Goal: Information Seeking & Learning: Learn about a topic

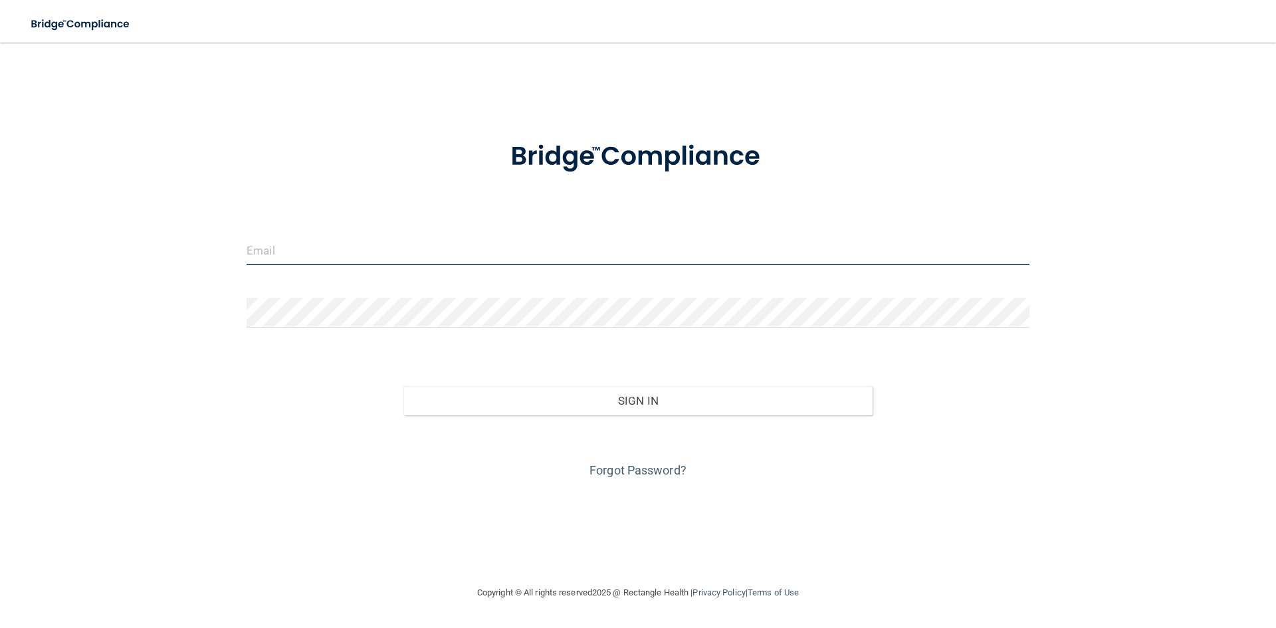
click at [331, 260] on input "email" at bounding box center [638, 250] width 783 height 30
click at [296, 243] on input "email" at bounding box center [638, 250] width 783 height 30
click at [280, 252] on input "email" at bounding box center [638, 250] width 783 height 30
type input "[EMAIL_ADDRESS][DOMAIN_NAME]"
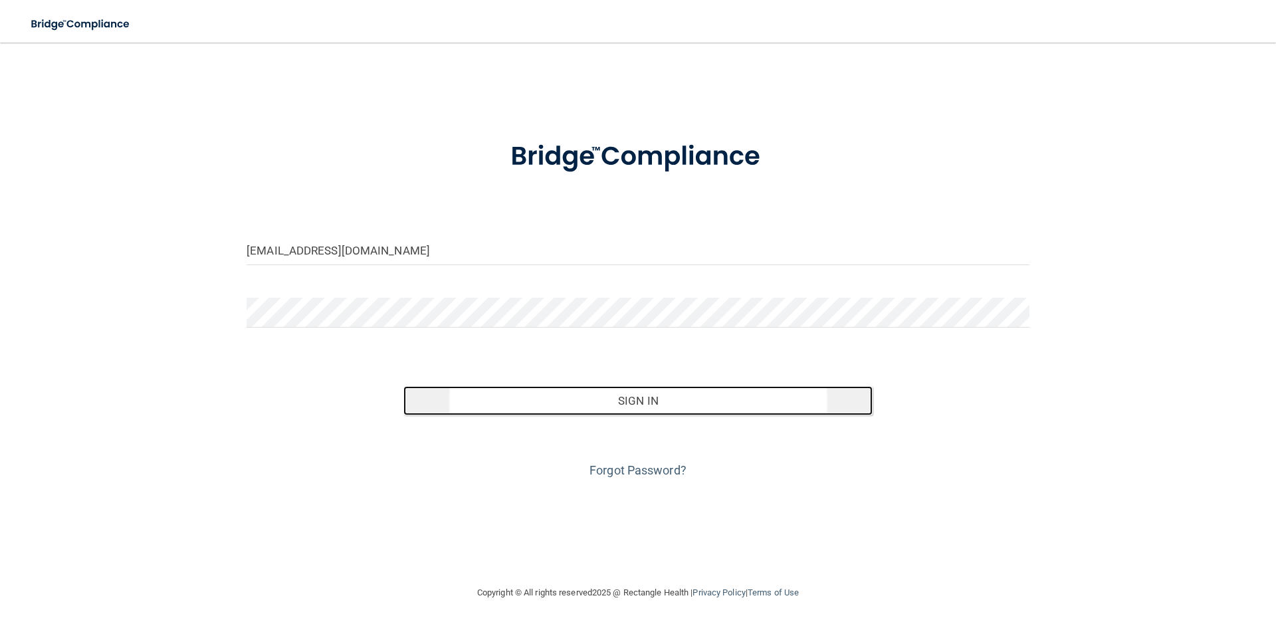
click at [671, 399] on button "Sign In" at bounding box center [638, 400] width 470 height 29
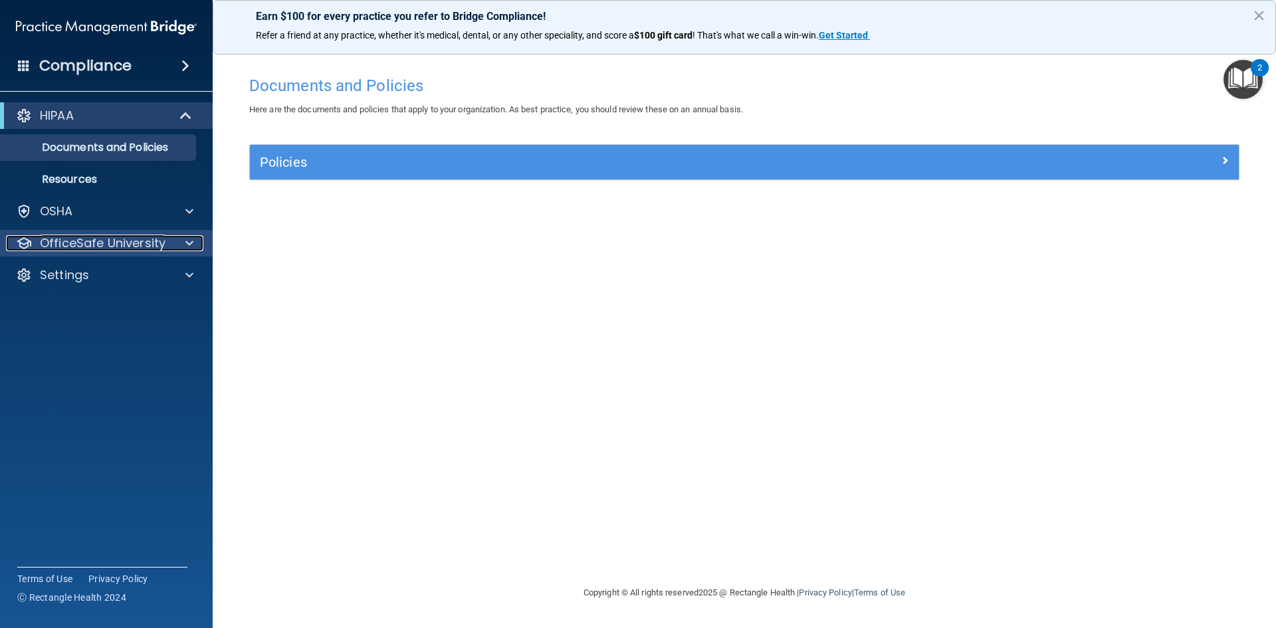
click at [136, 243] on p "OfficeSafe University" at bounding box center [103, 243] width 126 height 16
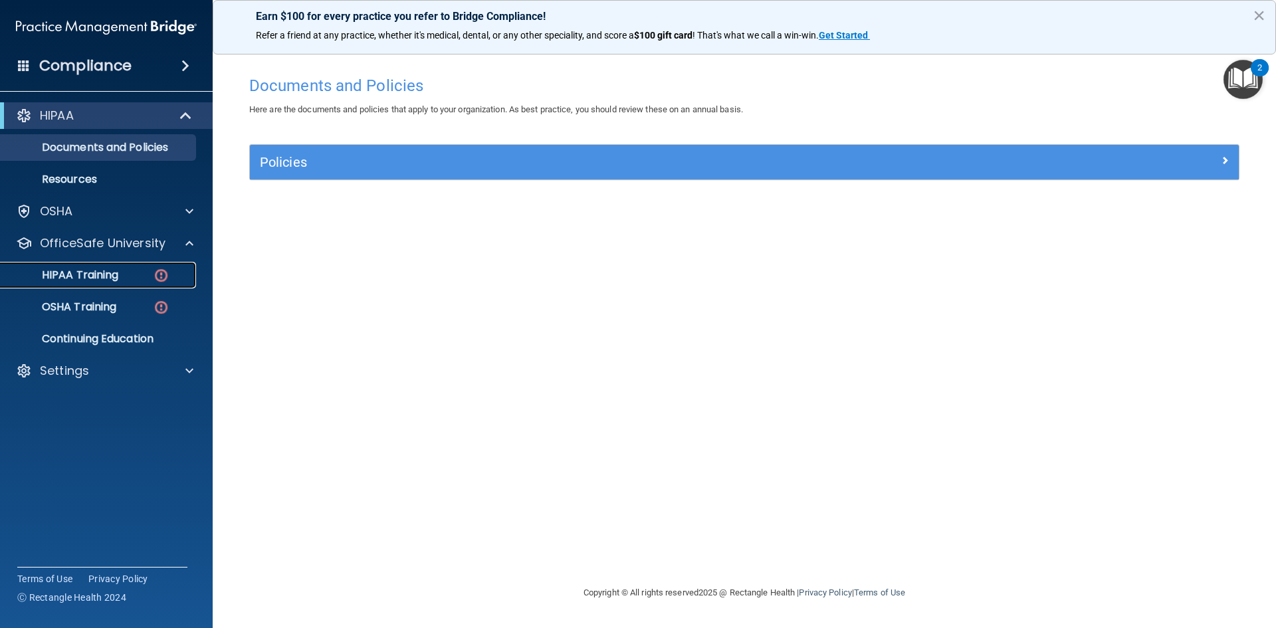
click at [109, 278] on p "HIPAA Training" at bounding box center [64, 274] width 110 height 13
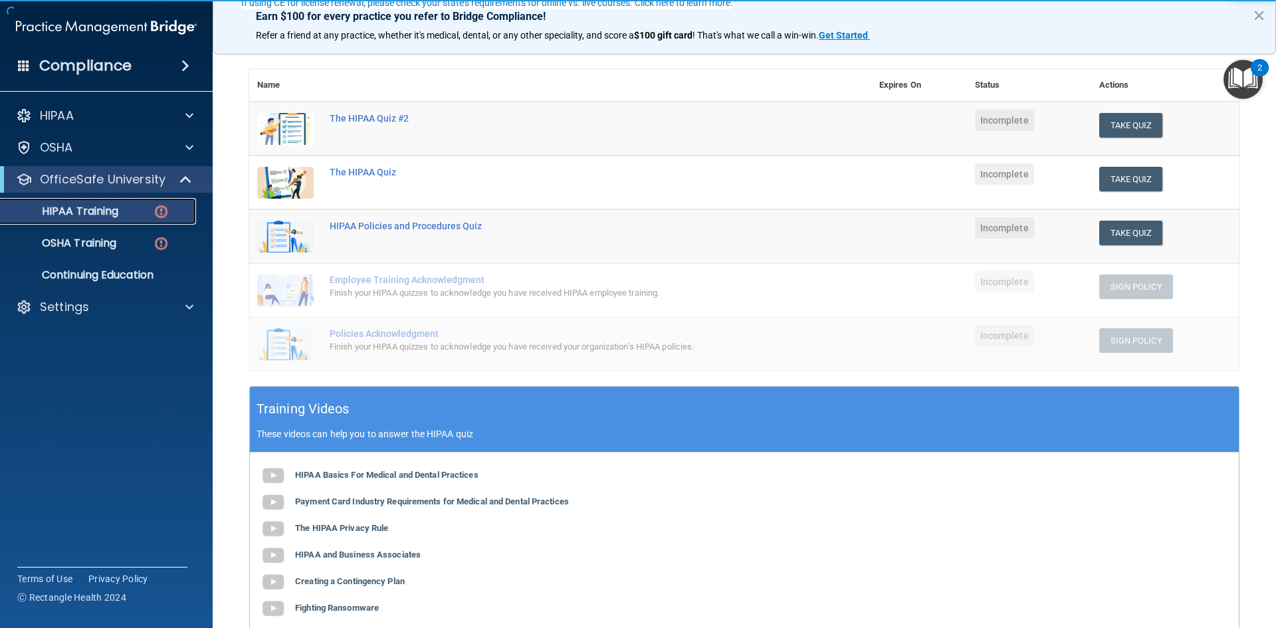
scroll to position [133, 0]
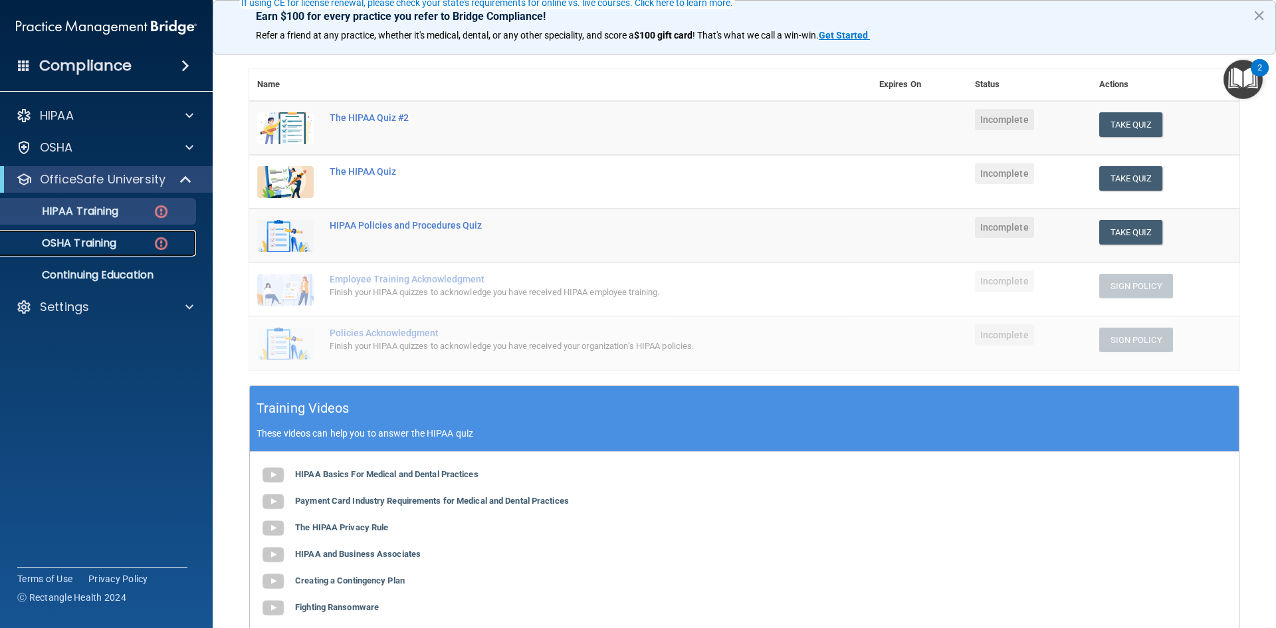
click at [80, 248] on p "OSHA Training" at bounding box center [63, 243] width 108 height 13
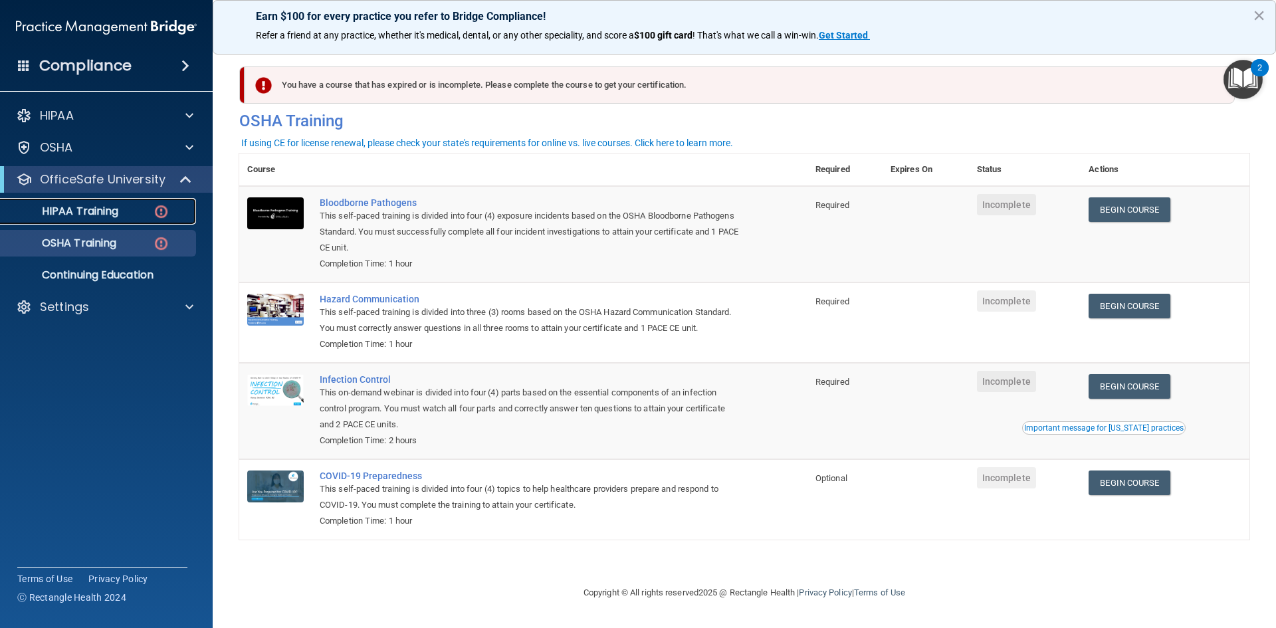
click at [95, 215] on p "HIPAA Training" at bounding box center [64, 211] width 110 height 13
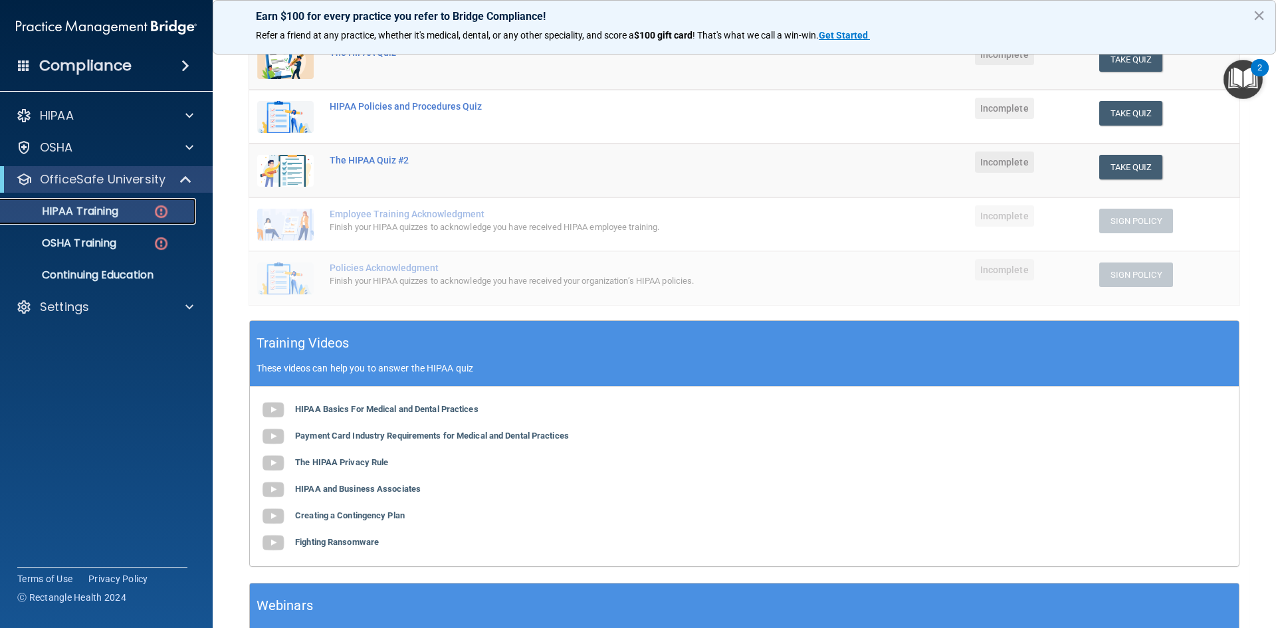
scroll to position [199, 0]
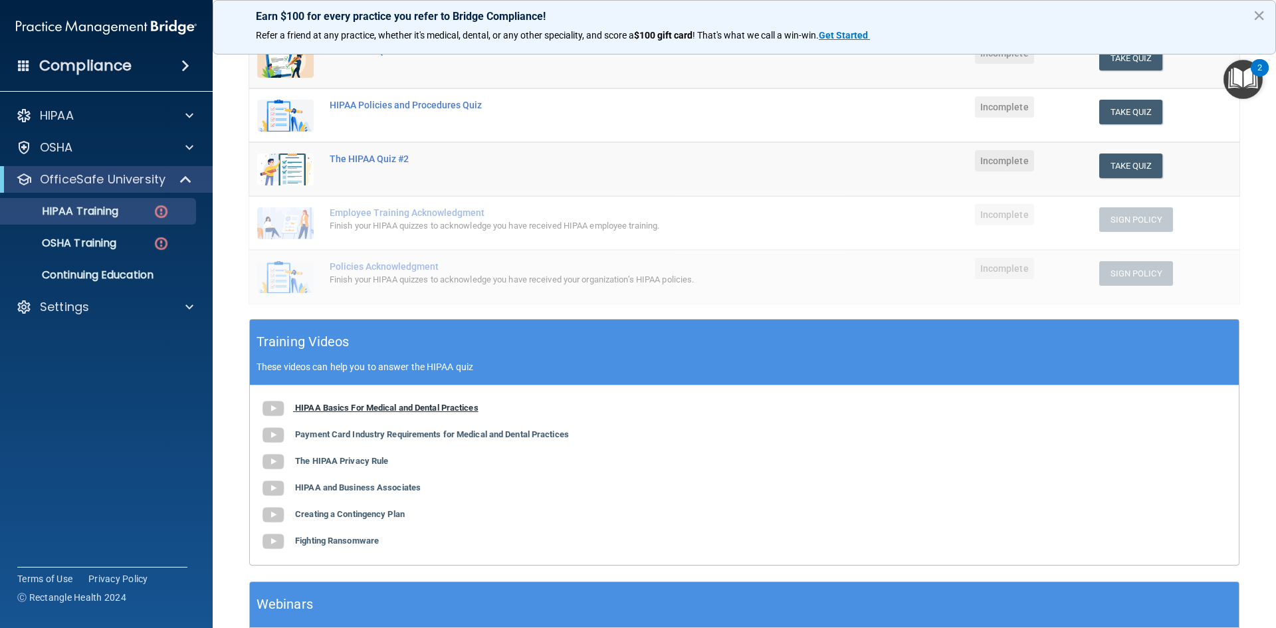
click at [345, 404] on b "HIPAA Basics For Medical and Dental Practices" at bounding box center [386, 408] width 183 height 10
click at [390, 431] on b "Payment Card Industry Requirements for Medical and Dental Practices" at bounding box center [432, 434] width 274 height 10
click at [329, 458] on b "The HIPAA Privacy Rule" at bounding box center [341, 461] width 93 height 10
click at [332, 490] on b "HIPAA and Business Associates" at bounding box center [358, 487] width 126 height 10
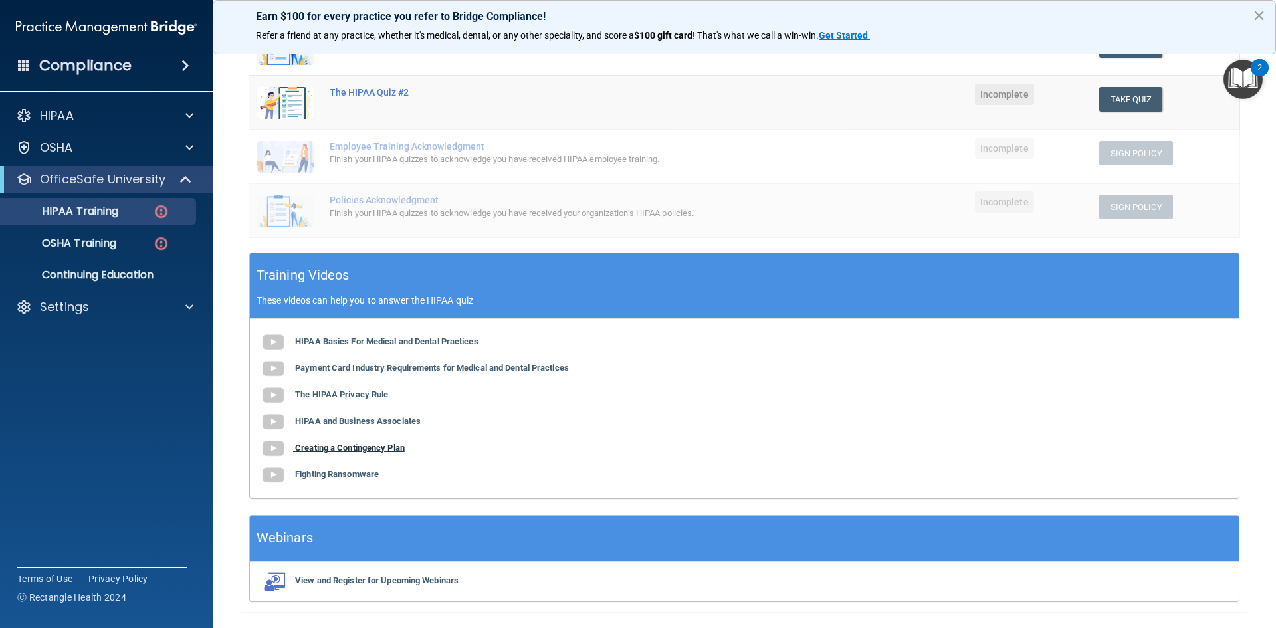
scroll to position [303, 0]
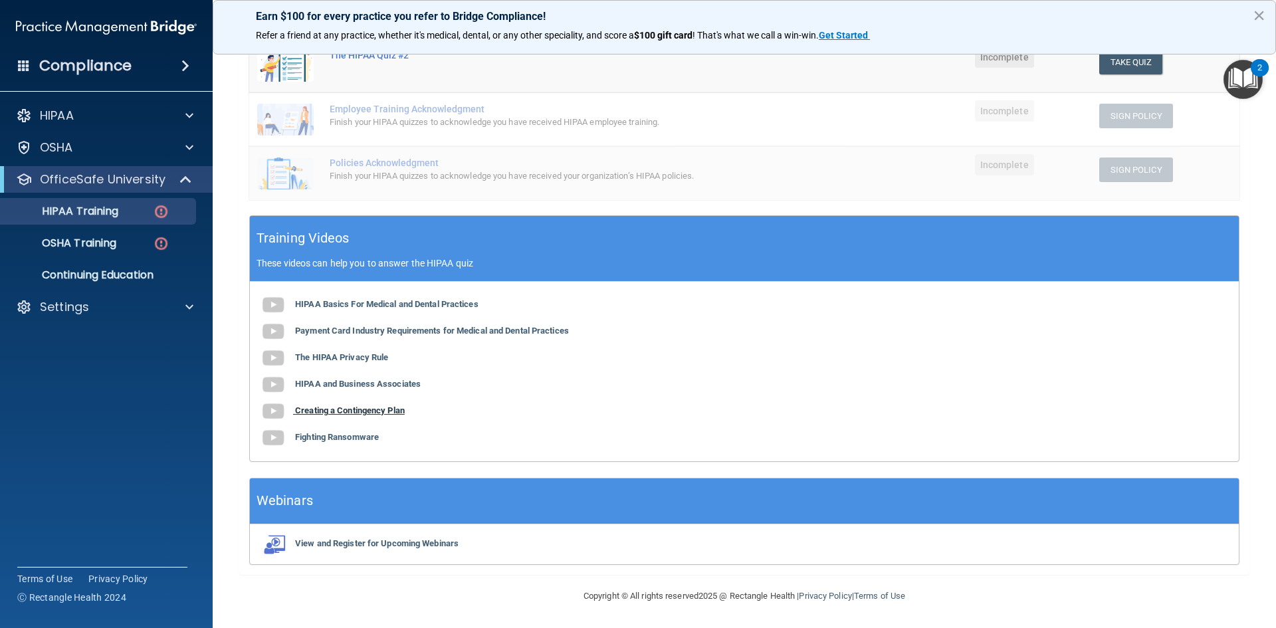
click at [351, 406] on b "Creating a Contingency Plan" at bounding box center [350, 410] width 110 height 10
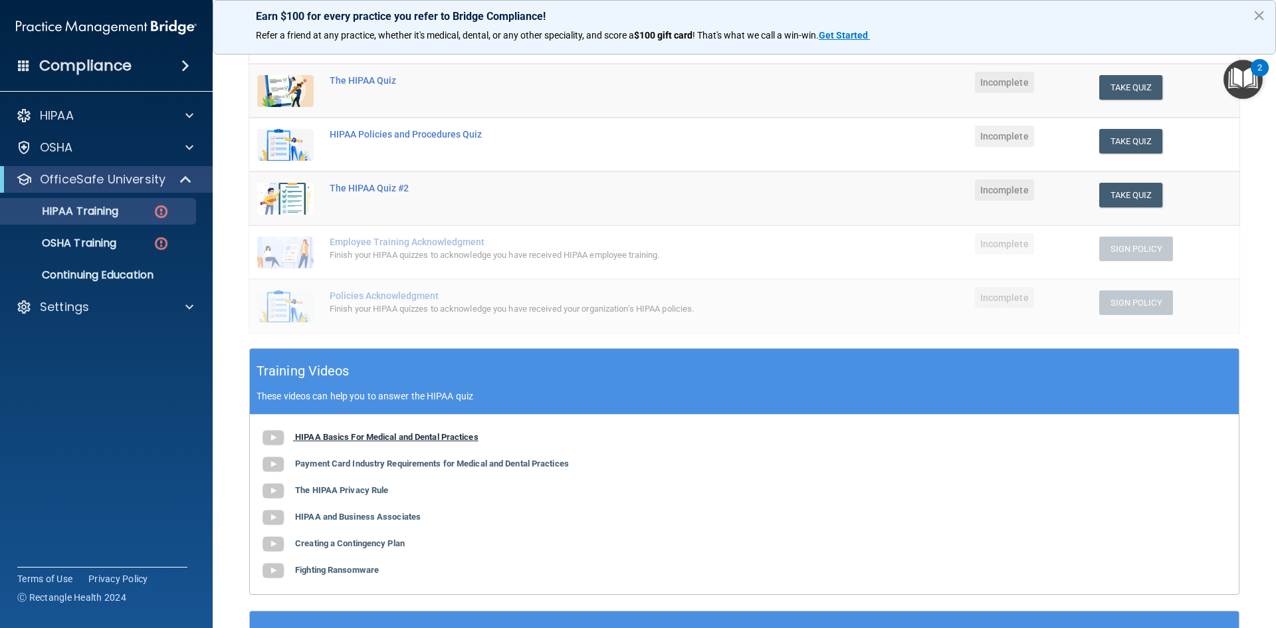
scroll to position [237, 0]
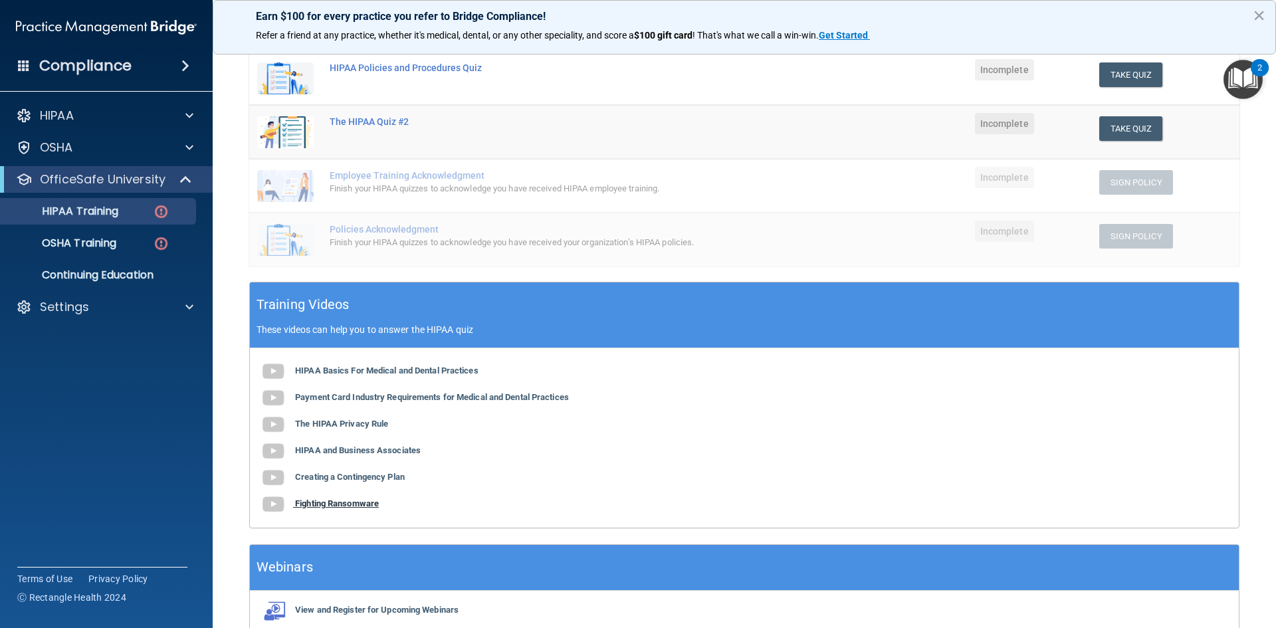
click at [326, 500] on b "Fighting Ransomware" at bounding box center [337, 503] width 84 height 10
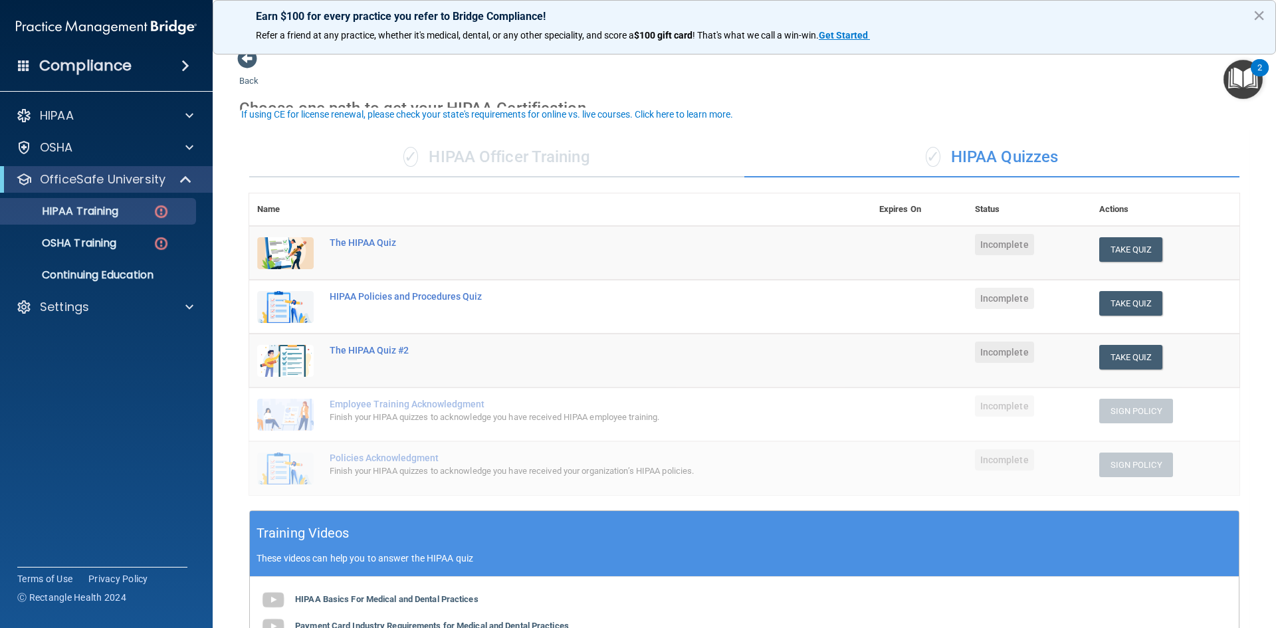
scroll to position [0, 0]
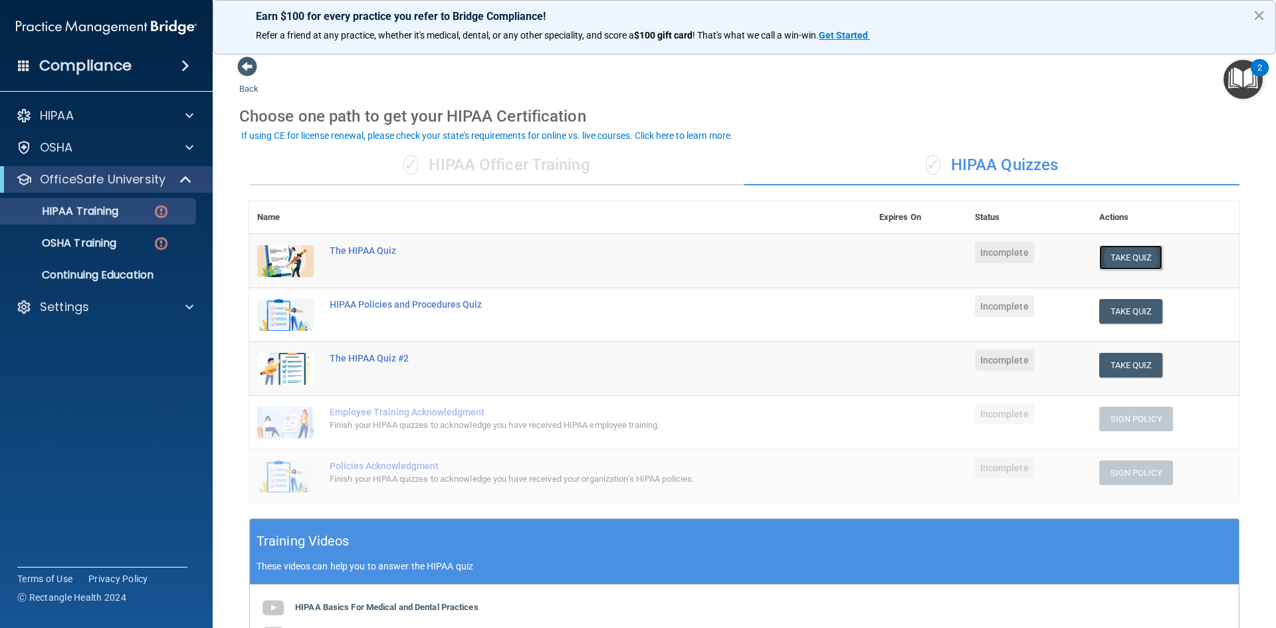
click at [1128, 262] on button "Take Quiz" at bounding box center [1131, 257] width 64 height 25
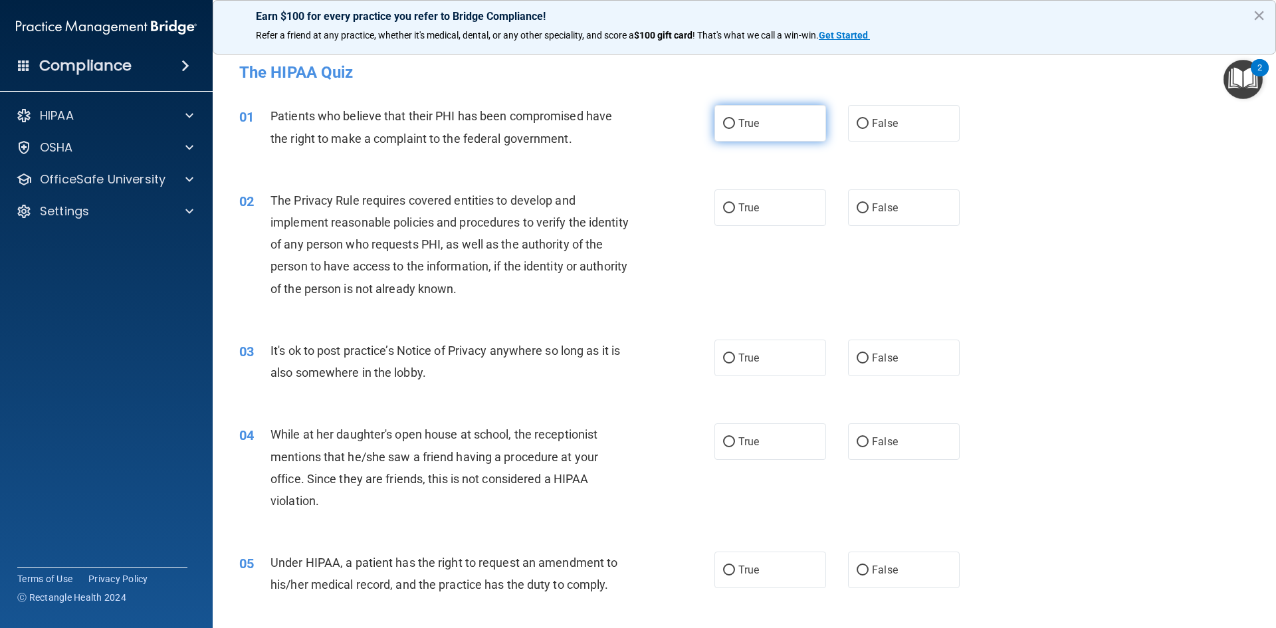
click at [752, 118] on span "True" at bounding box center [748, 123] width 21 height 13
click at [735, 119] on input "True" at bounding box center [729, 124] width 12 height 10
radio input "true"
click at [757, 207] on label "True" at bounding box center [770, 207] width 112 height 37
click at [735, 207] on input "True" at bounding box center [729, 208] width 12 height 10
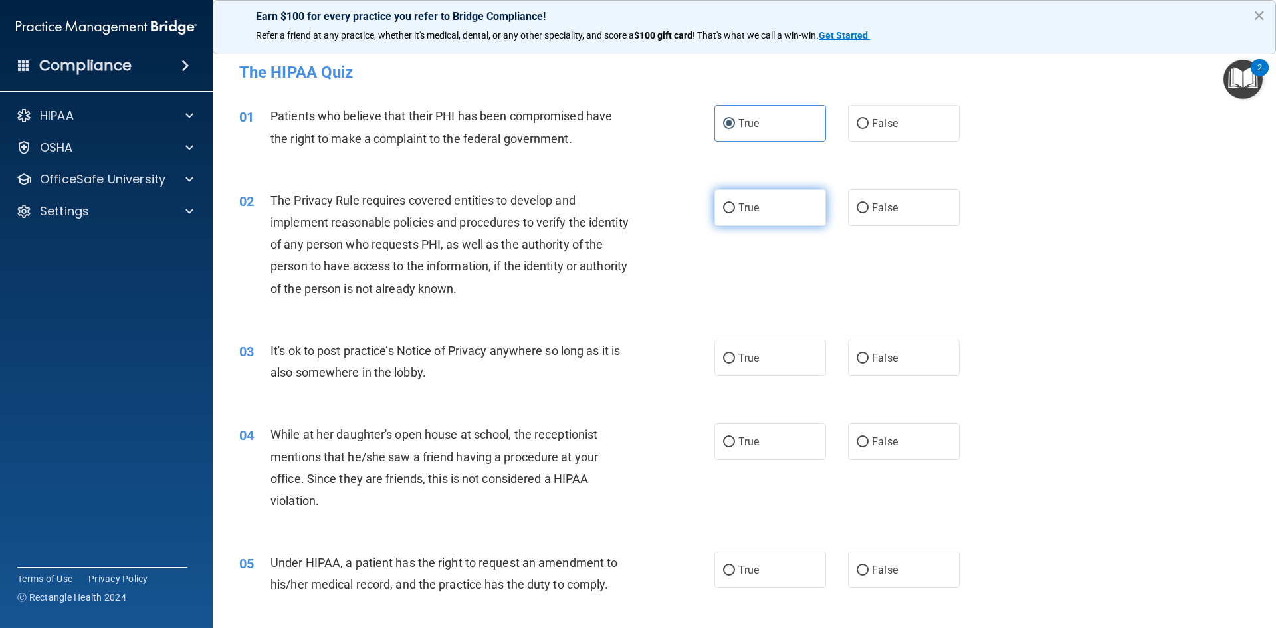
radio input "true"
click at [936, 354] on label "False" at bounding box center [904, 358] width 112 height 37
click at [868, 354] on input "False" at bounding box center [862, 358] width 12 height 10
radio input "true"
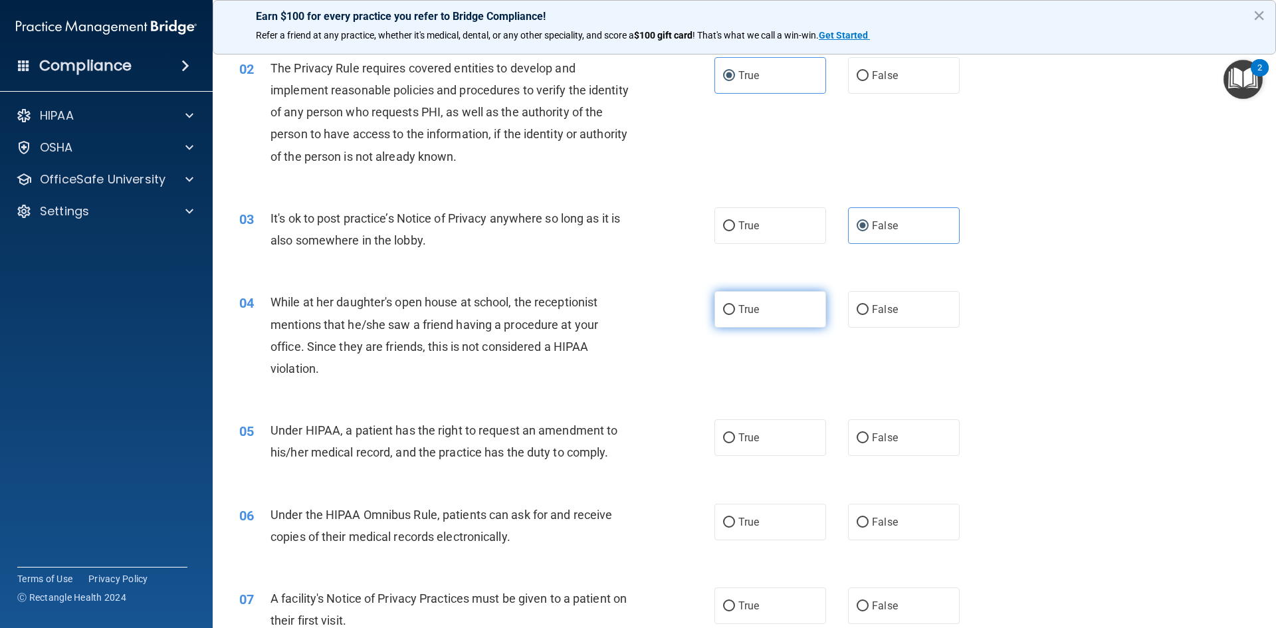
scroll to position [133, 0]
click at [773, 219] on label "True" at bounding box center [770, 225] width 112 height 37
click at [735, 221] on input "True" at bounding box center [729, 226] width 12 height 10
radio input "true"
radio input "false"
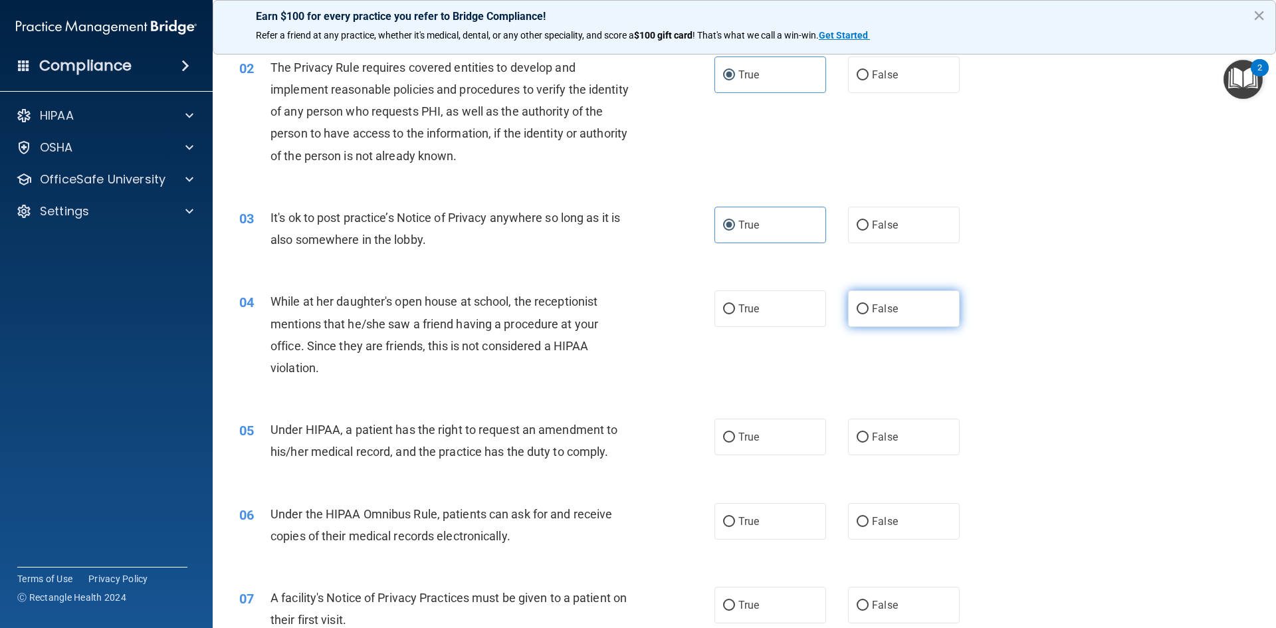
click at [882, 314] on span "False" at bounding box center [885, 308] width 26 height 13
click at [868, 314] on input "False" at bounding box center [862, 309] width 12 height 10
radio input "true"
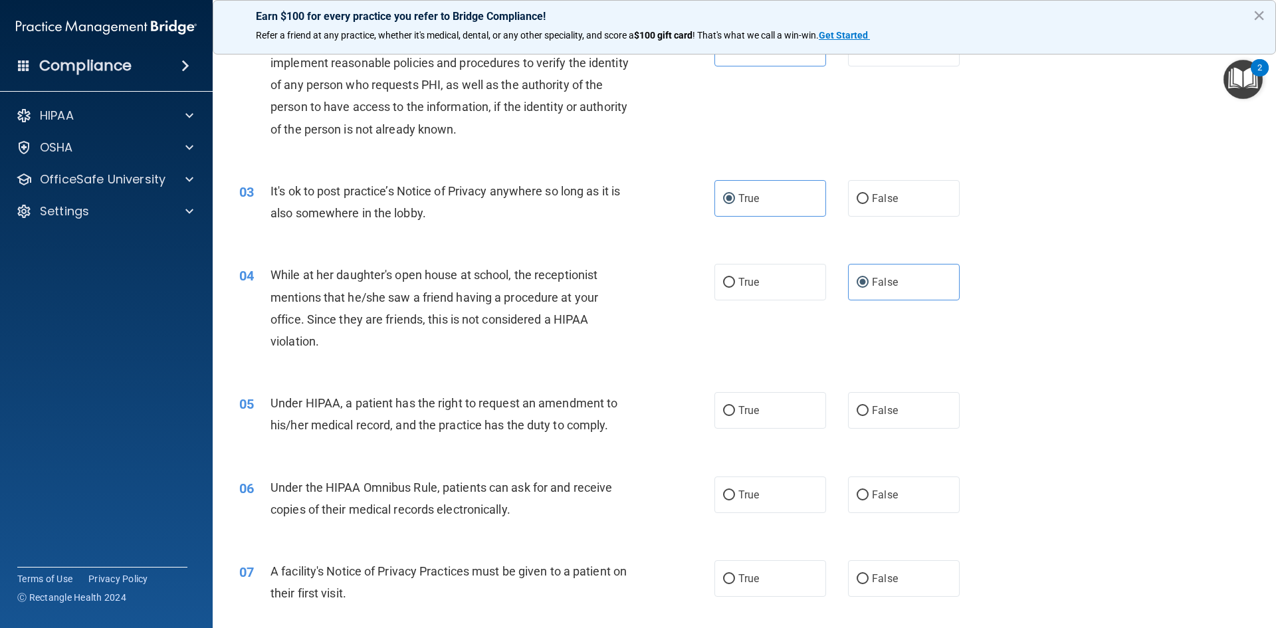
scroll to position [199, 0]
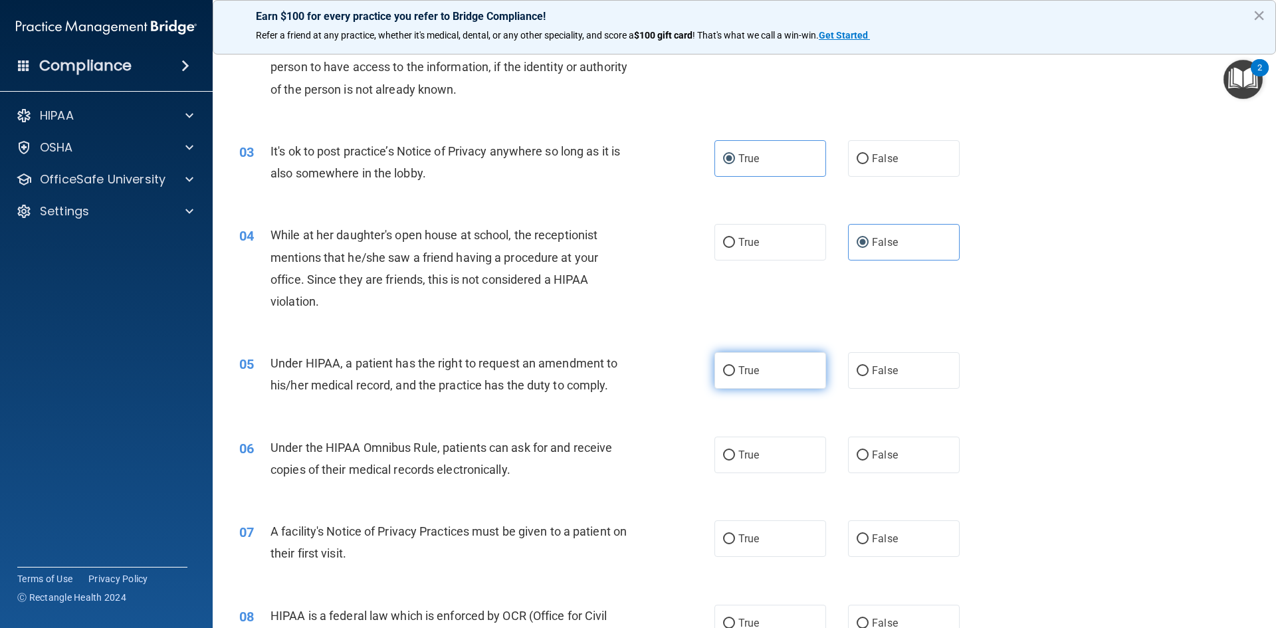
click at [773, 367] on label "True" at bounding box center [770, 370] width 112 height 37
click at [735, 367] on input "True" at bounding box center [729, 371] width 12 height 10
radio input "true"
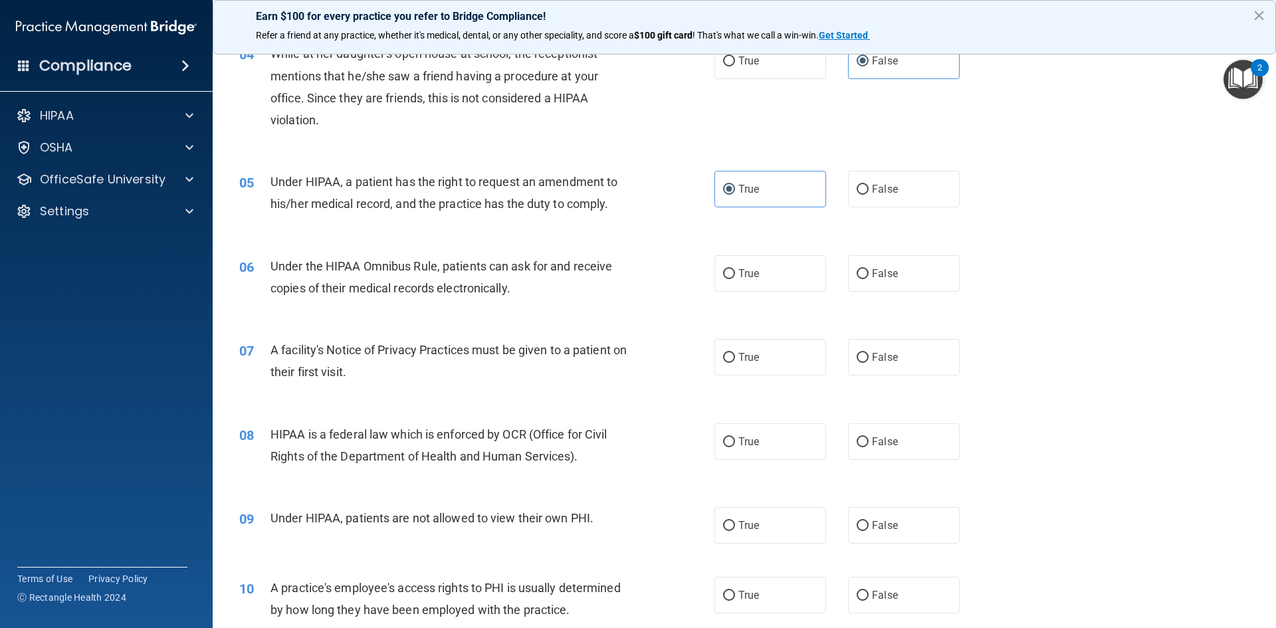
scroll to position [399, 0]
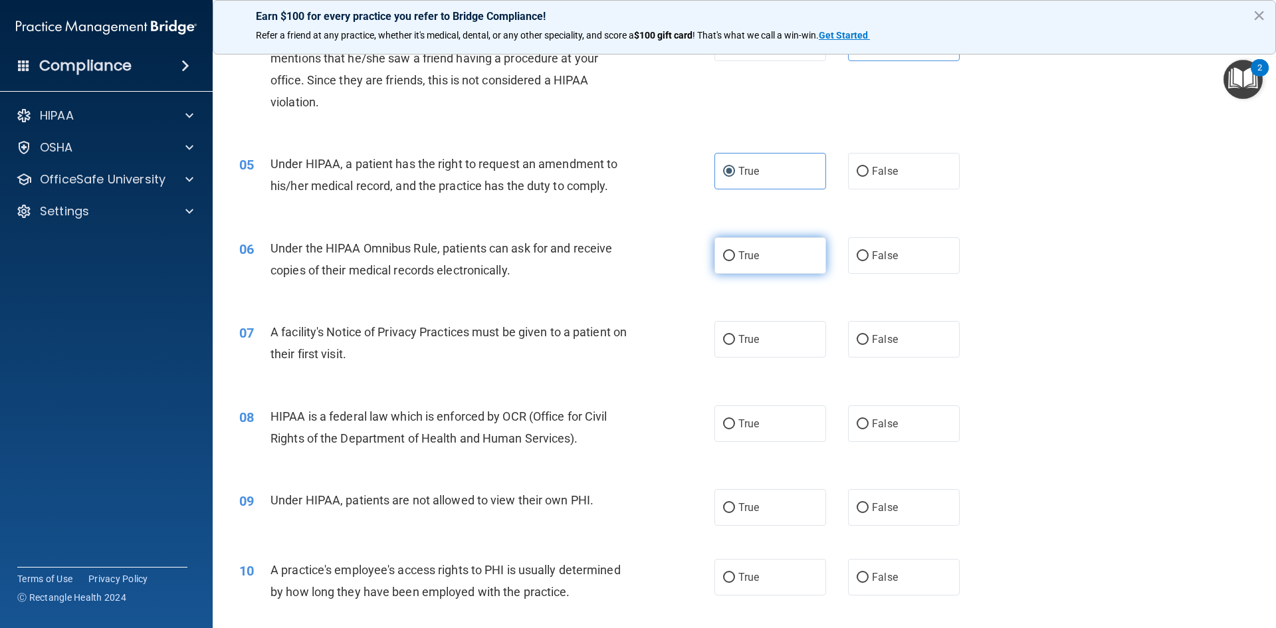
click at [773, 263] on label "True" at bounding box center [770, 255] width 112 height 37
click at [735, 261] on input "True" at bounding box center [729, 256] width 12 height 10
radio input "true"
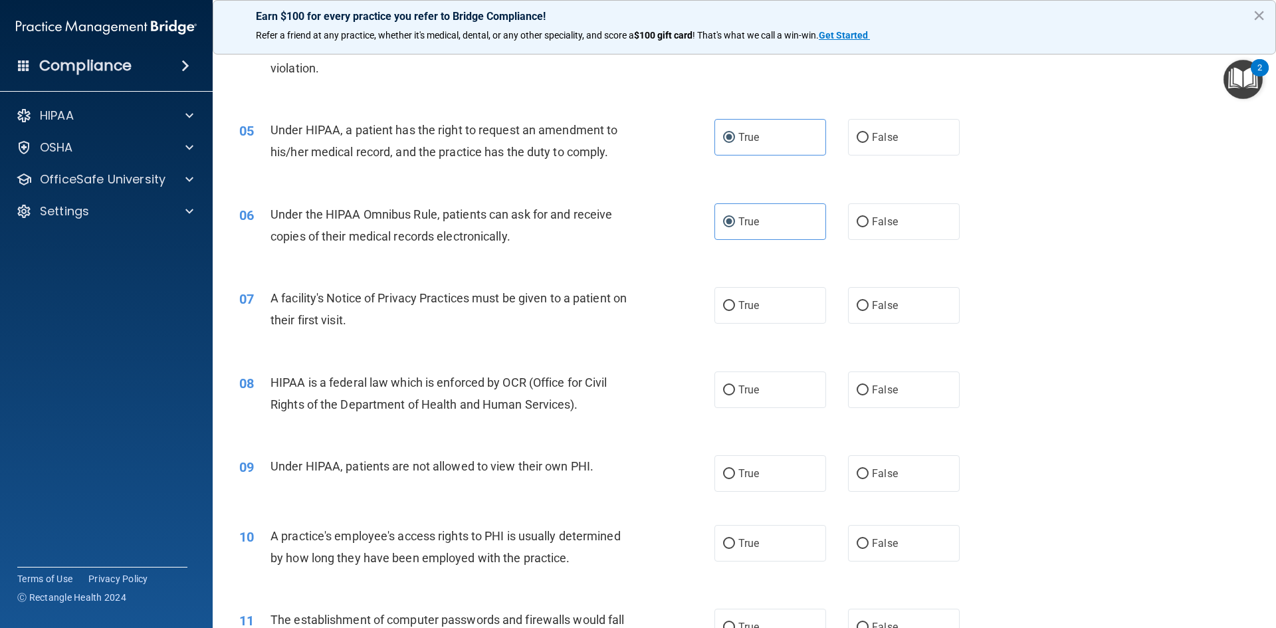
scroll to position [465, 0]
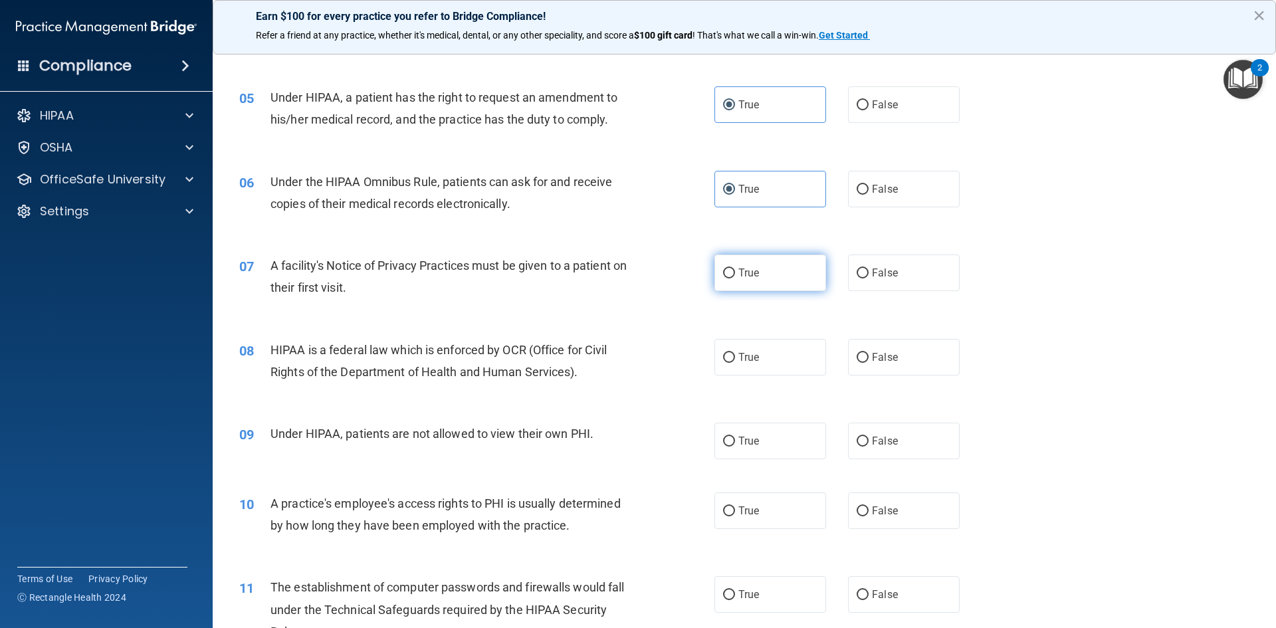
click at [793, 266] on label "True" at bounding box center [770, 272] width 112 height 37
click at [735, 268] on input "True" at bounding box center [729, 273] width 12 height 10
radio input "true"
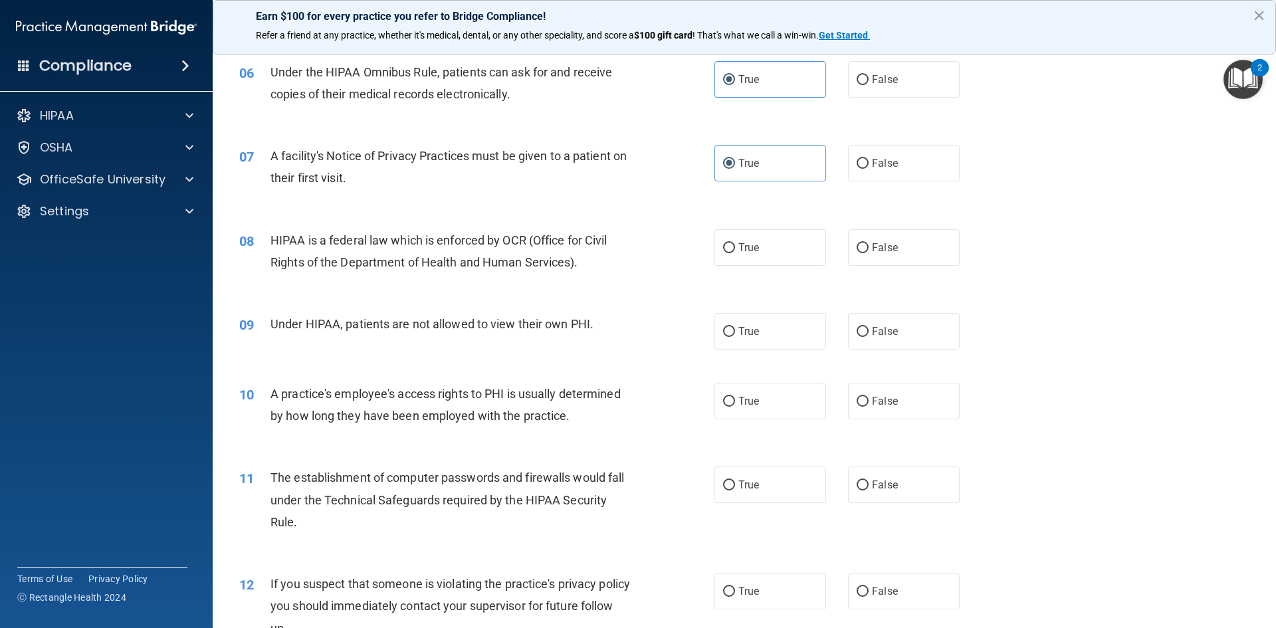
scroll to position [598, 0]
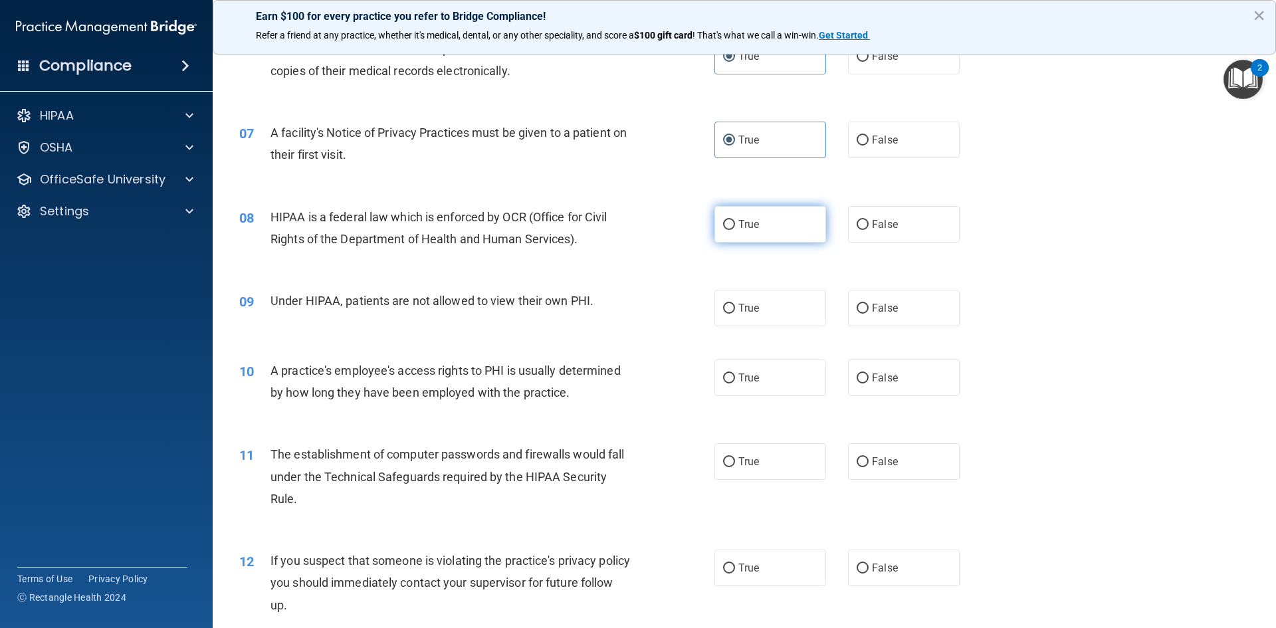
click at [796, 214] on label "True" at bounding box center [770, 224] width 112 height 37
click at [735, 220] on input "True" at bounding box center [729, 225] width 12 height 10
radio input "true"
click at [902, 309] on label "False" at bounding box center [904, 308] width 112 height 37
click at [868, 309] on input "False" at bounding box center [862, 309] width 12 height 10
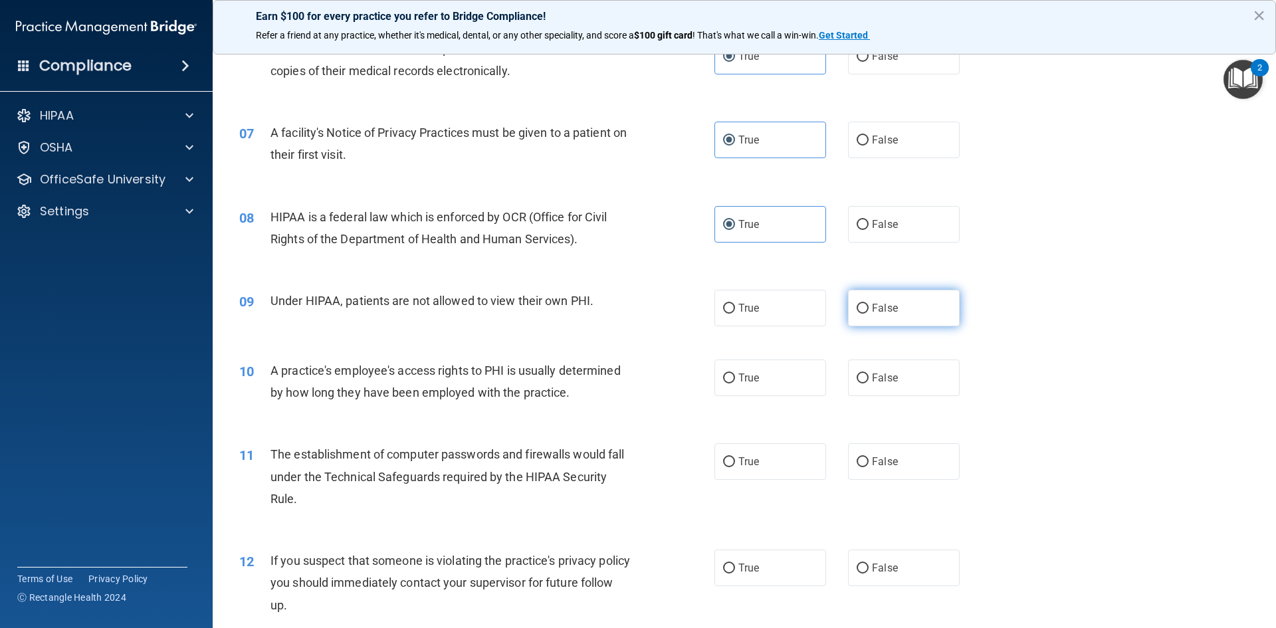
radio input "true"
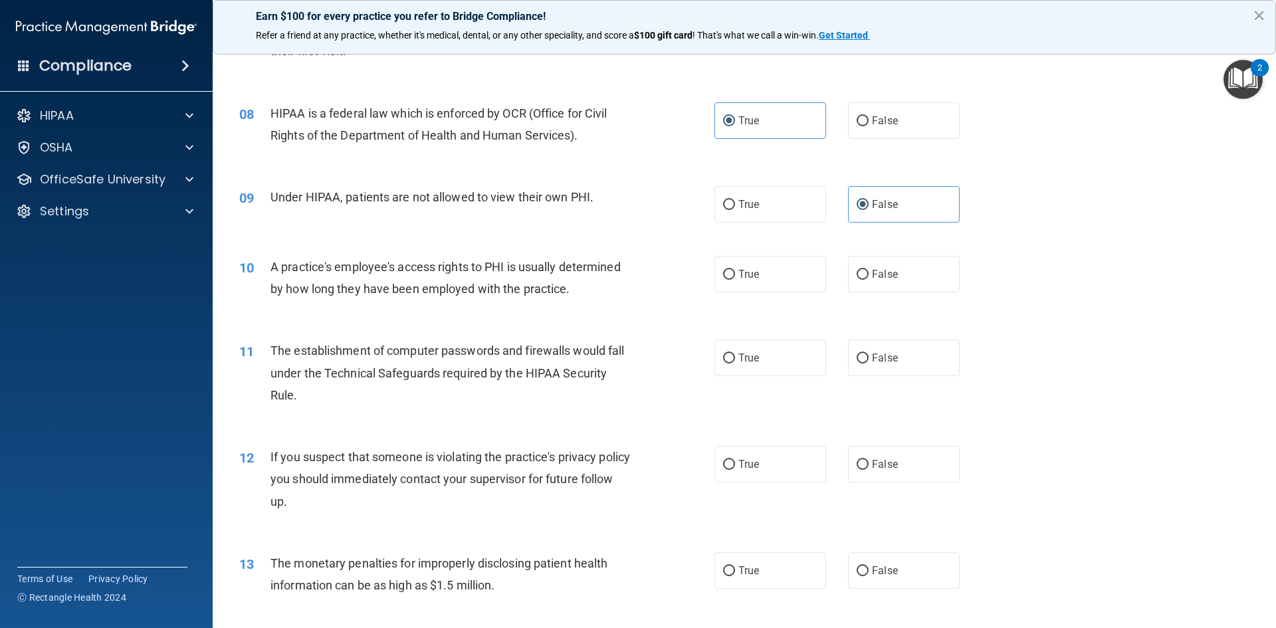
scroll to position [731, 0]
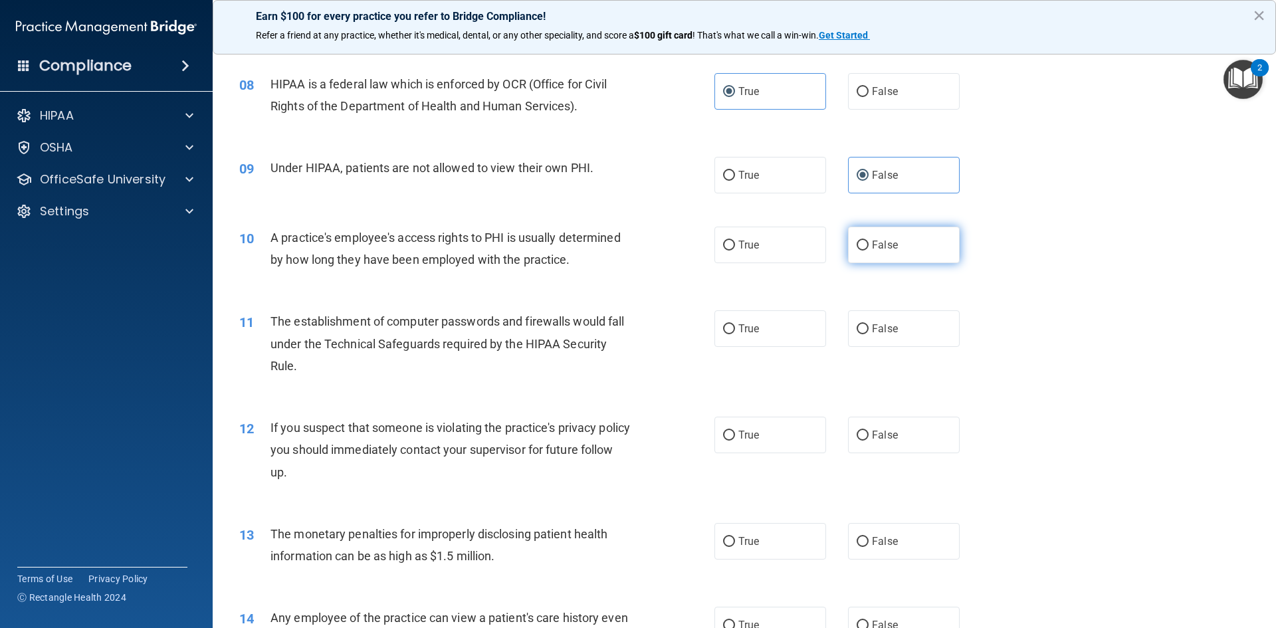
click at [911, 258] on label "False" at bounding box center [904, 245] width 112 height 37
click at [868, 250] on input "False" at bounding box center [862, 246] width 12 height 10
radio input "true"
click at [775, 327] on label "True" at bounding box center [770, 328] width 112 height 37
click at [735, 327] on input "True" at bounding box center [729, 329] width 12 height 10
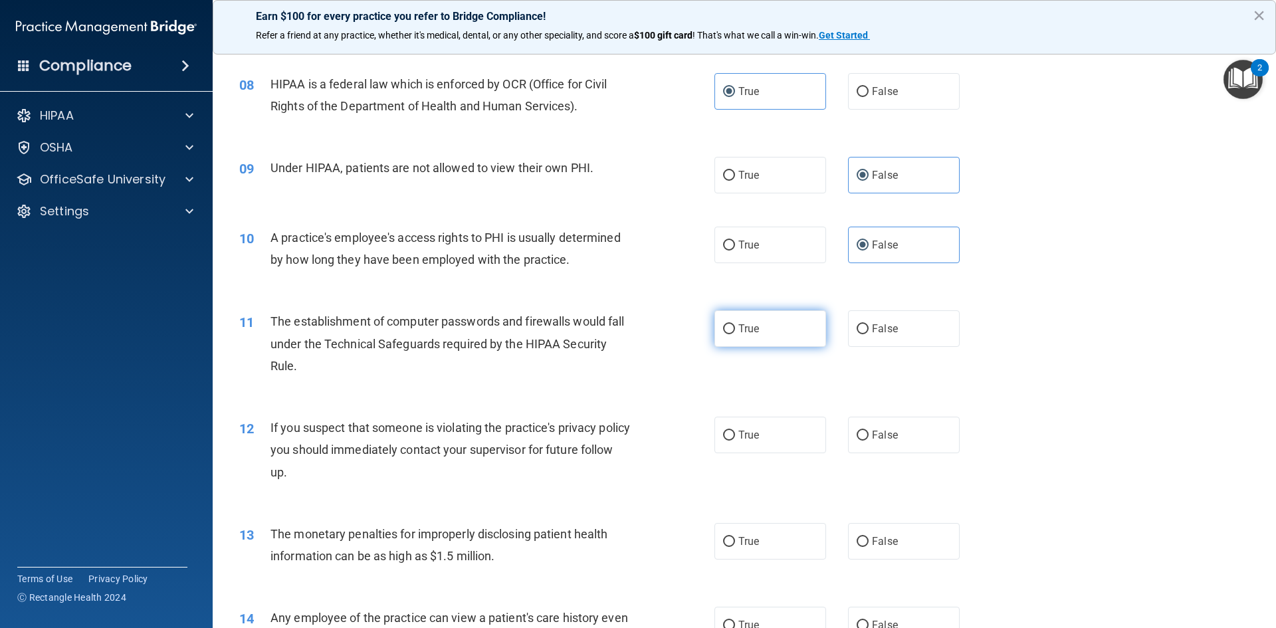
radio input "true"
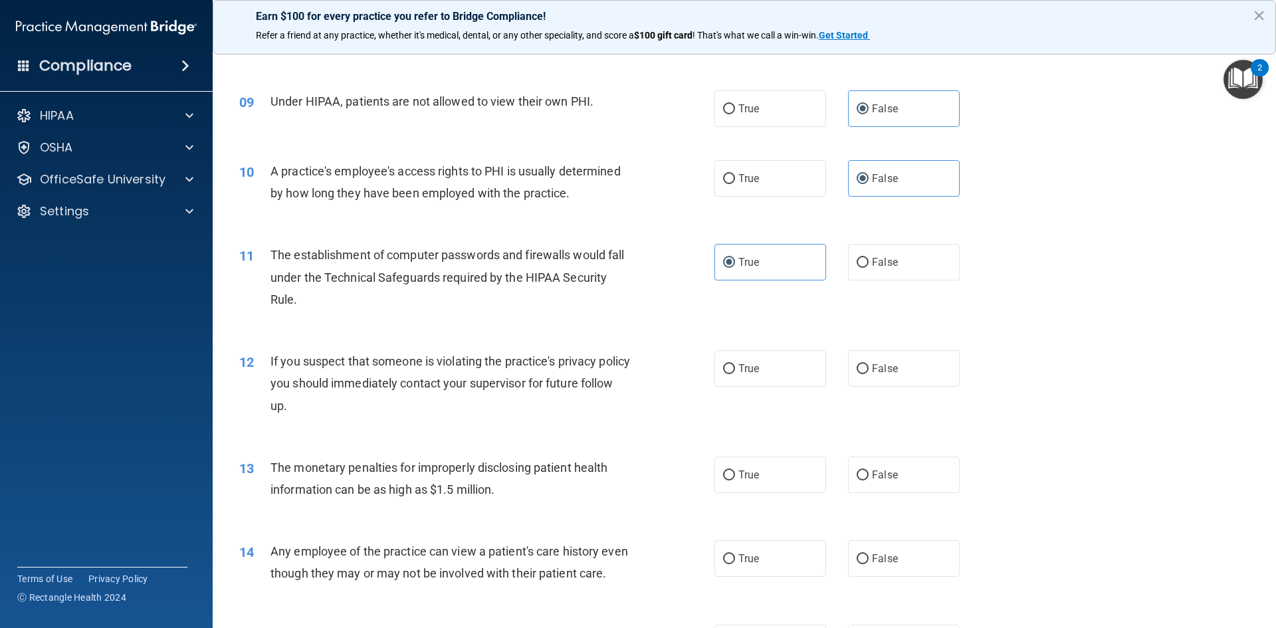
scroll to position [864, 0]
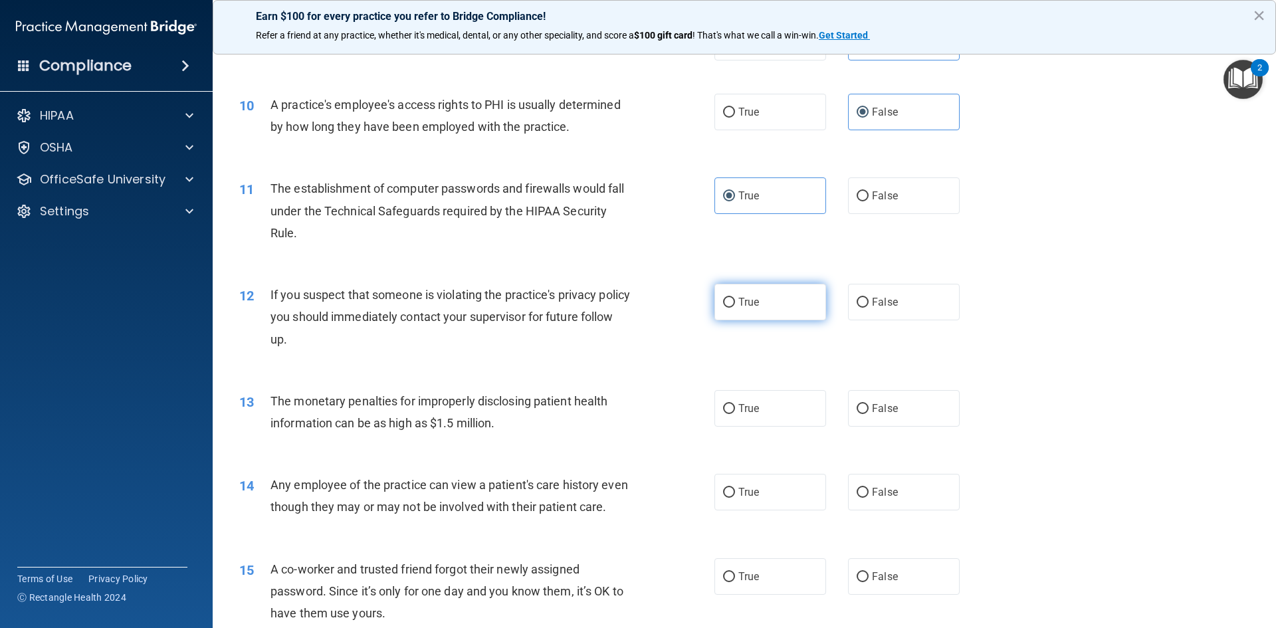
click at [743, 300] on span "True" at bounding box center [748, 302] width 21 height 13
click at [735, 300] on input "True" at bounding box center [729, 303] width 12 height 10
radio input "true"
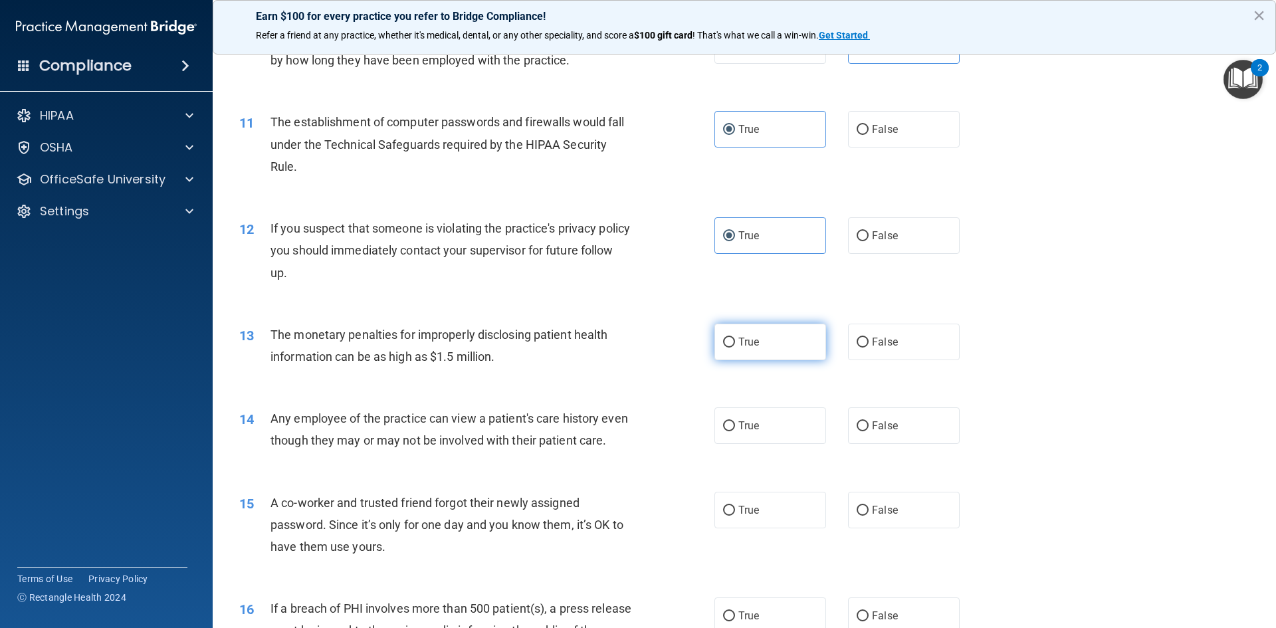
click at [777, 348] on label "True" at bounding box center [770, 342] width 112 height 37
click at [735, 347] on input "True" at bounding box center [729, 343] width 12 height 10
radio input "true"
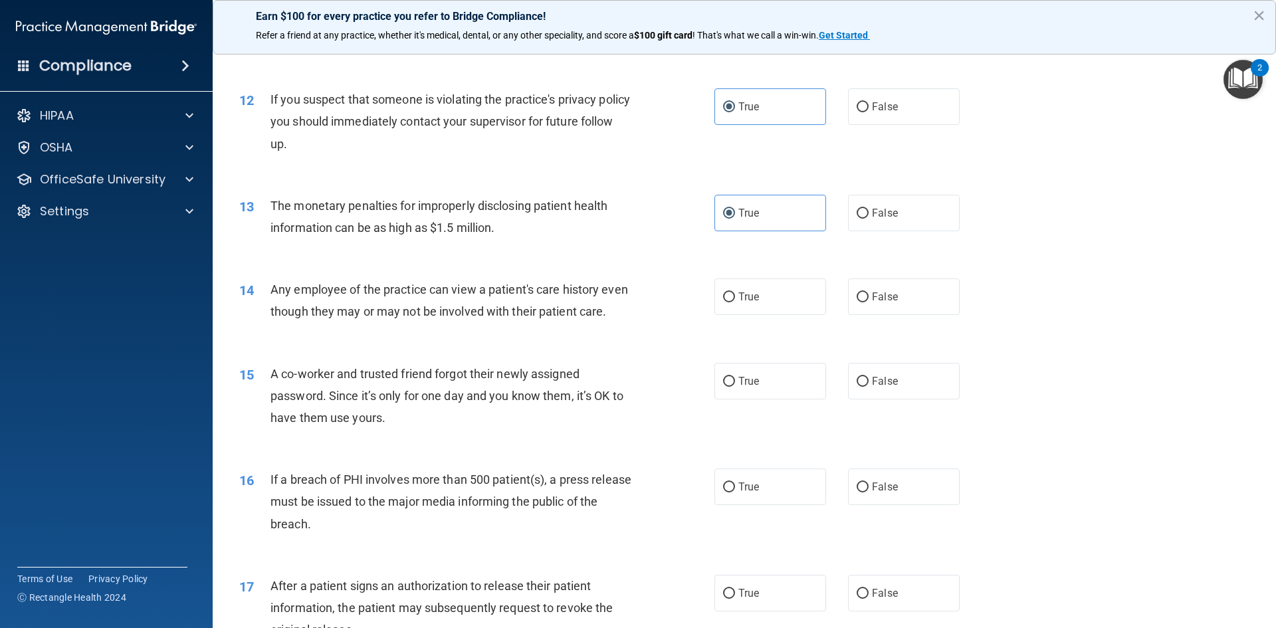
scroll to position [1063, 0]
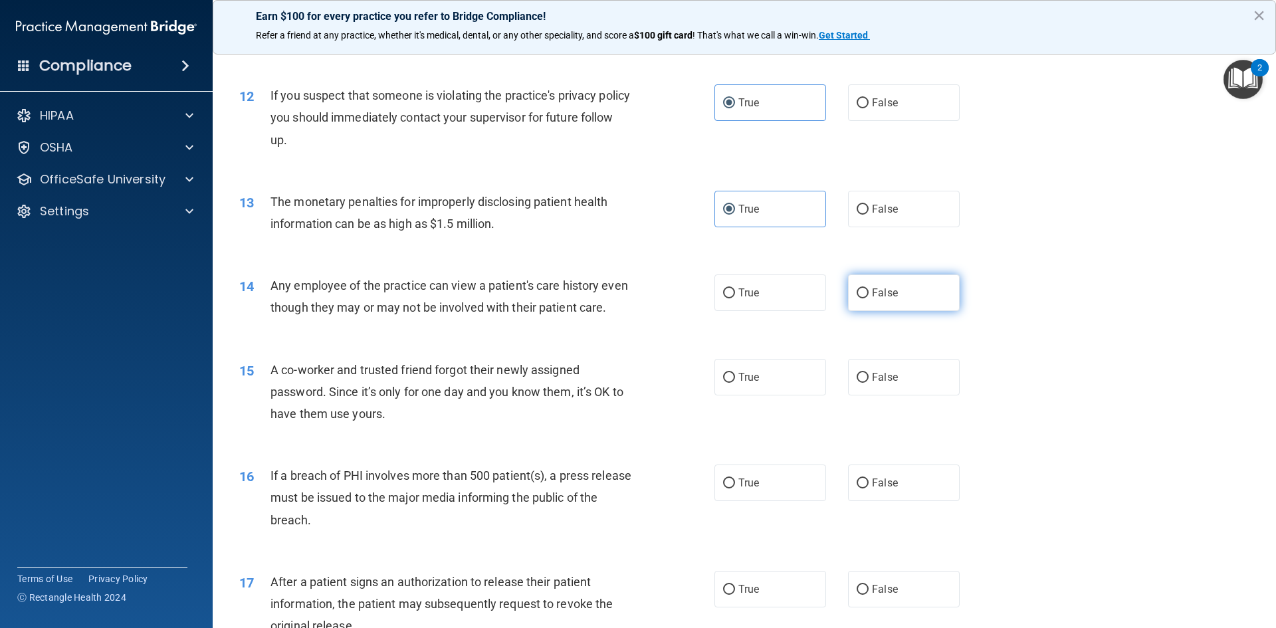
click at [923, 299] on label "False" at bounding box center [904, 292] width 112 height 37
click at [868, 298] on input "False" at bounding box center [862, 293] width 12 height 10
radio input "true"
click at [914, 395] on label "False" at bounding box center [904, 377] width 112 height 37
click at [868, 383] on input "False" at bounding box center [862, 378] width 12 height 10
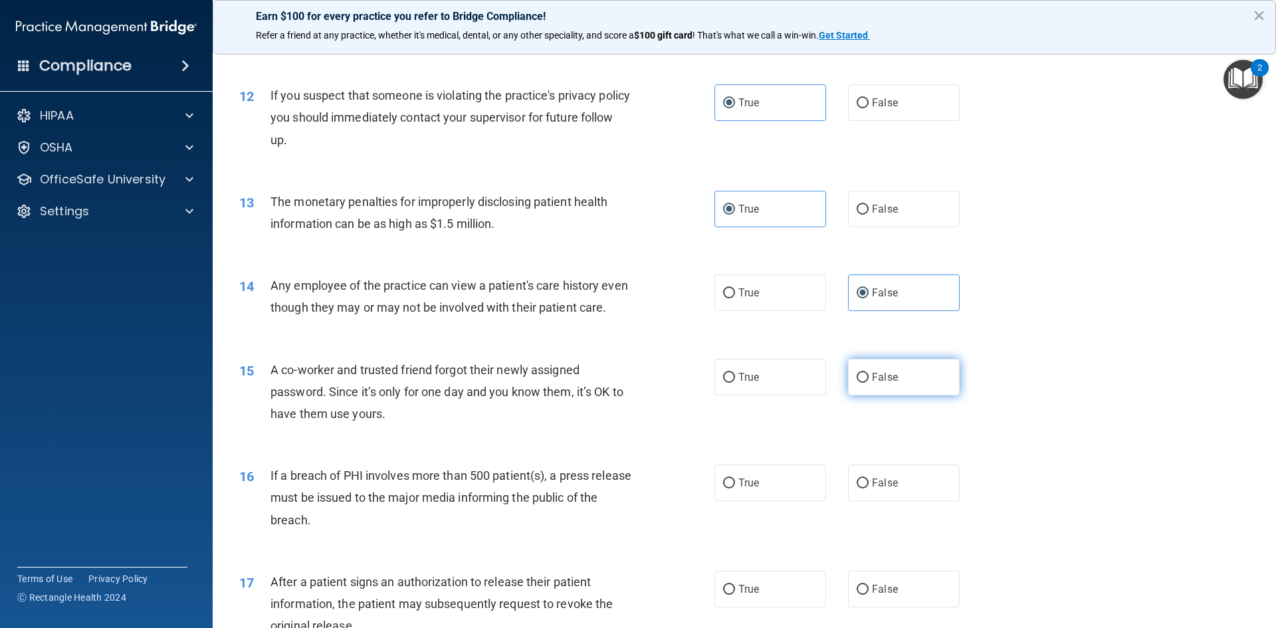
radio input "true"
click at [802, 495] on label "True" at bounding box center [770, 482] width 112 height 37
click at [735, 488] on input "True" at bounding box center [729, 483] width 12 height 10
radio input "true"
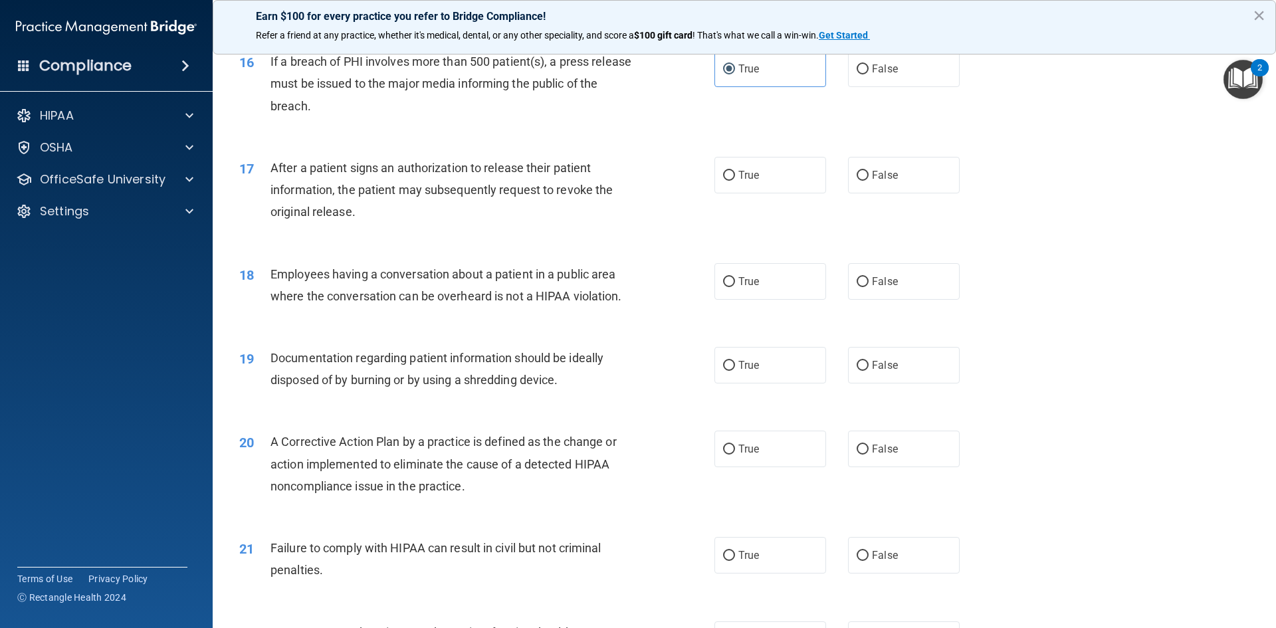
scroll to position [1454, 0]
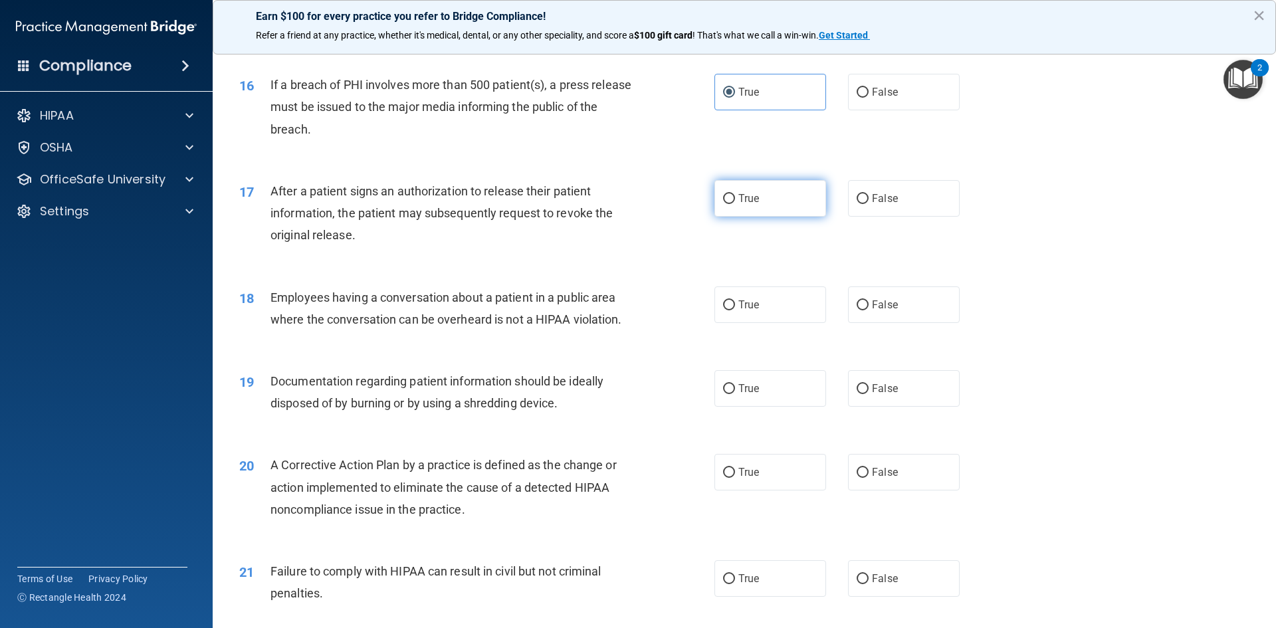
click at [732, 217] on label "True" at bounding box center [770, 198] width 112 height 37
click at [732, 204] on input "True" at bounding box center [729, 199] width 12 height 10
radio input "true"
click at [921, 323] on label "False" at bounding box center [904, 304] width 112 height 37
click at [868, 310] on input "False" at bounding box center [862, 305] width 12 height 10
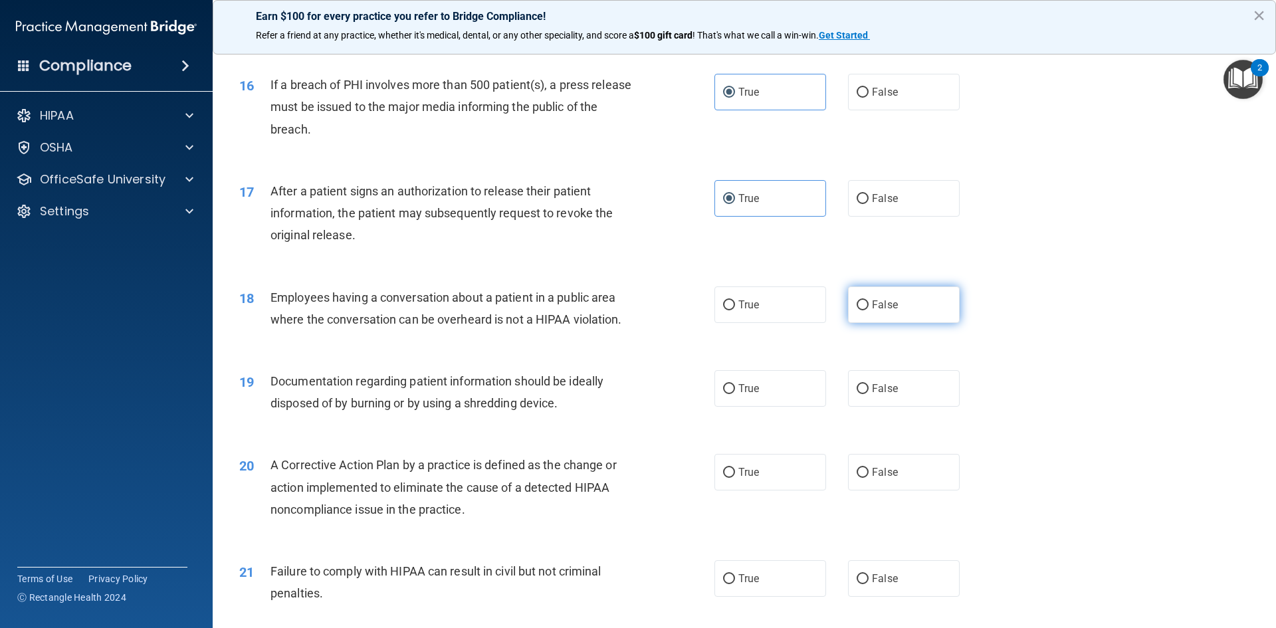
radio input "true"
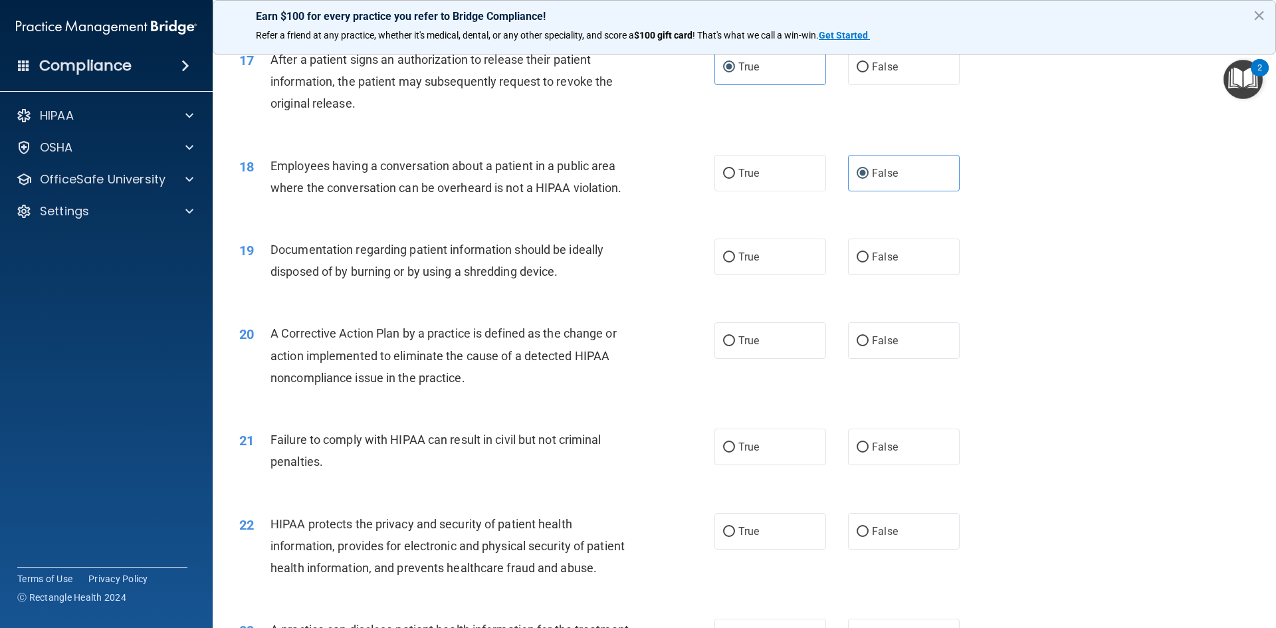
scroll to position [1587, 0]
click at [744, 262] on span "True" at bounding box center [748, 255] width 21 height 13
click at [735, 261] on input "True" at bounding box center [729, 256] width 12 height 10
radio input "true"
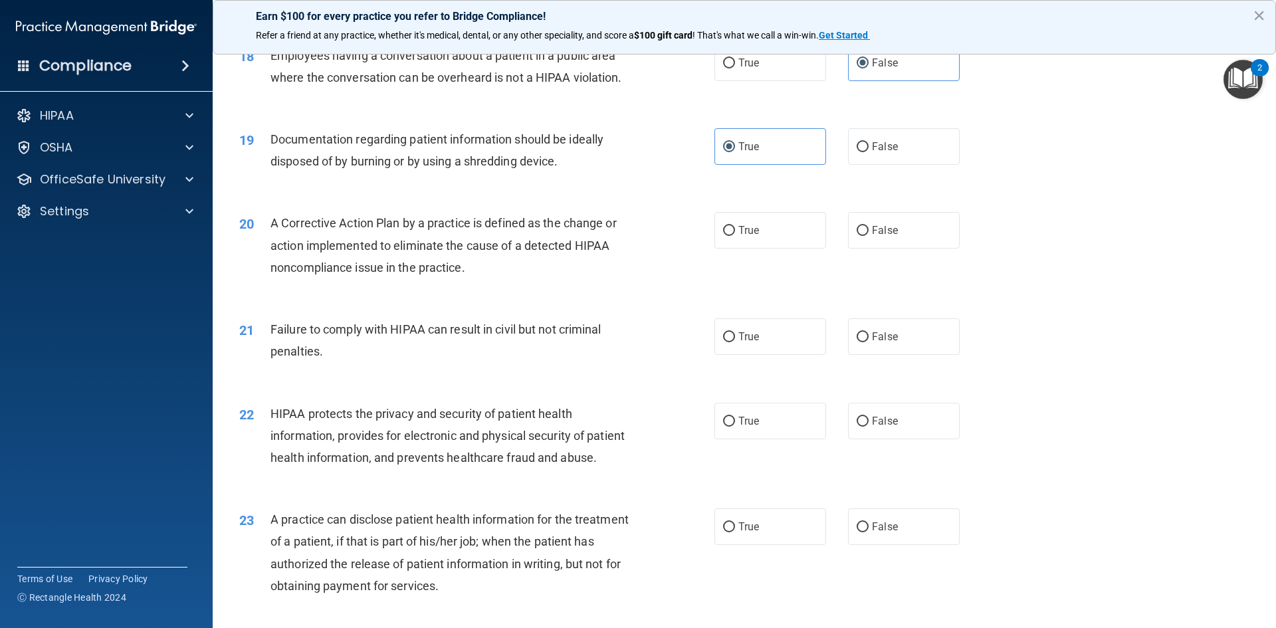
scroll to position [1720, 0]
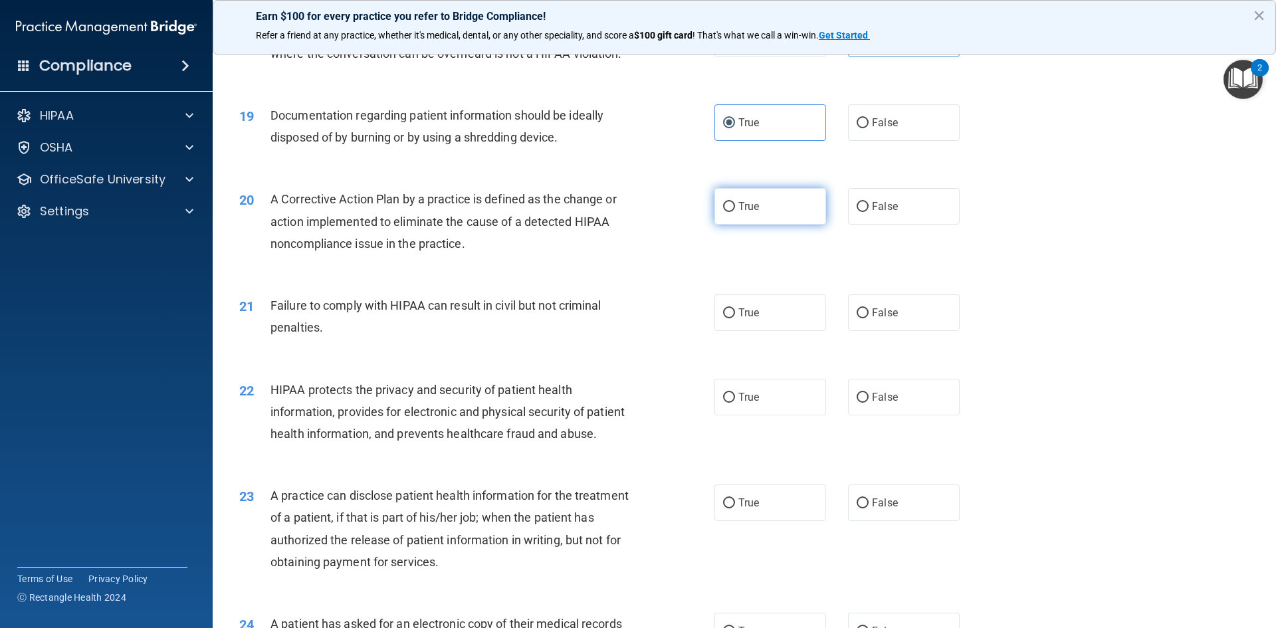
click at [749, 213] on span "True" at bounding box center [748, 206] width 21 height 13
click at [735, 212] on input "True" at bounding box center [729, 207] width 12 height 10
radio input "true"
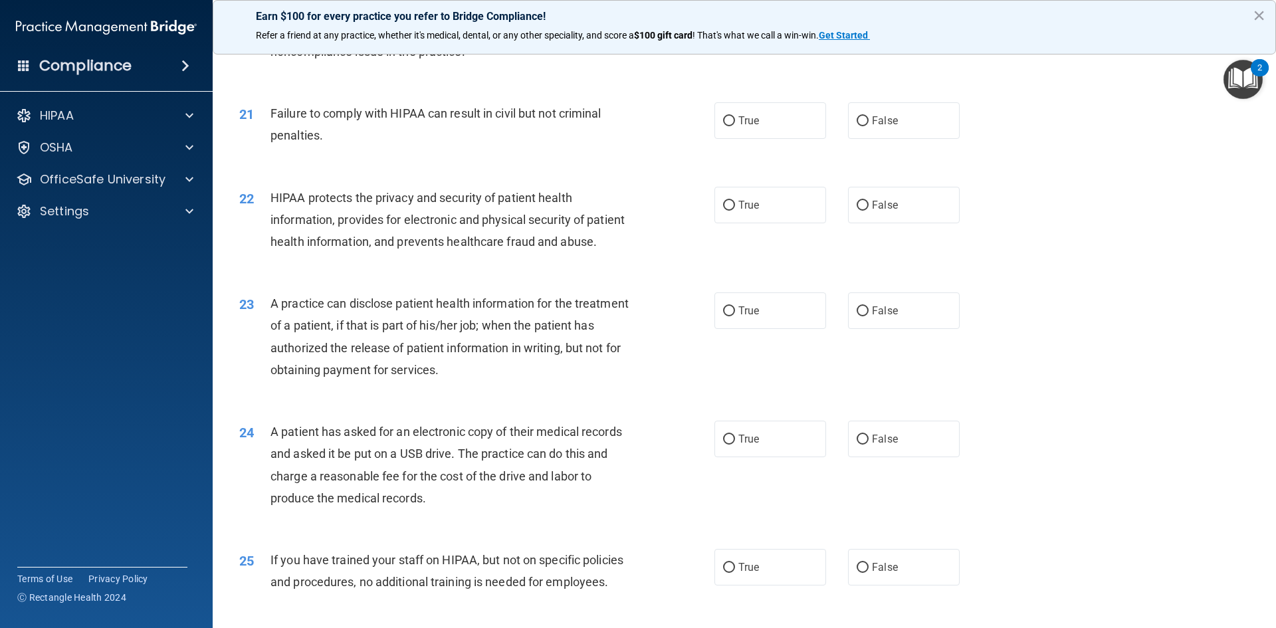
scroll to position [1919, 0]
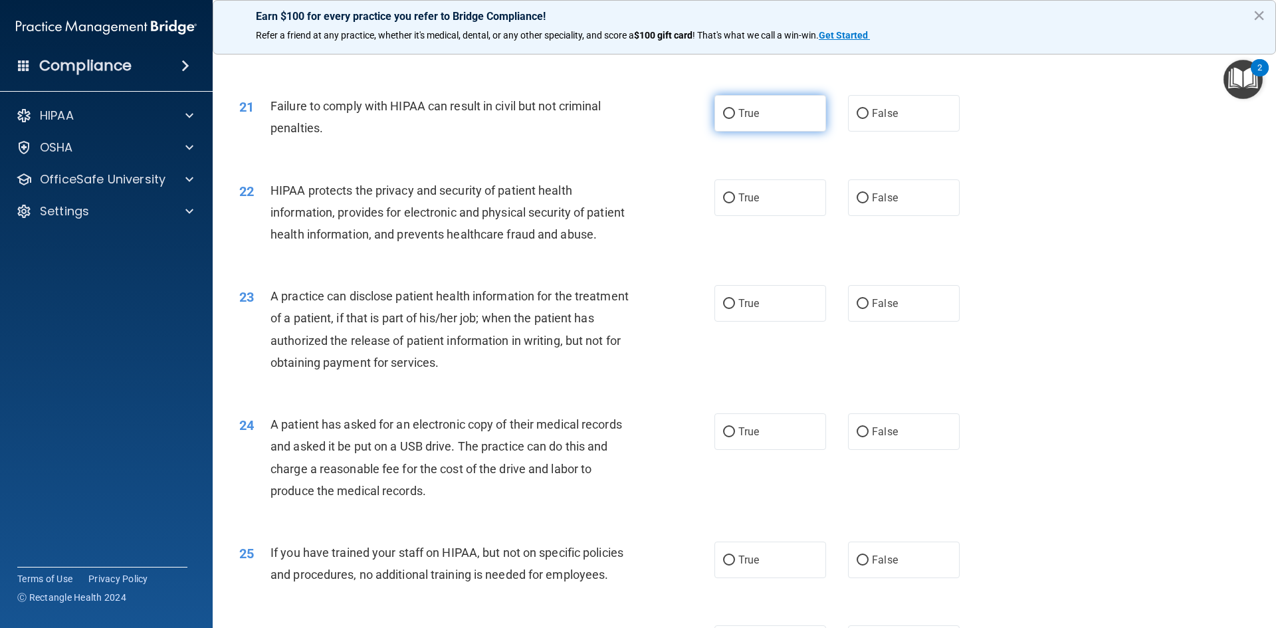
click at [782, 132] on label "True" at bounding box center [770, 113] width 112 height 37
click at [735, 119] on input "True" at bounding box center [729, 114] width 12 height 10
radio input "true"
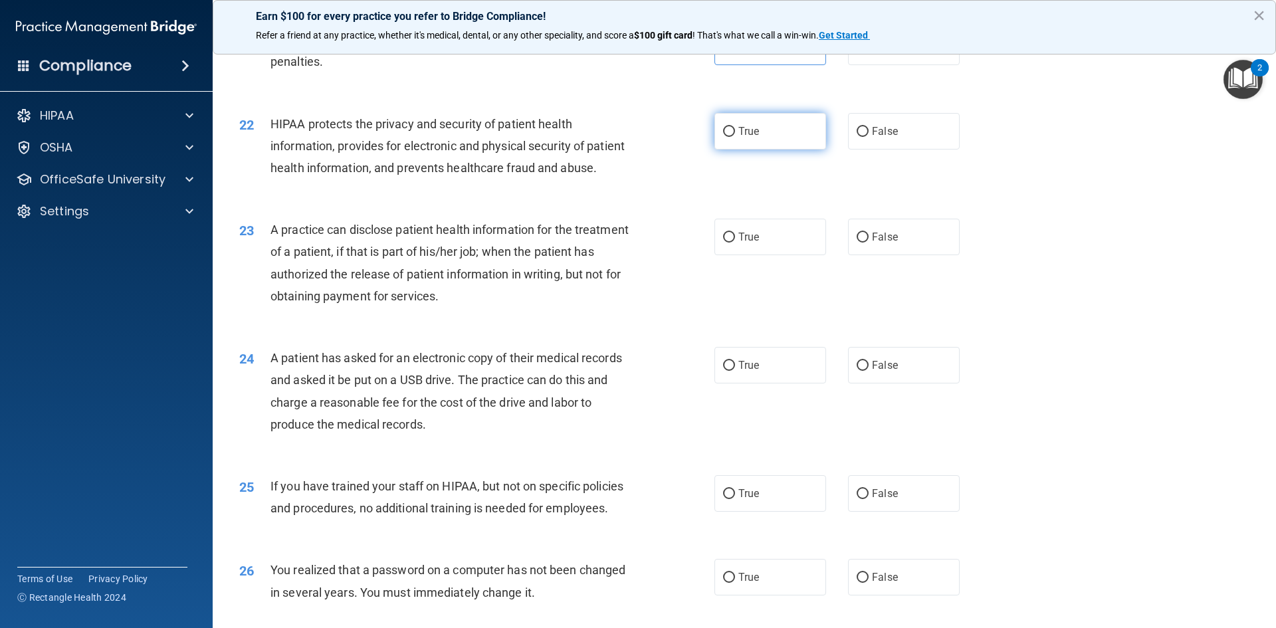
click at [763, 149] on label "True" at bounding box center [770, 131] width 112 height 37
click at [735, 137] on input "True" at bounding box center [729, 132] width 12 height 10
radio input "true"
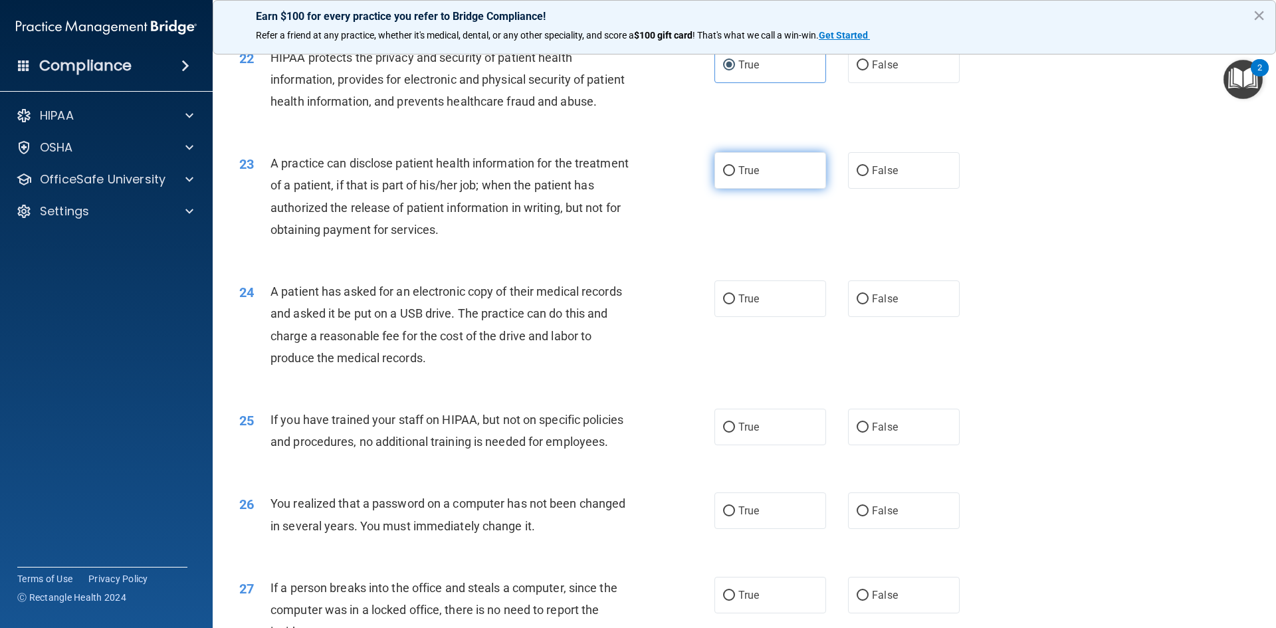
click at [749, 189] on label "True" at bounding box center [770, 170] width 112 height 37
click at [735, 176] on input "True" at bounding box center [729, 171] width 12 height 10
radio input "true"
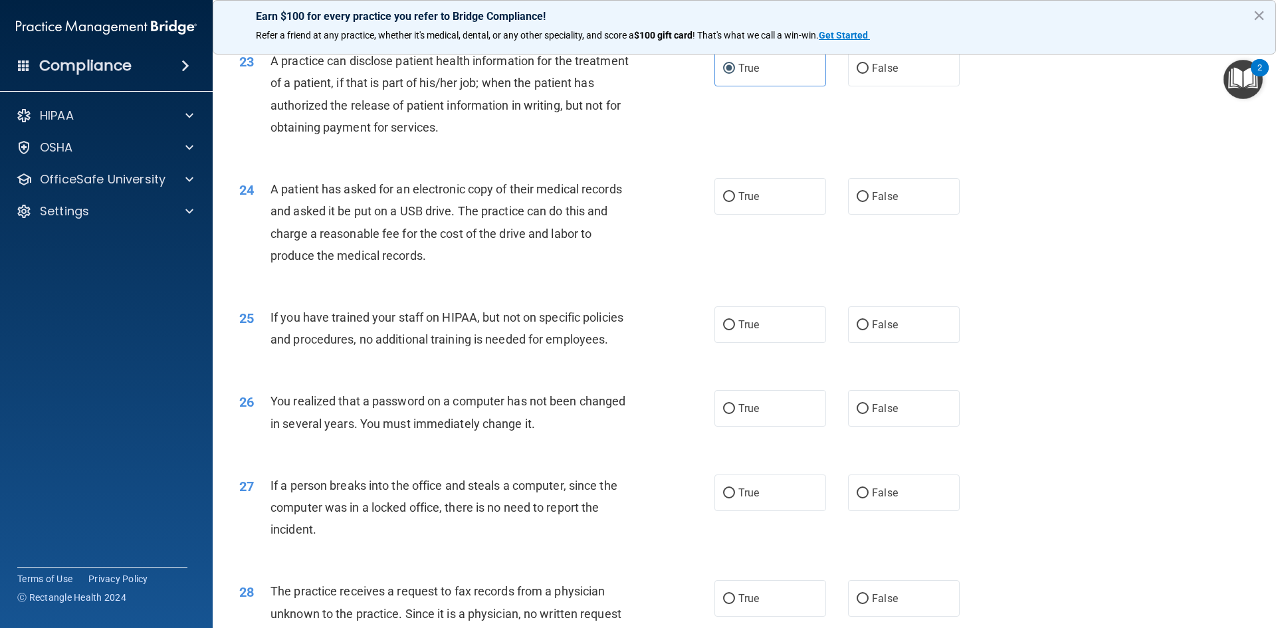
scroll to position [2185, 0]
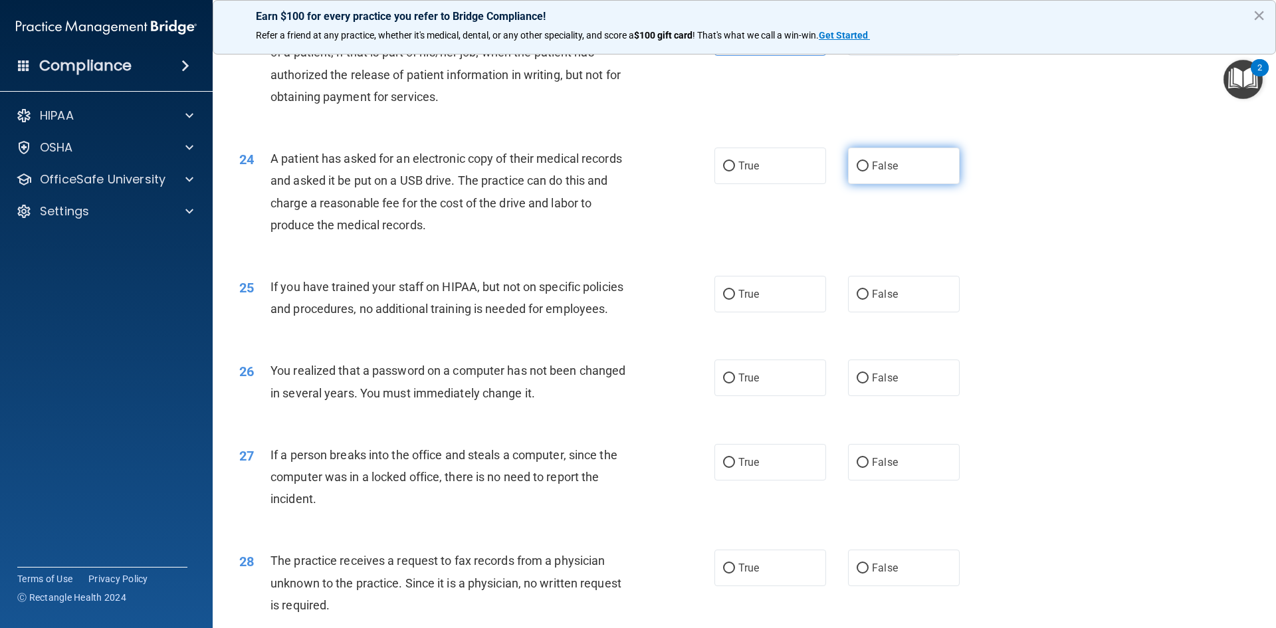
click at [909, 184] on label "False" at bounding box center [904, 166] width 112 height 37
click at [868, 171] on input "False" at bounding box center [862, 166] width 12 height 10
radio input "true"
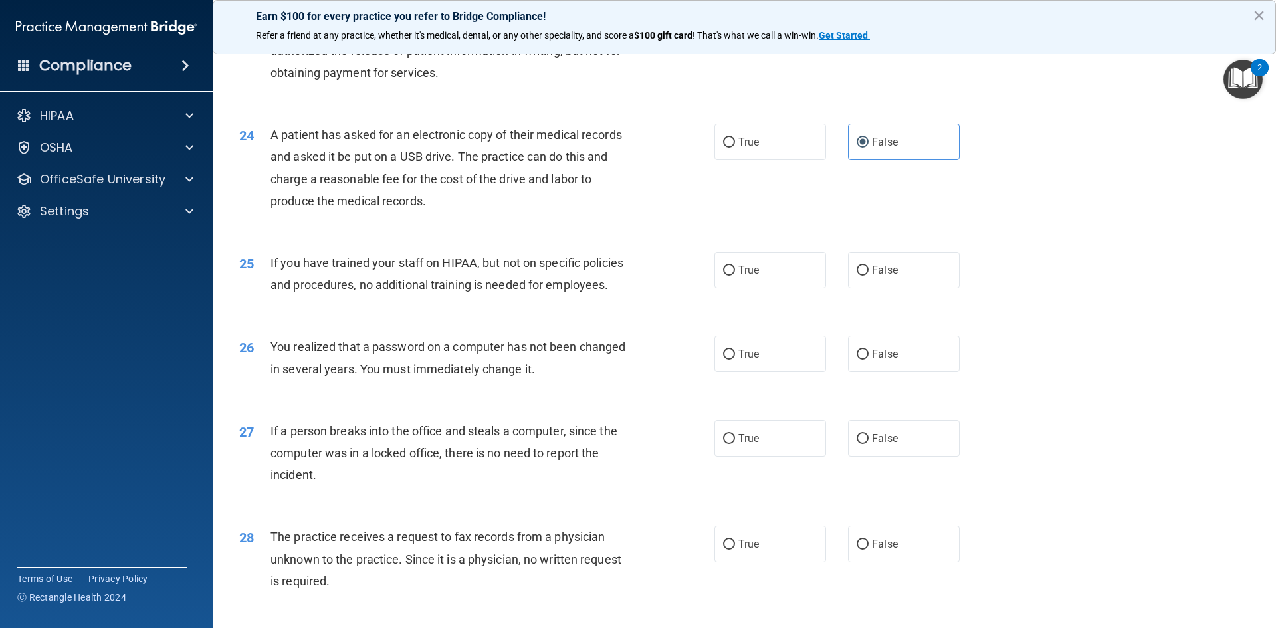
scroll to position [2251, 0]
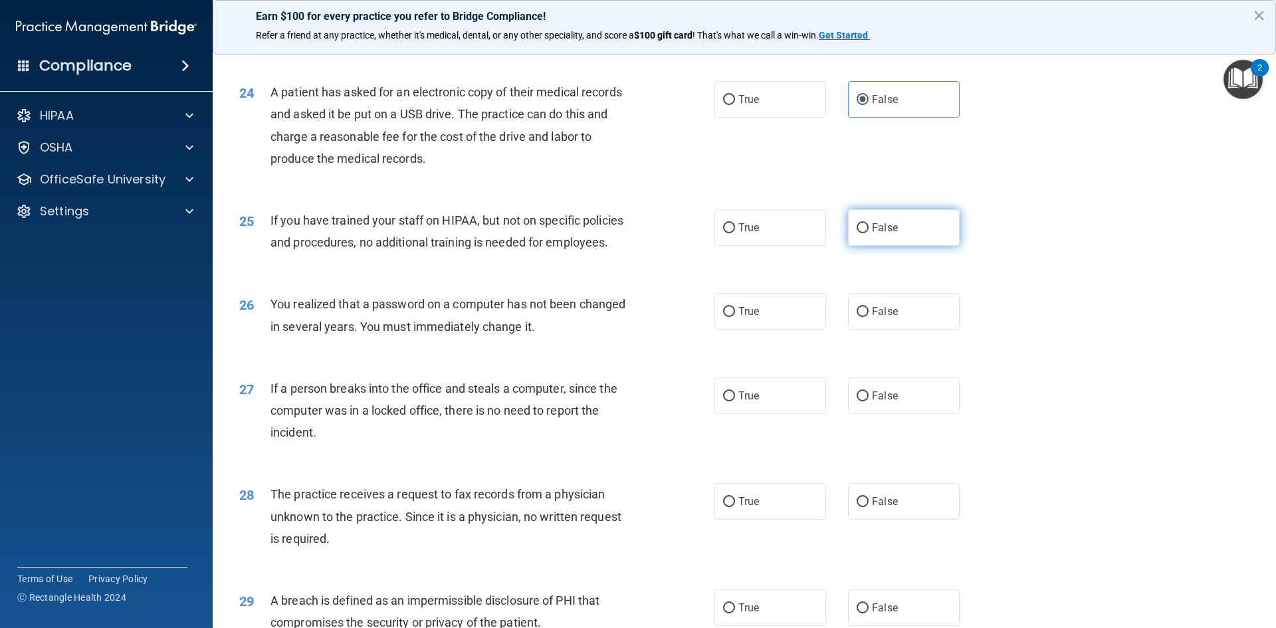
click at [935, 246] on label "False" at bounding box center [904, 227] width 112 height 37
click at [868, 233] on input "False" at bounding box center [862, 228] width 12 height 10
radio input "true"
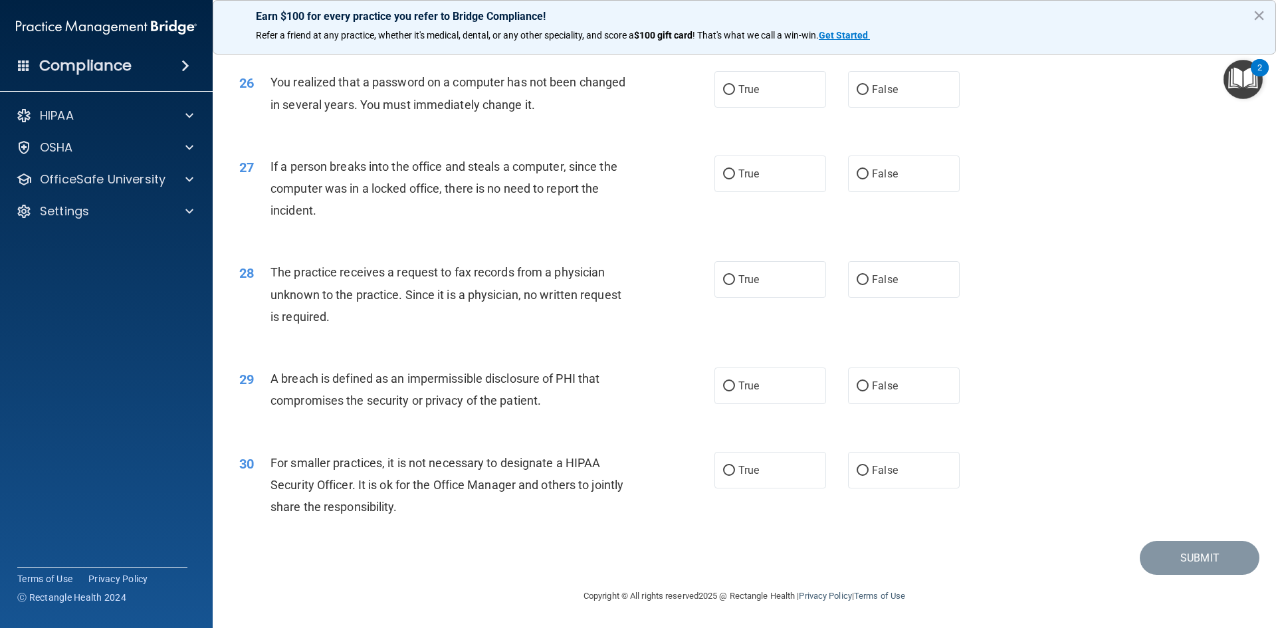
scroll to position [2450, 0]
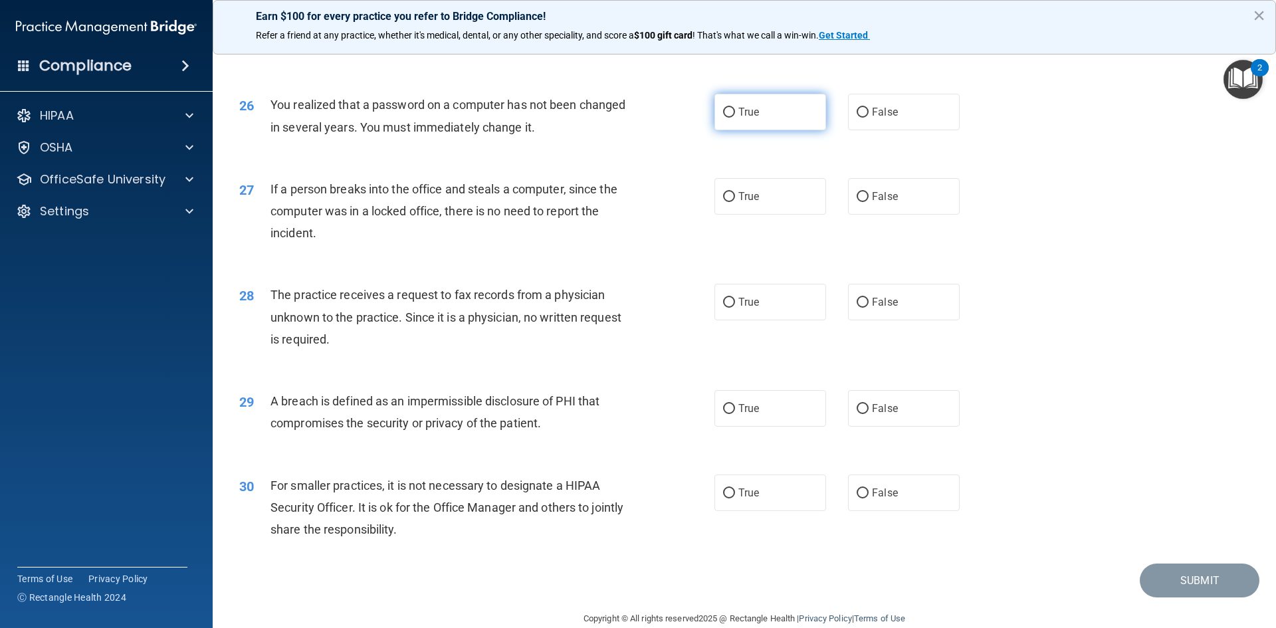
click at [729, 118] on input "True" at bounding box center [729, 113] width 12 height 10
radio input "true"
click at [870, 215] on label "False" at bounding box center [904, 196] width 112 height 37
click at [868, 202] on input "False" at bounding box center [862, 197] width 12 height 10
radio input "true"
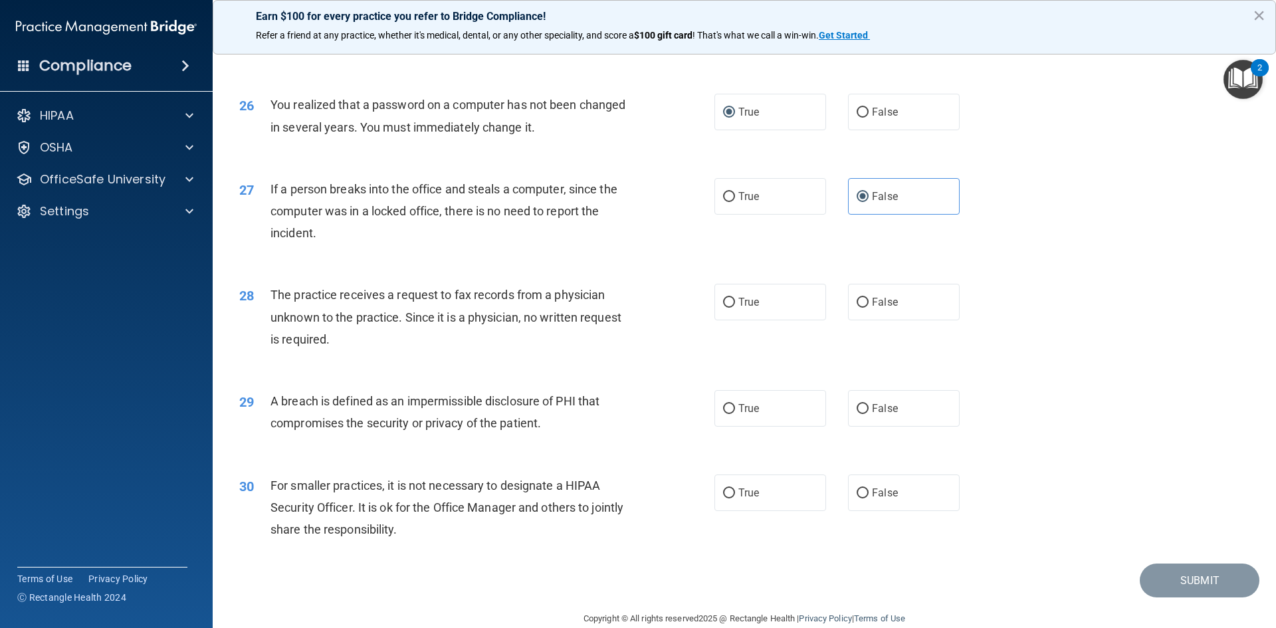
scroll to position [2517, 0]
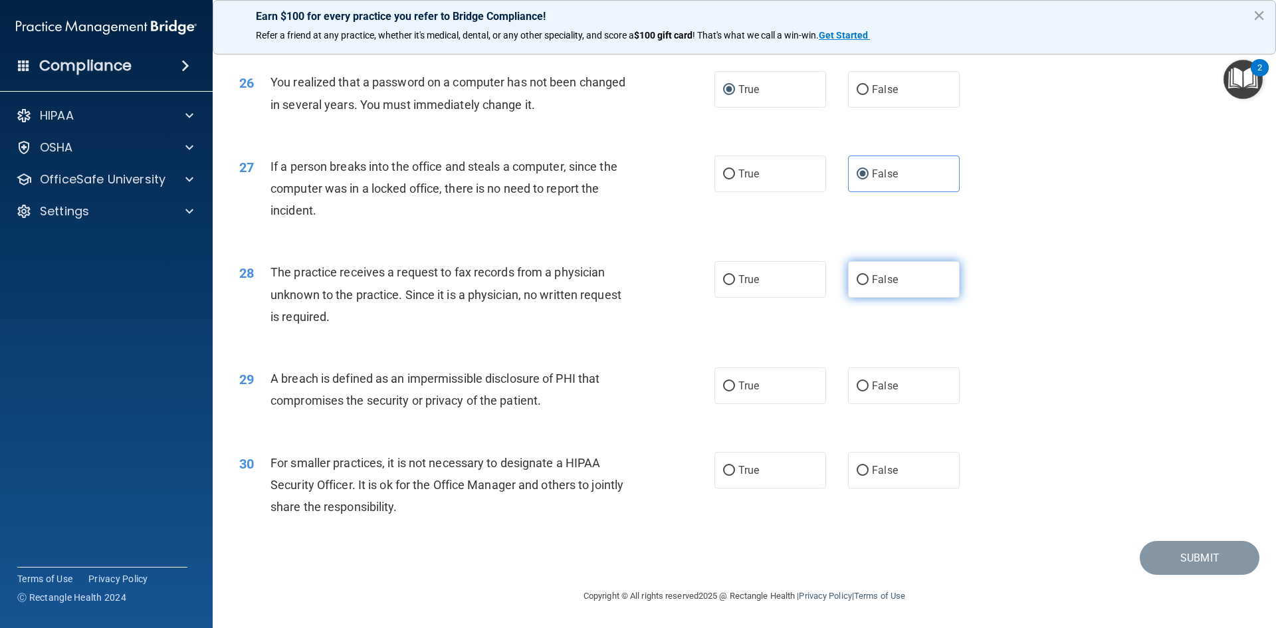
click at [900, 284] on label "False" at bounding box center [904, 279] width 112 height 37
click at [868, 284] on input "False" at bounding box center [862, 280] width 12 height 10
radio input "true"
drag, startPoint x: 782, startPoint y: 286, endPoint x: 761, endPoint y: 286, distance: 20.6
click at [783, 286] on label "True" at bounding box center [770, 279] width 112 height 37
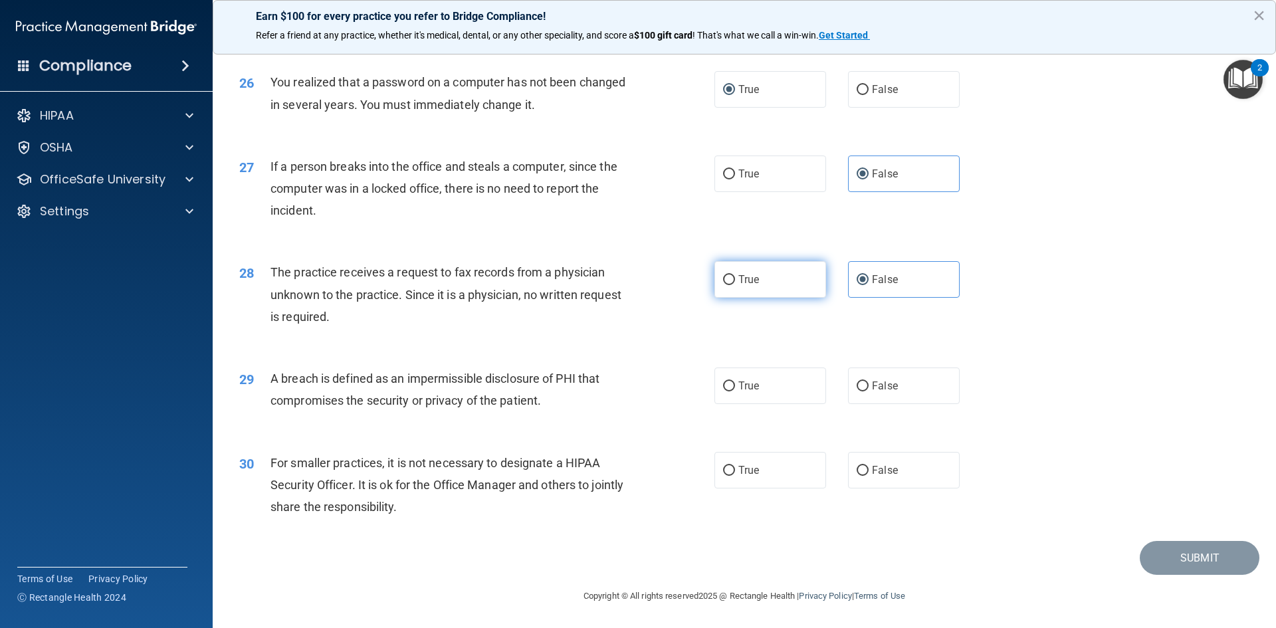
click at [735, 285] on input "True" at bounding box center [729, 280] width 12 height 10
radio input "true"
radio input "false"
click at [779, 380] on label "True" at bounding box center [770, 385] width 112 height 37
click at [735, 381] on input "True" at bounding box center [729, 386] width 12 height 10
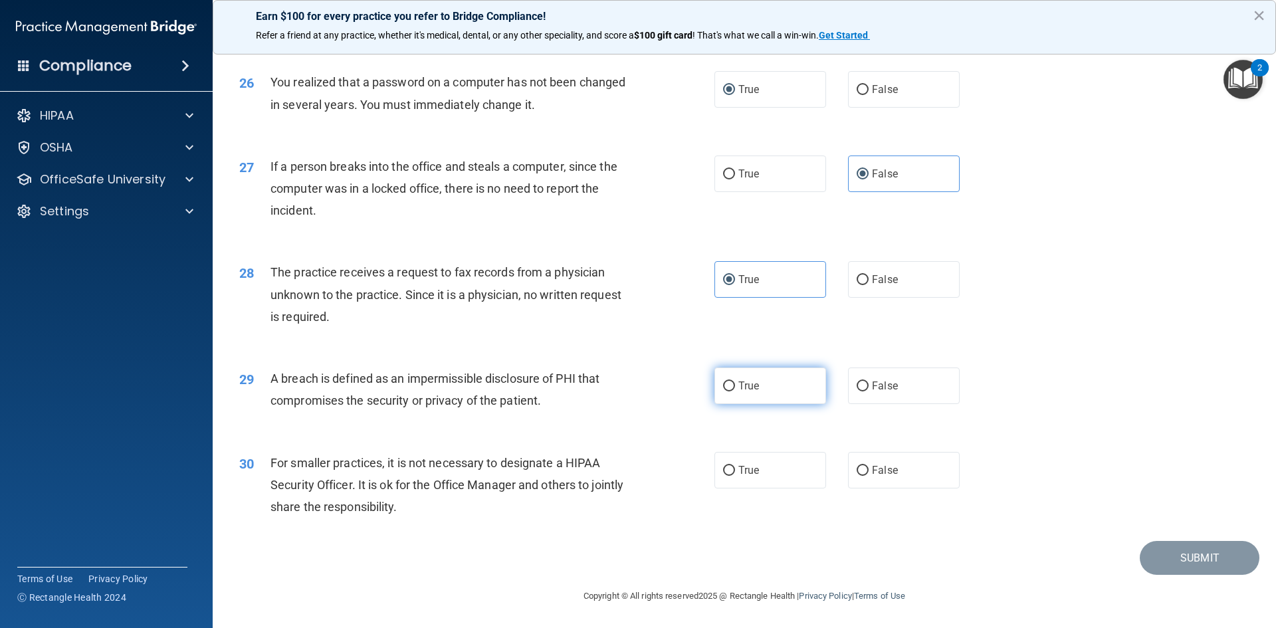
radio input "true"
click at [755, 465] on label "True" at bounding box center [770, 470] width 112 height 37
click at [735, 466] on input "True" at bounding box center [729, 471] width 12 height 10
radio input "true"
click at [1215, 565] on button "Submit" at bounding box center [1199, 558] width 120 height 34
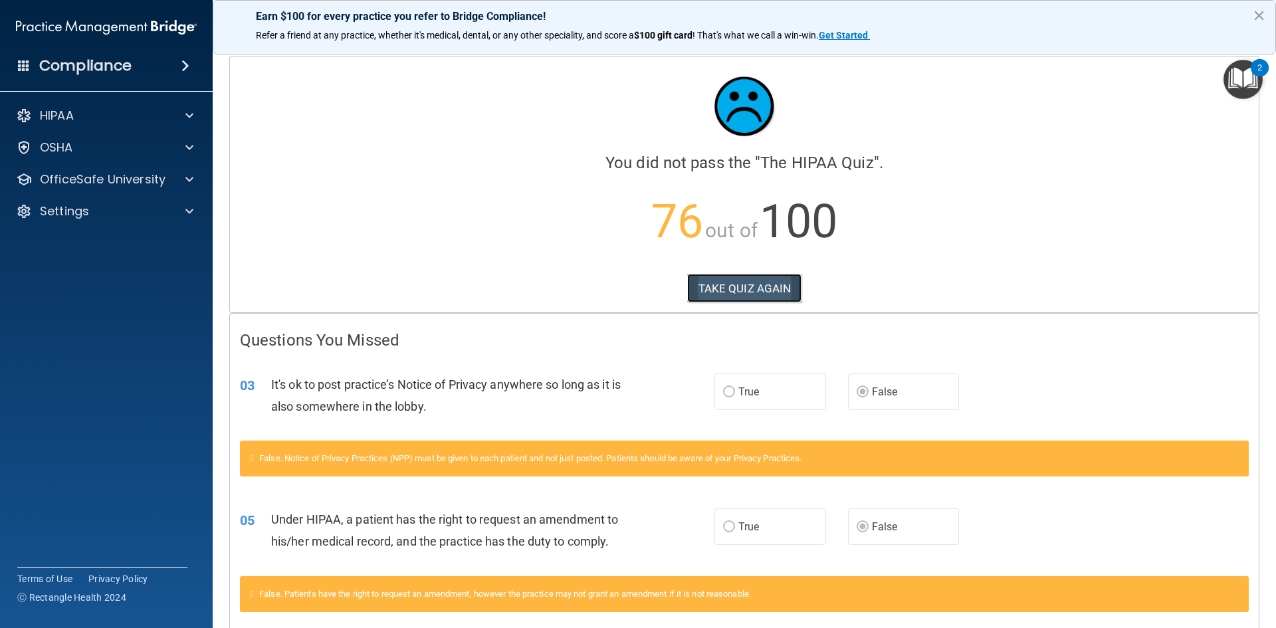
click at [756, 295] on button "TAKE QUIZ AGAIN" at bounding box center [744, 288] width 115 height 29
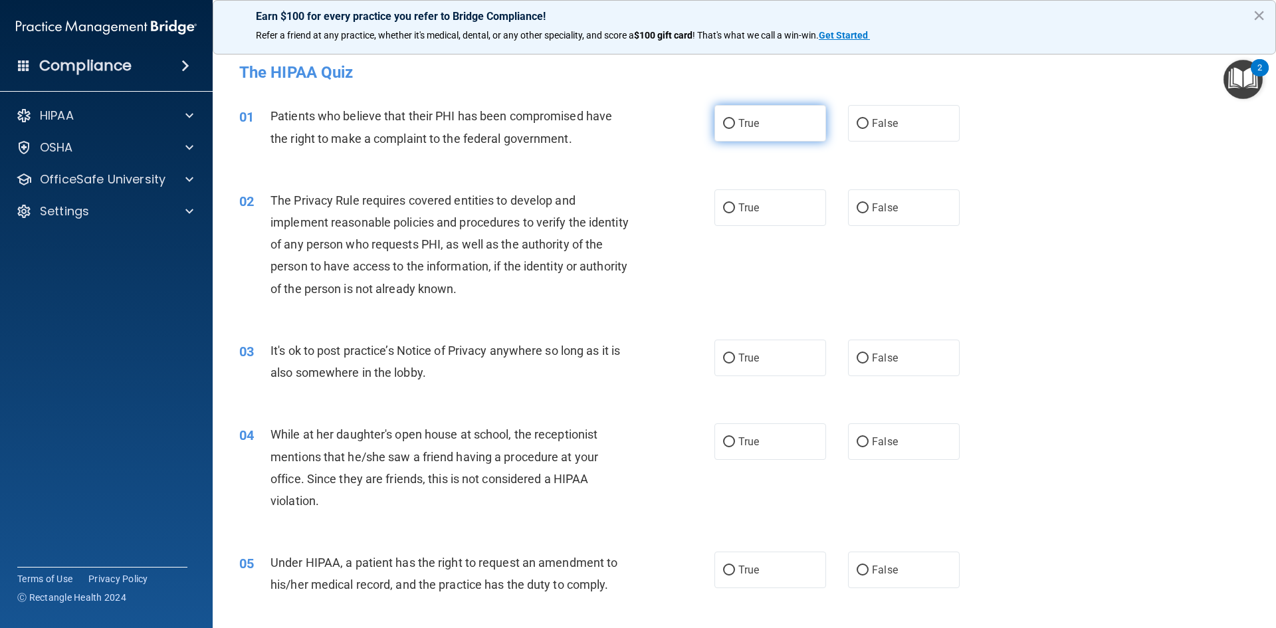
click at [749, 124] on span "True" at bounding box center [748, 123] width 21 height 13
click at [735, 124] on input "True" at bounding box center [729, 124] width 12 height 10
radio input "true"
click at [752, 211] on span "True" at bounding box center [748, 207] width 21 height 13
click at [735, 211] on input "True" at bounding box center [729, 208] width 12 height 10
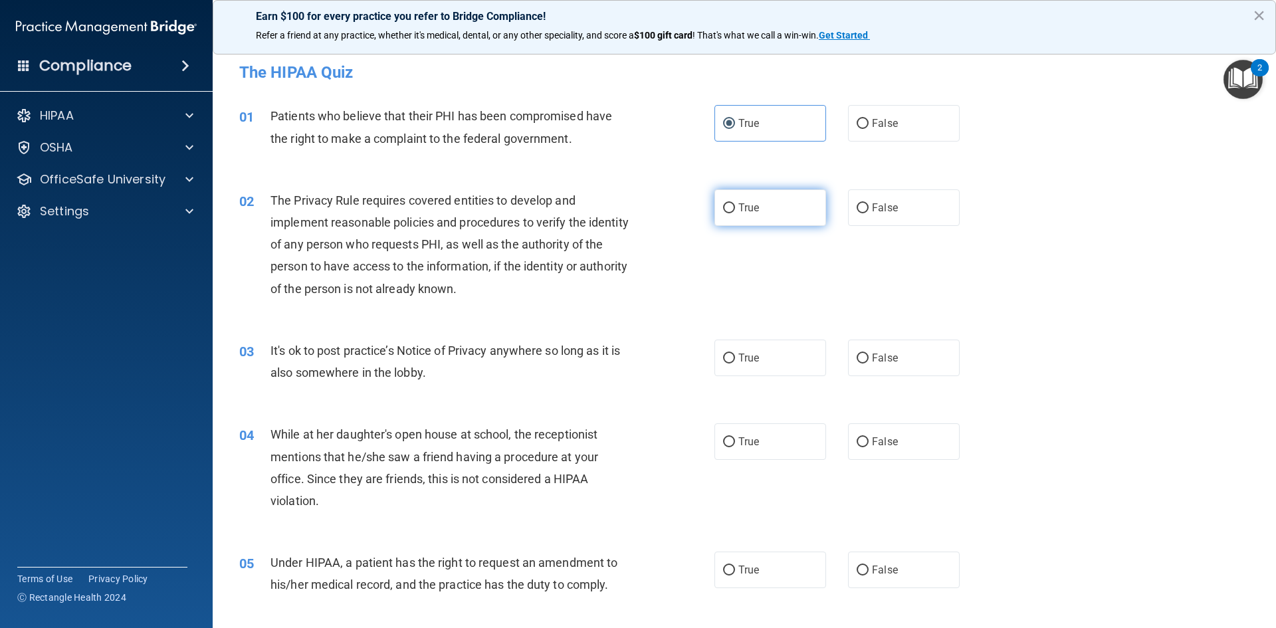
radio input "true"
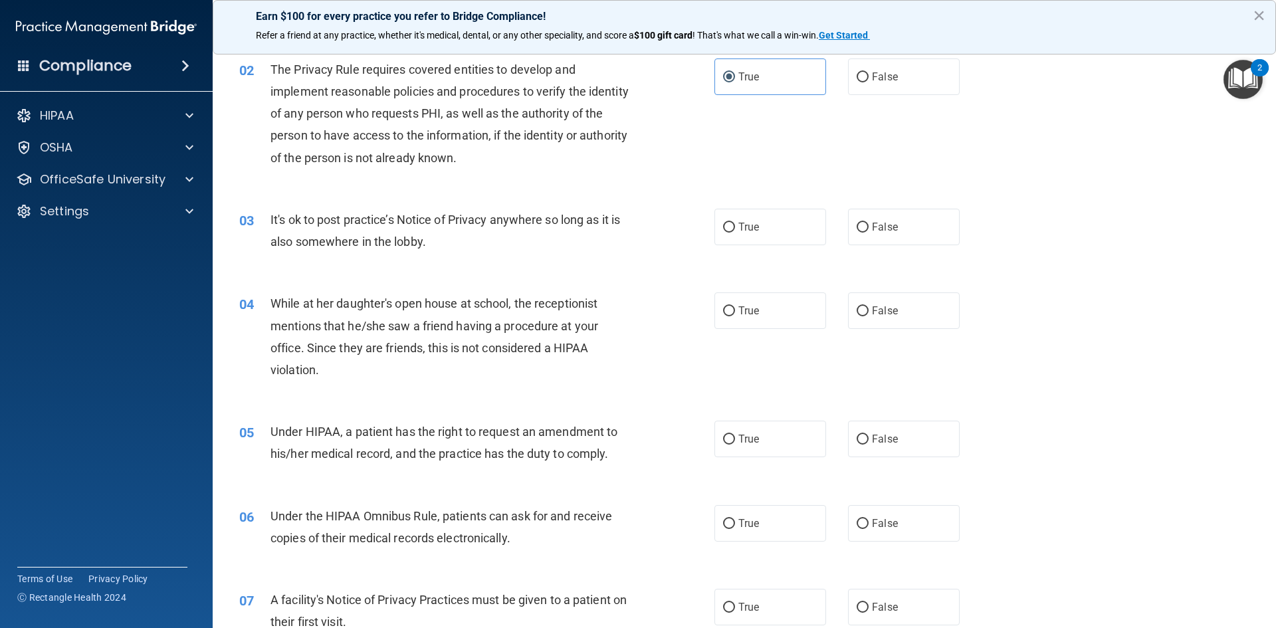
scroll to position [133, 0]
click at [928, 213] on label "False" at bounding box center [904, 225] width 112 height 37
click at [868, 221] on input "False" at bounding box center [862, 226] width 12 height 10
radio input "true"
click at [901, 310] on label "False" at bounding box center [904, 308] width 112 height 37
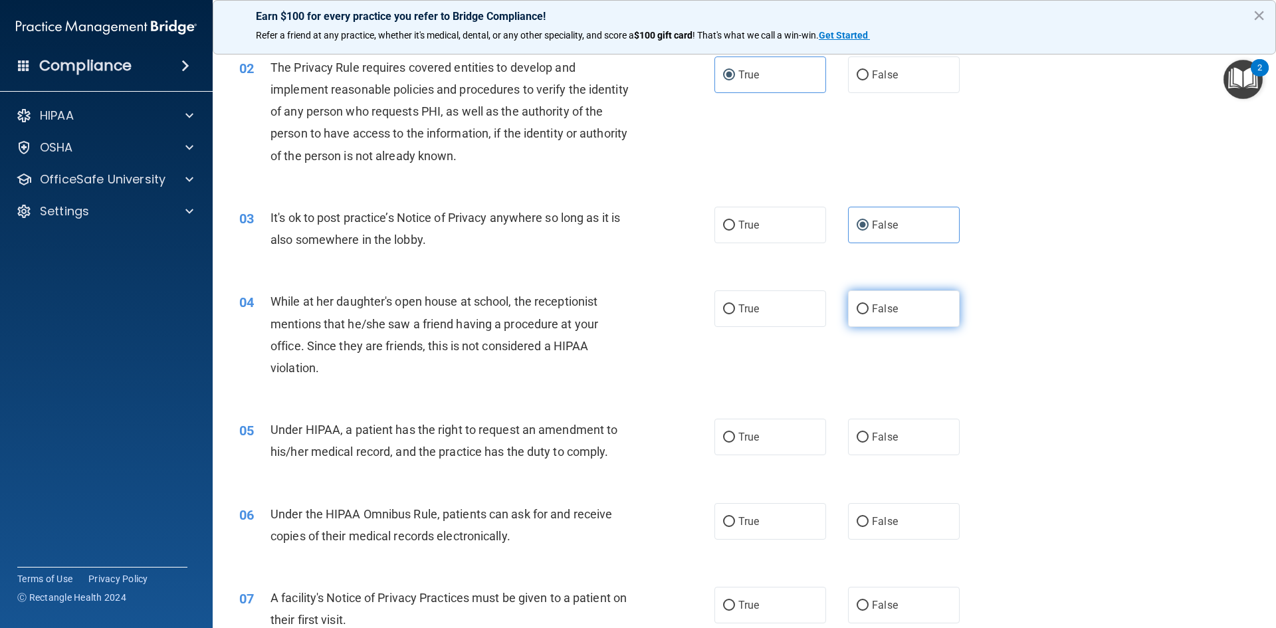
click at [868, 310] on input "False" at bounding box center [862, 309] width 12 height 10
radio input "true"
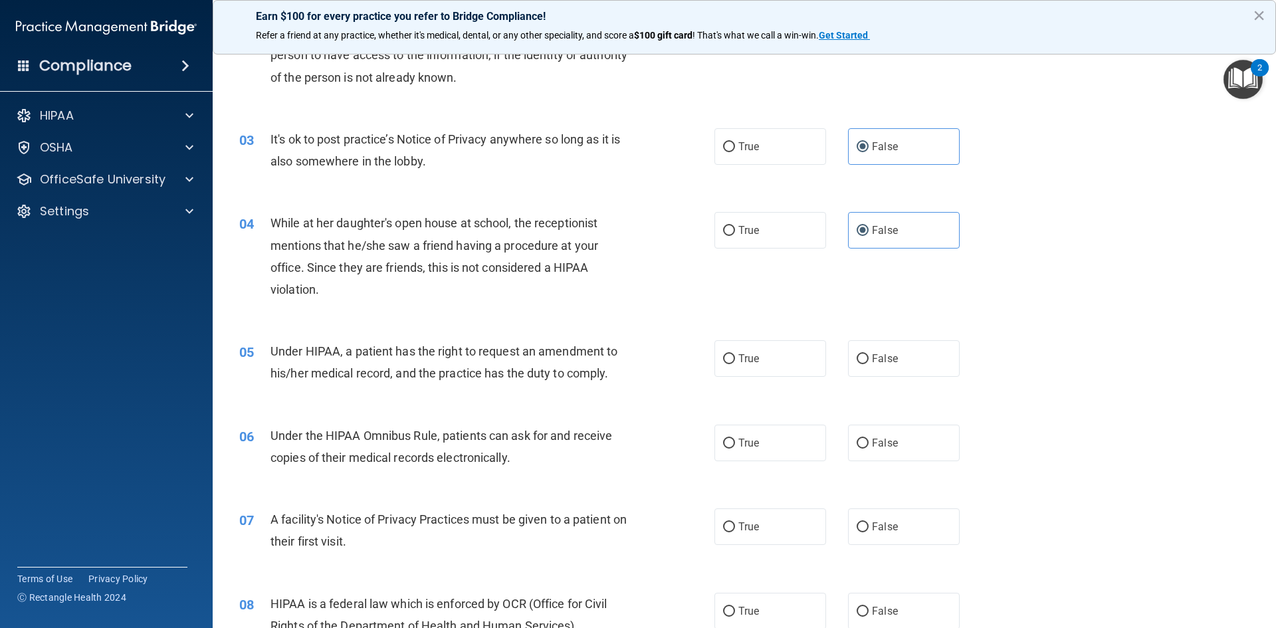
scroll to position [266, 0]
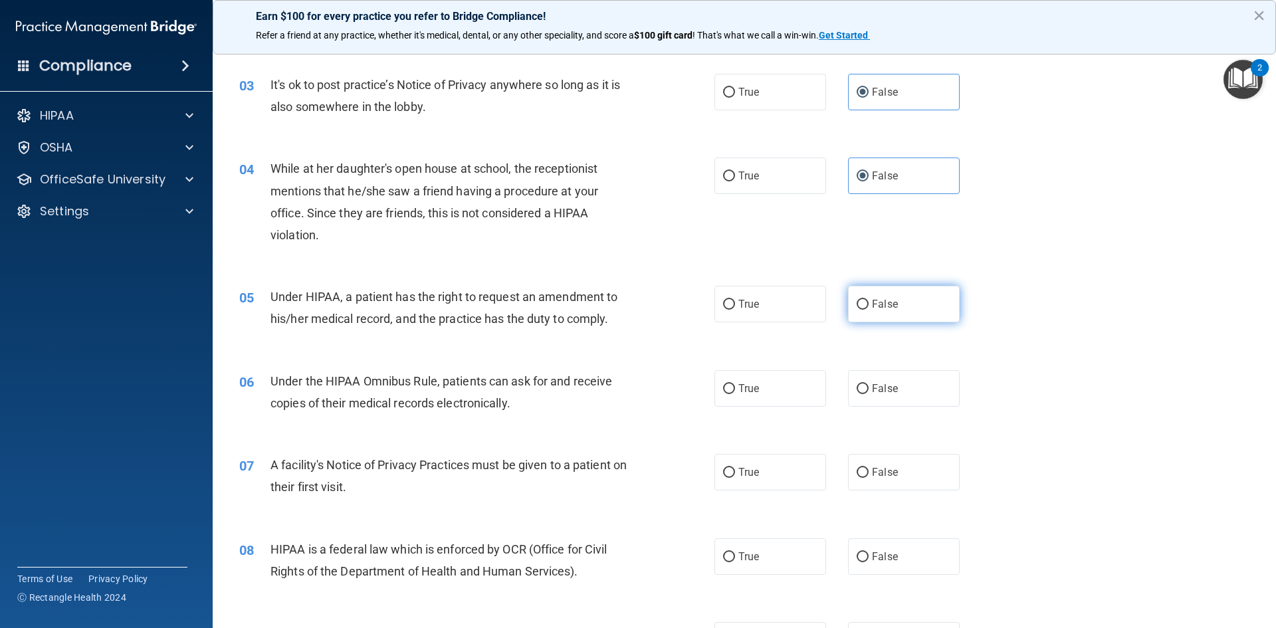
click at [883, 305] on span "False" at bounding box center [885, 304] width 26 height 13
click at [868, 305] on input "False" at bounding box center [862, 305] width 12 height 10
radio input "true"
click at [806, 397] on label "True" at bounding box center [770, 388] width 112 height 37
click at [735, 394] on input "True" at bounding box center [729, 389] width 12 height 10
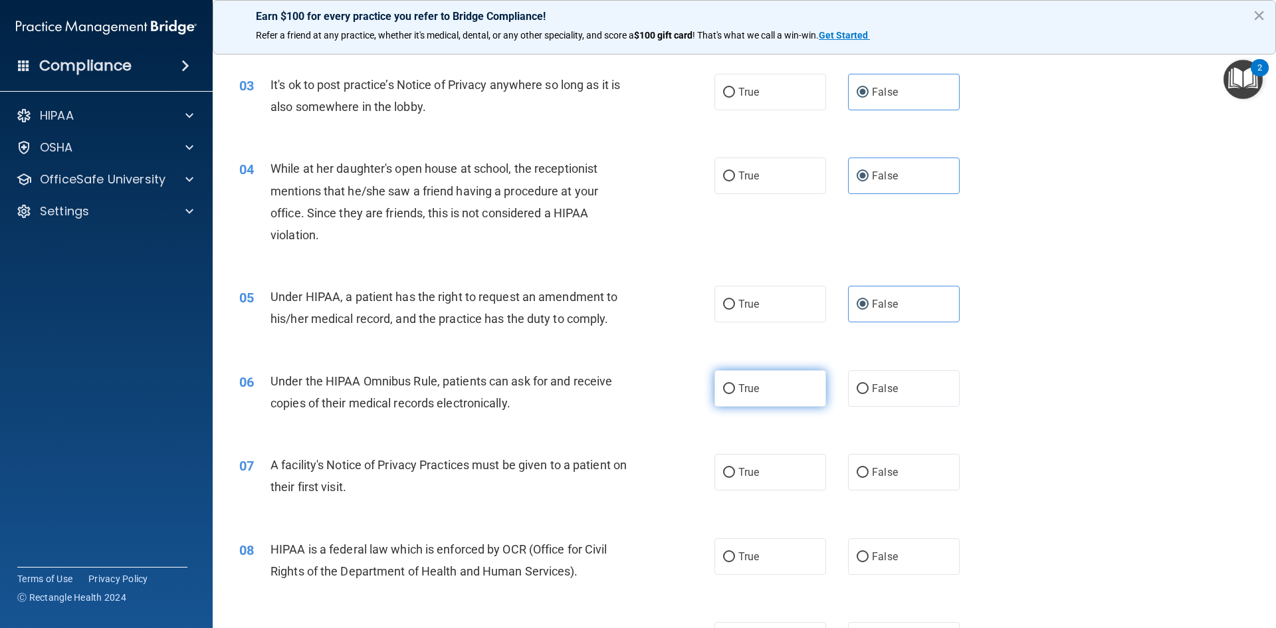
radio input "true"
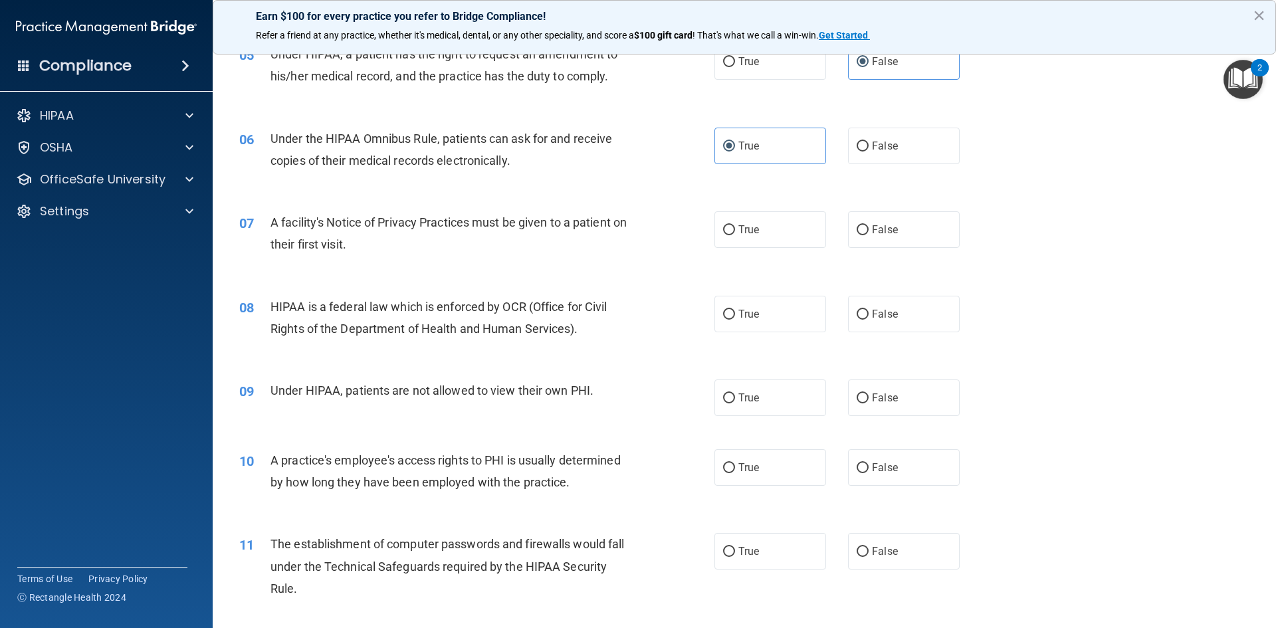
scroll to position [532, 0]
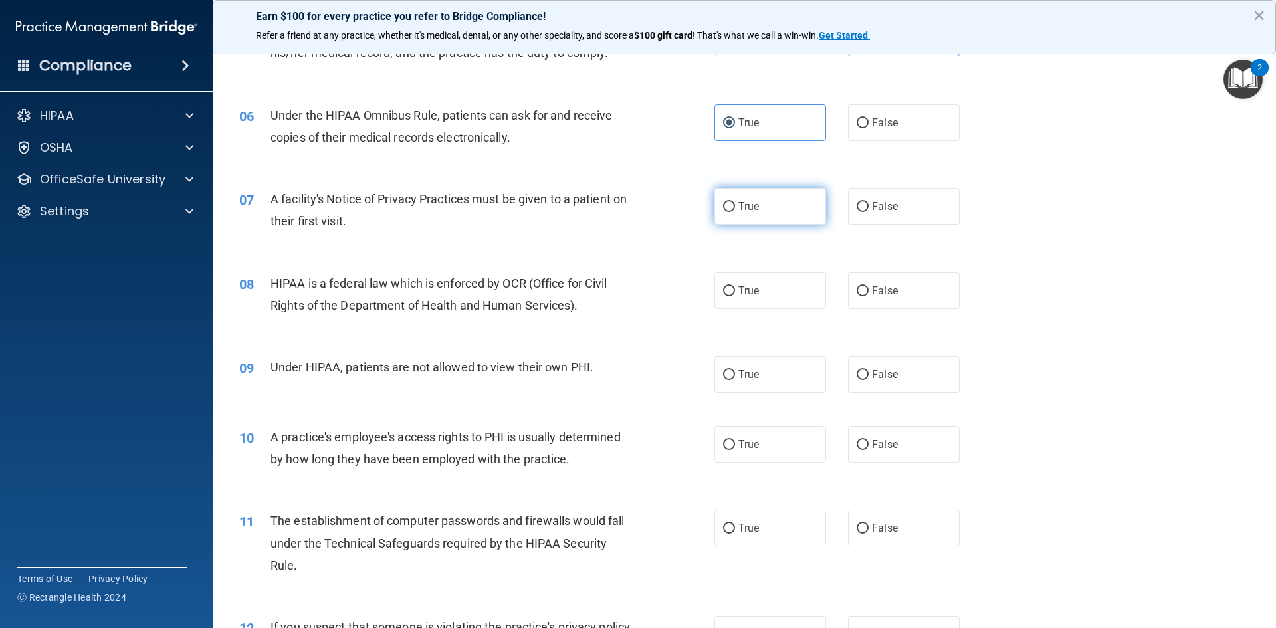
click at [760, 202] on label "True" at bounding box center [770, 206] width 112 height 37
click at [735, 202] on input "True" at bounding box center [729, 207] width 12 height 10
radio input "true"
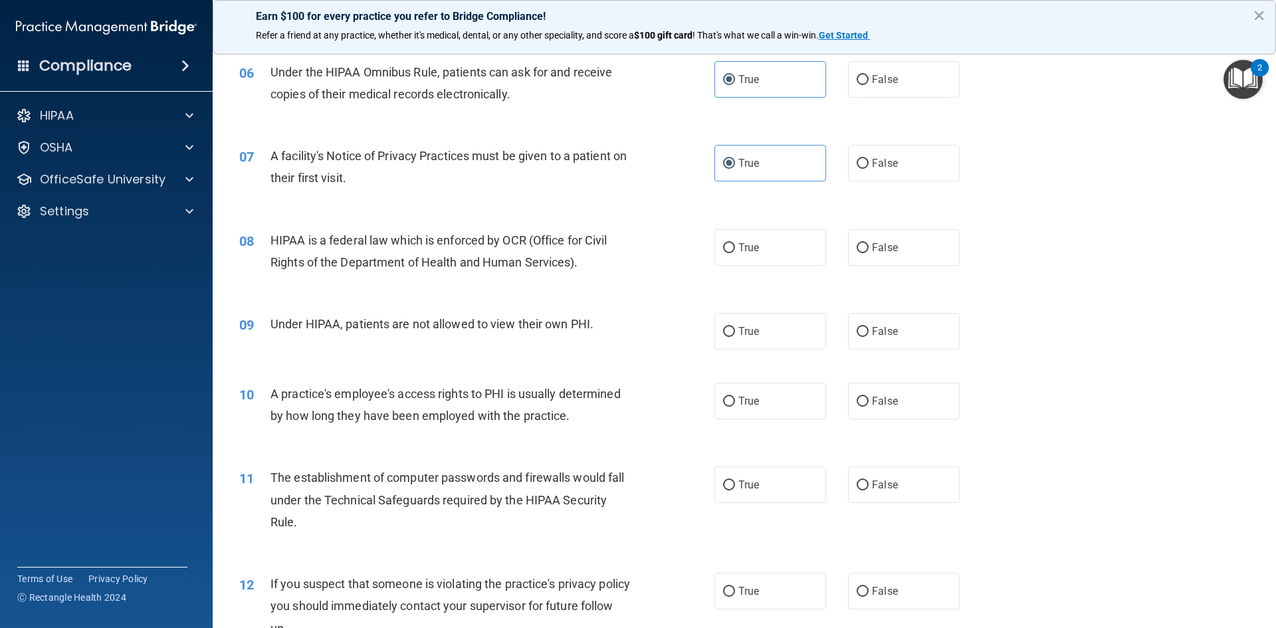
scroll to position [598, 0]
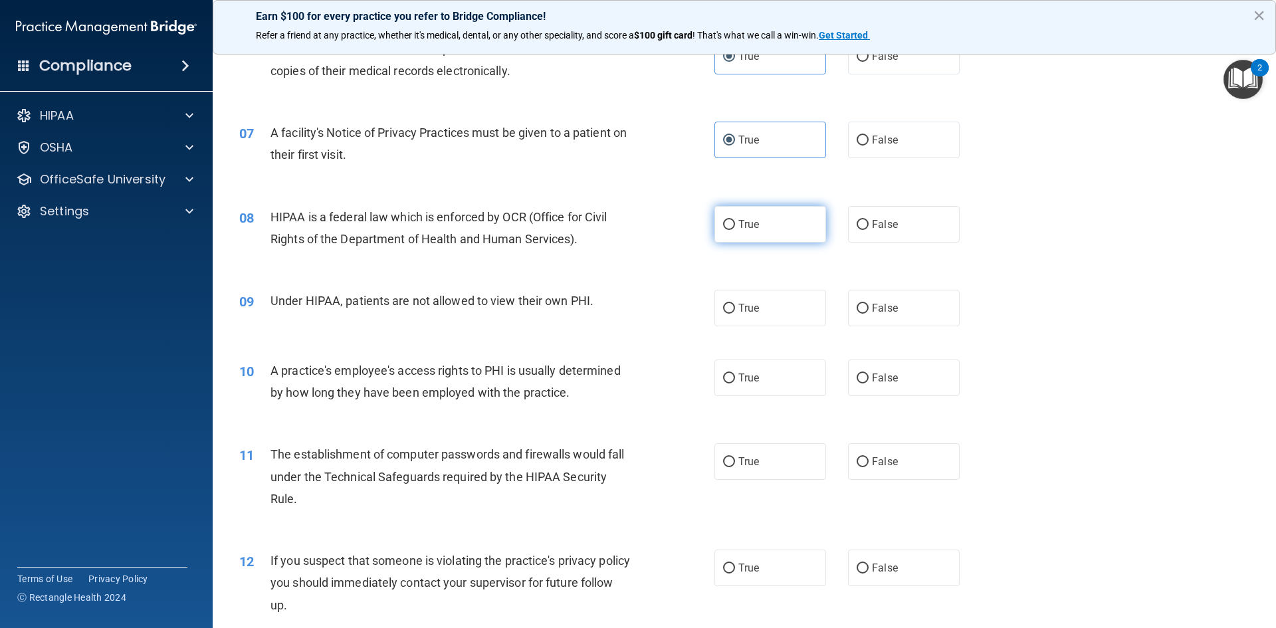
click at [801, 229] on label "True" at bounding box center [770, 224] width 112 height 37
click at [735, 229] on input "True" at bounding box center [729, 225] width 12 height 10
radio input "true"
click at [900, 307] on label "False" at bounding box center [904, 308] width 112 height 37
click at [868, 307] on input "False" at bounding box center [862, 309] width 12 height 10
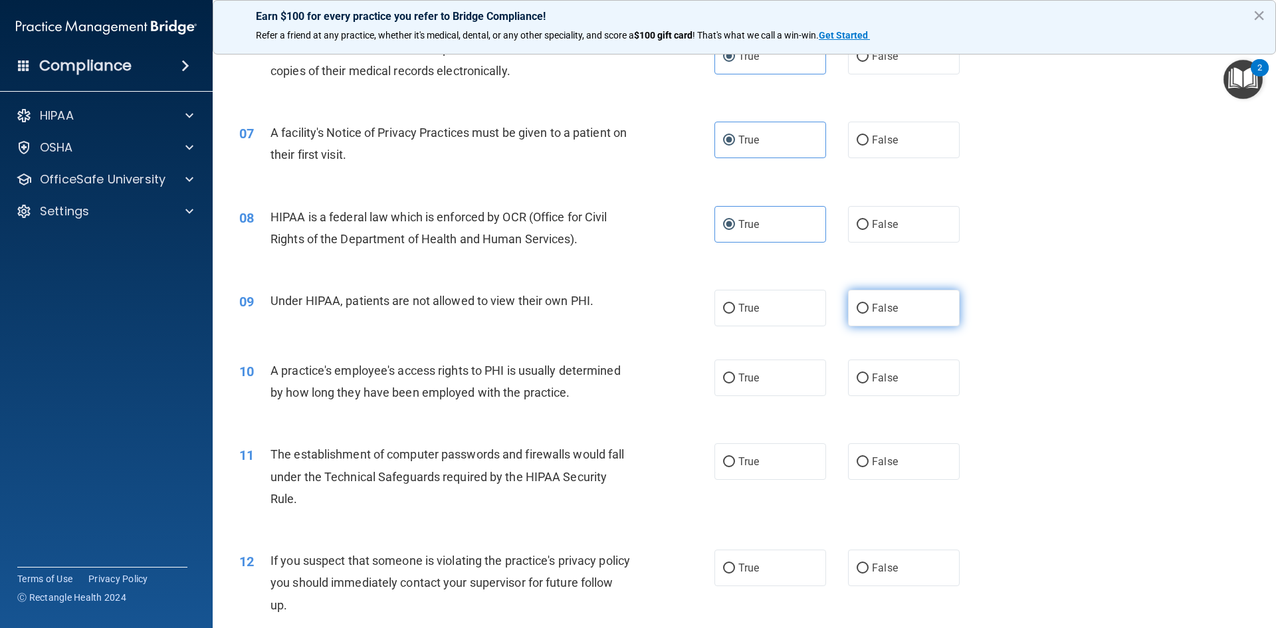
radio input "true"
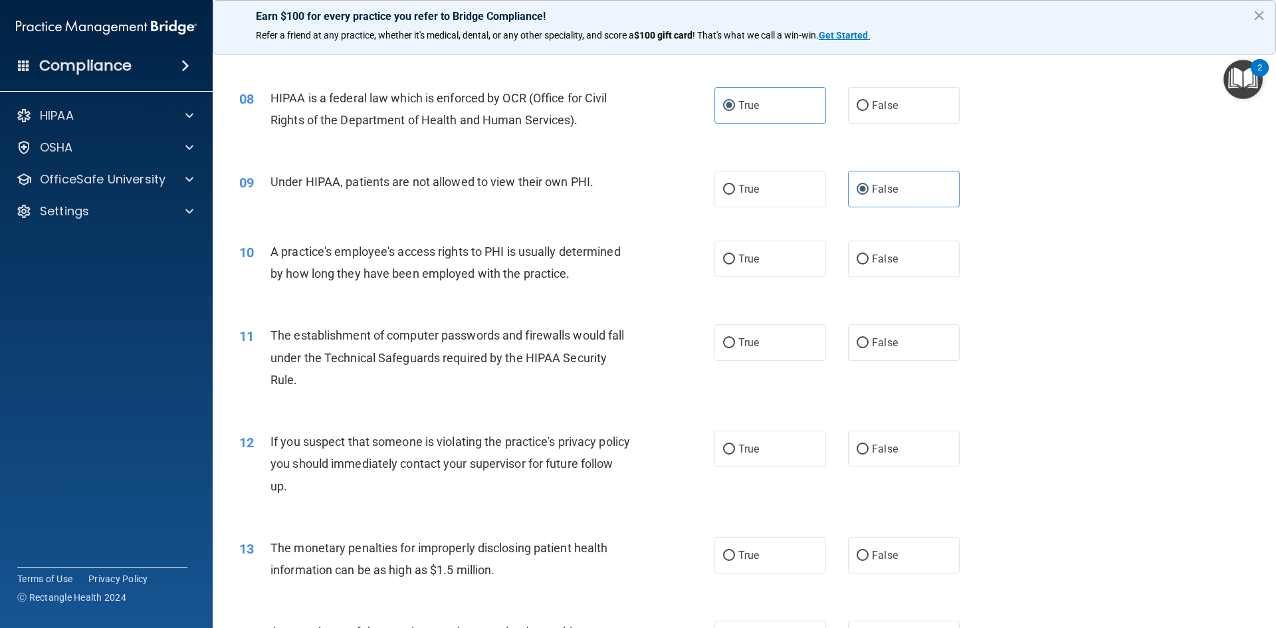
scroll to position [731, 0]
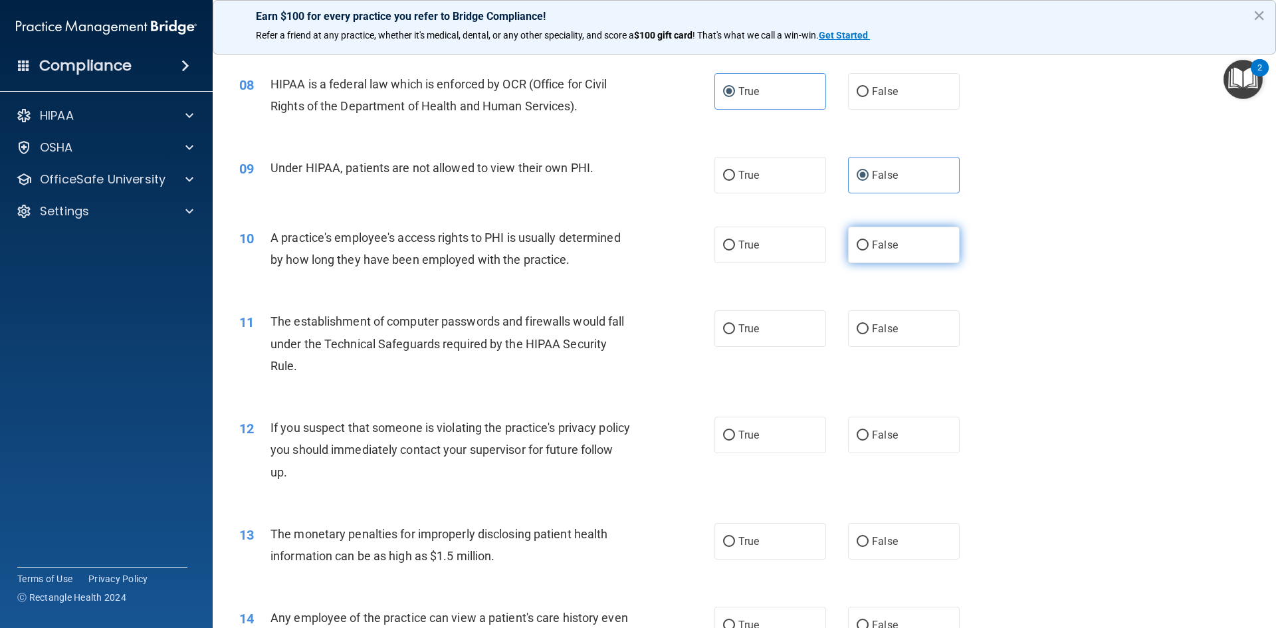
click at [893, 248] on label "False" at bounding box center [904, 245] width 112 height 37
click at [868, 248] on input "False" at bounding box center [862, 246] width 12 height 10
radio input "true"
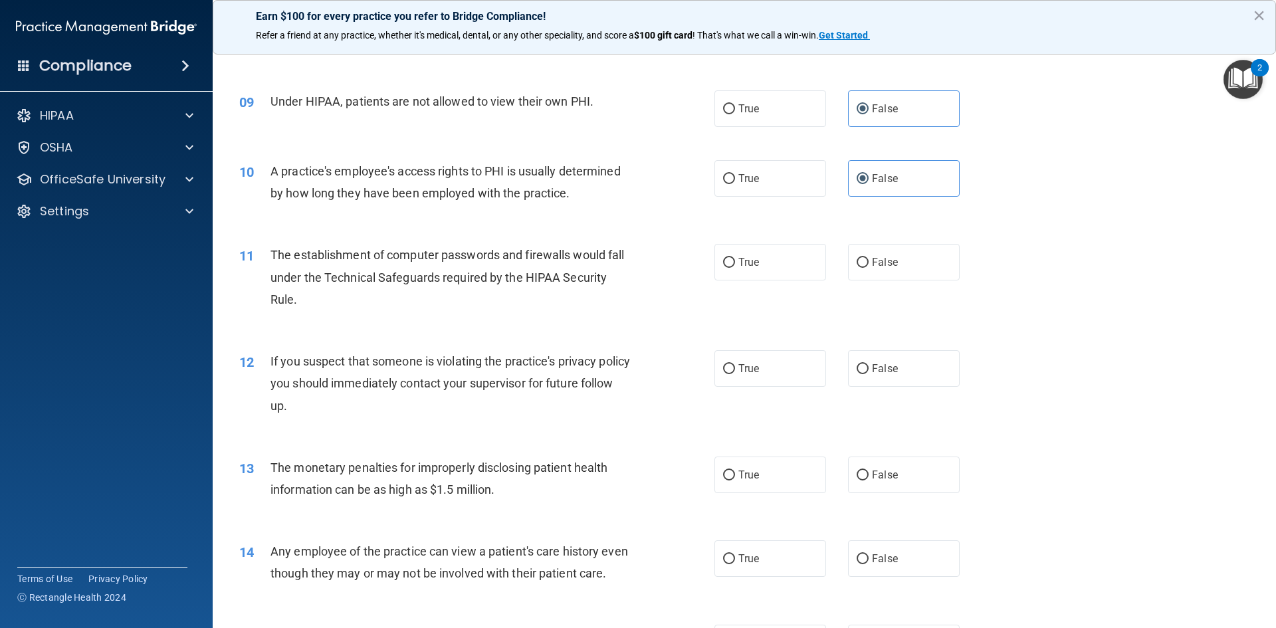
scroll to position [864, 0]
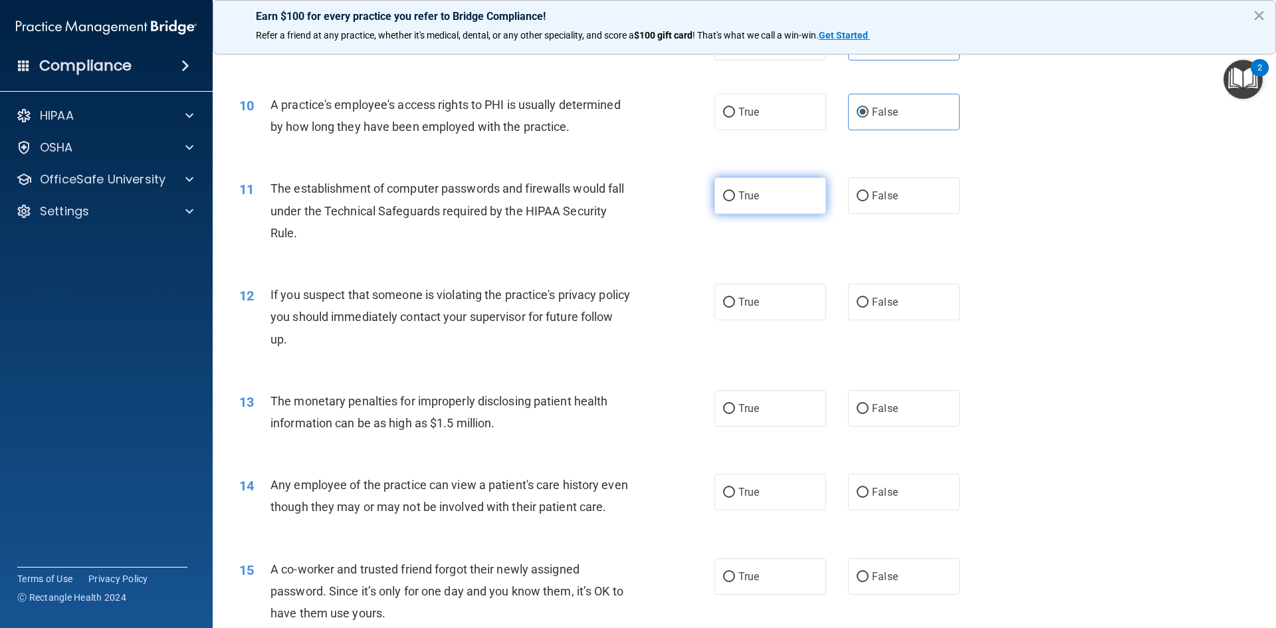
click at [777, 189] on label "True" at bounding box center [770, 195] width 112 height 37
click at [735, 191] on input "True" at bounding box center [729, 196] width 12 height 10
radio input "true"
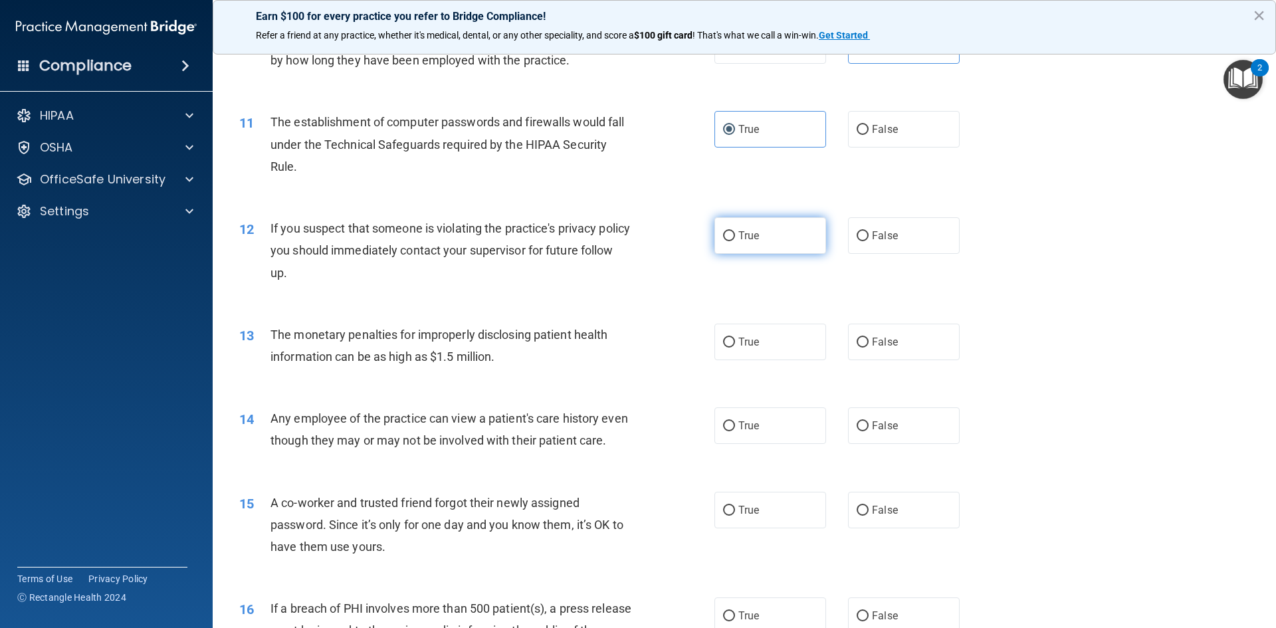
click at [755, 227] on label "True" at bounding box center [770, 235] width 112 height 37
click at [735, 231] on input "True" at bounding box center [729, 236] width 12 height 10
radio input "true"
click at [760, 338] on label "True" at bounding box center [770, 342] width 112 height 37
click at [735, 338] on input "True" at bounding box center [729, 343] width 12 height 10
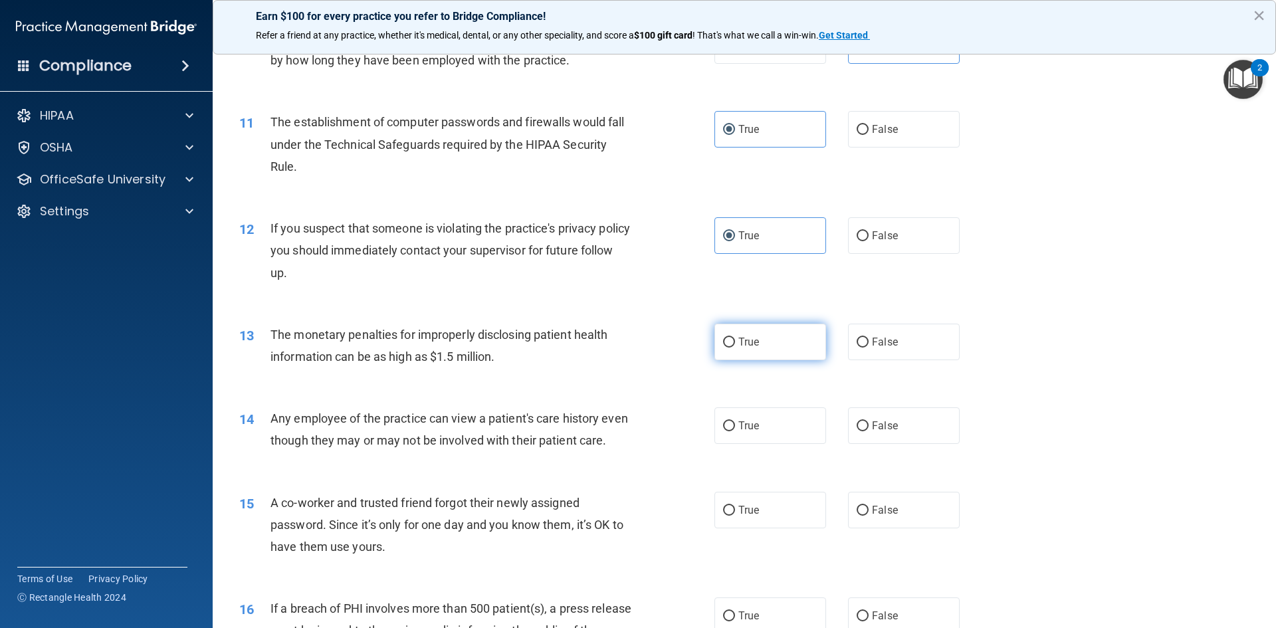
radio input "true"
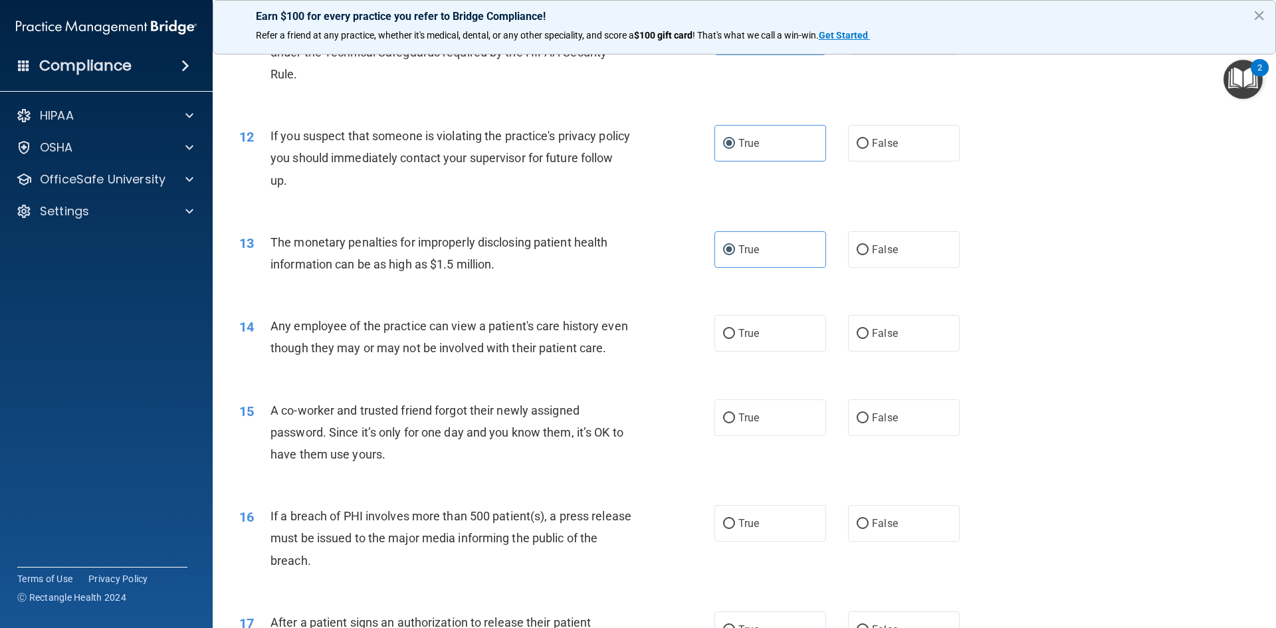
scroll to position [1063, 0]
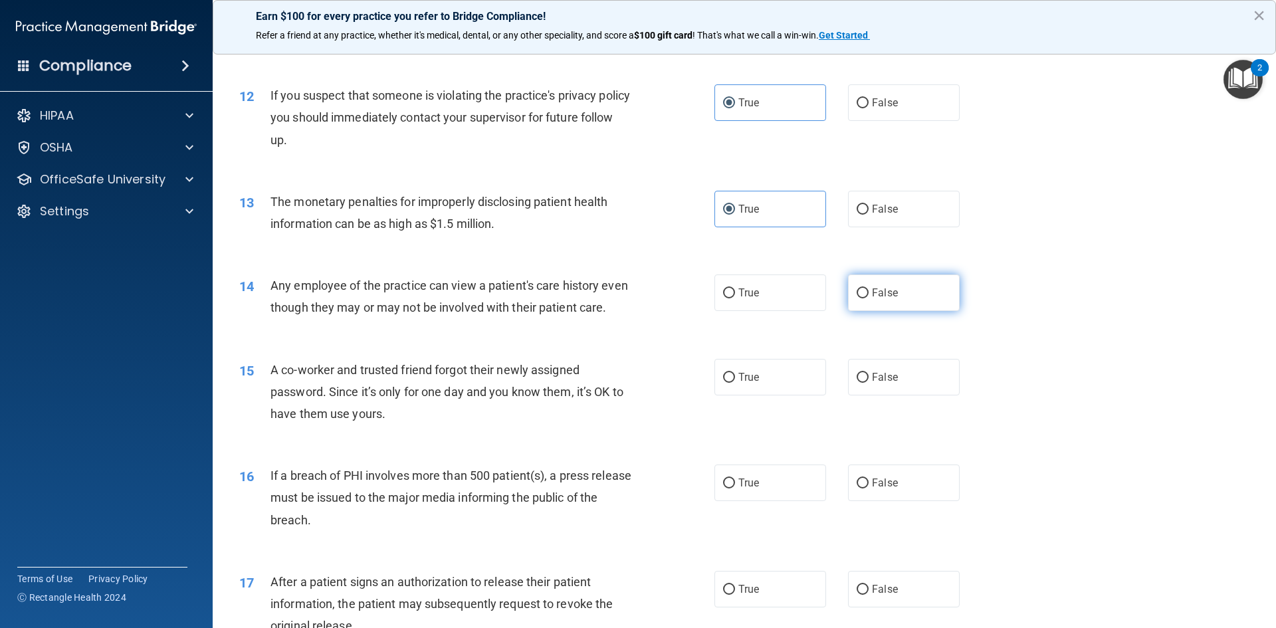
click at [925, 294] on label "False" at bounding box center [904, 292] width 112 height 37
click at [868, 294] on input "False" at bounding box center [862, 293] width 12 height 10
radio input "true"
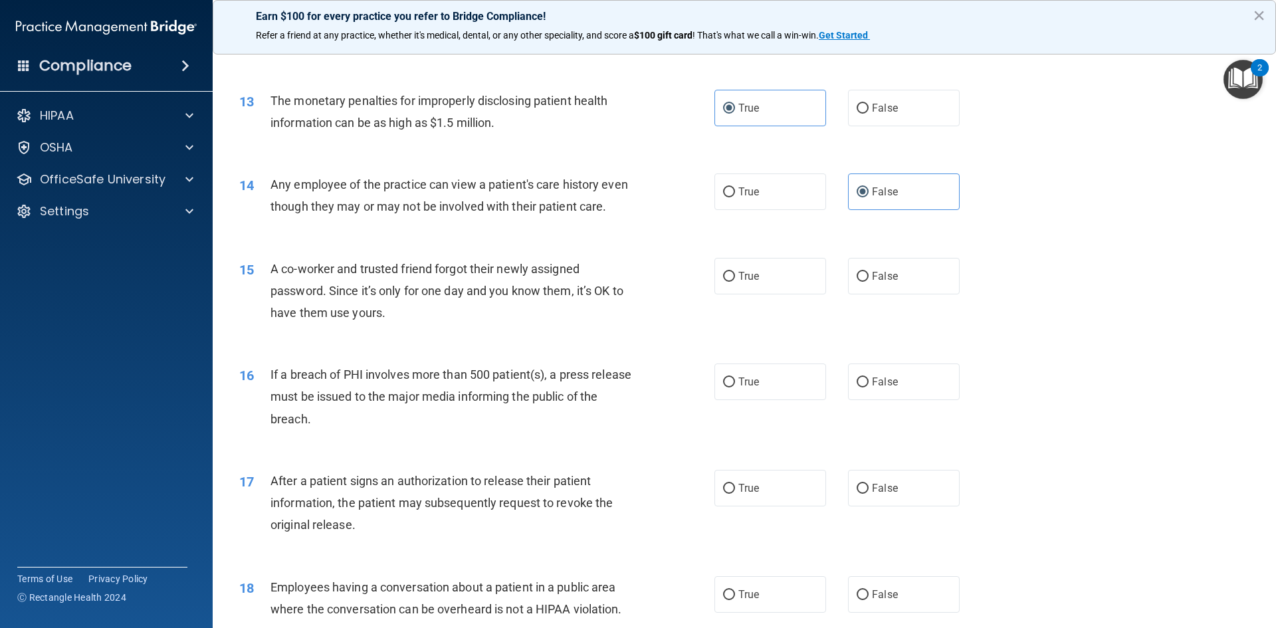
scroll to position [1196, 0]
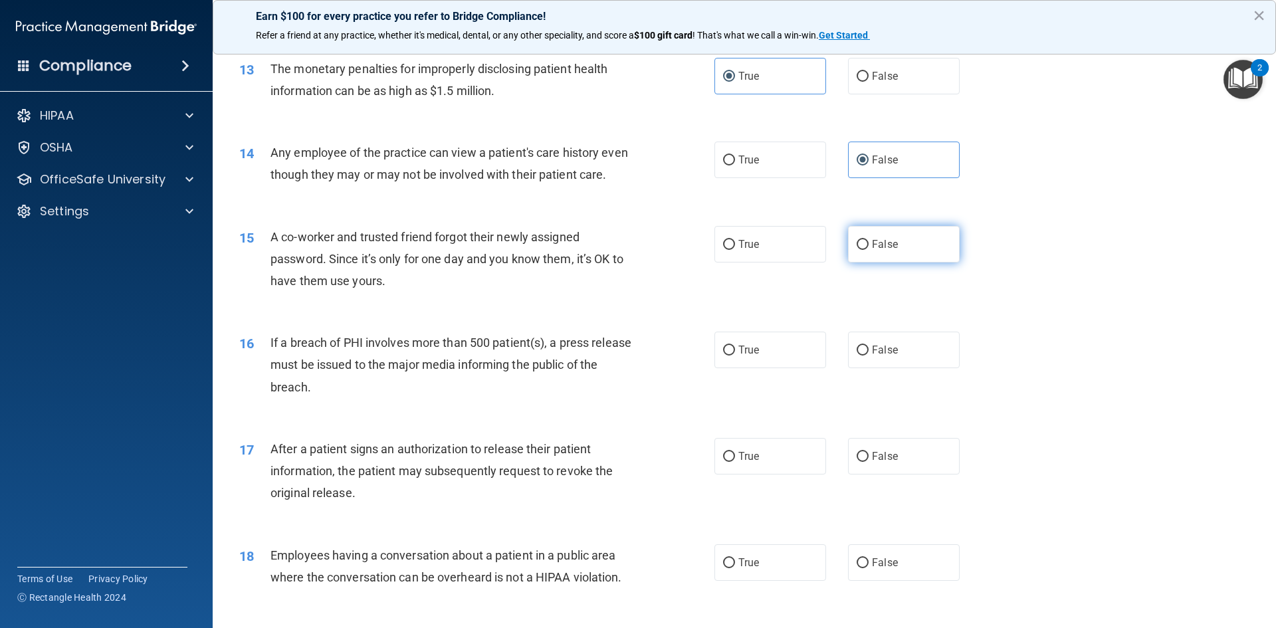
click at [931, 262] on label "False" at bounding box center [904, 244] width 112 height 37
click at [868, 250] on input "False" at bounding box center [862, 245] width 12 height 10
radio input "true"
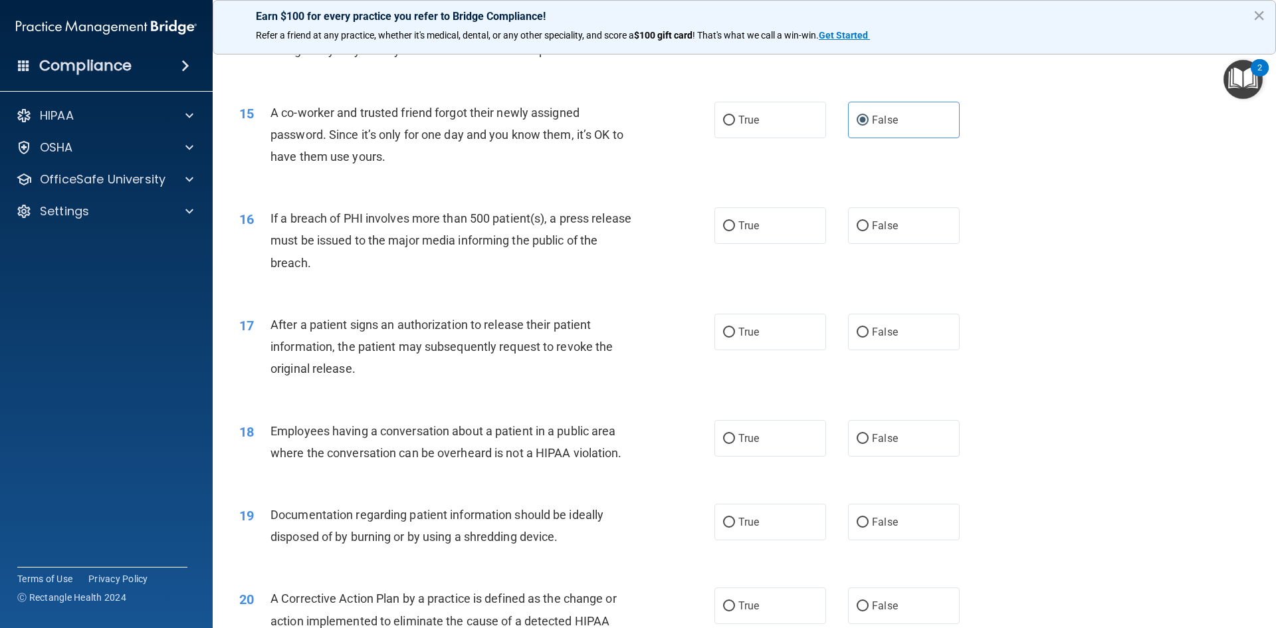
scroll to position [1329, 0]
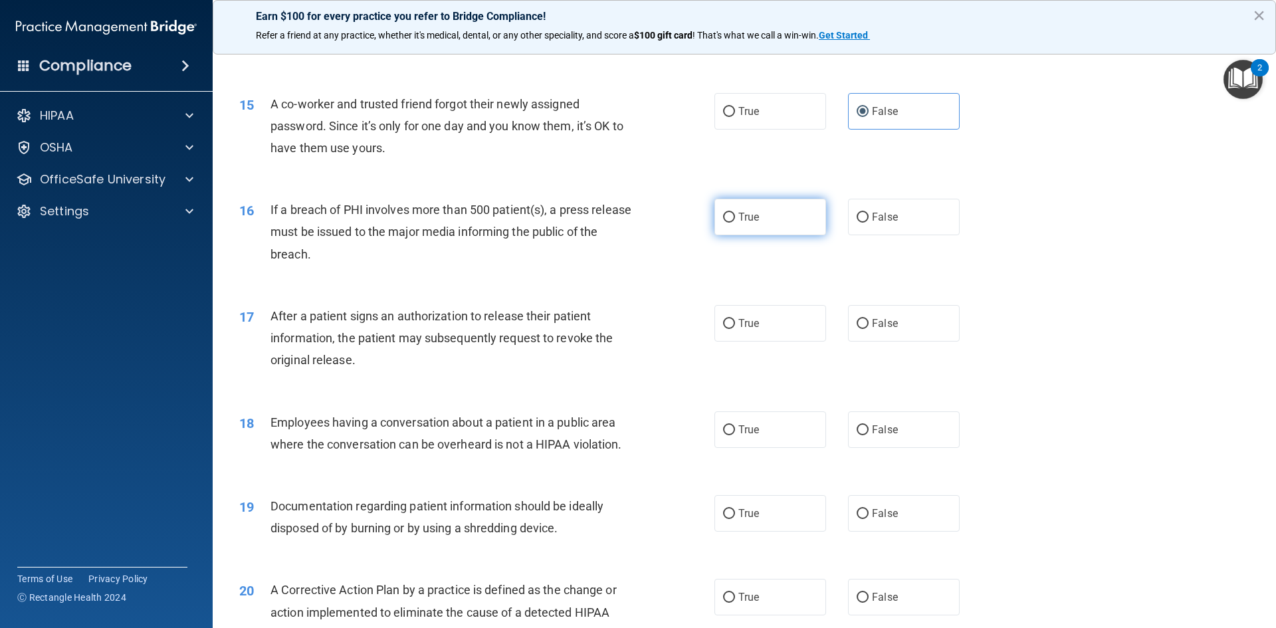
click at [772, 235] on label "True" at bounding box center [770, 217] width 112 height 37
click at [735, 223] on input "True" at bounding box center [729, 218] width 12 height 10
radio input "true"
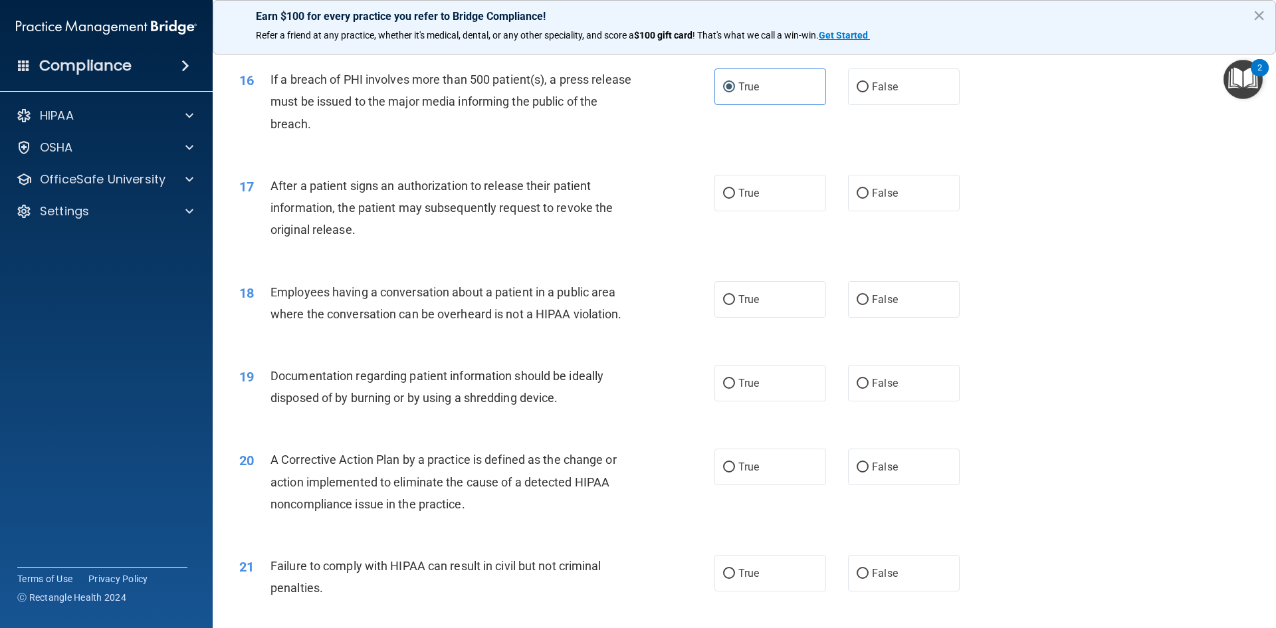
scroll to position [1462, 0]
click at [751, 195] on label "True" at bounding box center [770, 190] width 112 height 37
click at [735, 195] on input "True" at bounding box center [729, 191] width 12 height 10
radio input "true"
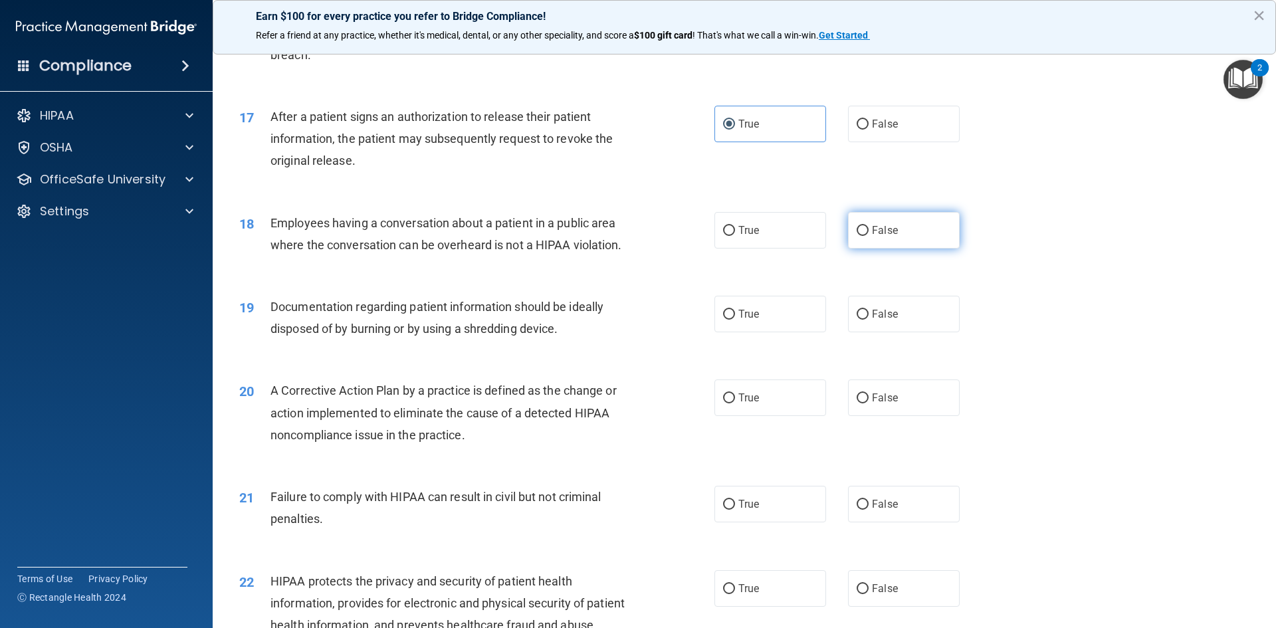
click at [897, 243] on label "False" at bounding box center [904, 230] width 112 height 37
click at [868, 236] on input "False" at bounding box center [862, 231] width 12 height 10
radio input "true"
click at [741, 328] on label "True" at bounding box center [770, 314] width 112 height 37
click at [735, 320] on input "True" at bounding box center [729, 315] width 12 height 10
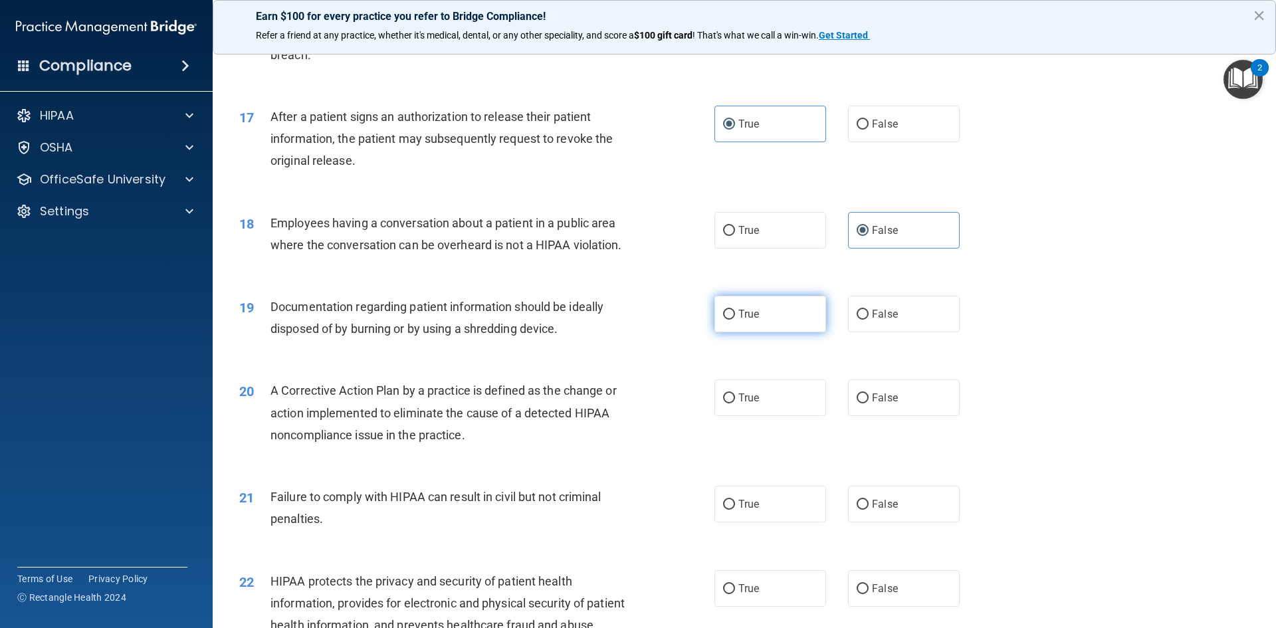
radio input "true"
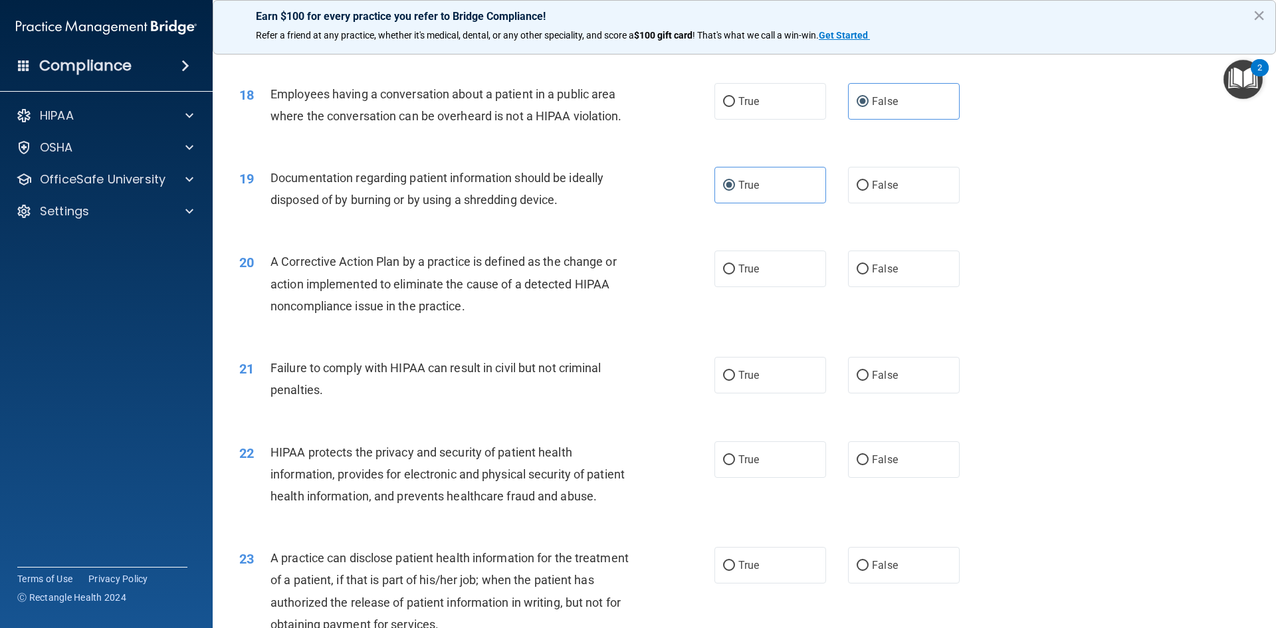
scroll to position [1661, 0]
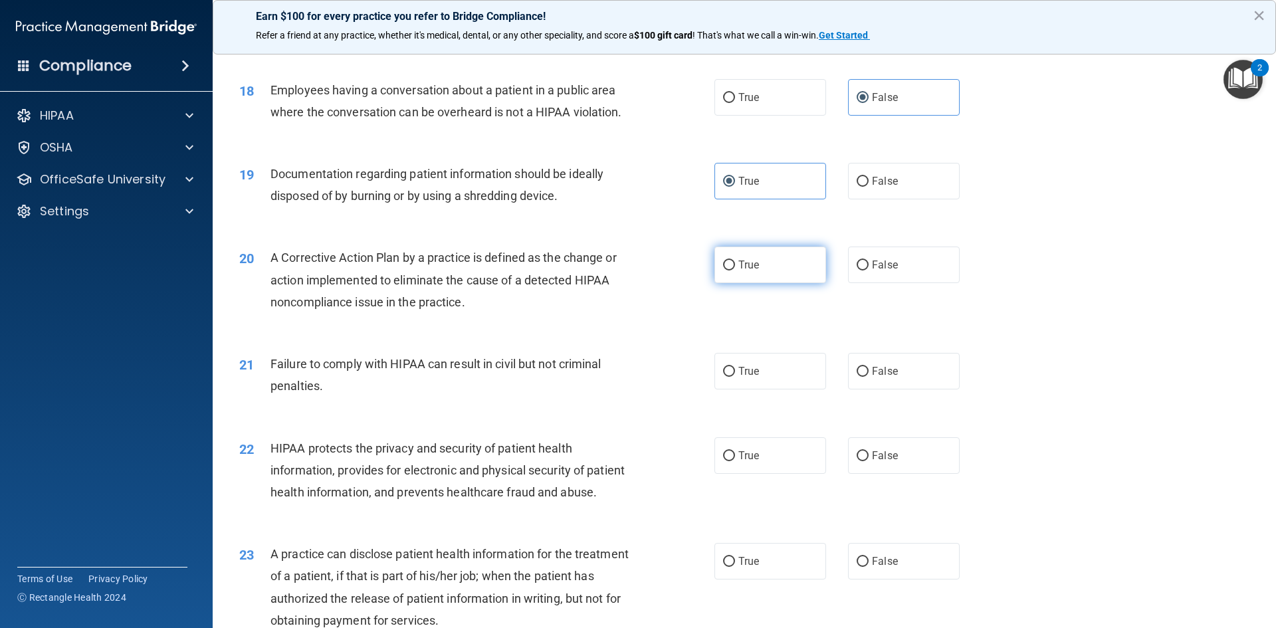
click at [796, 283] on label "True" at bounding box center [770, 265] width 112 height 37
click at [735, 270] on input "True" at bounding box center [729, 265] width 12 height 10
radio input "true"
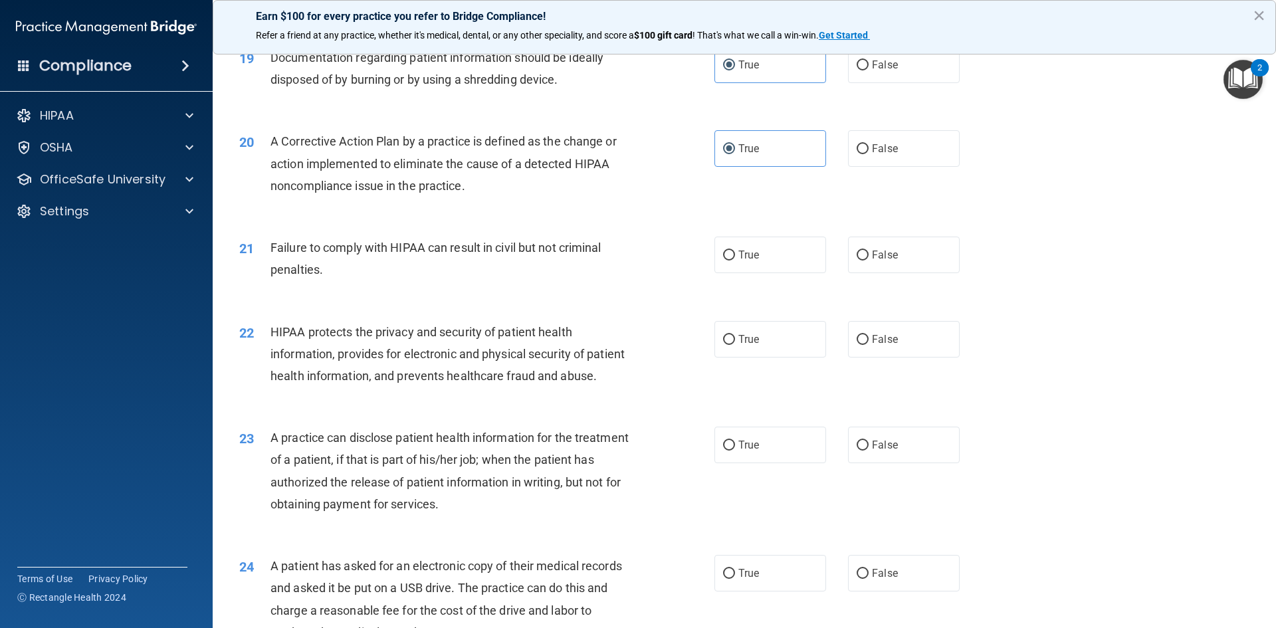
scroll to position [1794, 0]
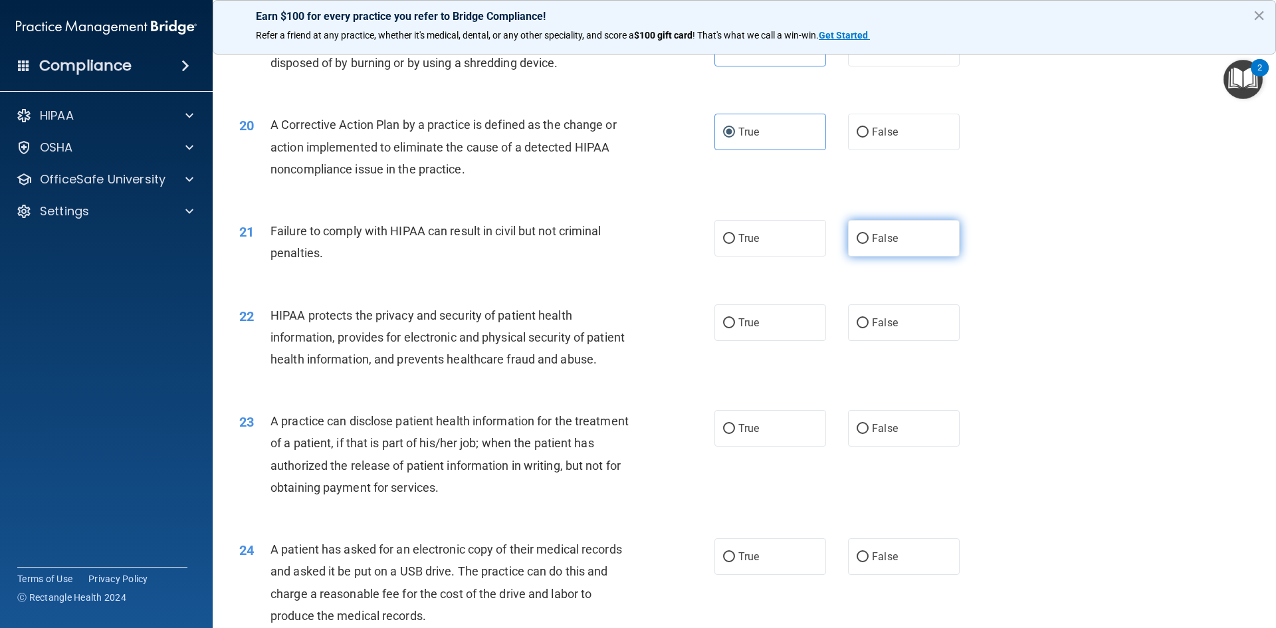
click at [871, 250] on label "False" at bounding box center [904, 238] width 112 height 37
click at [868, 244] on input "False" at bounding box center [862, 239] width 12 height 10
radio input "true"
click at [757, 339] on label "True" at bounding box center [770, 322] width 112 height 37
click at [735, 328] on input "True" at bounding box center [729, 323] width 12 height 10
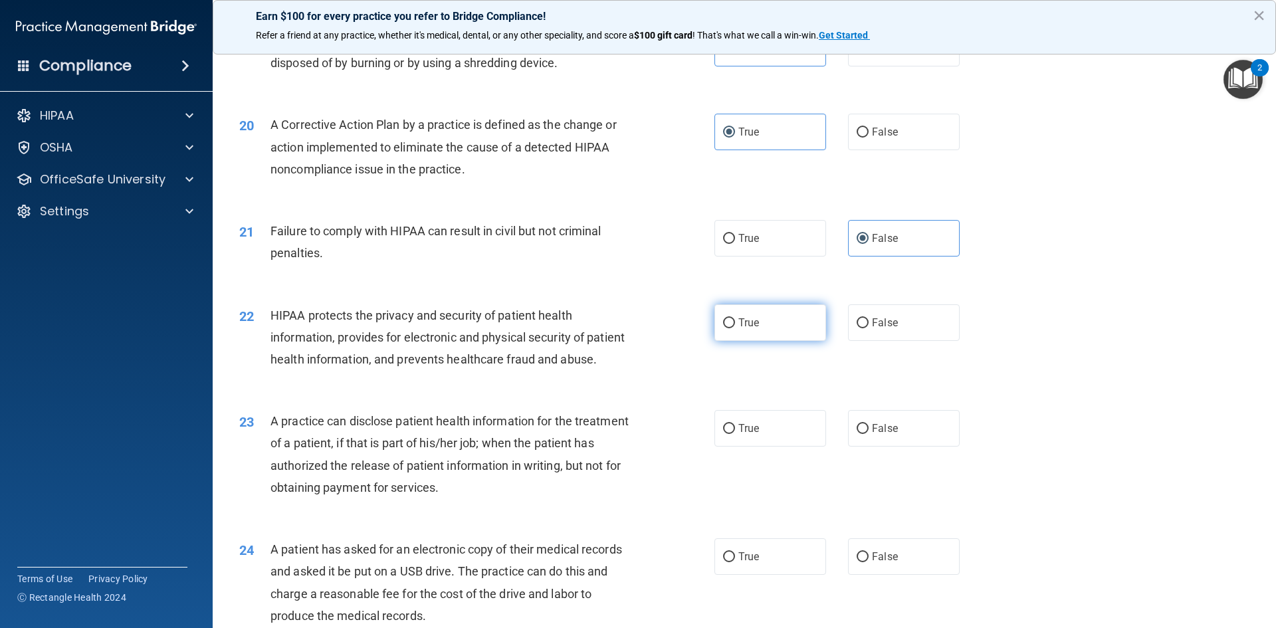
radio input "true"
click at [895, 446] on label "False" at bounding box center [904, 428] width 112 height 37
click at [868, 434] on input "False" at bounding box center [862, 429] width 12 height 10
radio input "true"
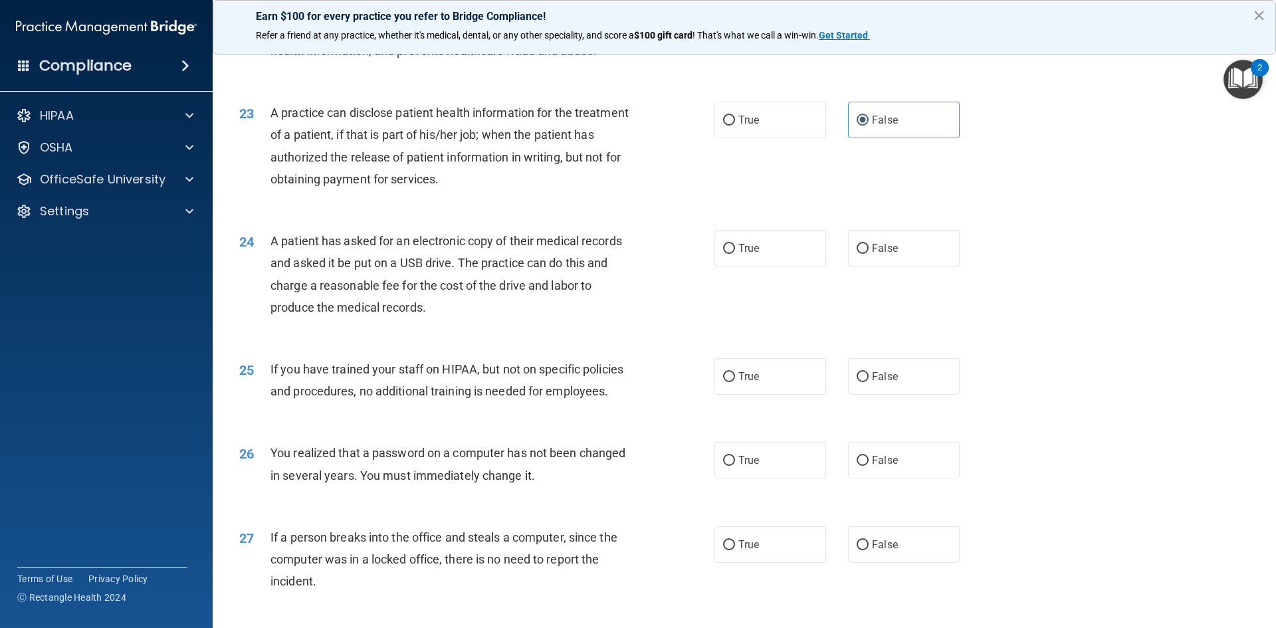
scroll to position [2126, 0]
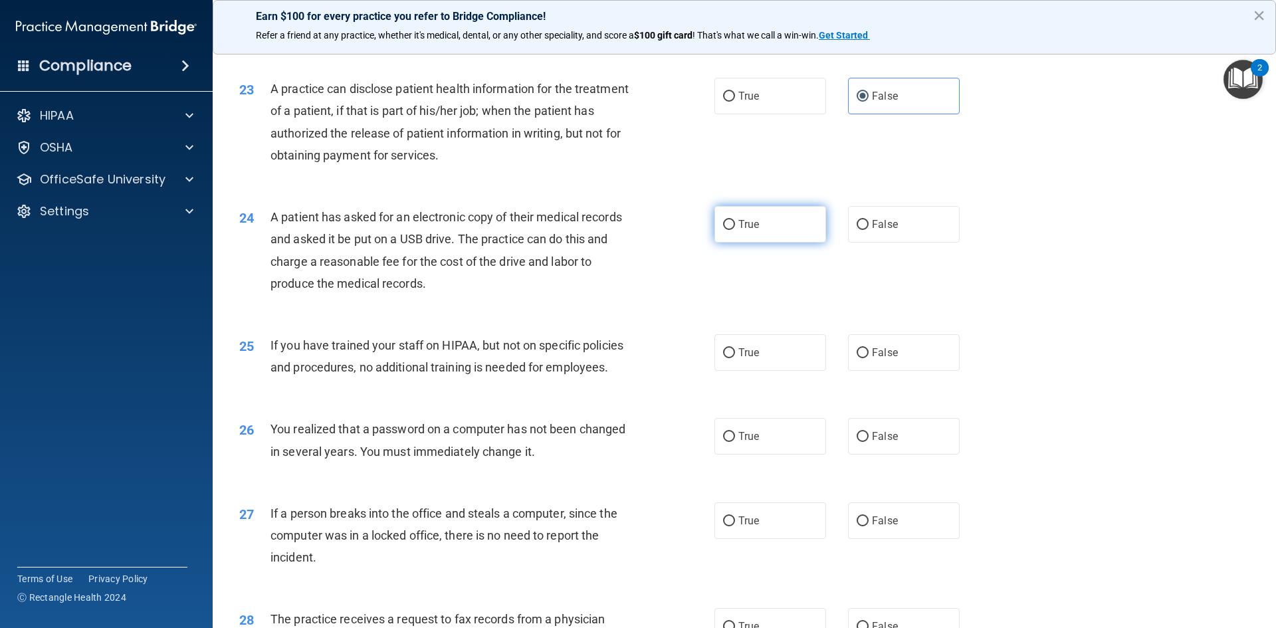
click at [752, 231] on span "True" at bounding box center [748, 224] width 21 height 13
click at [735, 230] on input "True" at bounding box center [729, 225] width 12 height 10
radio input "true"
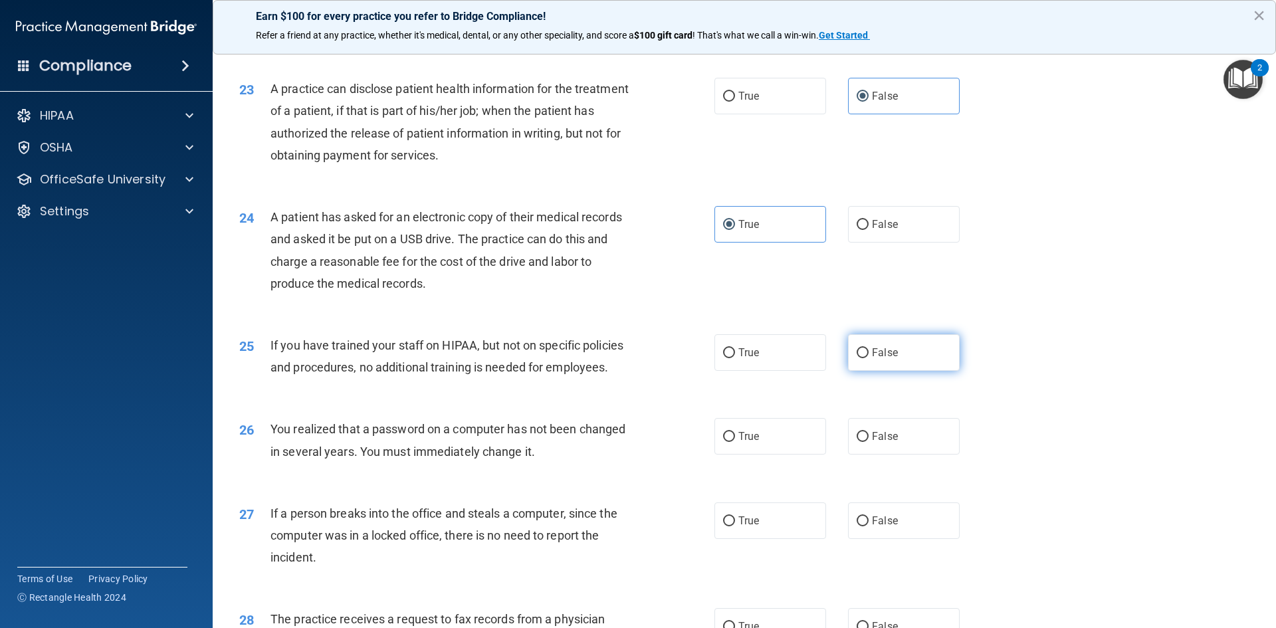
click at [912, 371] on label "False" at bounding box center [904, 352] width 112 height 37
click at [868, 358] on input "False" at bounding box center [862, 353] width 12 height 10
radio input "true"
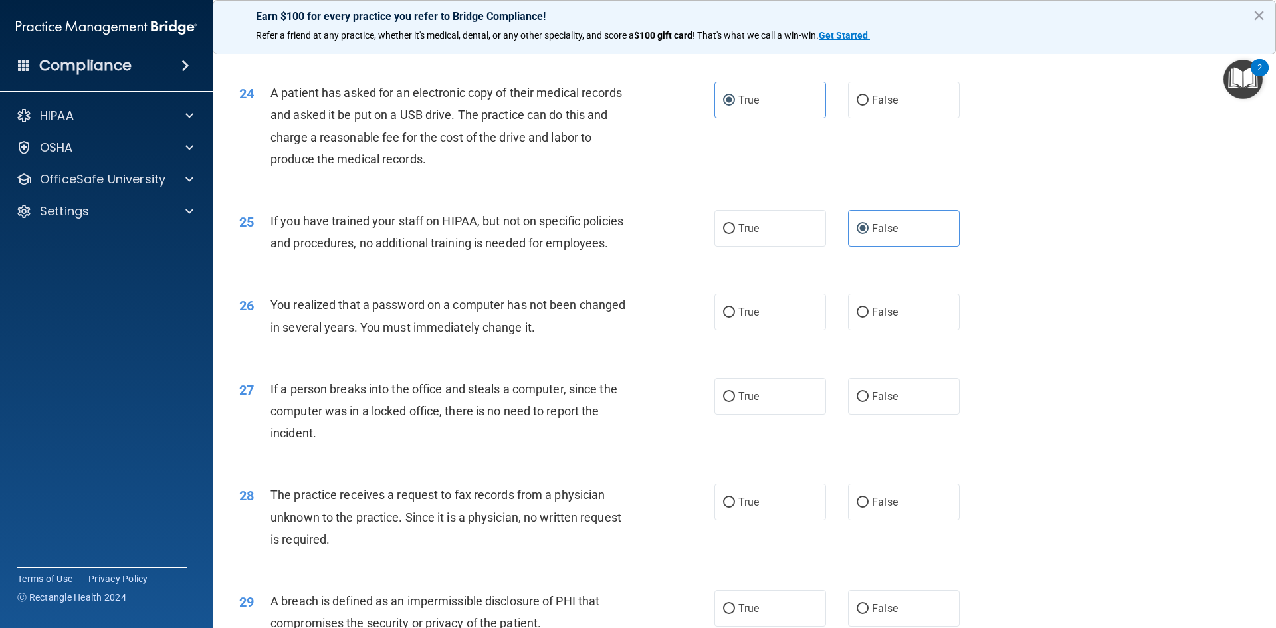
scroll to position [2392, 0]
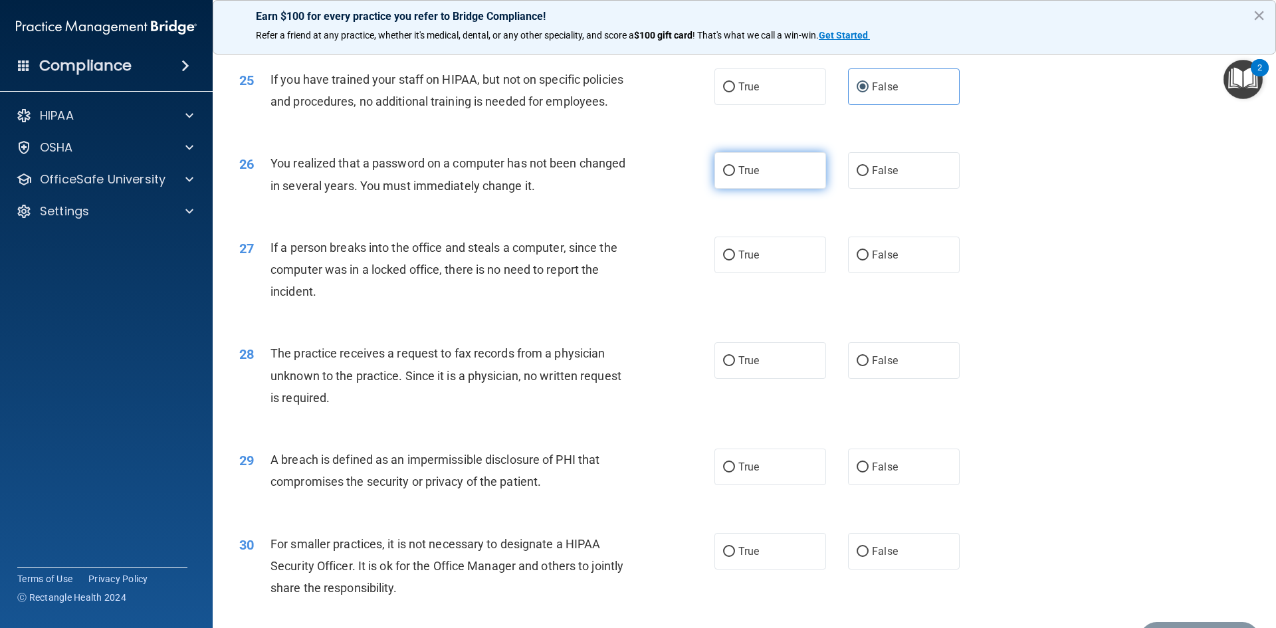
click at [767, 189] on label "True" at bounding box center [770, 170] width 112 height 37
click at [735, 176] on input "True" at bounding box center [729, 171] width 12 height 10
radio input "true"
click at [891, 273] on label "False" at bounding box center [904, 255] width 112 height 37
click at [868, 260] on input "False" at bounding box center [862, 255] width 12 height 10
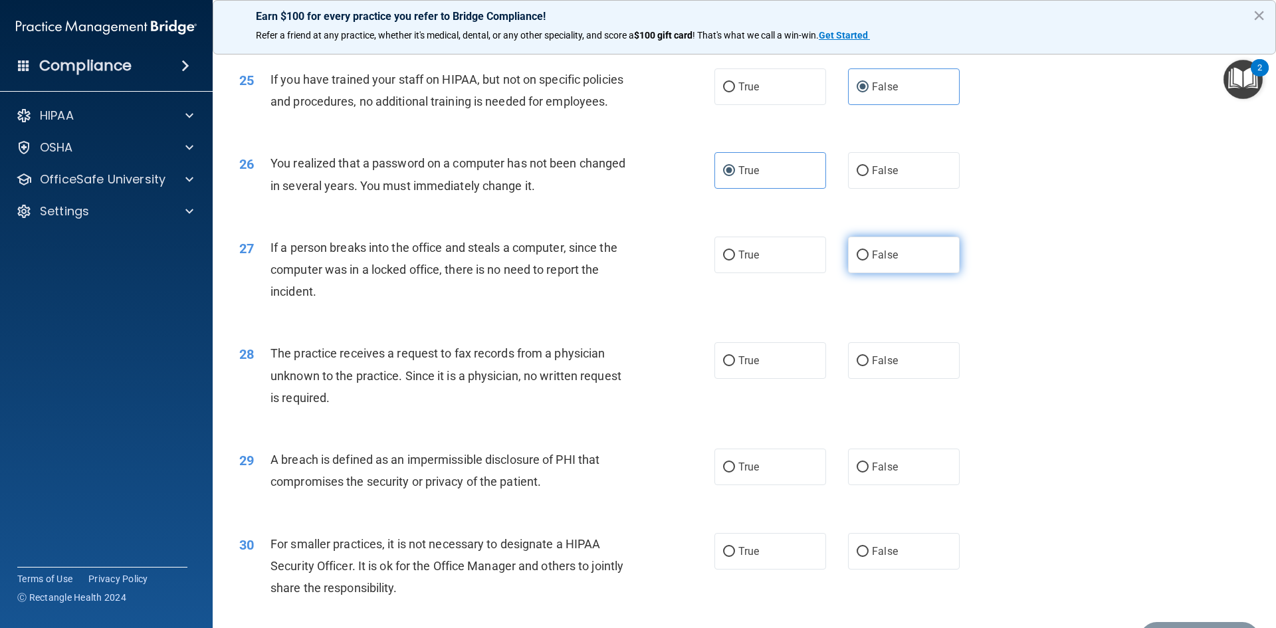
radio input "true"
click at [902, 379] on label "False" at bounding box center [904, 360] width 112 height 37
click at [868, 366] on input "False" at bounding box center [862, 361] width 12 height 10
radio input "true"
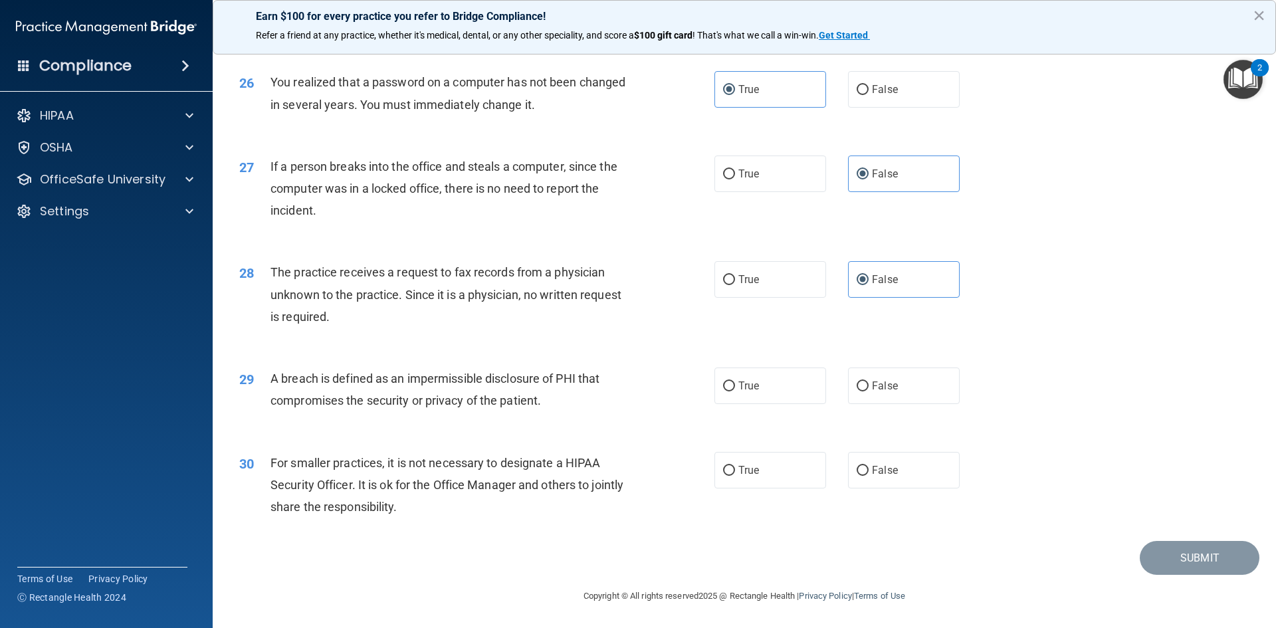
scroll to position [2517, 0]
click at [918, 478] on label "False" at bounding box center [904, 470] width 112 height 37
click at [868, 476] on input "False" at bounding box center [862, 471] width 12 height 10
radio input "true"
click at [768, 398] on label "True" at bounding box center [770, 385] width 112 height 37
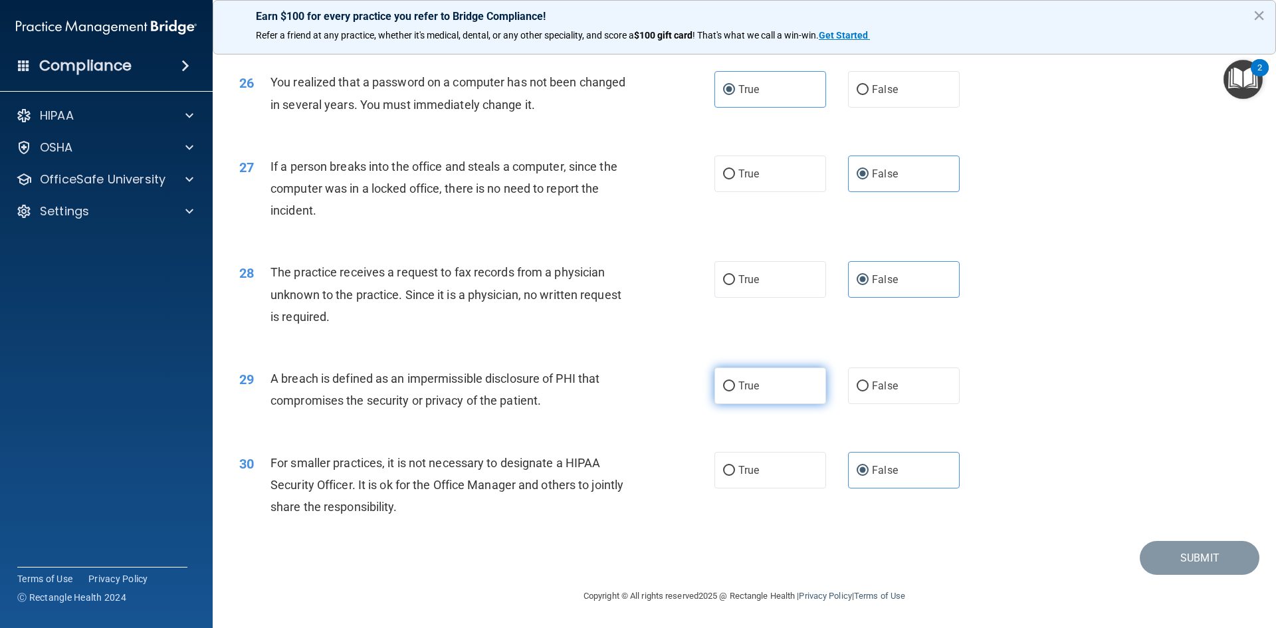
click at [735, 391] on input "True" at bounding box center [729, 386] width 12 height 10
radio input "true"
drag, startPoint x: 1186, startPoint y: 553, endPoint x: 1178, endPoint y: 549, distance: 8.9
click at [1182, 552] on button "Submit" at bounding box center [1199, 558] width 120 height 34
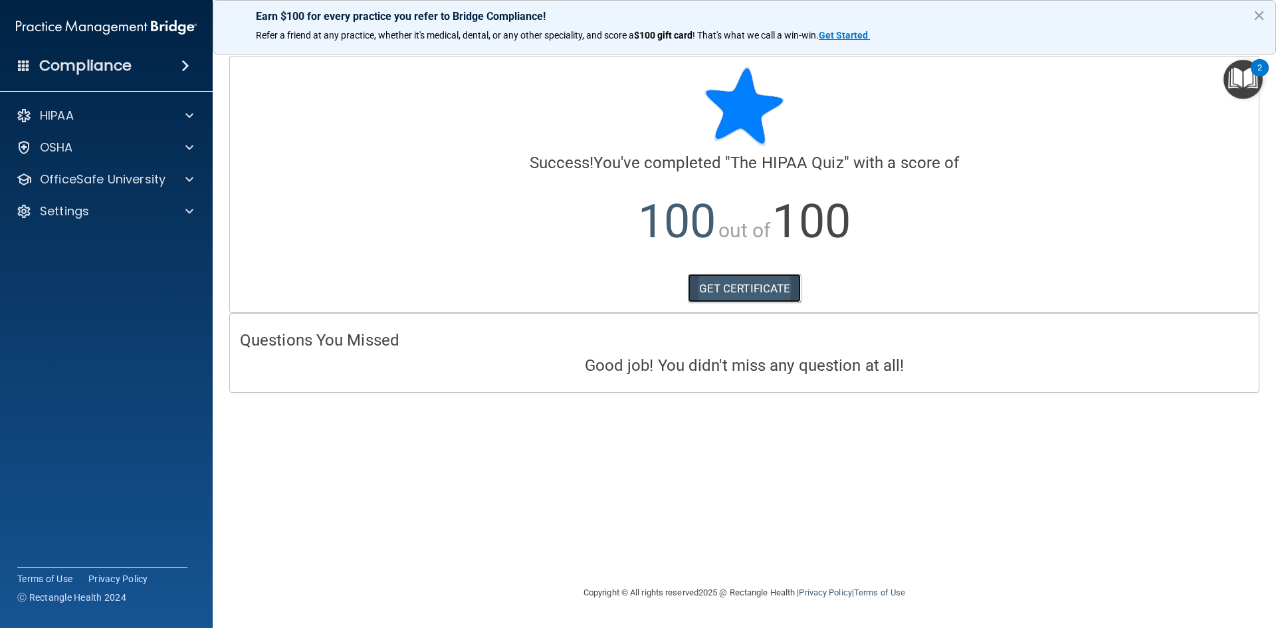
click at [730, 290] on link "GET CERTIFICATE" at bounding box center [745, 288] width 114 height 29
click at [167, 113] on div "HIPAA" at bounding box center [88, 116] width 165 height 16
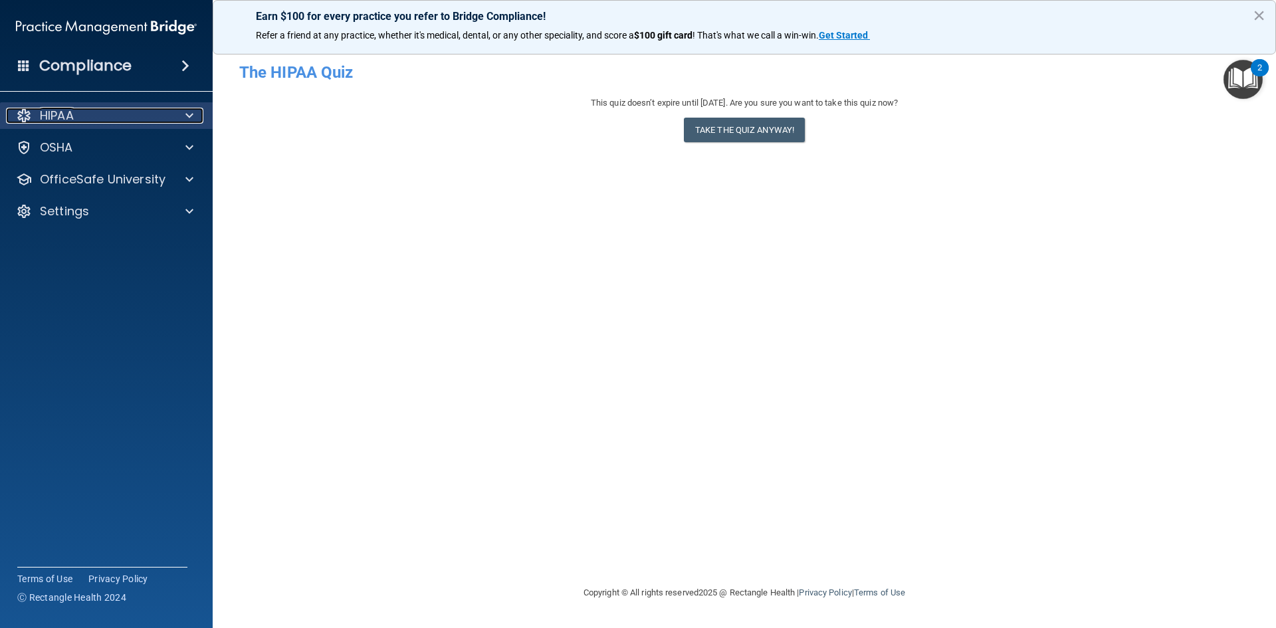
click at [191, 123] on span at bounding box center [189, 116] width 8 height 16
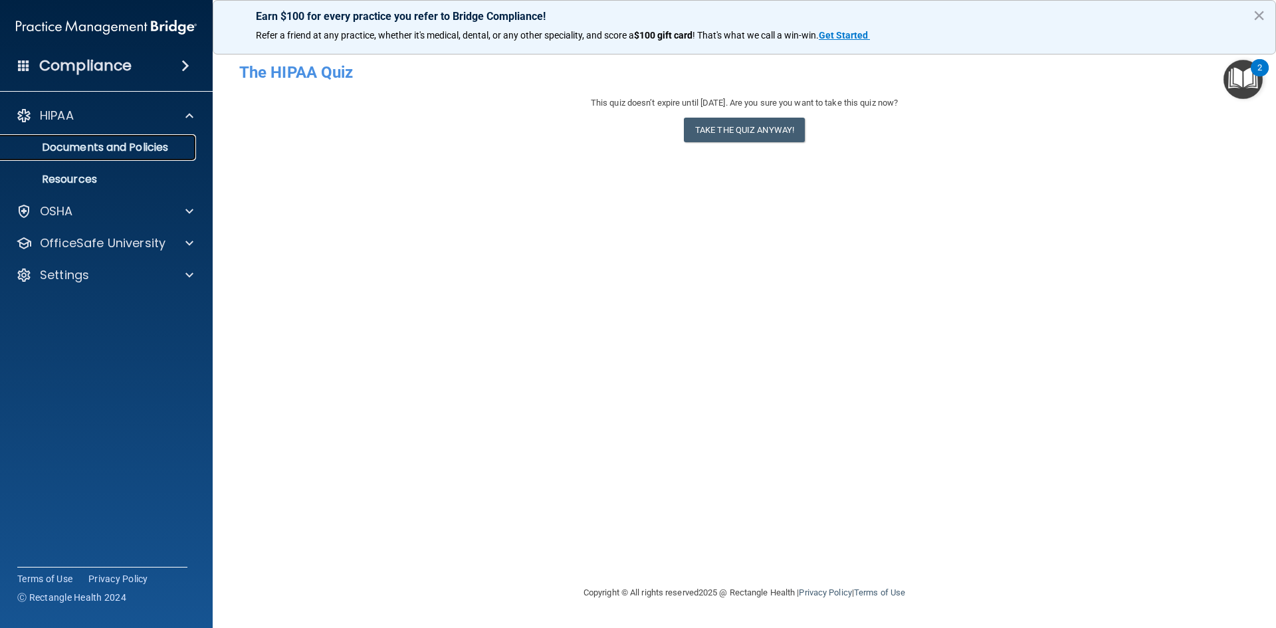
click at [161, 149] on p "Documents and Policies" at bounding box center [99, 147] width 181 height 13
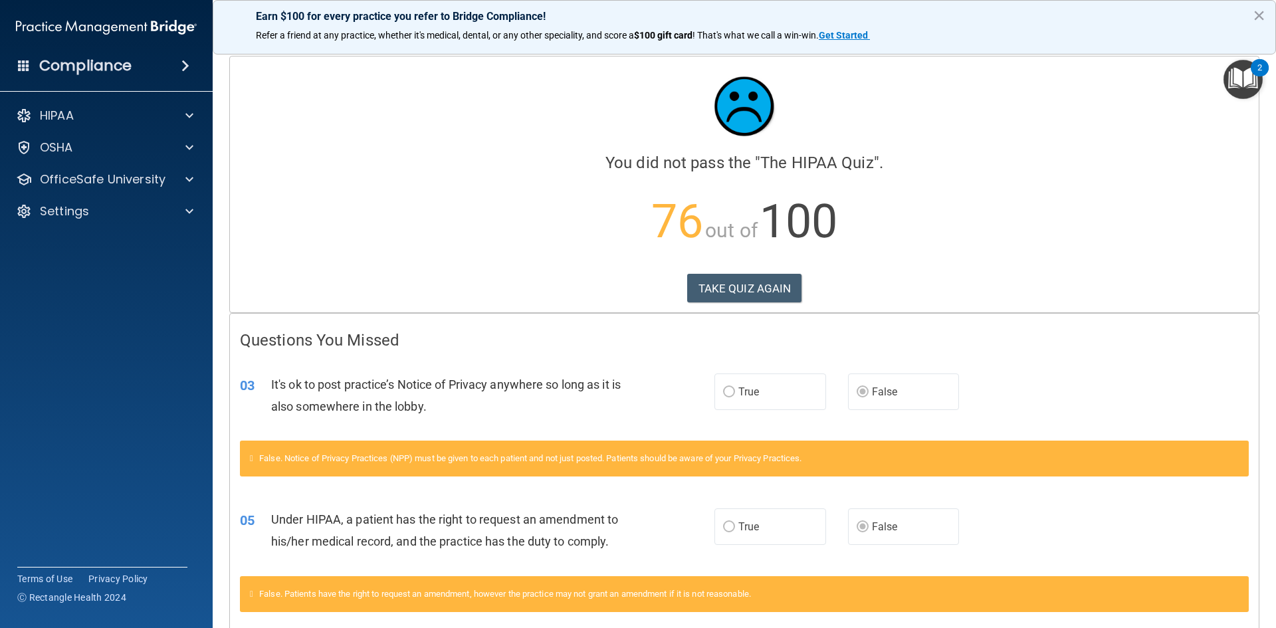
click at [23, 60] on span at bounding box center [24, 65] width 12 height 12
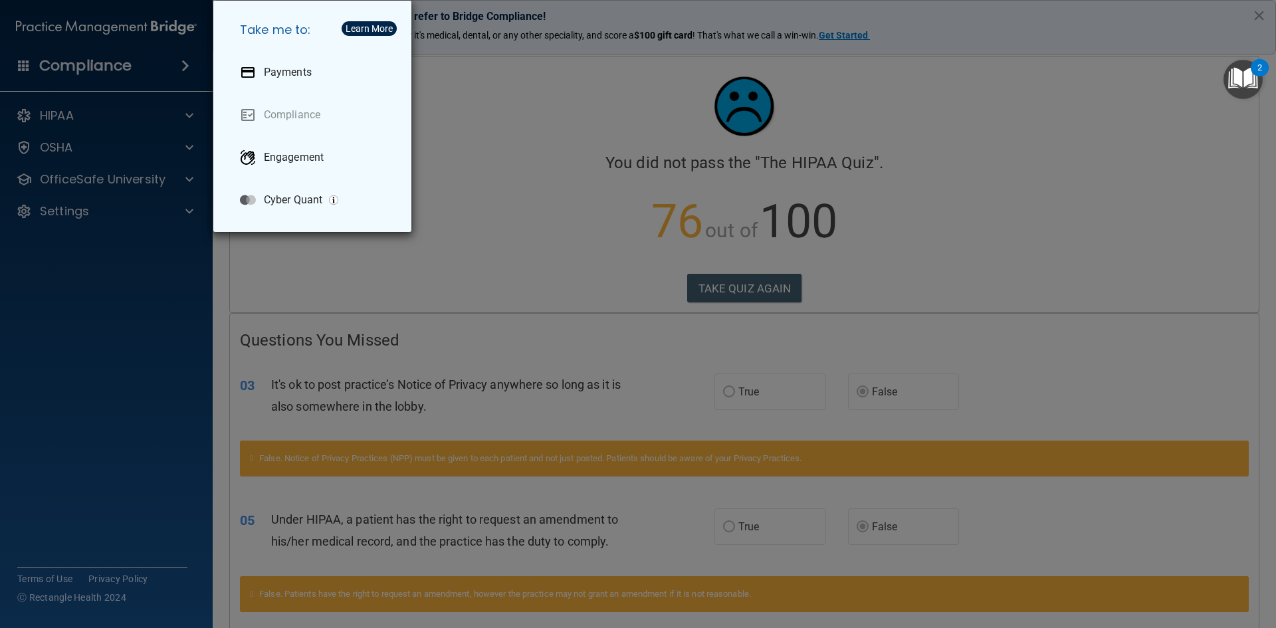
click at [25, 62] on div "Take me to: Payments Compliance Engagement Cyber Quant" at bounding box center [638, 314] width 1276 height 628
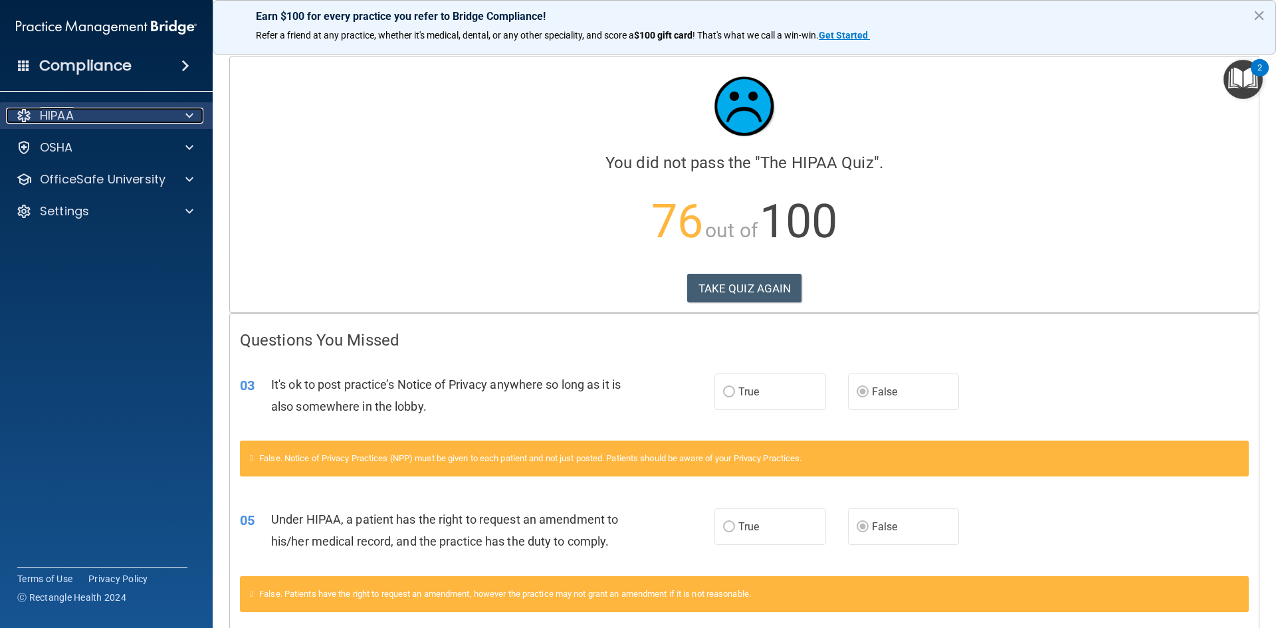
click at [77, 113] on div "HIPAA" at bounding box center [88, 116] width 165 height 16
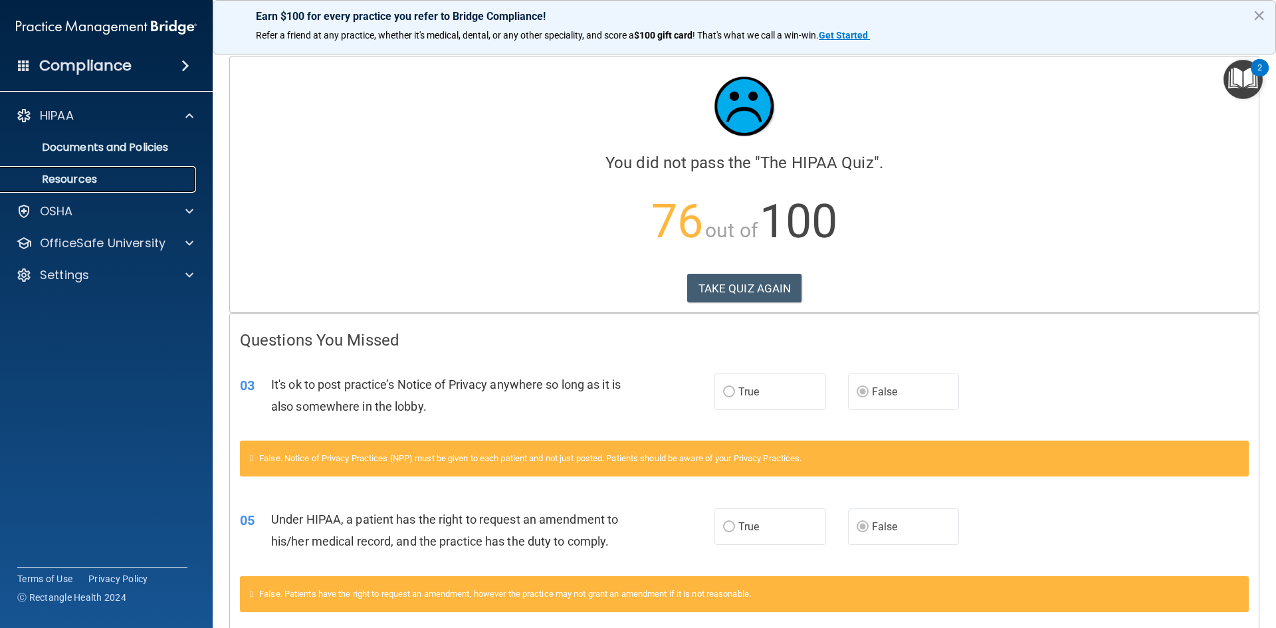
click at [78, 184] on p "Resources" at bounding box center [99, 179] width 181 height 13
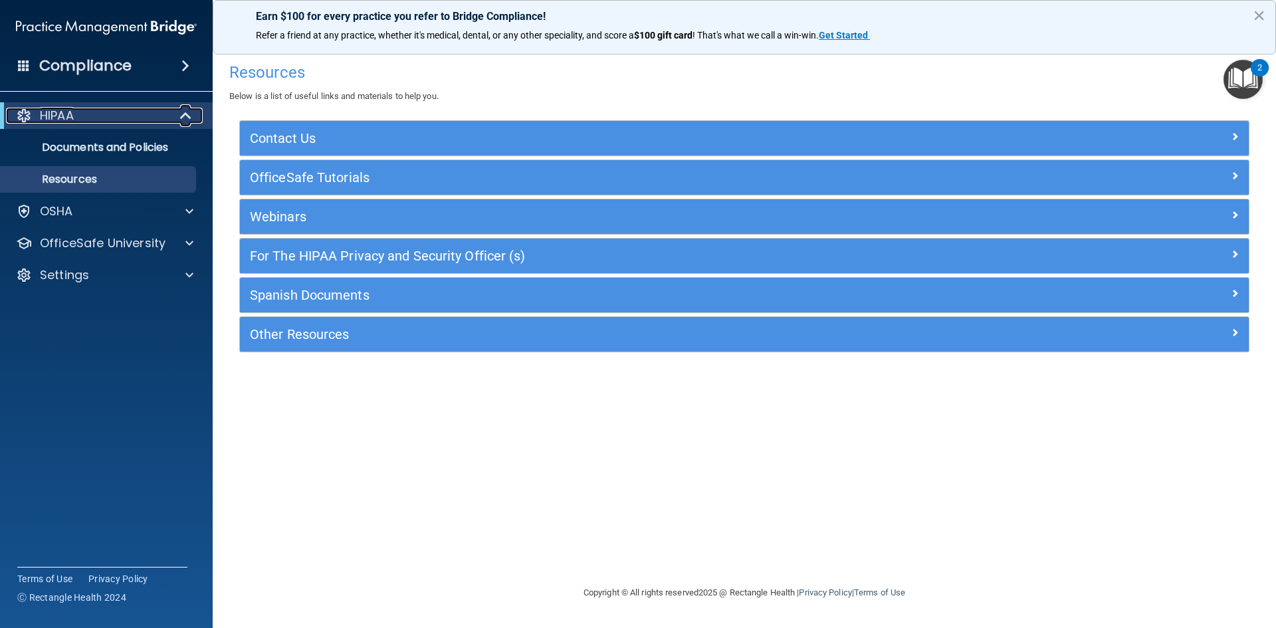
click at [130, 118] on div "HIPAA" at bounding box center [88, 116] width 164 height 16
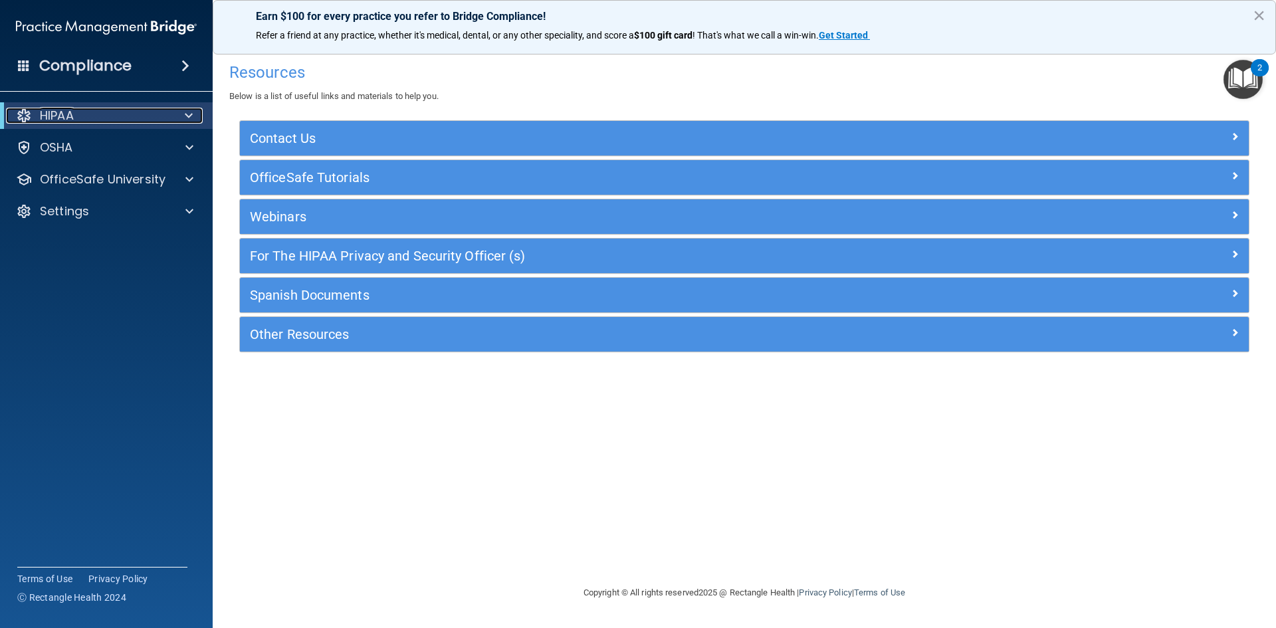
drag, startPoint x: 130, startPoint y: 113, endPoint x: 120, endPoint y: 124, distance: 14.6
click at [129, 113] on div "HIPAA" at bounding box center [88, 116] width 164 height 16
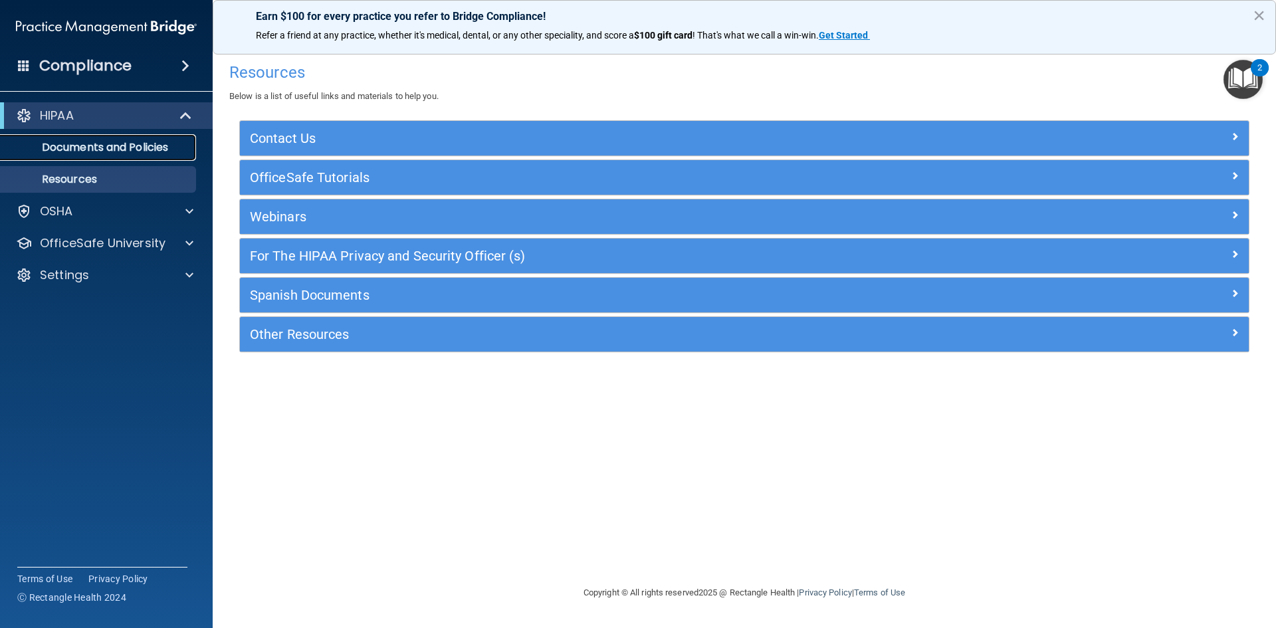
click at [109, 144] on p "Documents and Policies" at bounding box center [99, 147] width 181 height 13
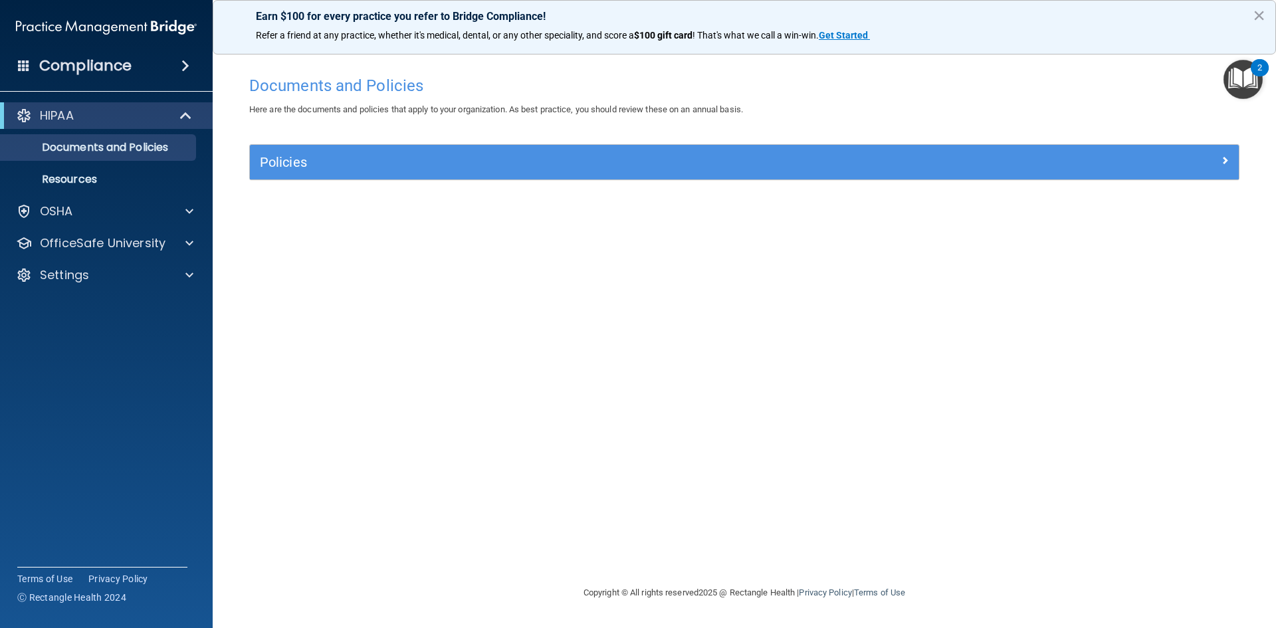
click at [112, 62] on h4 "Compliance" at bounding box center [85, 65] width 92 height 19
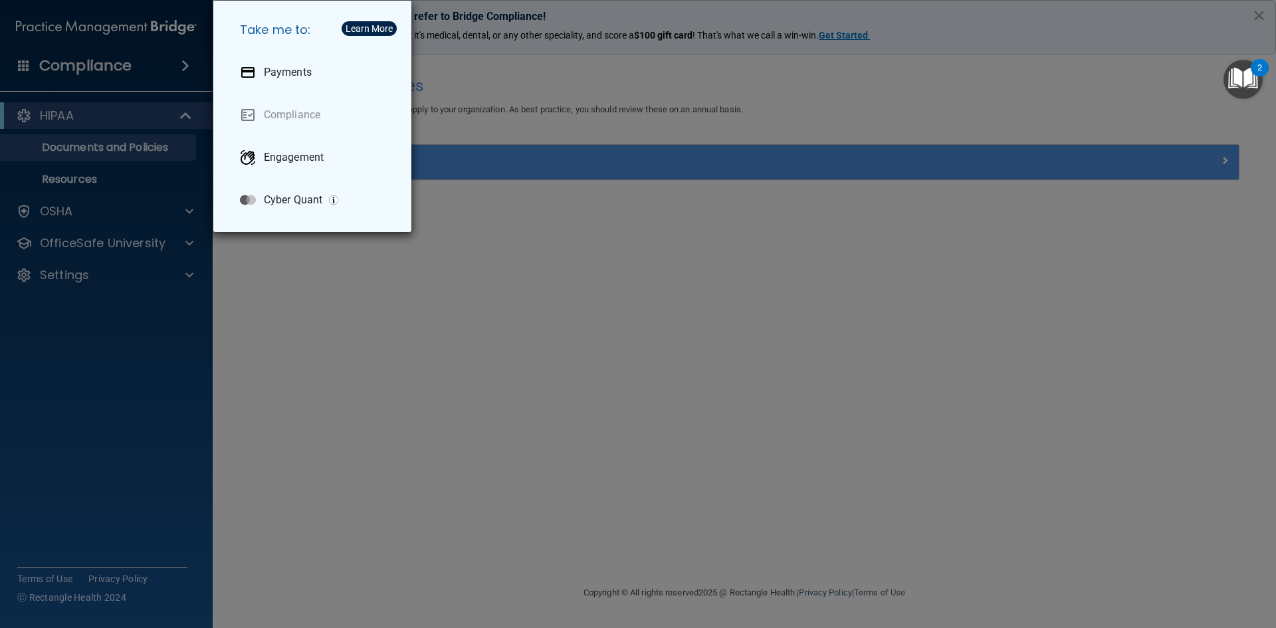
click at [18, 59] on div "Take me to: Payments Compliance Engagement Cyber Quant" at bounding box center [638, 314] width 1276 height 628
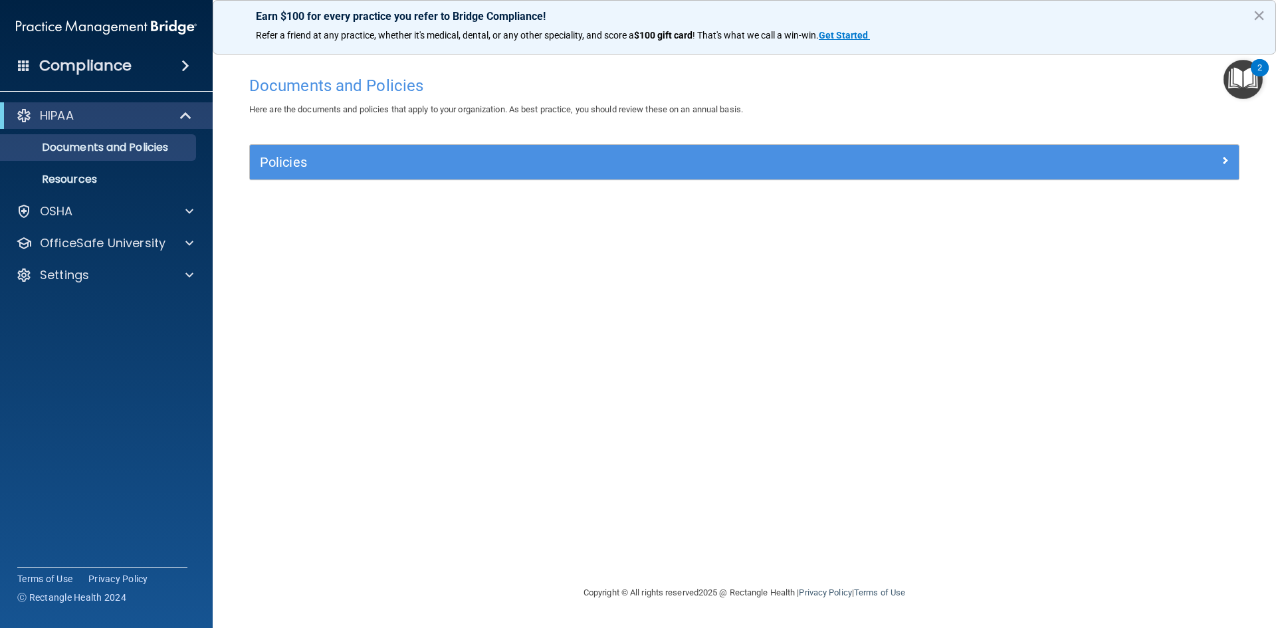
click at [22, 60] on span at bounding box center [24, 65] width 12 height 12
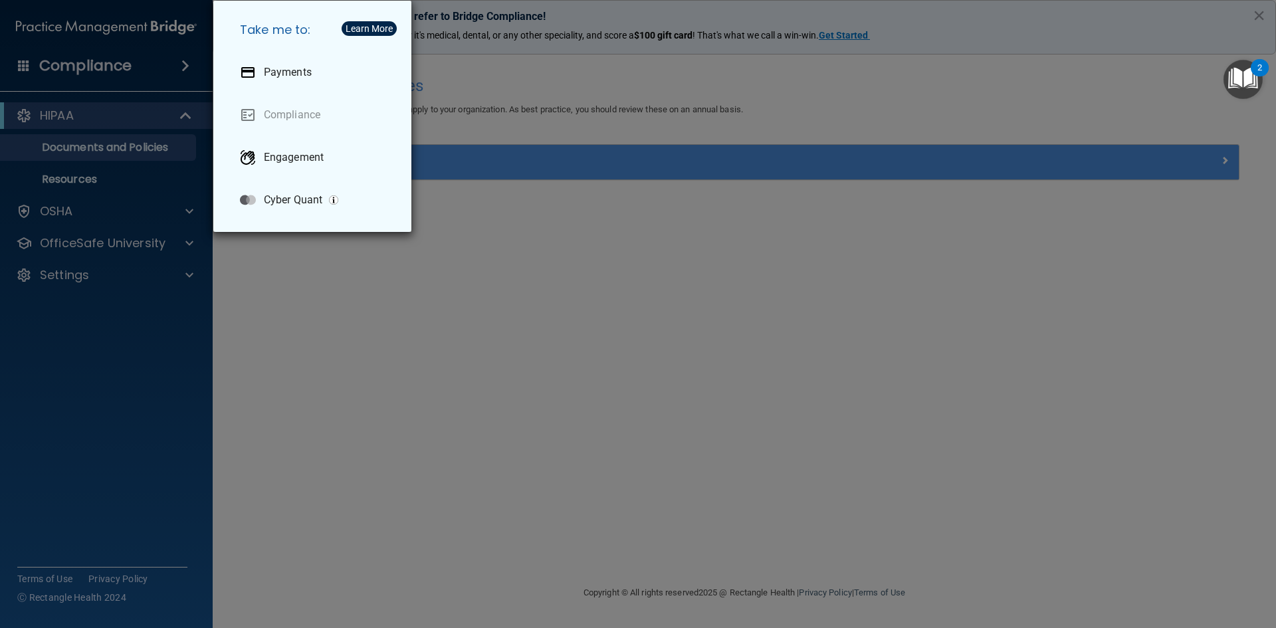
click at [22, 60] on div "Take me to: Payments Compliance Engagement Cyber Quant" at bounding box center [638, 314] width 1276 height 628
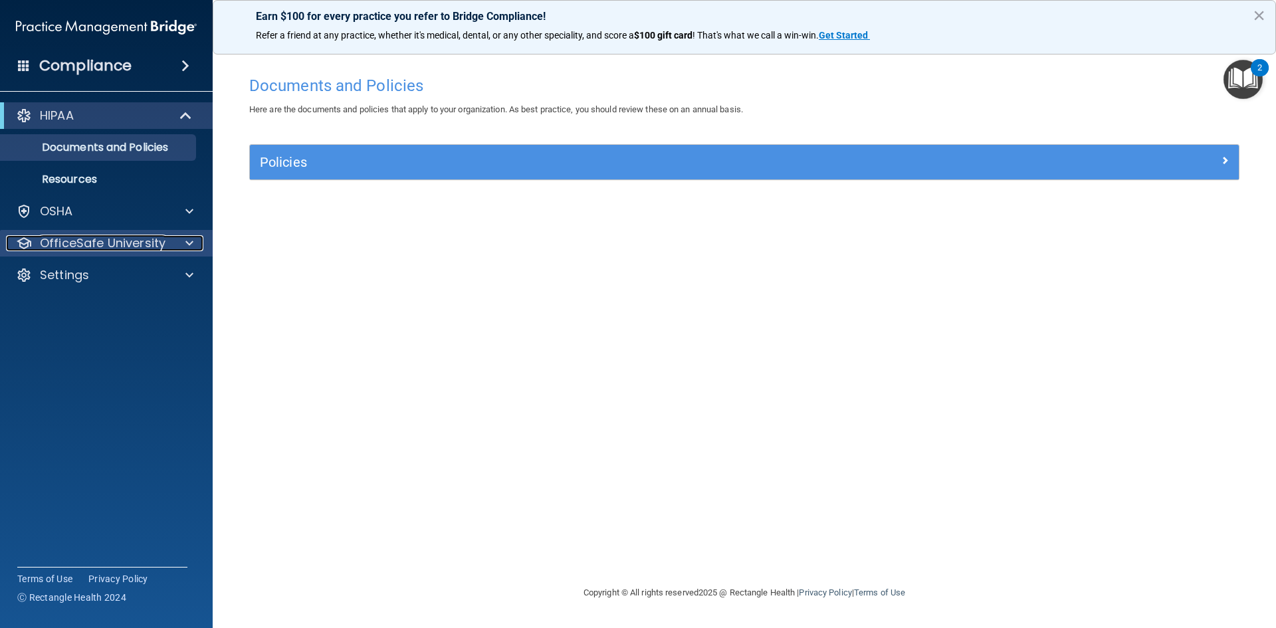
click at [90, 250] on p "OfficeSafe University" at bounding box center [103, 243] width 126 height 16
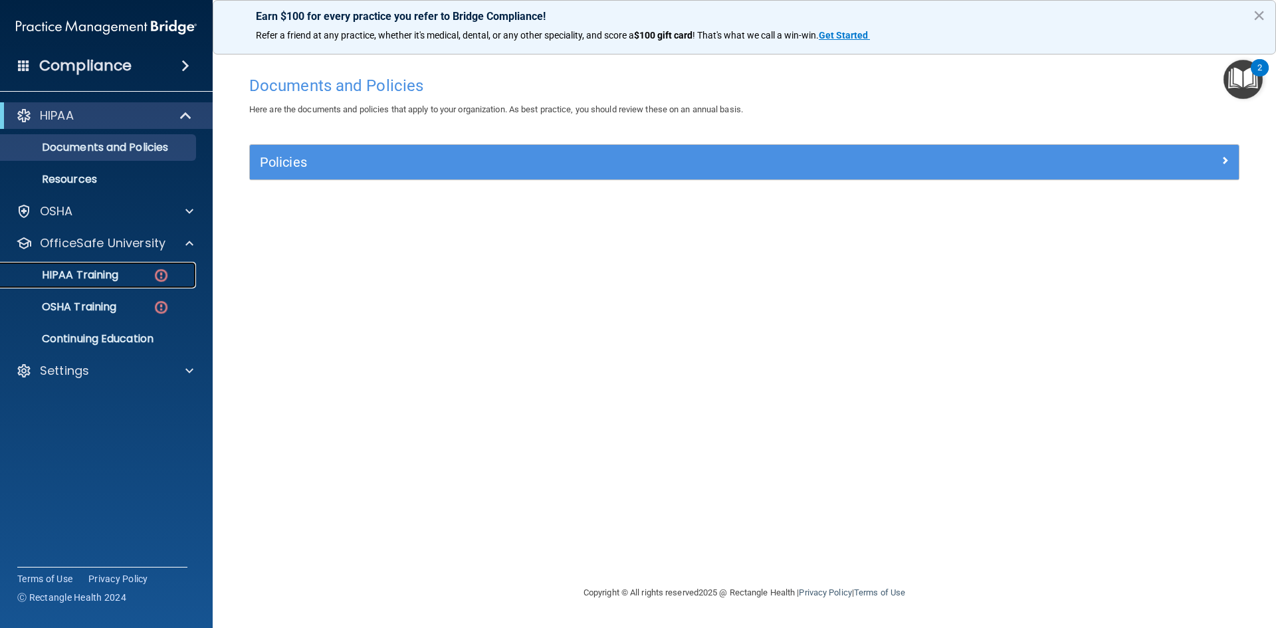
click at [103, 276] on p "HIPAA Training" at bounding box center [64, 274] width 110 height 13
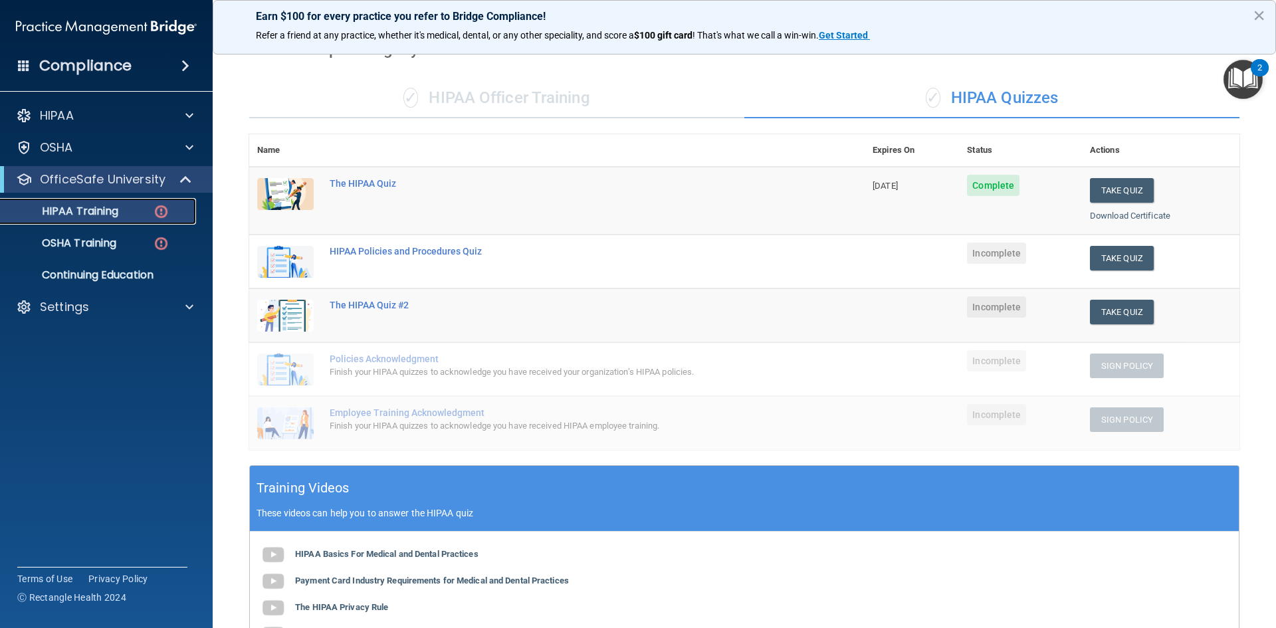
scroll to position [66, 0]
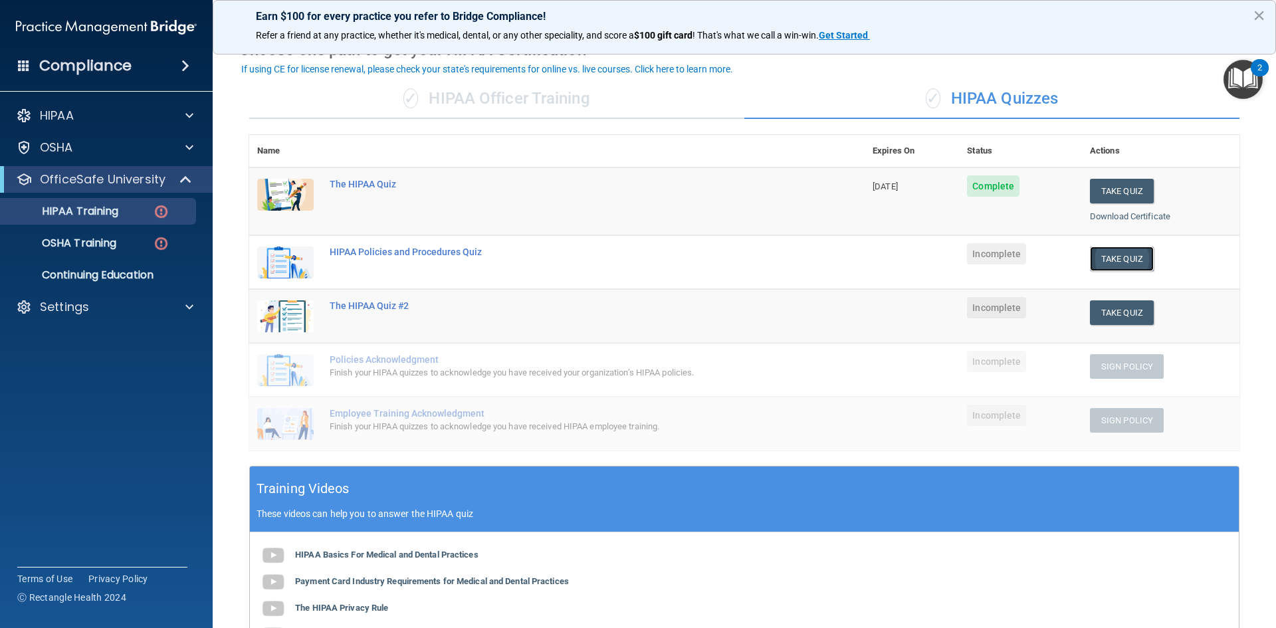
click at [1113, 263] on button "Take Quiz" at bounding box center [1122, 259] width 64 height 25
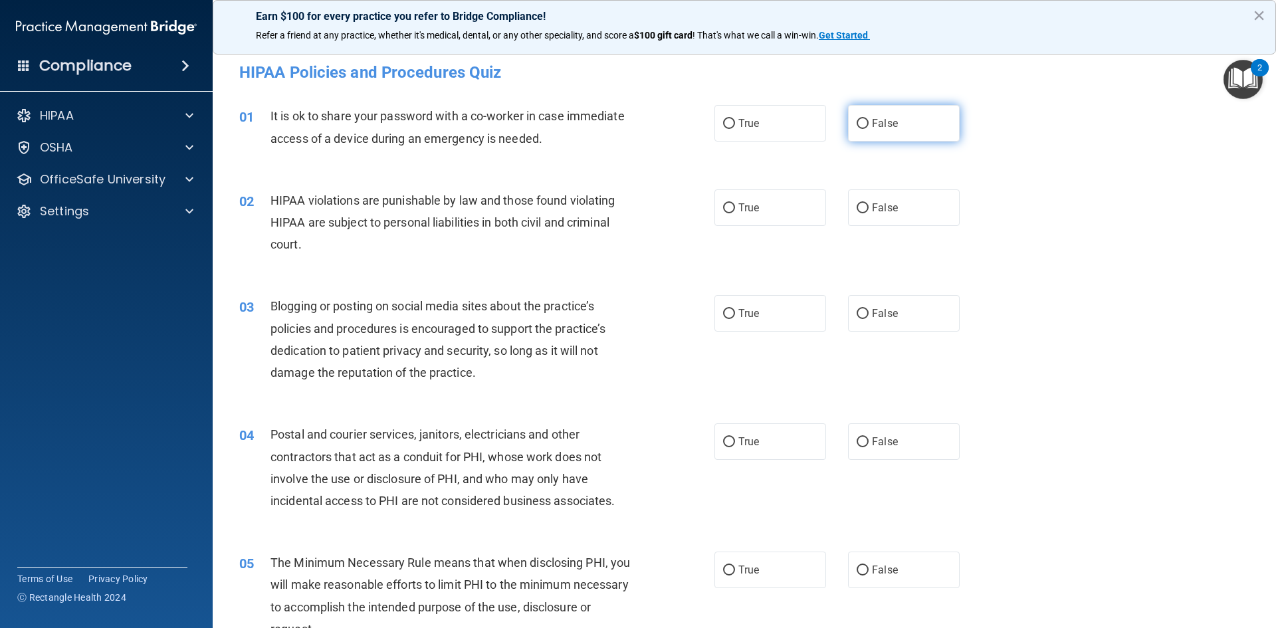
click at [872, 118] on span "False" at bounding box center [885, 123] width 26 height 13
click at [868, 119] on input "False" at bounding box center [862, 124] width 12 height 10
radio input "true"
click at [751, 215] on label "True" at bounding box center [770, 207] width 112 height 37
click at [735, 213] on input "True" at bounding box center [729, 208] width 12 height 10
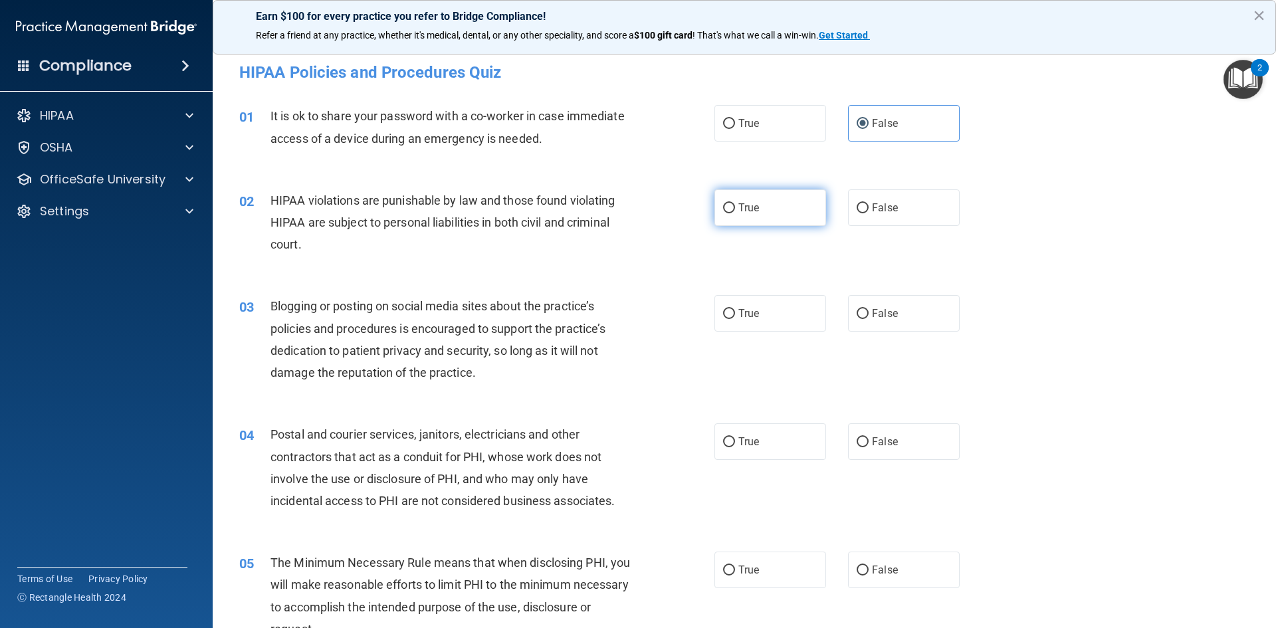
radio input "true"
click at [922, 304] on label "False" at bounding box center [904, 313] width 112 height 37
click at [868, 309] on input "False" at bounding box center [862, 314] width 12 height 10
radio input "true"
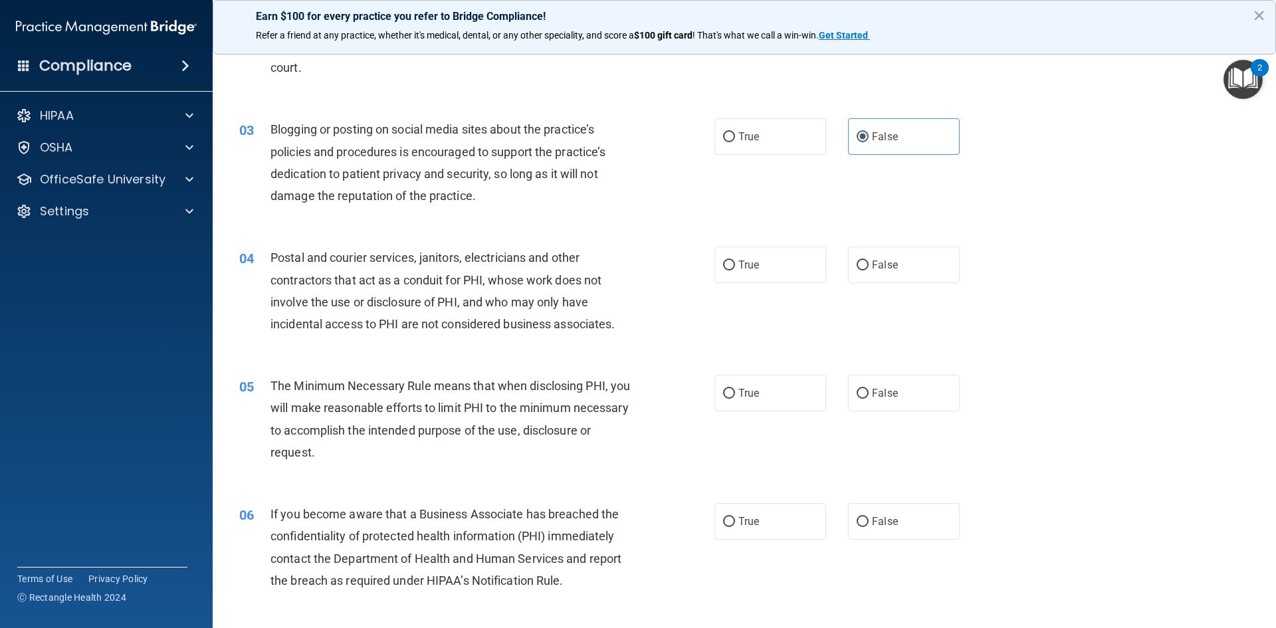
scroll to position [199, 0]
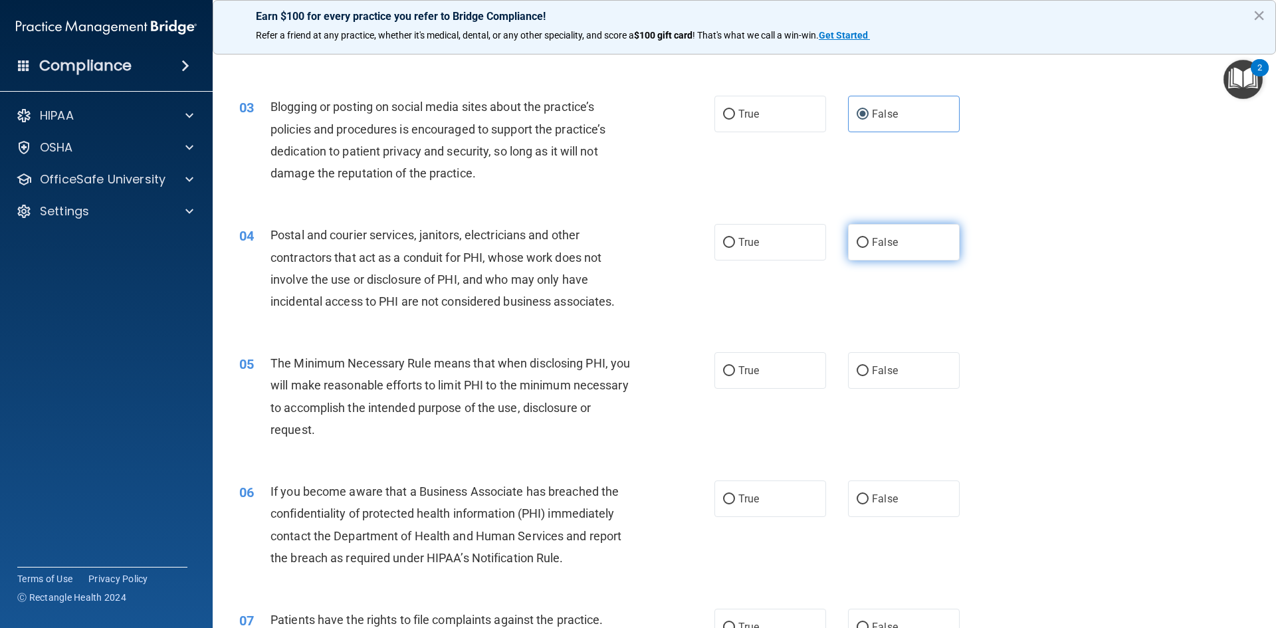
click at [862, 244] on input "False" at bounding box center [862, 243] width 12 height 10
radio input "true"
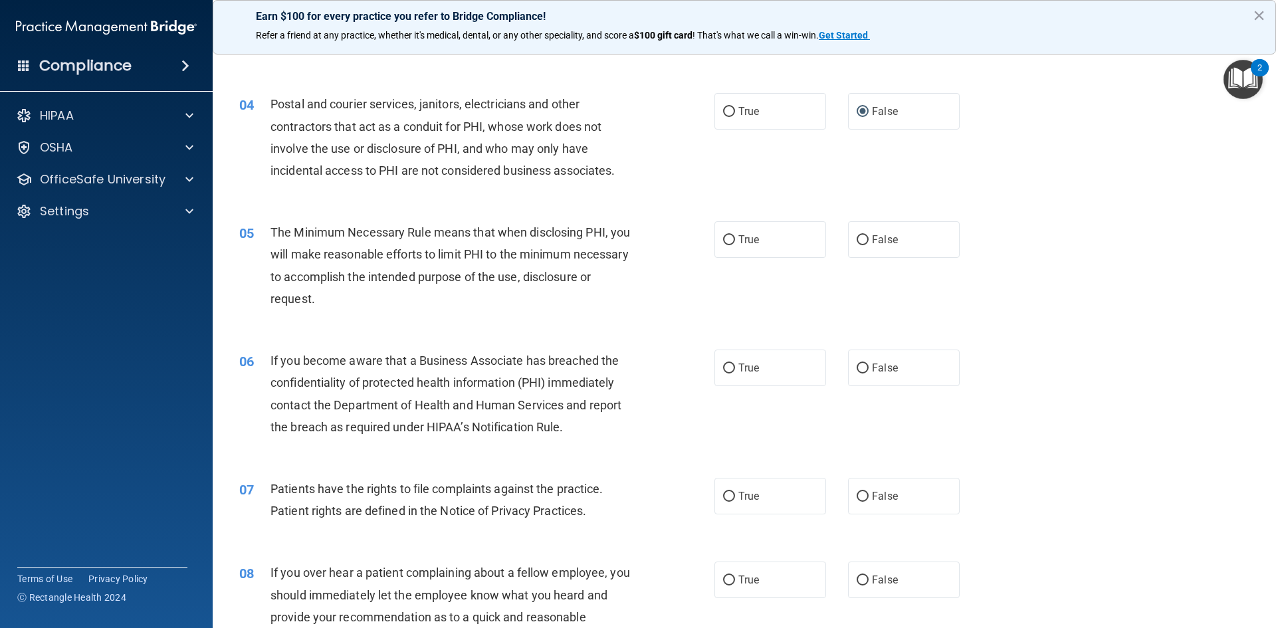
scroll to position [332, 0]
click at [767, 231] on label "True" at bounding box center [770, 237] width 112 height 37
click at [735, 233] on input "True" at bounding box center [729, 238] width 12 height 10
radio input "true"
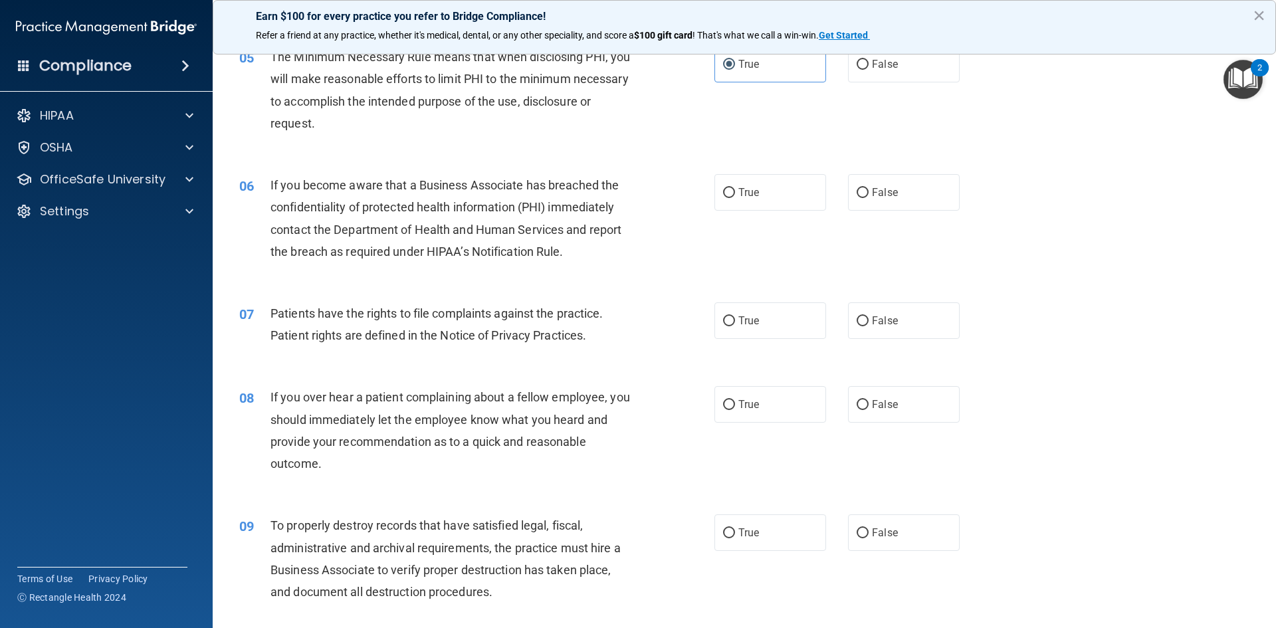
scroll to position [532, 0]
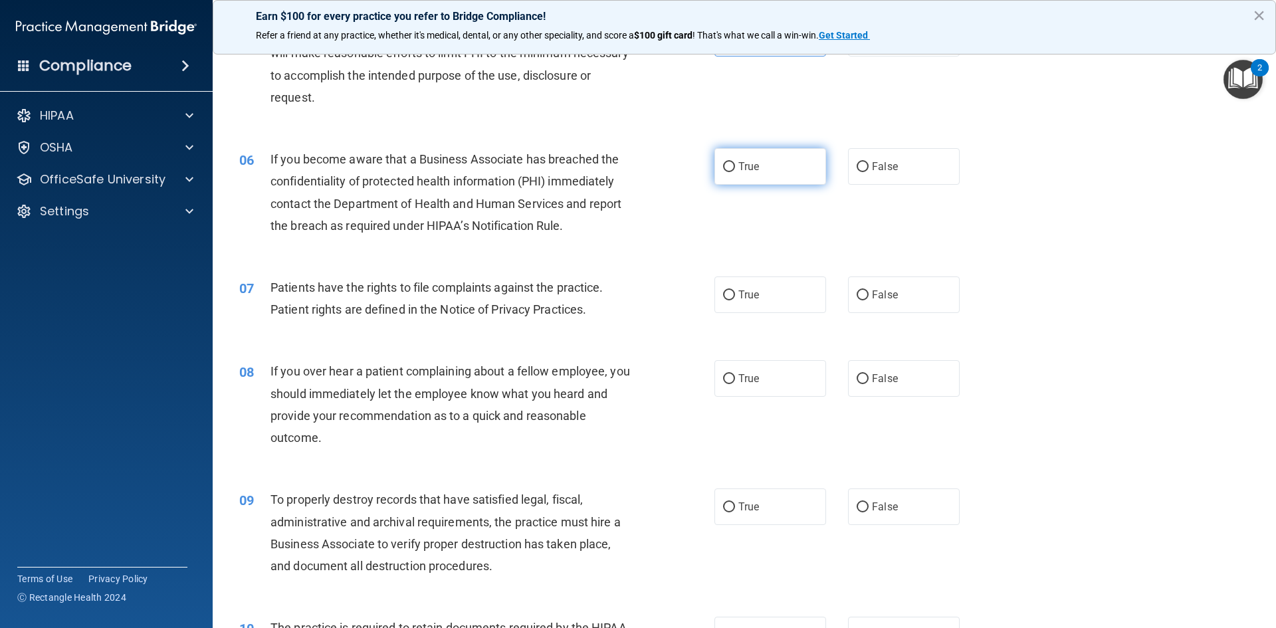
click at [798, 157] on label "True" at bounding box center [770, 166] width 112 height 37
click at [735, 162] on input "True" at bounding box center [729, 167] width 12 height 10
radio input "true"
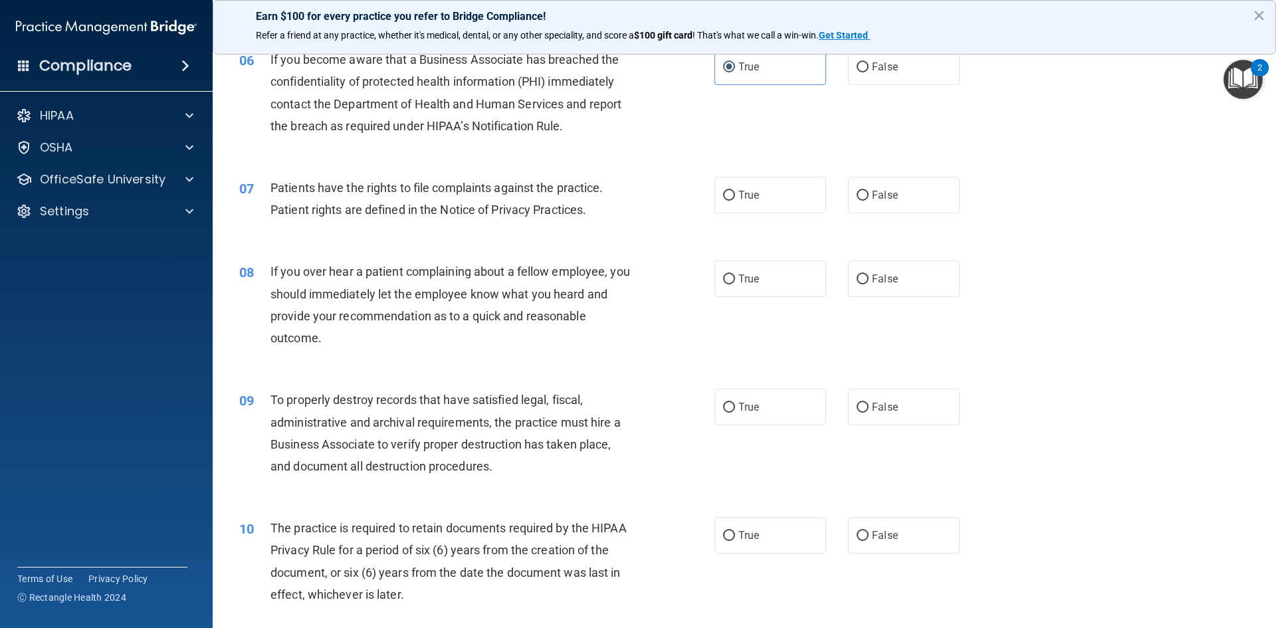
scroll to position [664, 0]
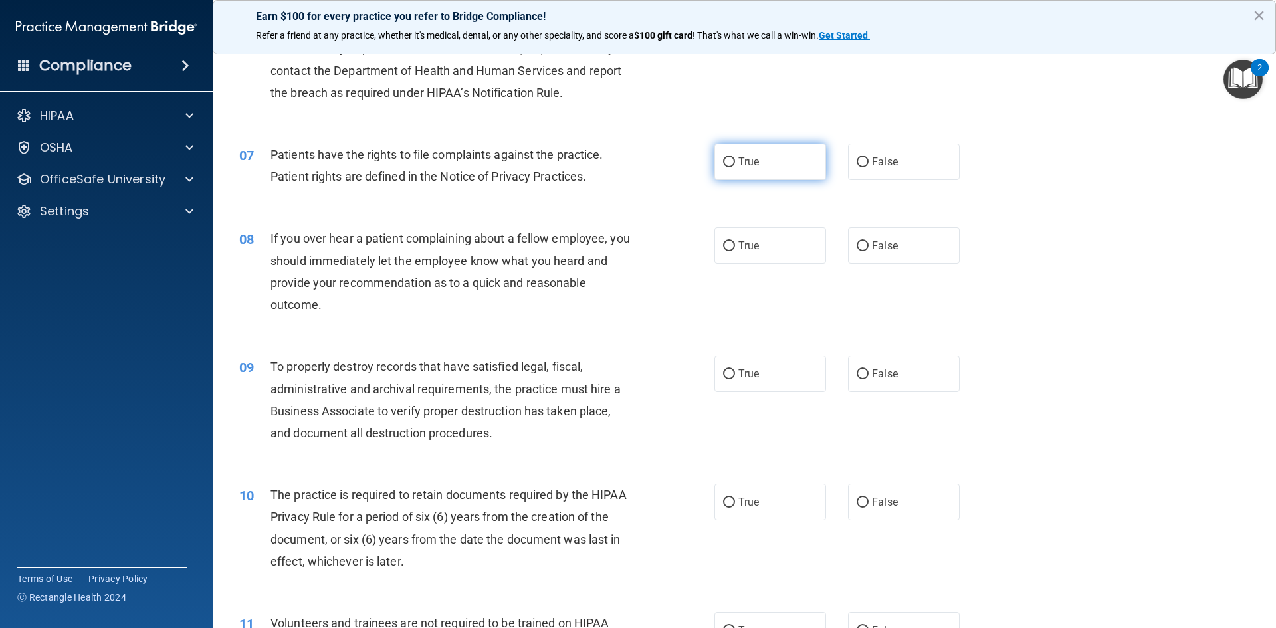
click at [783, 174] on label "True" at bounding box center [770, 162] width 112 height 37
click at [735, 167] on input "True" at bounding box center [729, 162] width 12 height 10
radio input "true"
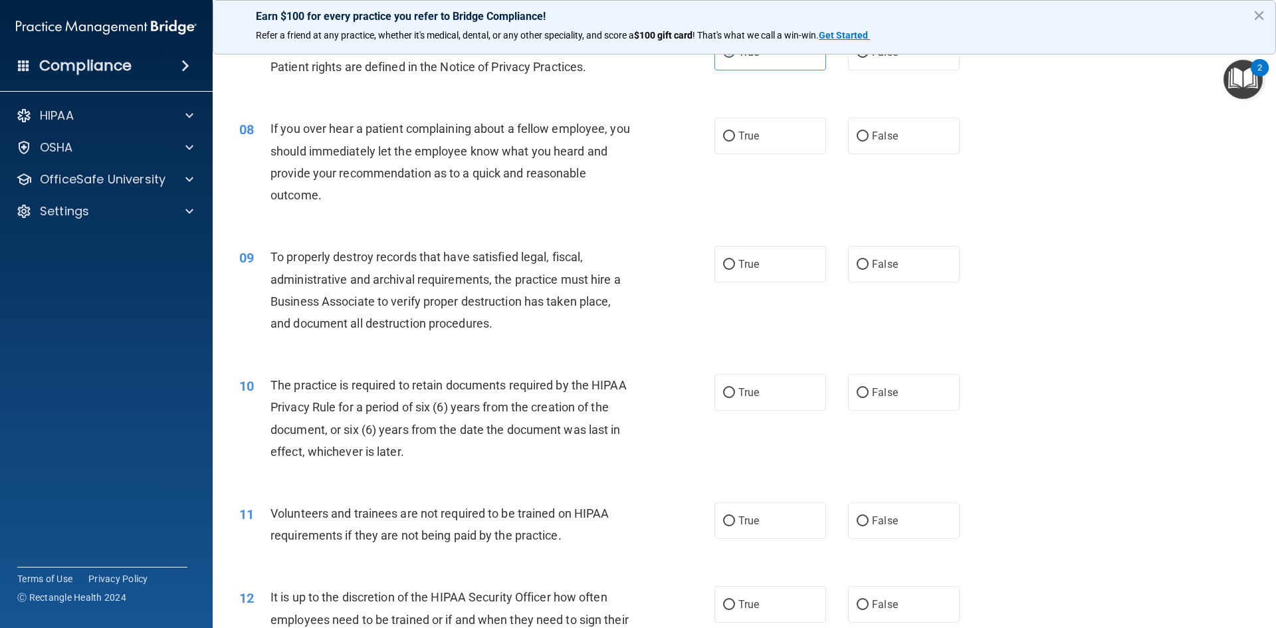
scroll to position [797, 0]
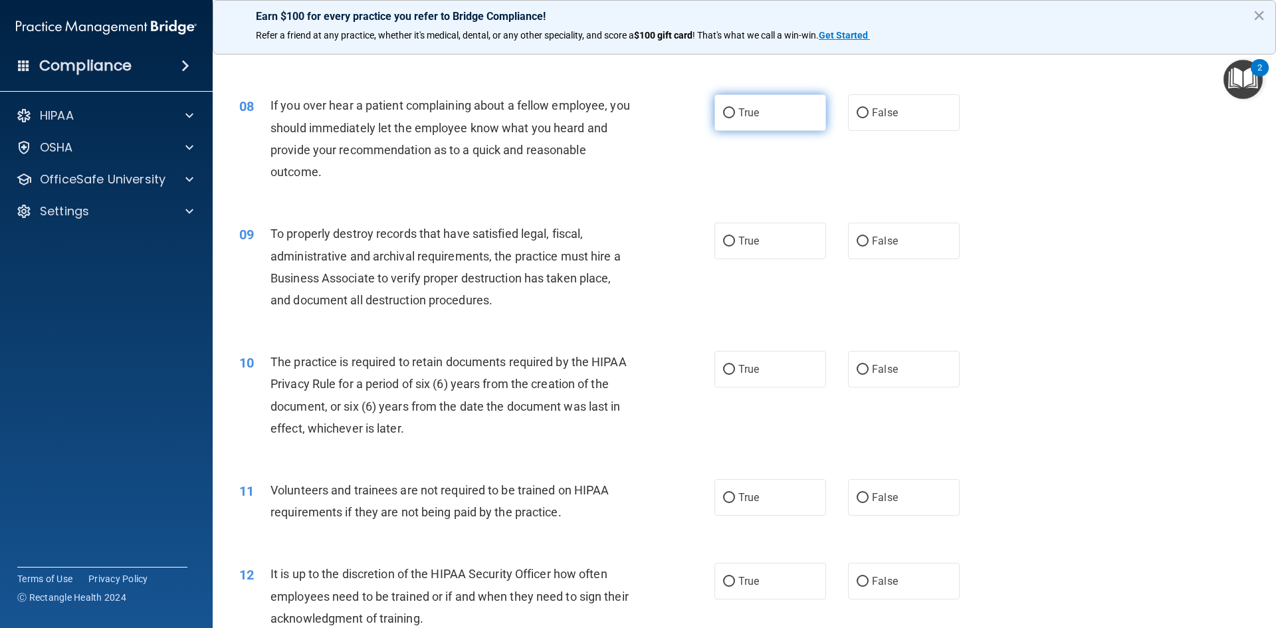
click at [765, 120] on label "True" at bounding box center [770, 112] width 112 height 37
click at [735, 118] on input "True" at bounding box center [729, 113] width 12 height 10
radio input "true"
click at [889, 231] on label "False" at bounding box center [904, 241] width 112 height 37
click at [868, 237] on input "False" at bounding box center [862, 242] width 12 height 10
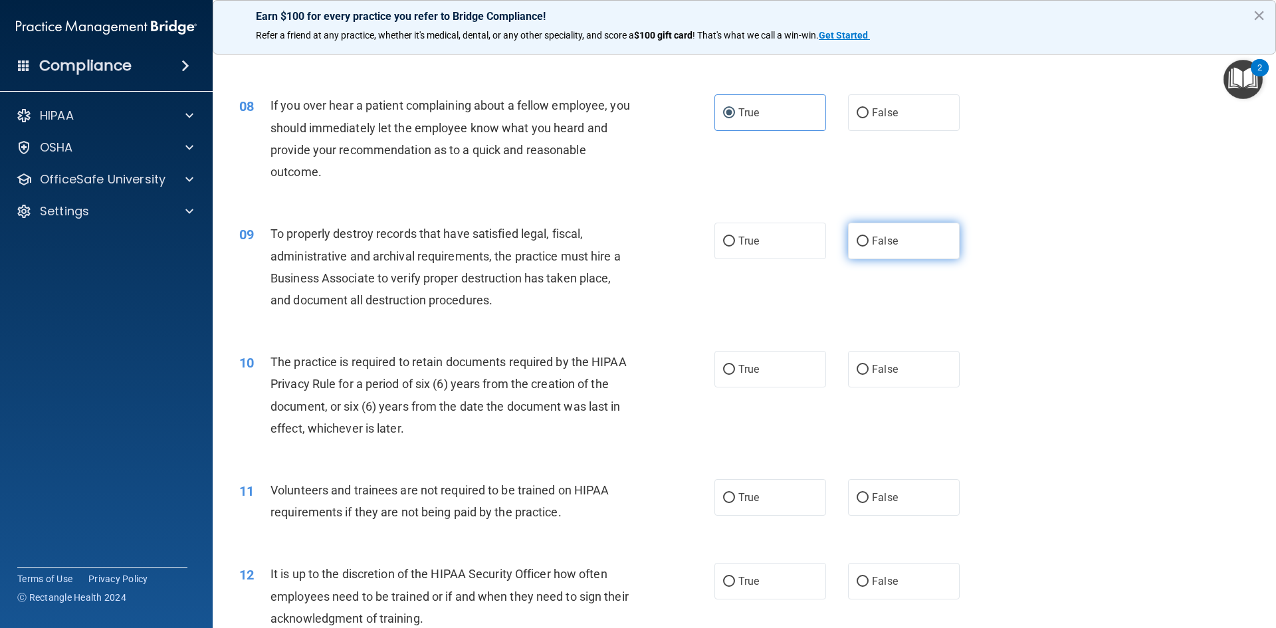
radio input "true"
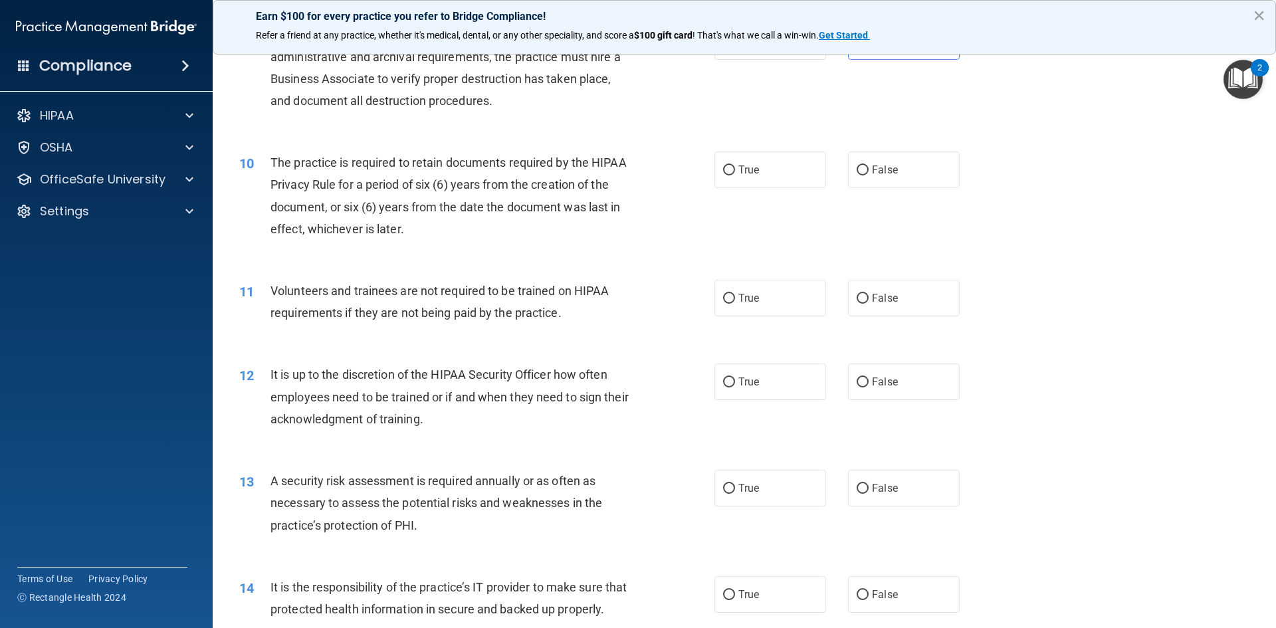
scroll to position [930, 0]
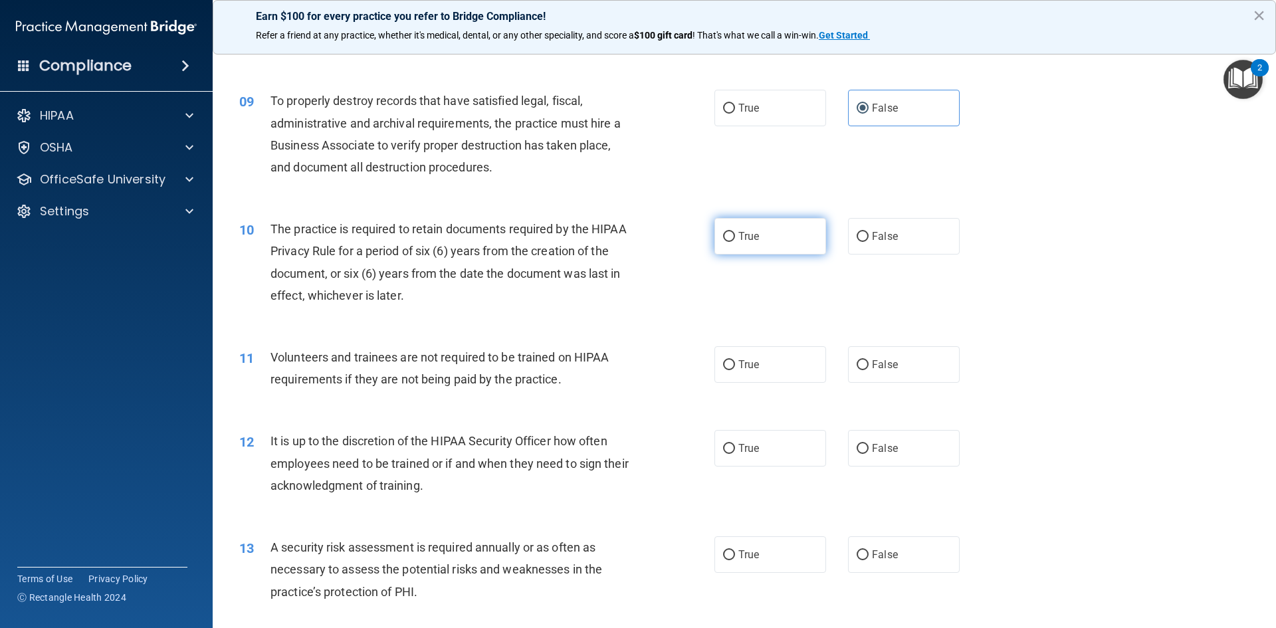
click at [757, 238] on label "True" at bounding box center [770, 236] width 112 height 37
click at [735, 238] on input "True" at bounding box center [729, 237] width 12 height 10
radio input "true"
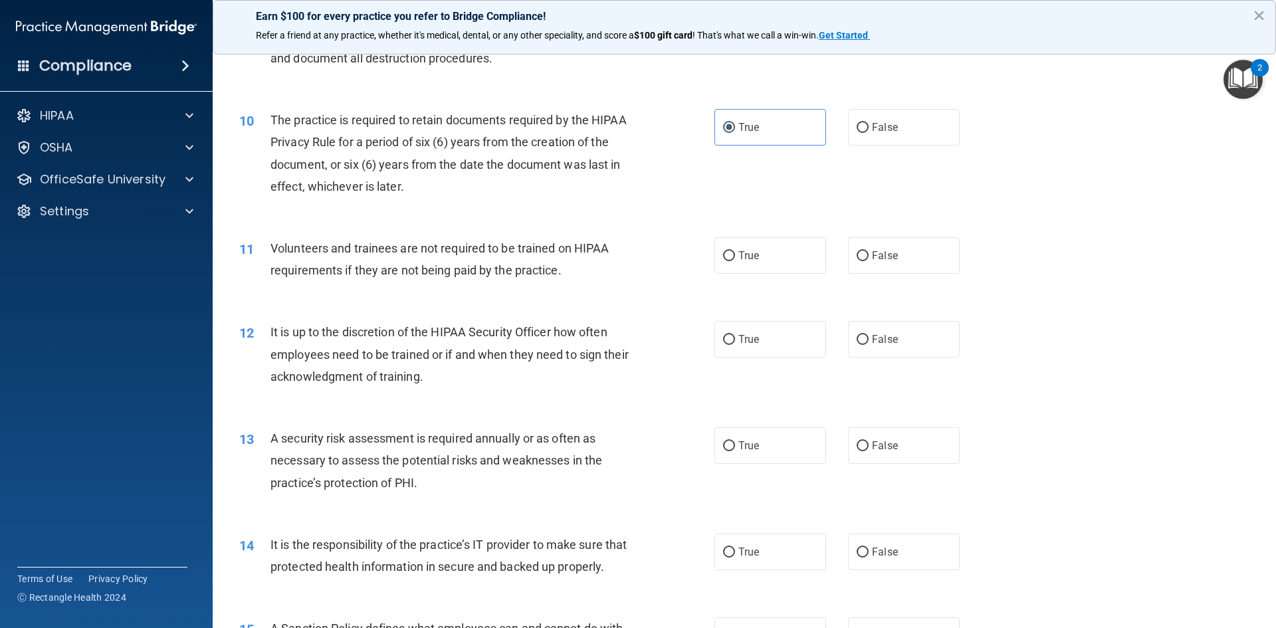
scroll to position [1063, 0]
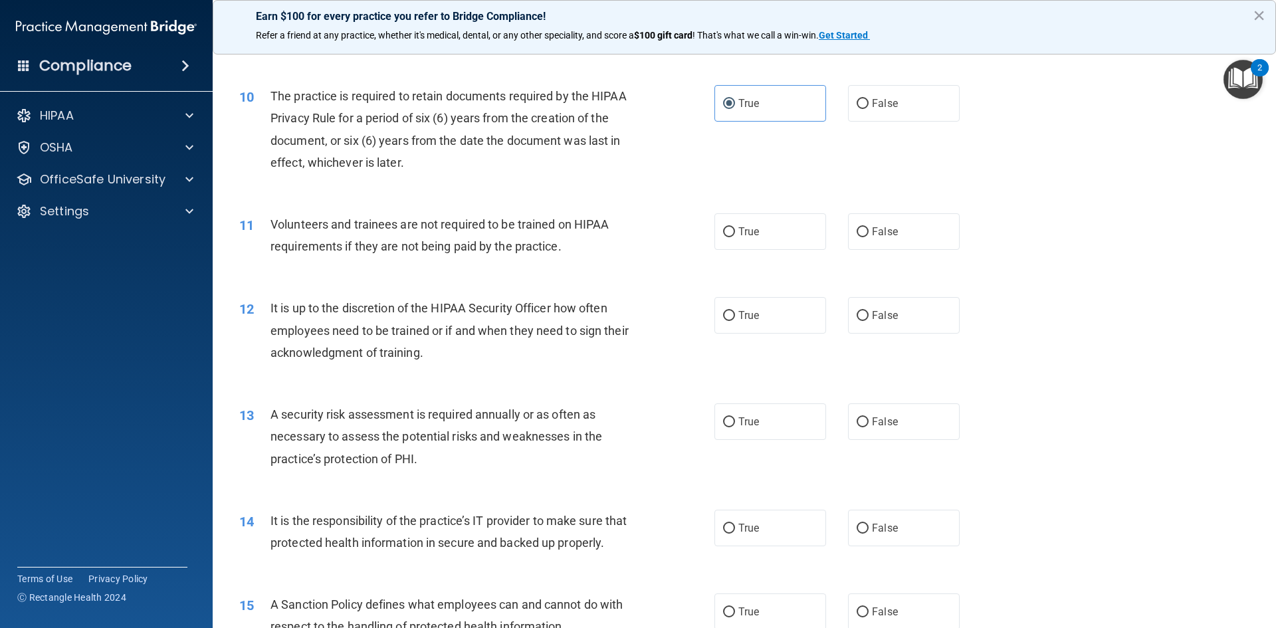
drag, startPoint x: 888, startPoint y: 230, endPoint x: 702, endPoint y: 251, distance: 186.6
click at [888, 230] on span "False" at bounding box center [885, 231] width 26 height 13
click at [924, 229] on label "False" at bounding box center [904, 231] width 112 height 37
click at [868, 229] on input "False" at bounding box center [862, 232] width 12 height 10
radio input "true"
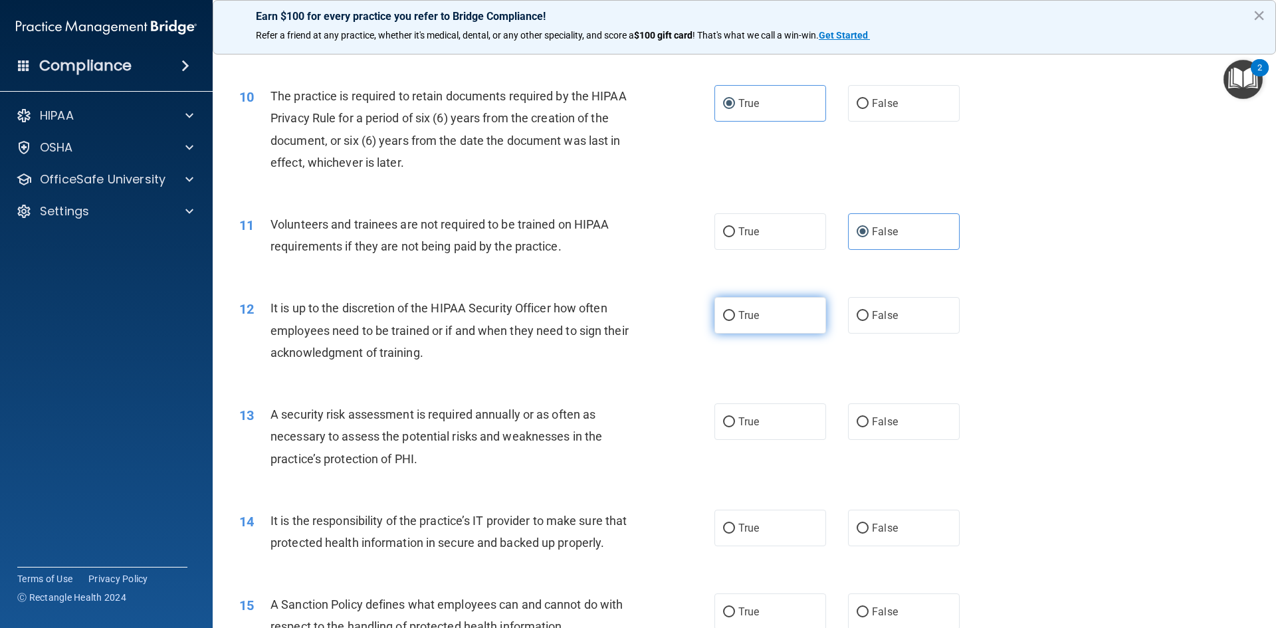
click at [758, 318] on label "True" at bounding box center [770, 315] width 112 height 37
click at [735, 318] on input "True" at bounding box center [729, 316] width 12 height 10
radio input "true"
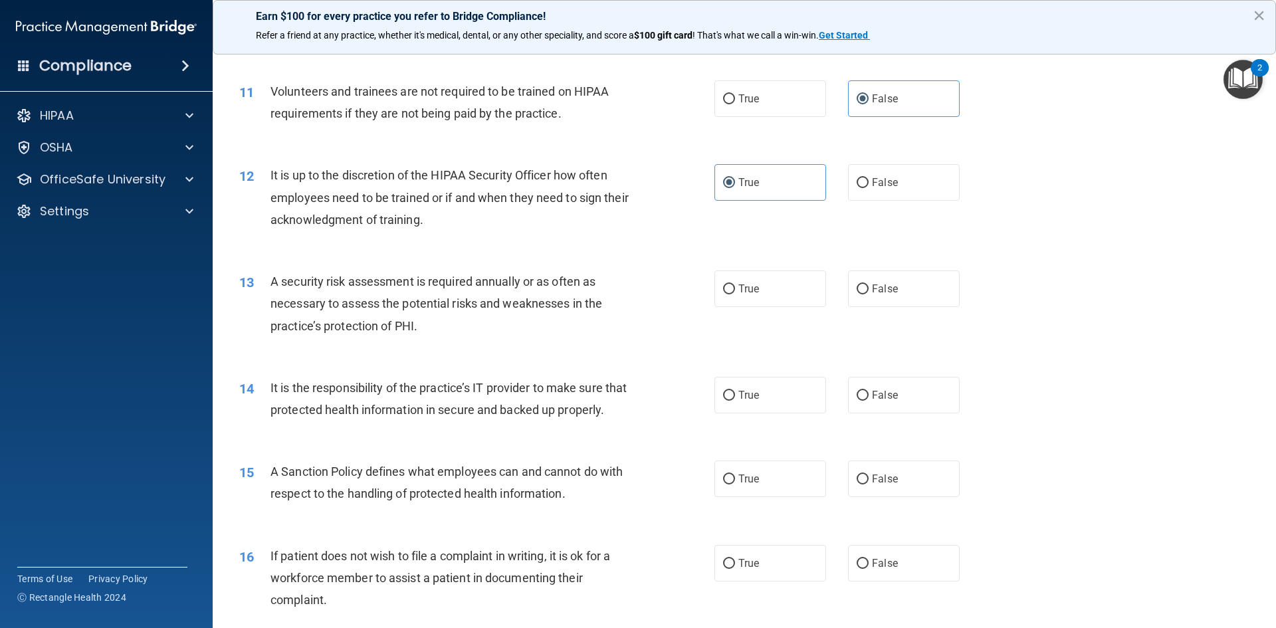
scroll to position [1262, 0]
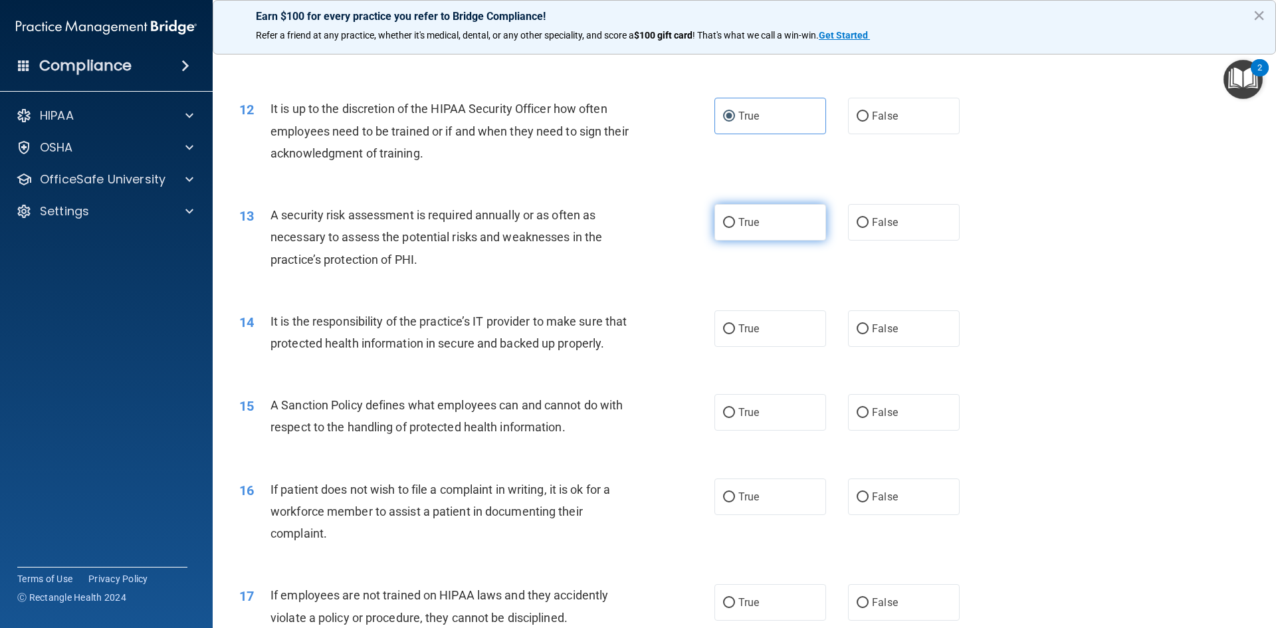
click at [766, 217] on label "True" at bounding box center [770, 222] width 112 height 37
click at [735, 218] on input "True" at bounding box center [729, 223] width 12 height 10
radio input "true"
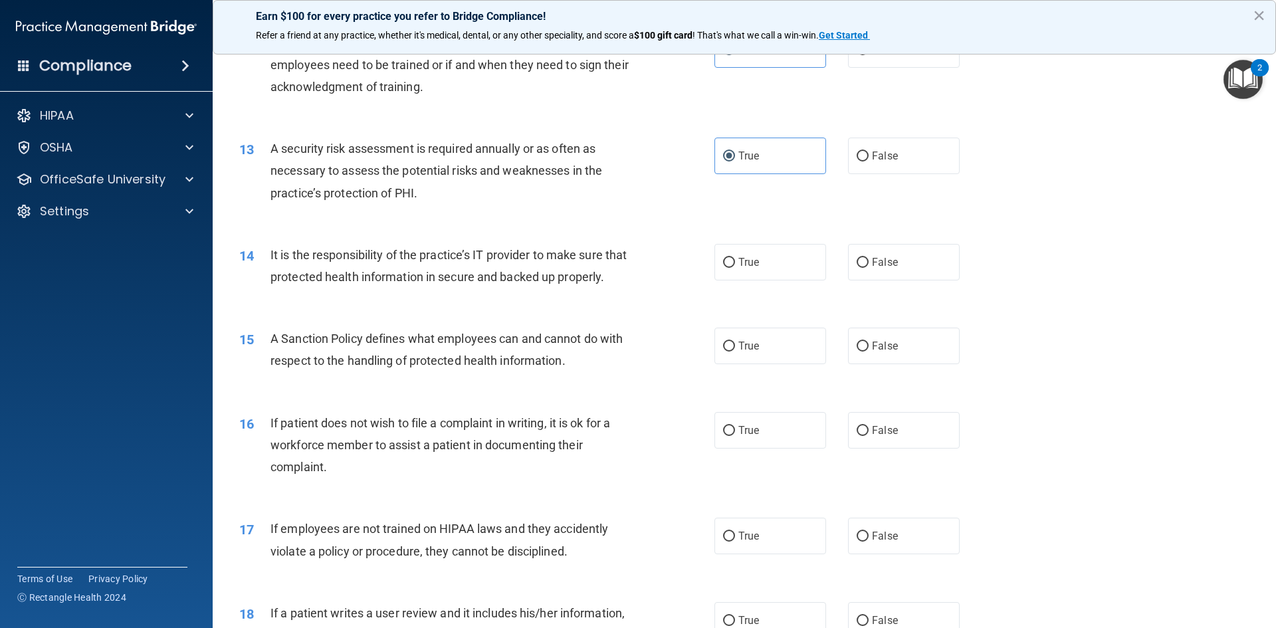
scroll to position [1395, 0]
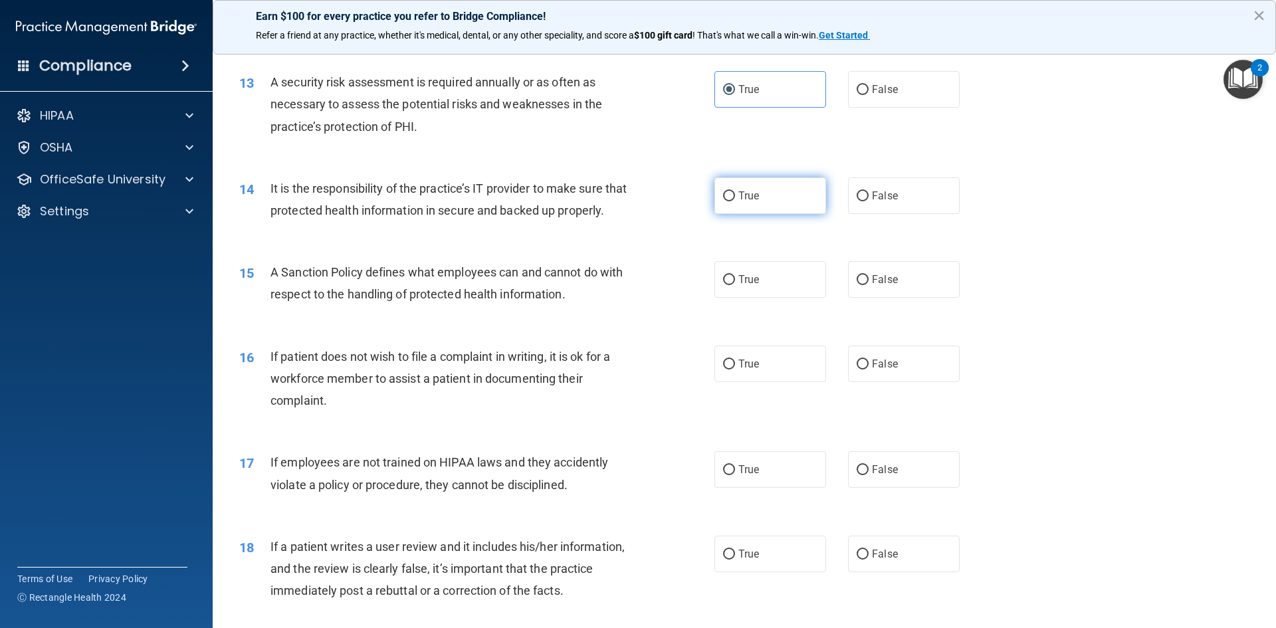
click at [791, 199] on label "True" at bounding box center [770, 195] width 112 height 37
click at [735, 199] on input "True" at bounding box center [729, 196] width 12 height 10
radio input "true"
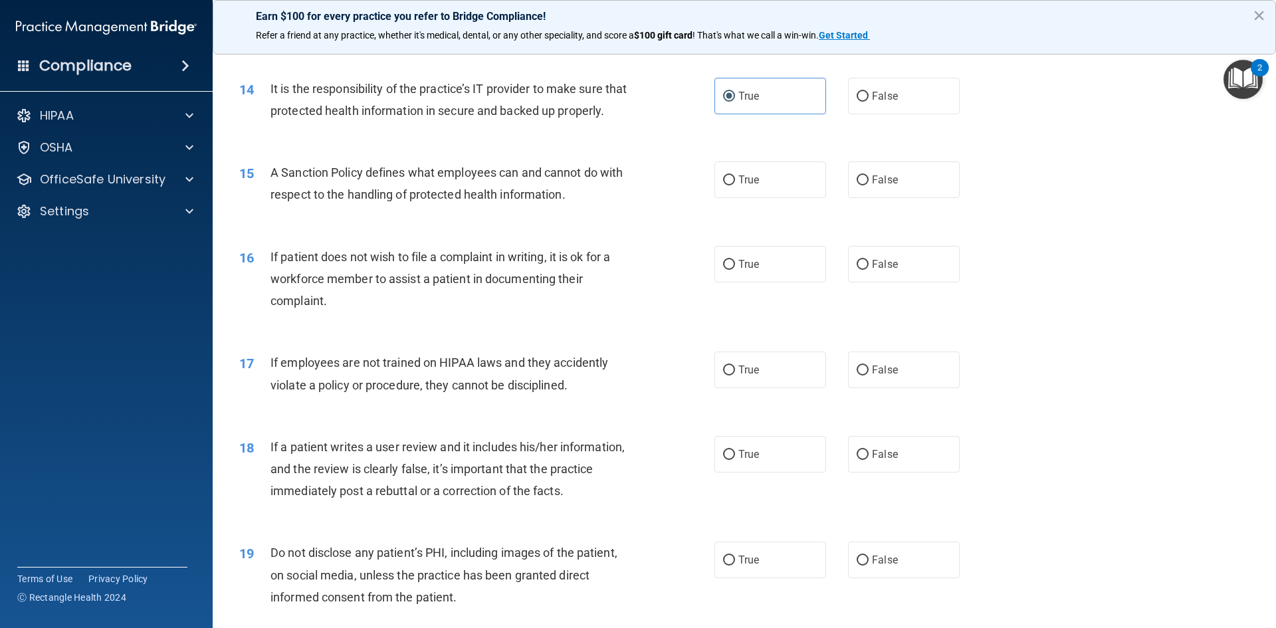
scroll to position [1528, 0]
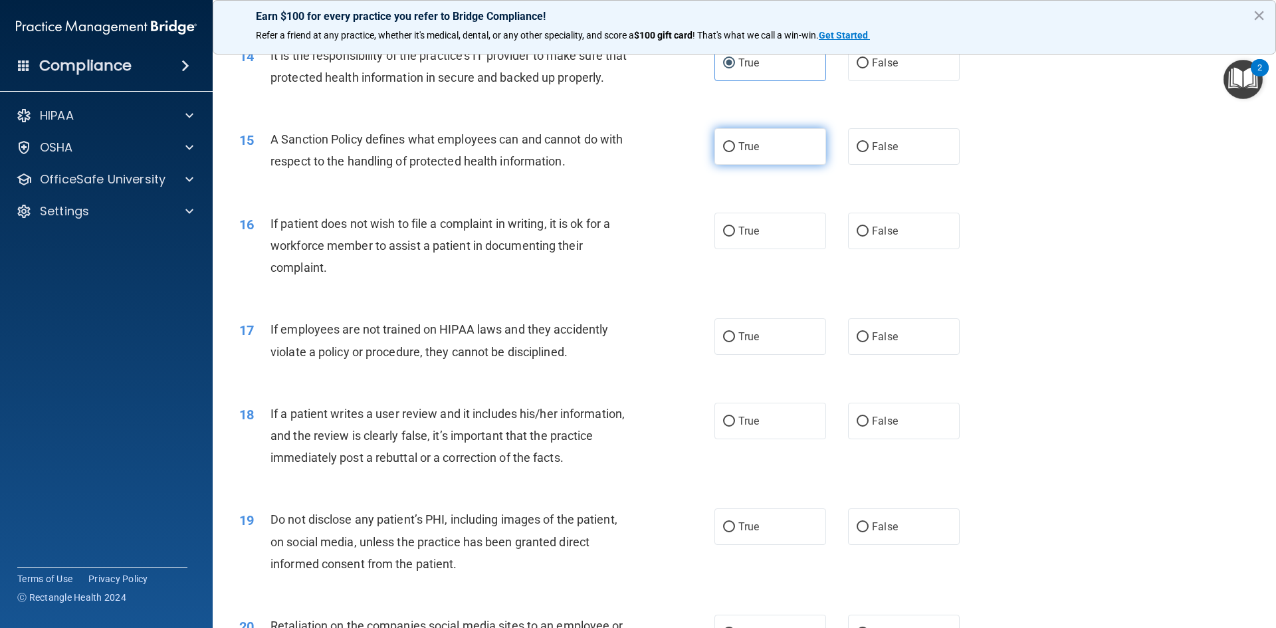
click at [795, 165] on label "True" at bounding box center [770, 146] width 112 height 37
click at [735, 152] on input "True" at bounding box center [729, 147] width 12 height 10
radio input "true"
click at [887, 153] on span "False" at bounding box center [885, 146] width 26 height 13
click at [868, 152] on input "False" at bounding box center [862, 147] width 12 height 10
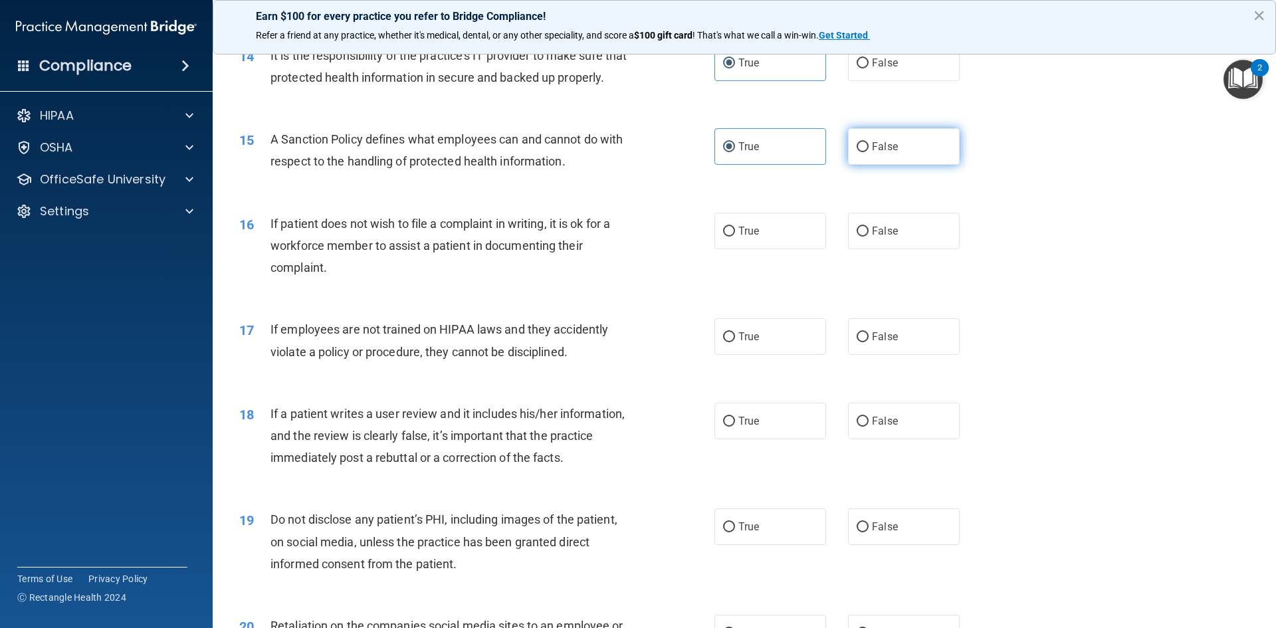
radio input "true"
radio input "false"
click at [777, 249] on label "True" at bounding box center [770, 231] width 112 height 37
click at [735, 237] on input "True" at bounding box center [729, 232] width 12 height 10
radio input "true"
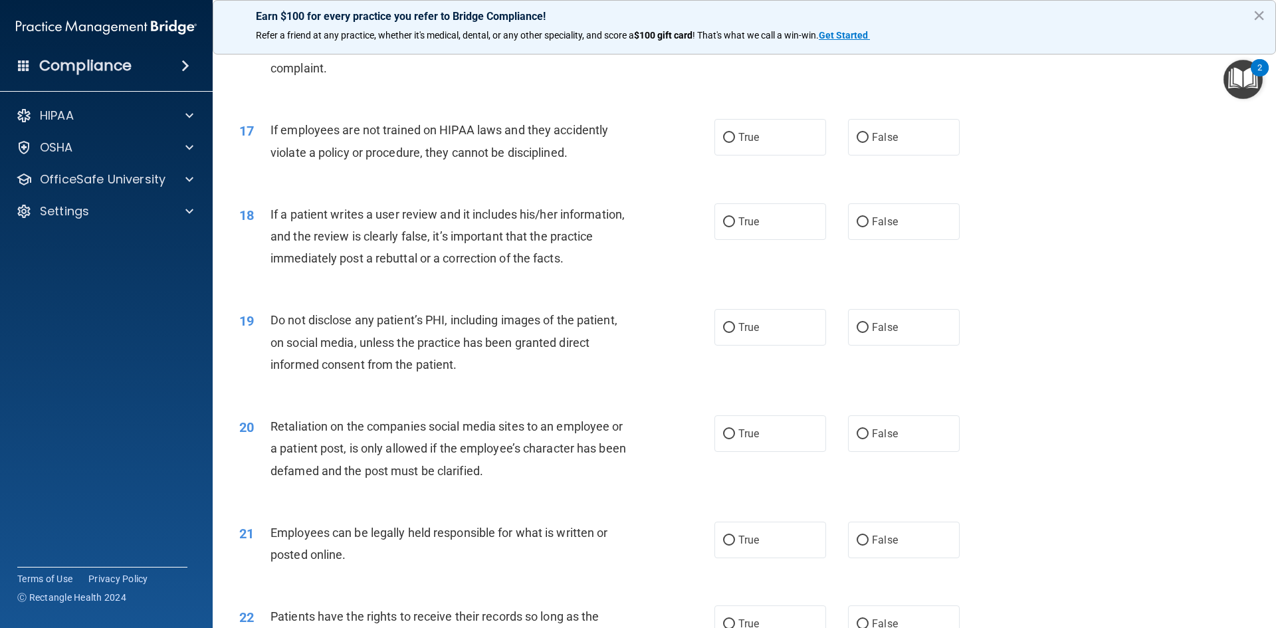
scroll to position [1794, 0]
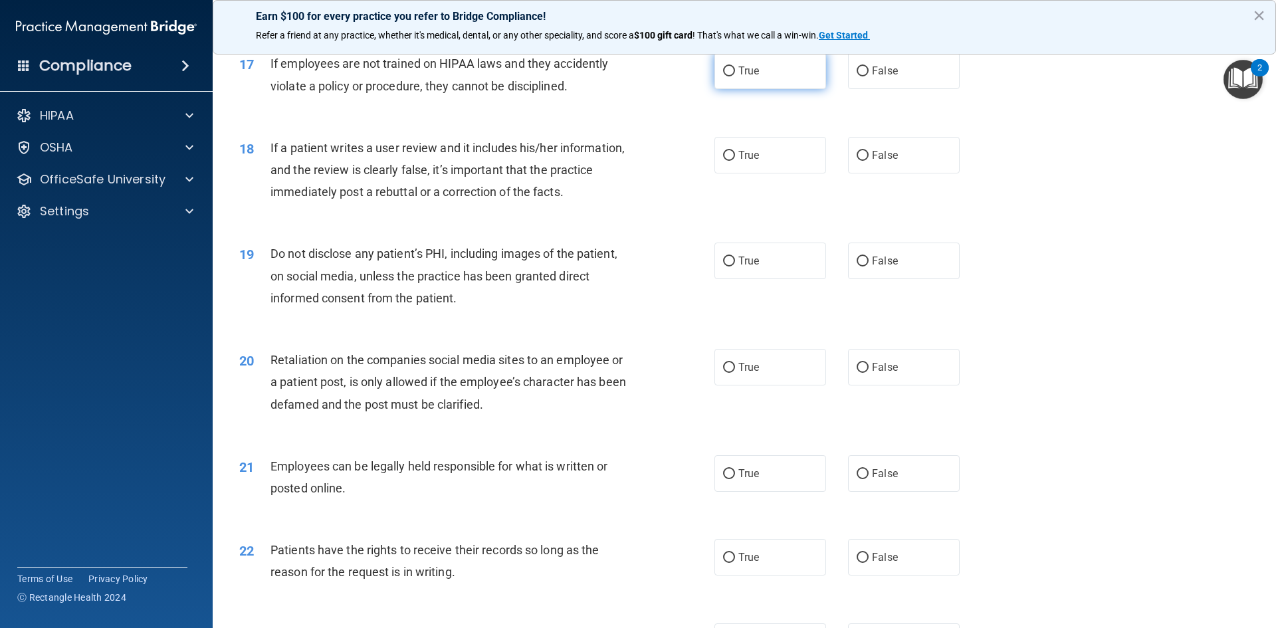
click at [775, 89] on label "True" at bounding box center [770, 70] width 112 height 37
click at [735, 76] on input "True" at bounding box center [729, 71] width 12 height 10
radio input "true"
click at [780, 173] on label "True" at bounding box center [770, 155] width 112 height 37
click at [735, 161] on input "True" at bounding box center [729, 156] width 12 height 10
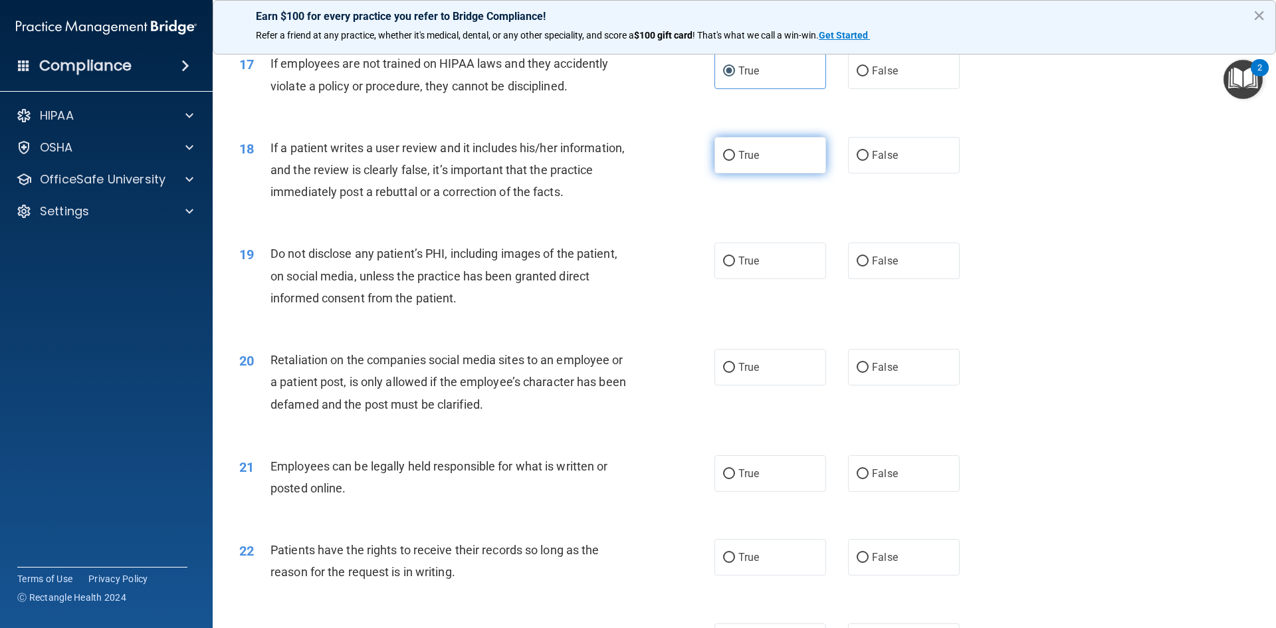
radio input "true"
click at [799, 279] on label "True" at bounding box center [770, 261] width 112 height 37
click at [735, 266] on input "True" at bounding box center [729, 261] width 12 height 10
radio input "true"
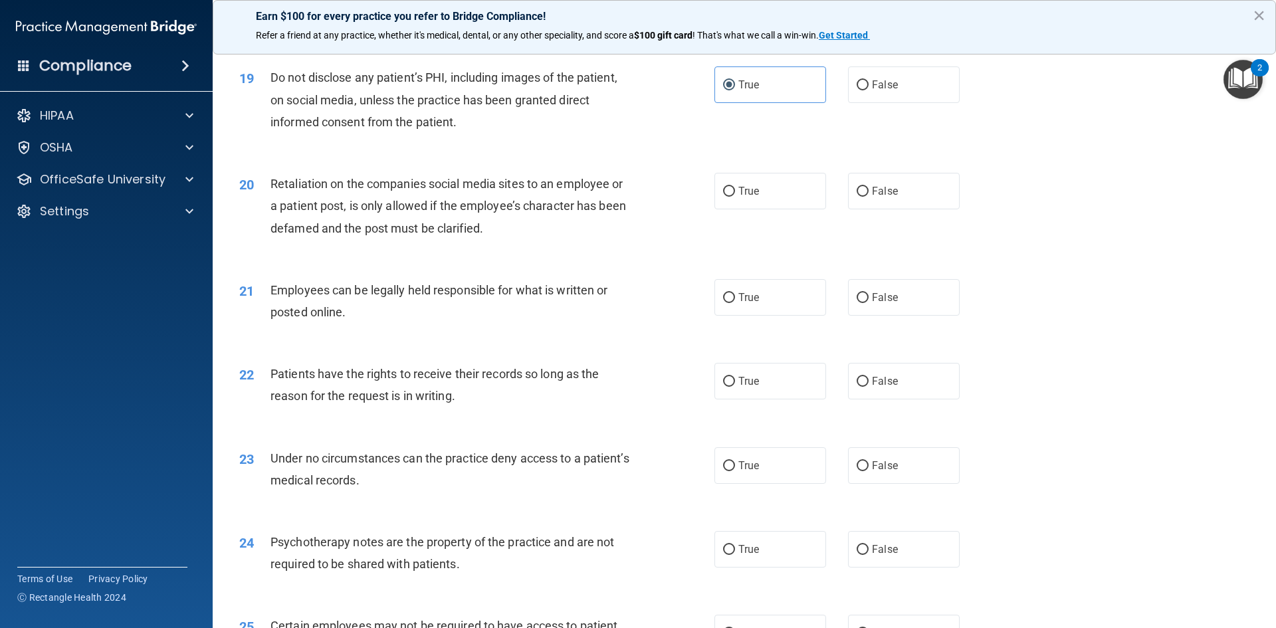
scroll to position [1993, 0]
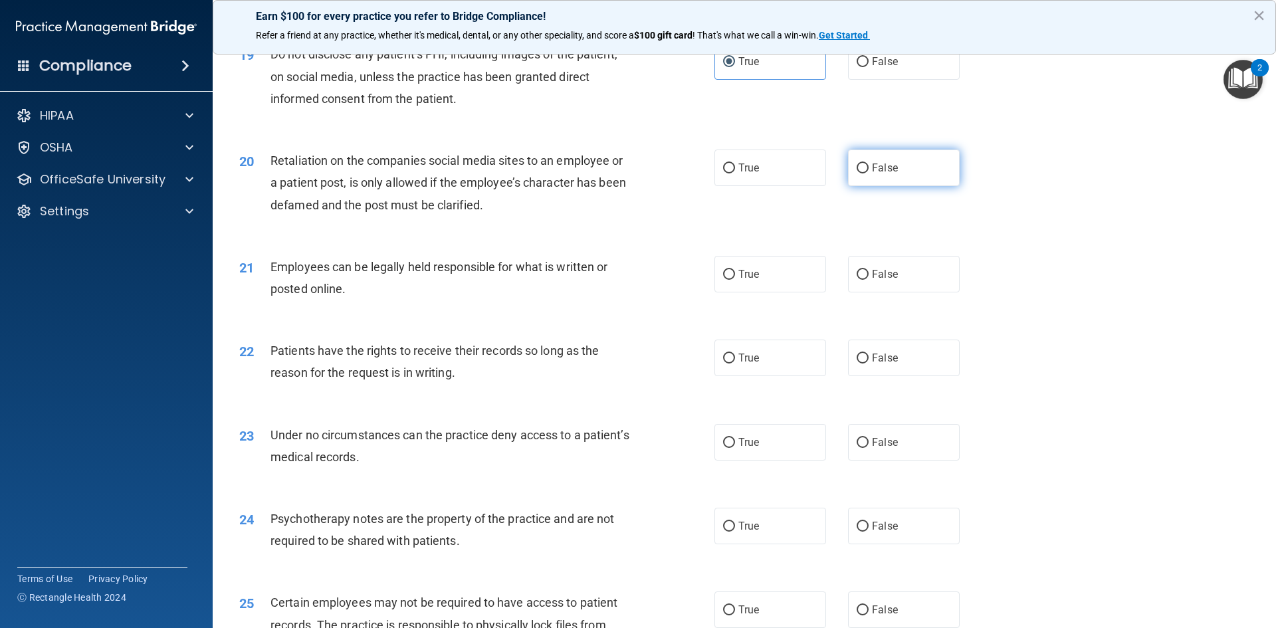
click at [928, 185] on label "False" at bounding box center [904, 167] width 112 height 37
click at [868, 173] on input "False" at bounding box center [862, 168] width 12 height 10
radio input "true"
click at [757, 292] on label "True" at bounding box center [770, 274] width 112 height 37
click at [735, 280] on input "True" at bounding box center [729, 275] width 12 height 10
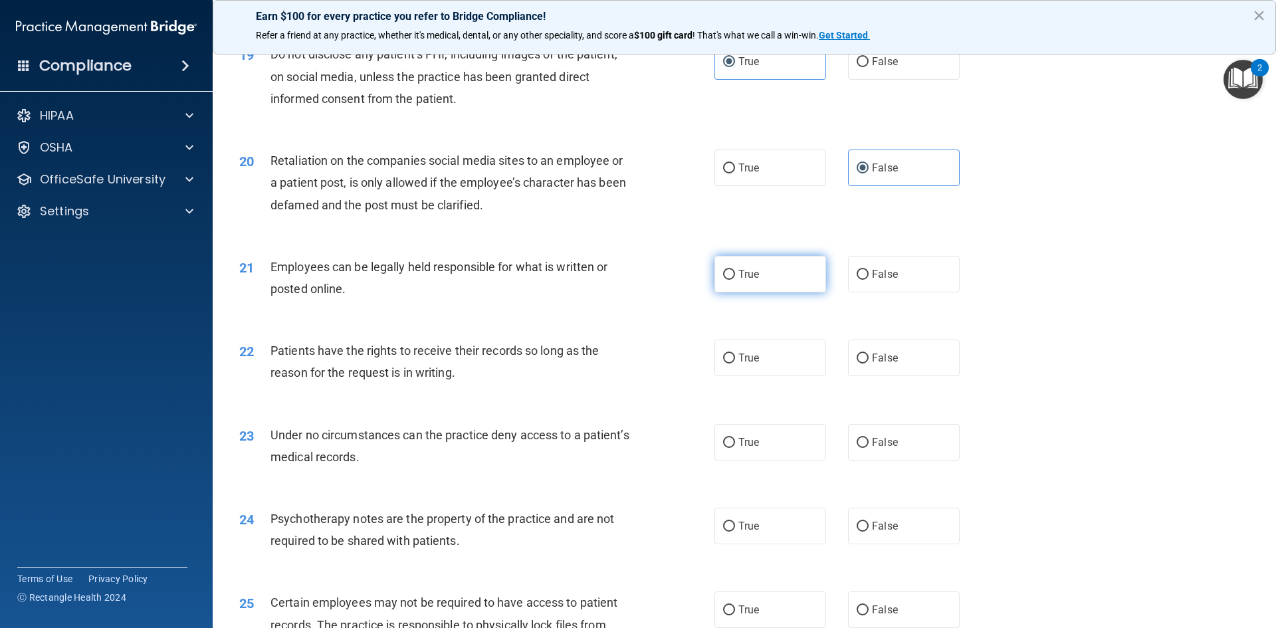
radio input "true"
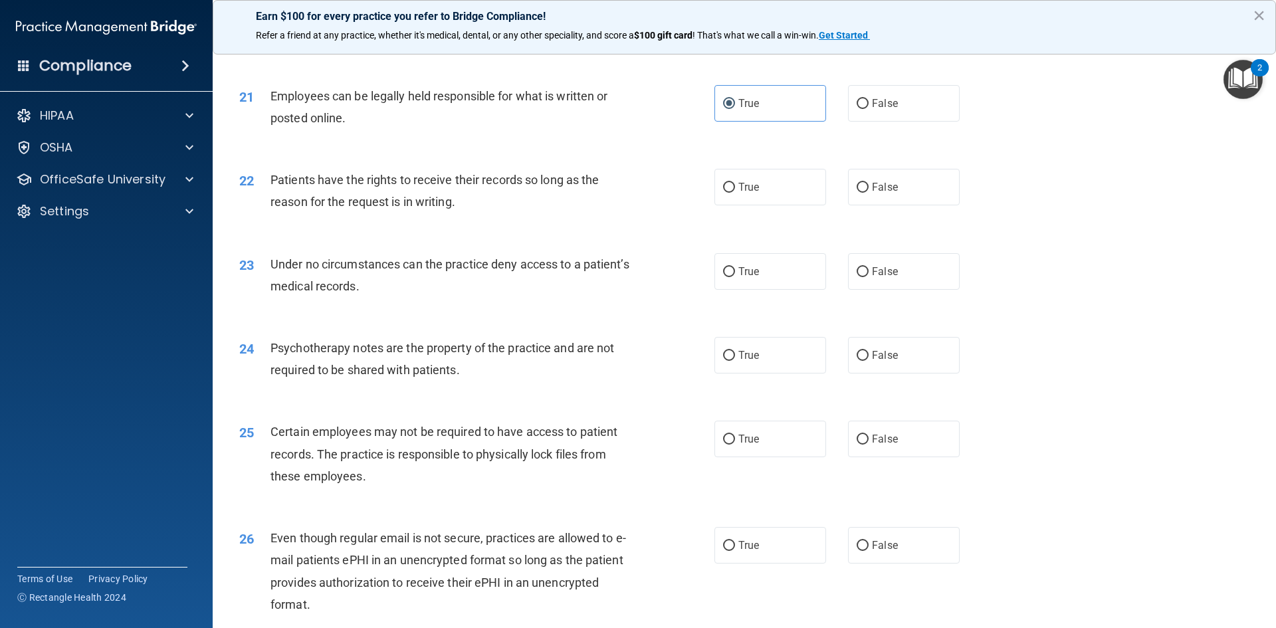
scroll to position [2193, 0]
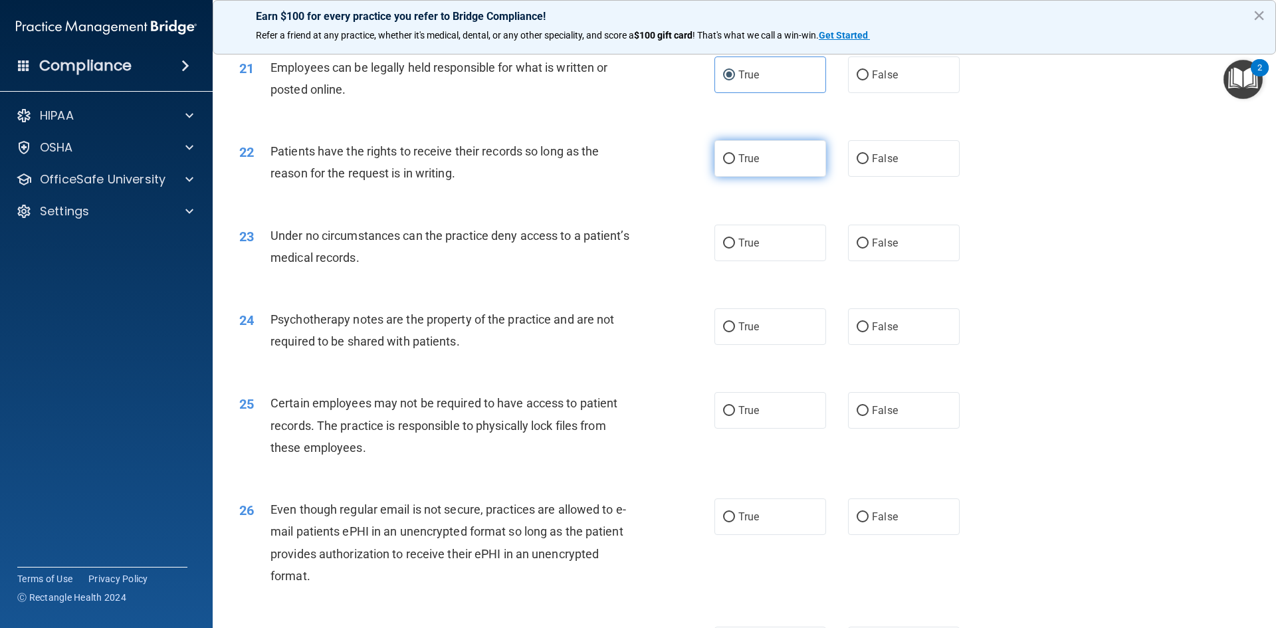
click at [759, 175] on label "True" at bounding box center [770, 158] width 112 height 37
click at [735, 164] on input "True" at bounding box center [729, 159] width 12 height 10
radio input "true"
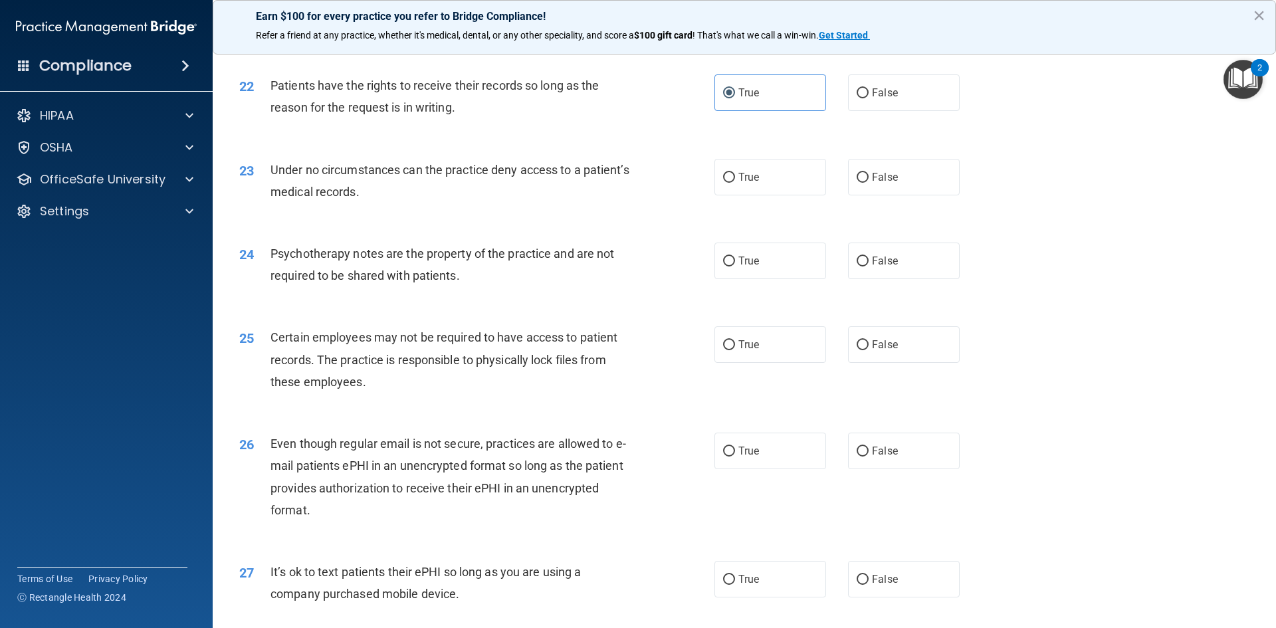
scroll to position [2259, 0]
click at [789, 186] on label "True" at bounding box center [770, 176] width 112 height 37
click at [735, 182] on input "True" at bounding box center [729, 177] width 12 height 10
radio input "true"
click at [783, 272] on label "True" at bounding box center [770, 260] width 112 height 37
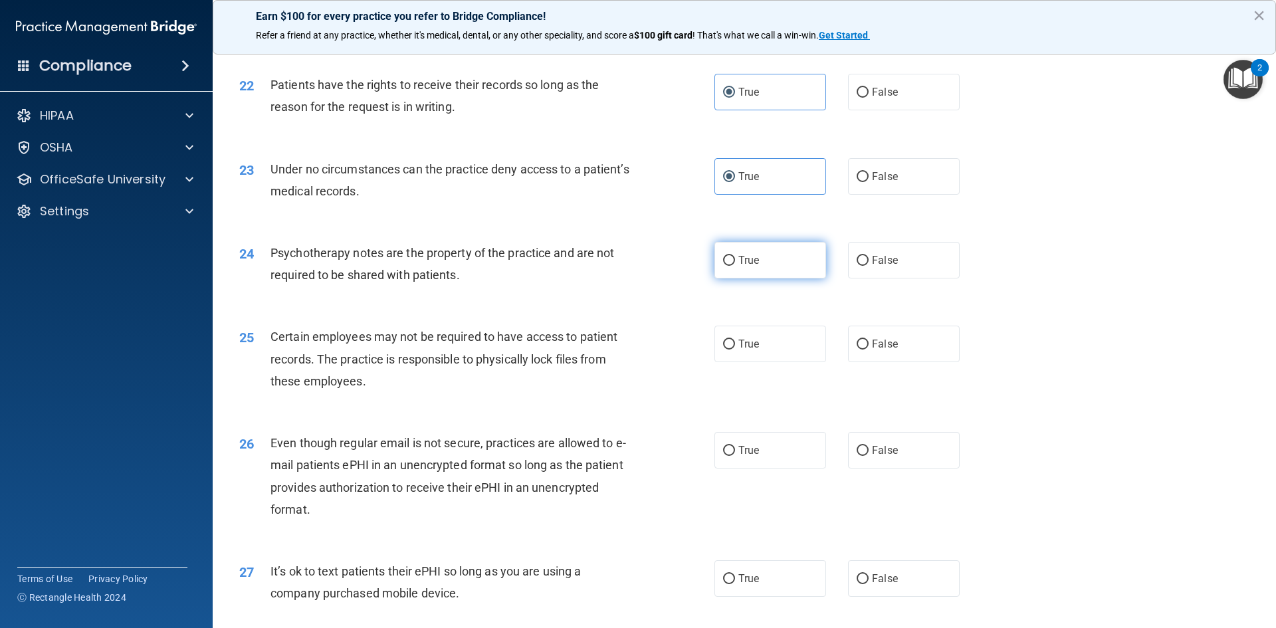
click at [735, 266] on input "True" at bounding box center [729, 261] width 12 height 10
radio input "true"
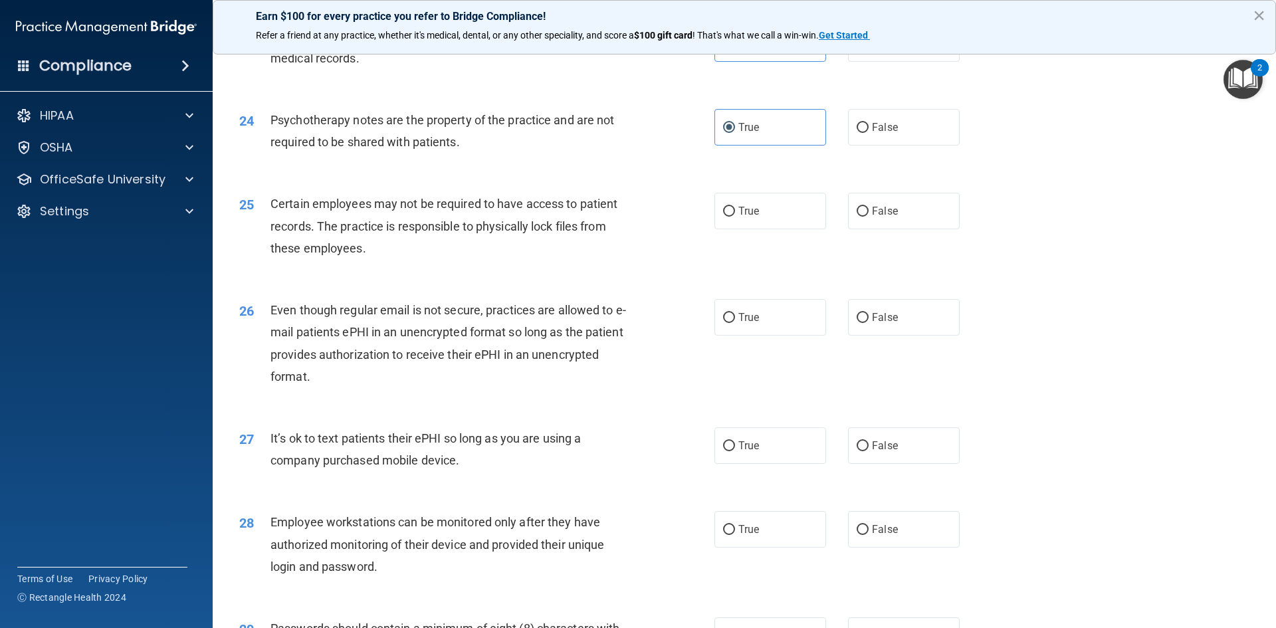
scroll to position [2458, 0]
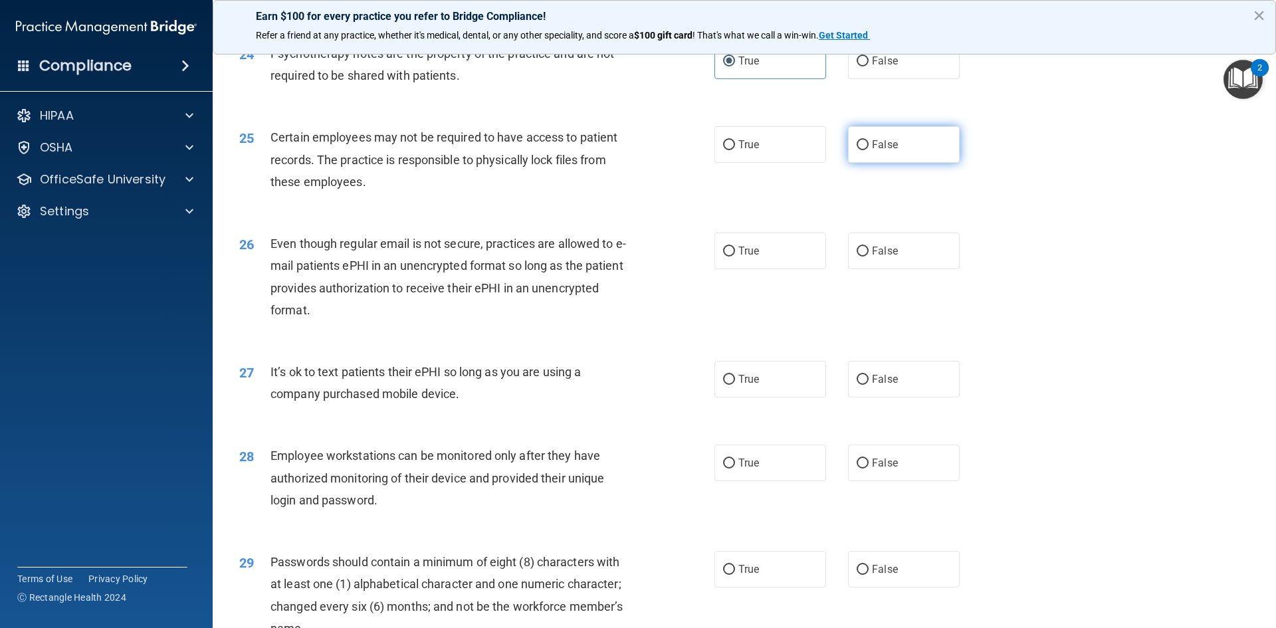
click at [904, 163] on label "False" at bounding box center [904, 144] width 112 height 37
click at [868, 150] on input "False" at bounding box center [862, 145] width 12 height 10
radio input "true"
click at [765, 262] on label "True" at bounding box center [770, 251] width 112 height 37
click at [735, 256] on input "True" at bounding box center [729, 252] width 12 height 10
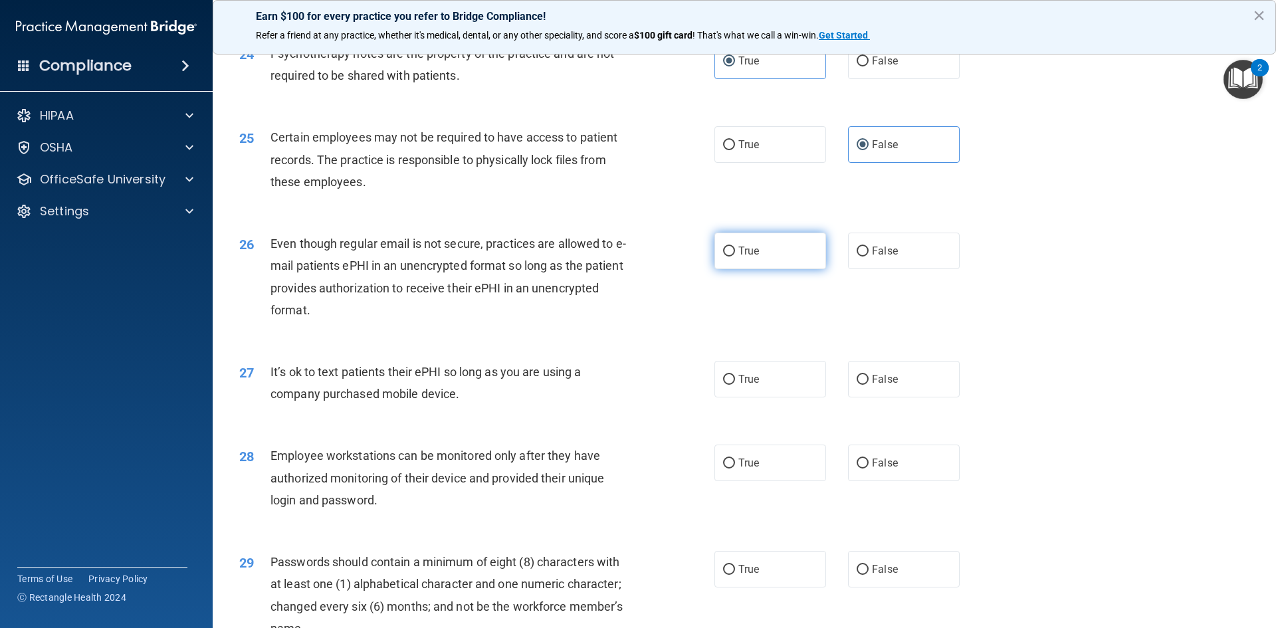
radio input "true"
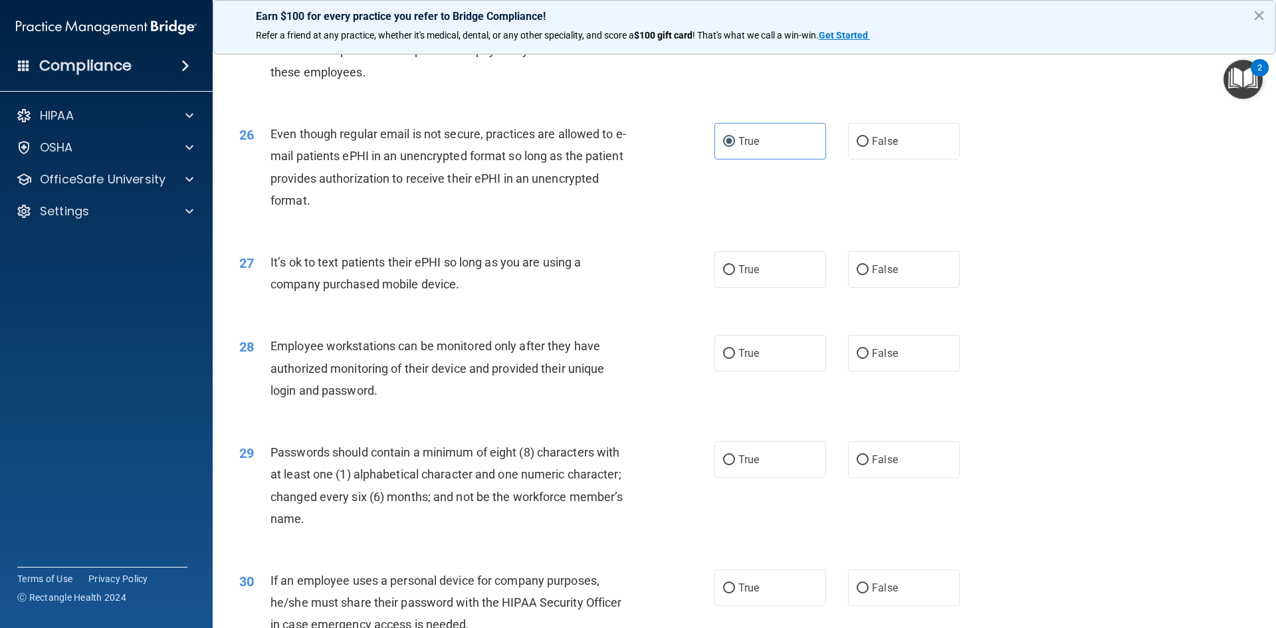
scroll to position [2591, 0]
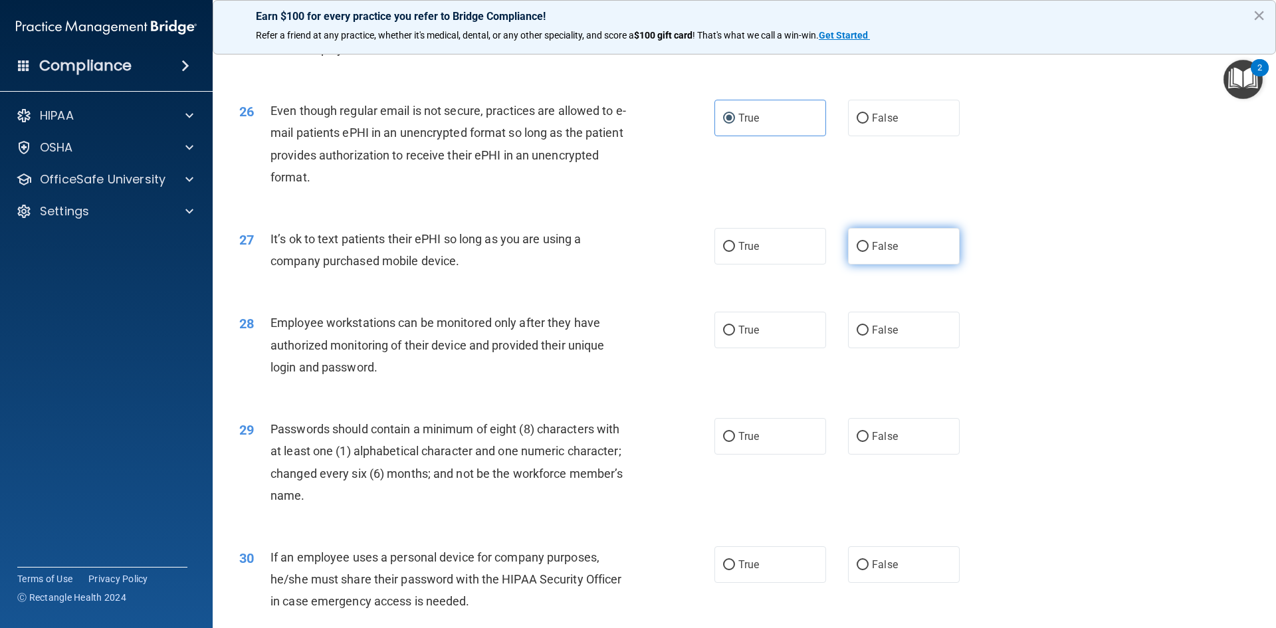
click at [904, 264] on label "False" at bounding box center [904, 246] width 112 height 37
click at [868, 252] on input "False" at bounding box center [862, 247] width 12 height 10
radio input "true"
click at [797, 264] on label "True" at bounding box center [770, 246] width 112 height 37
click at [735, 252] on input "True" at bounding box center [729, 247] width 12 height 10
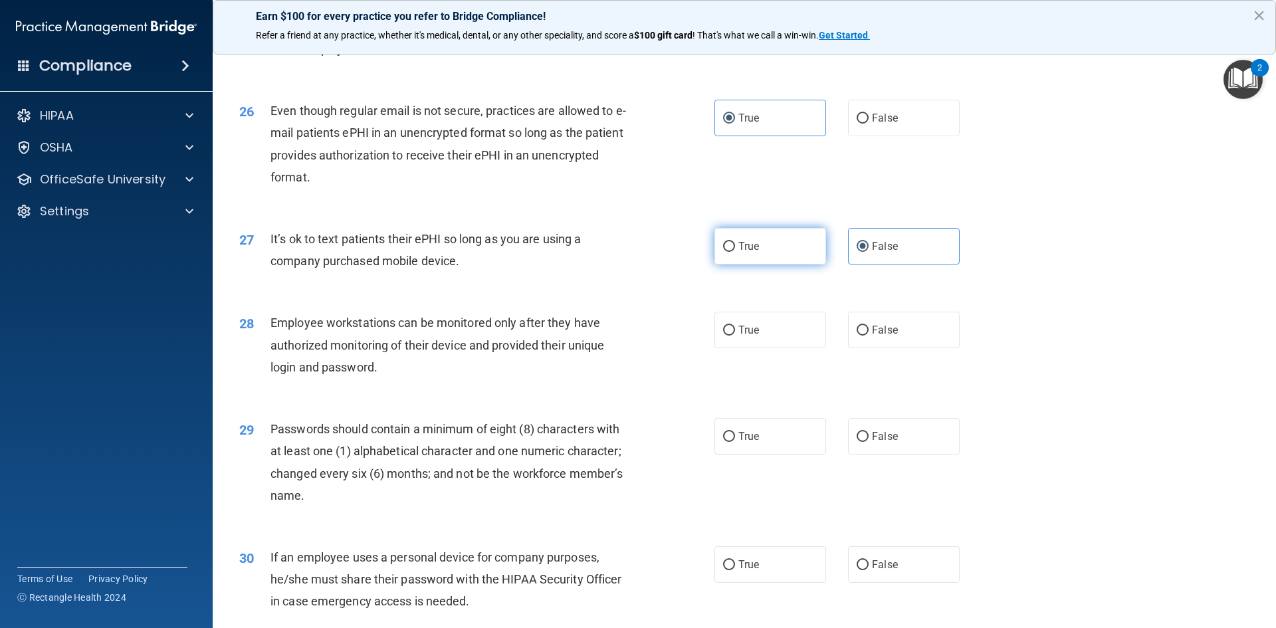
radio input "true"
radio input "false"
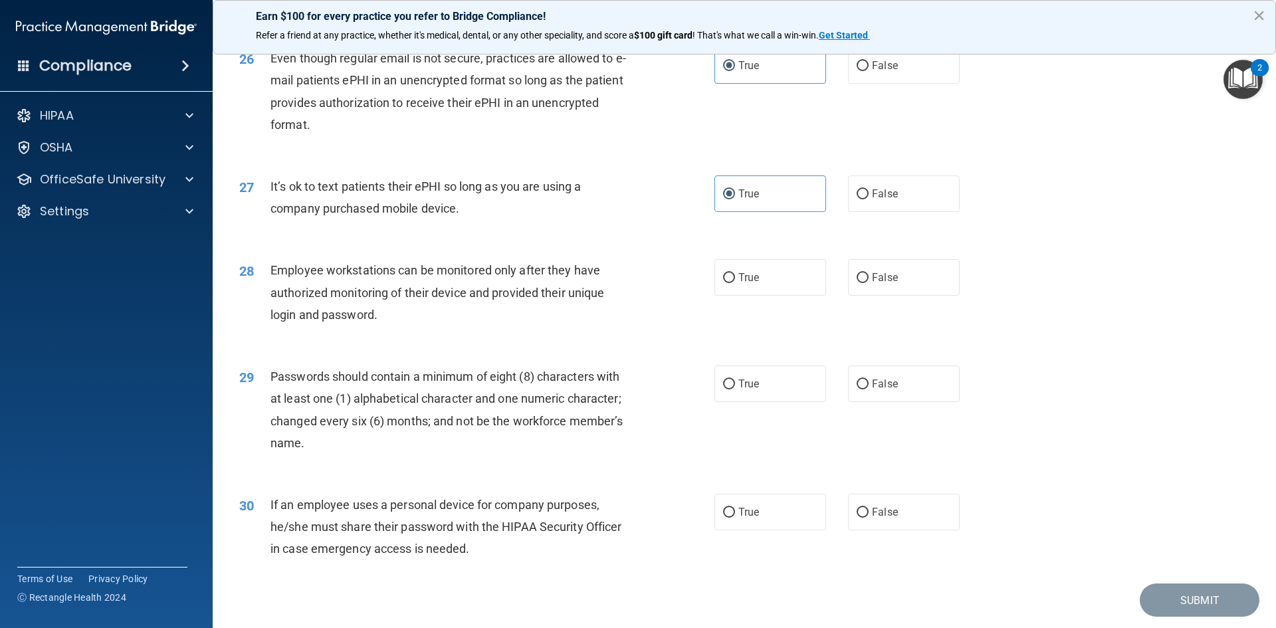
scroll to position [2708, 0]
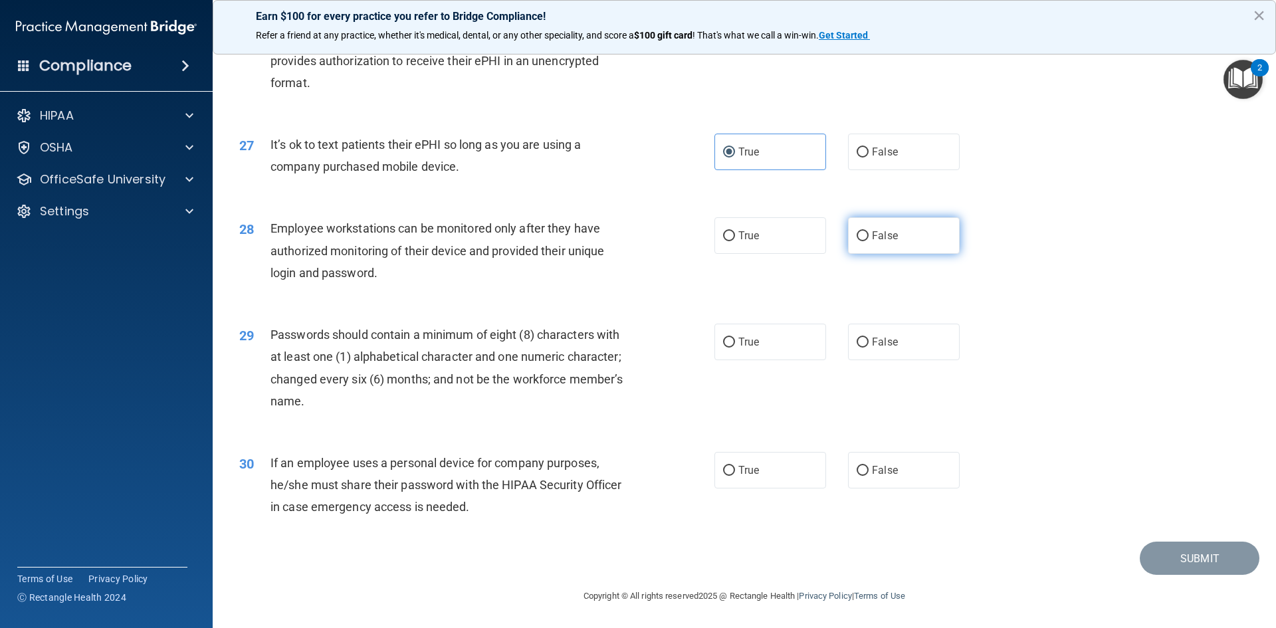
click at [875, 242] on span "False" at bounding box center [885, 235] width 26 height 13
click at [868, 241] on input "False" at bounding box center [862, 236] width 12 height 10
radio input "true"
click at [790, 338] on label "True" at bounding box center [770, 342] width 112 height 37
click at [735, 338] on input "True" at bounding box center [729, 343] width 12 height 10
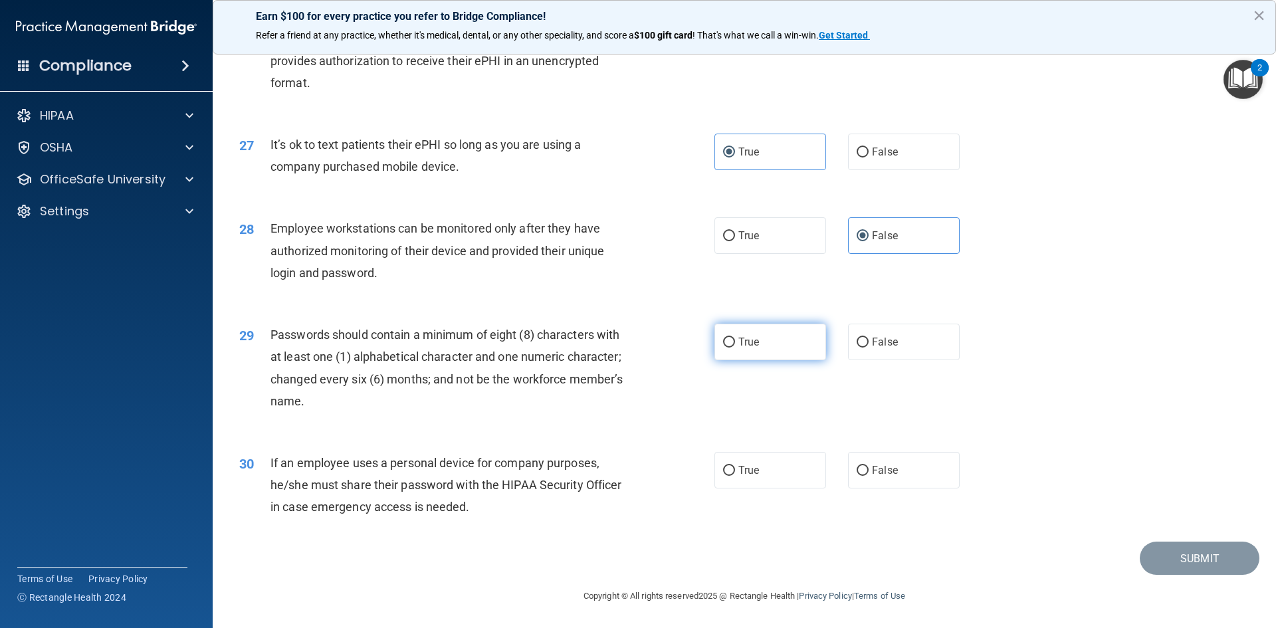
radio input "true"
click at [819, 482] on label "True" at bounding box center [770, 470] width 112 height 37
click at [735, 476] on input "True" at bounding box center [729, 471] width 12 height 10
radio input "true"
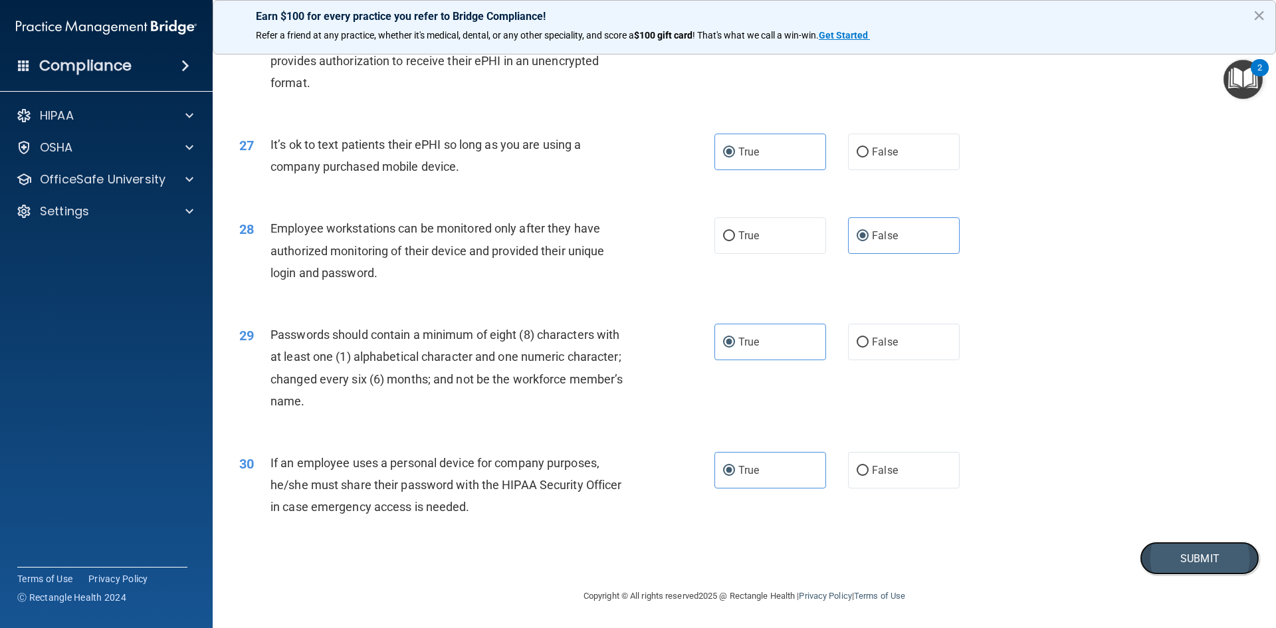
click at [1194, 547] on button "Submit" at bounding box center [1199, 559] width 120 height 34
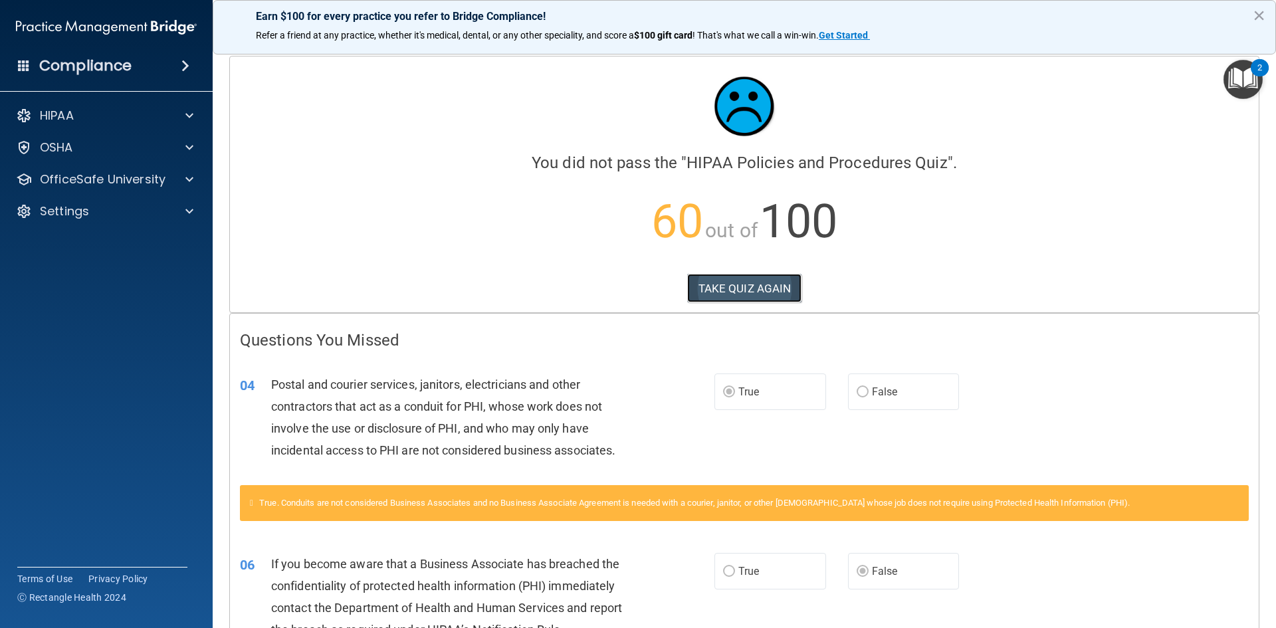
click at [750, 294] on button "TAKE QUIZ AGAIN" at bounding box center [744, 288] width 115 height 29
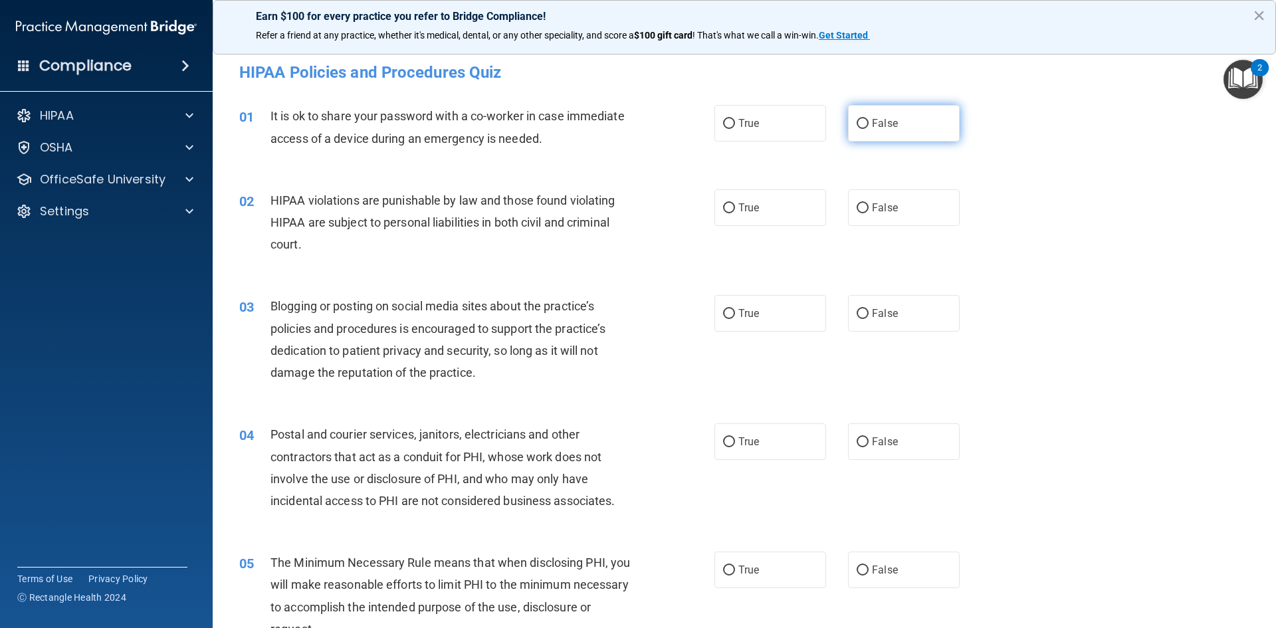
click at [907, 121] on label "False" at bounding box center [904, 123] width 112 height 37
click at [868, 121] on input "False" at bounding box center [862, 124] width 12 height 10
radio input "true"
click at [785, 203] on label "True" at bounding box center [770, 207] width 112 height 37
click at [735, 203] on input "True" at bounding box center [729, 208] width 12 height 10
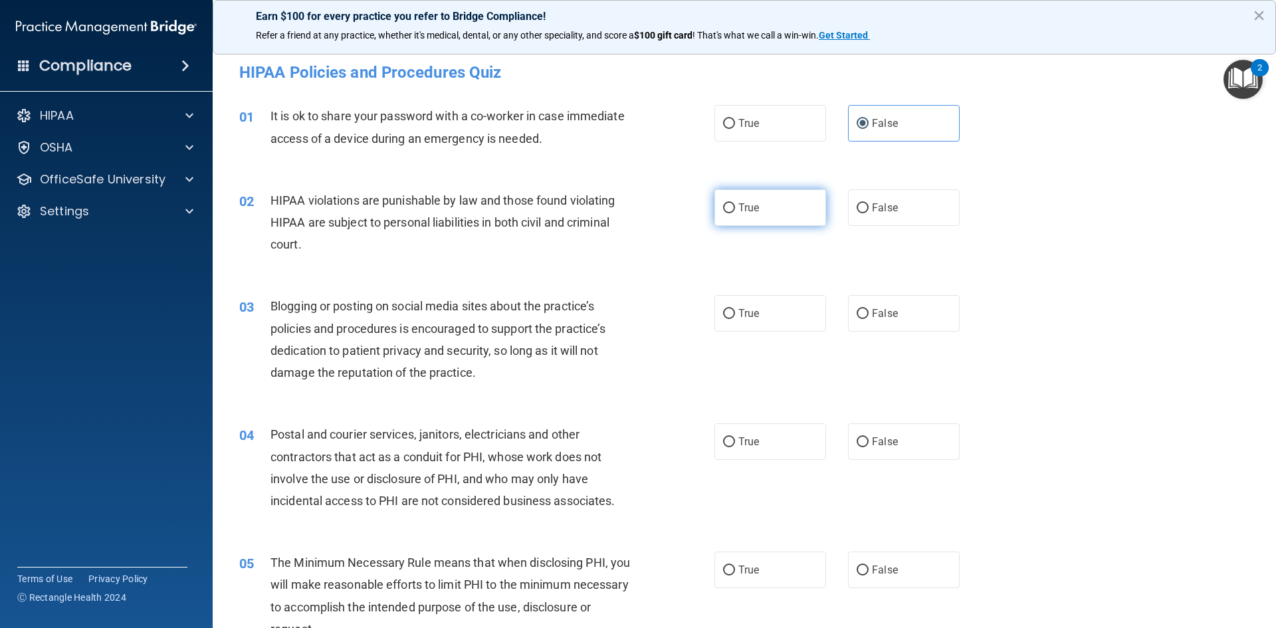
radio input "true"
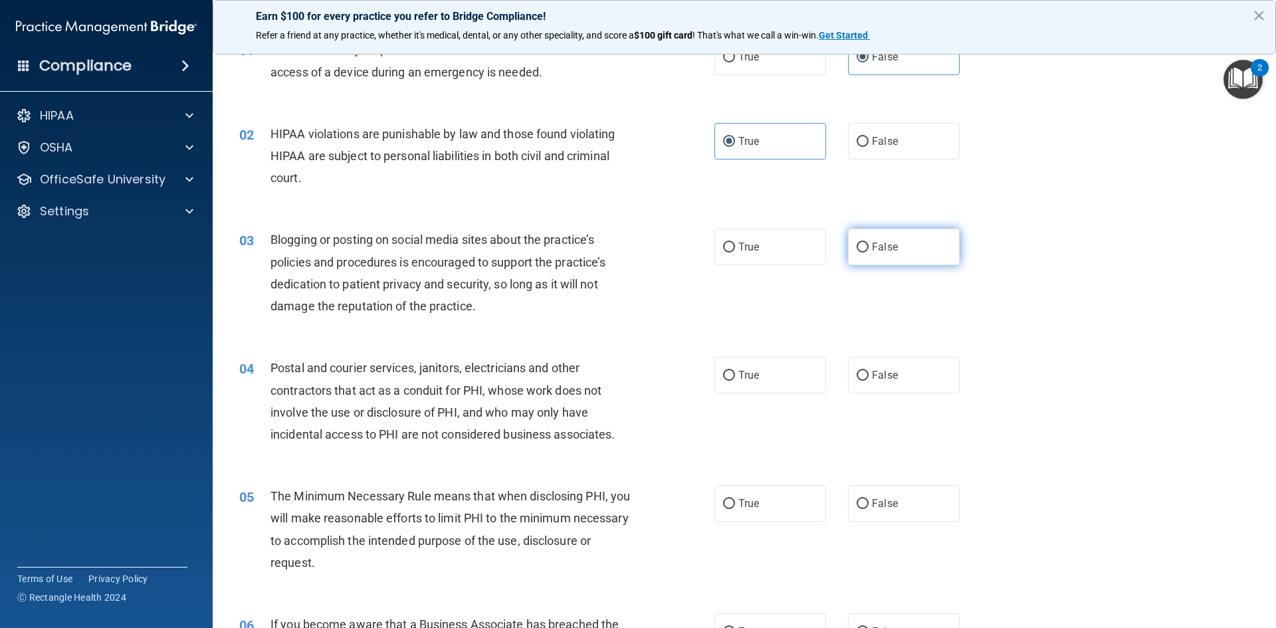
click at [888, 254] on label "False" at bounding box center [904, 247] width 112 height 37
click at [868, 252] on input "False" at bounding box center [862, 248] width 12 height 10
radio input "true"
click at [744, 366] on label "True" at bounding box center [770, 375] width 112 height 37
click at [735, 371] on input "True" at bounding box center [729, 376] width 12 height 10
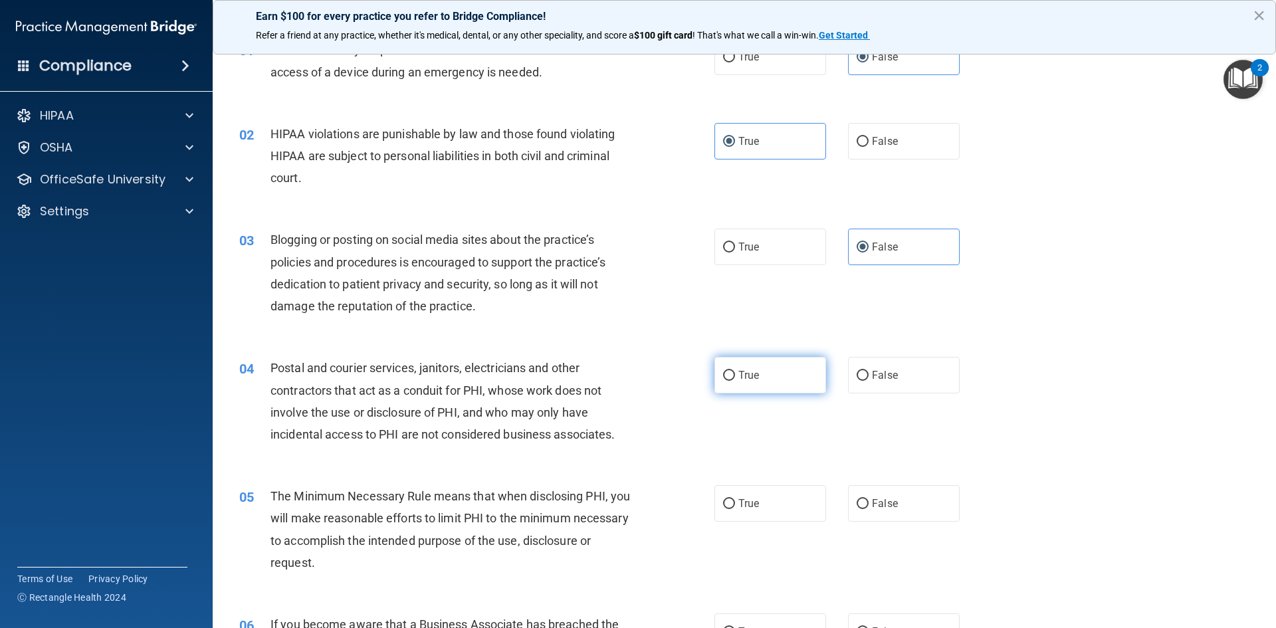
radio input "true"
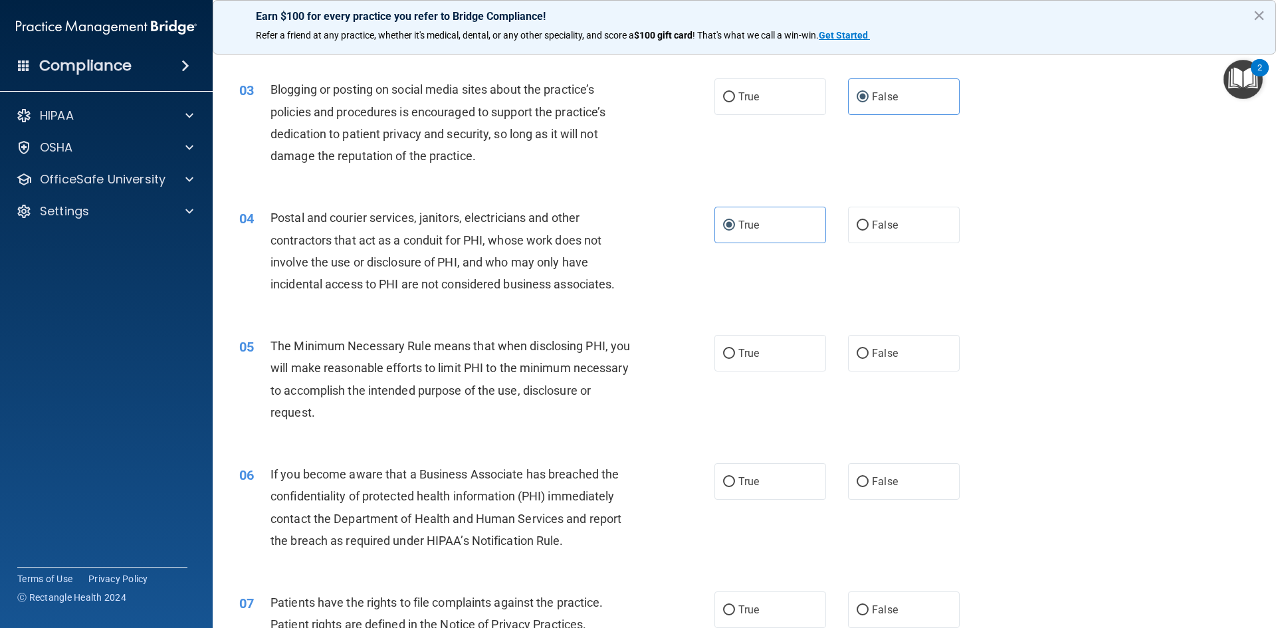
scroll to position [266, 0]
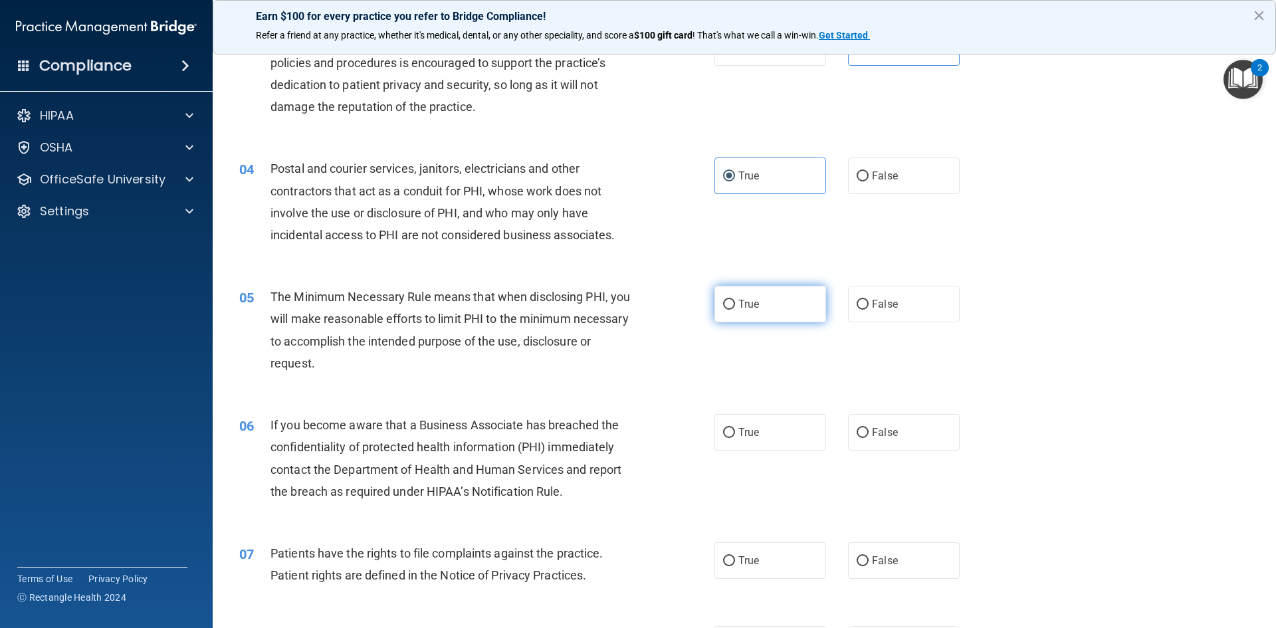
click at [763, 298] on label "True" at bounding box center [770, 304] width 112 height 37
click at [735, 300] on input "True" at bounding box center [729, 305] width 12 height 10
radio input "true"
click at [894, 430] on label "False" at bounding box center [904, 432] width 112 height 37
click at [868, 430] on input "False" at bounding box center [862, 433] width 12 height 10
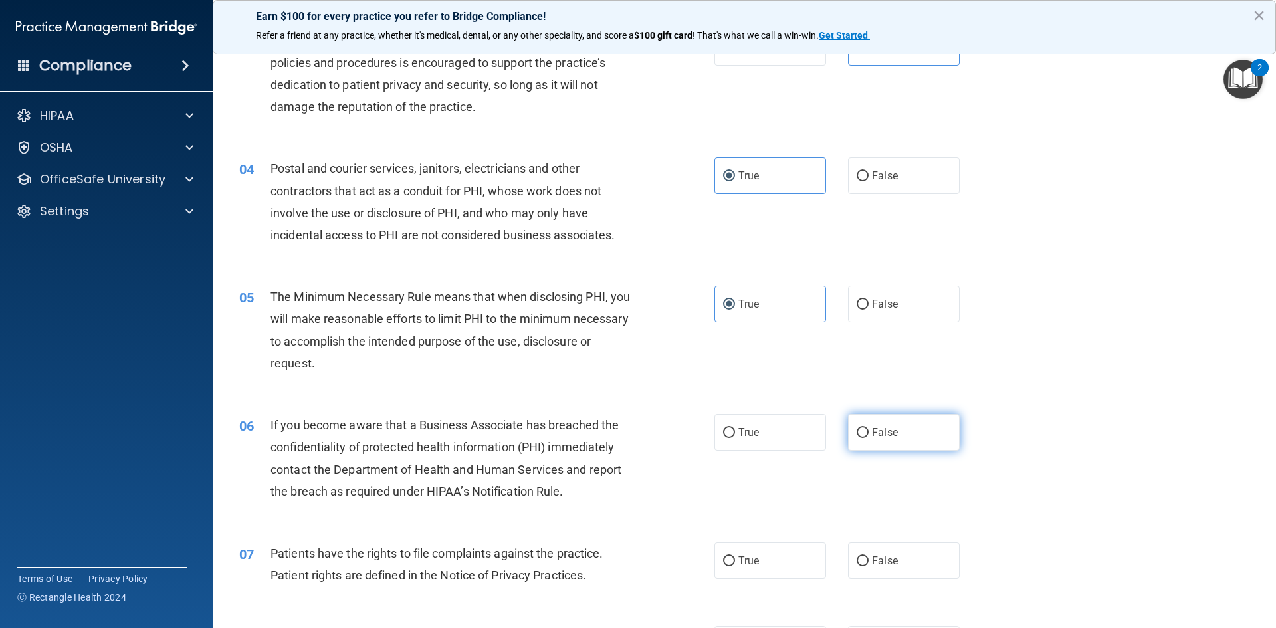
radio input "true"
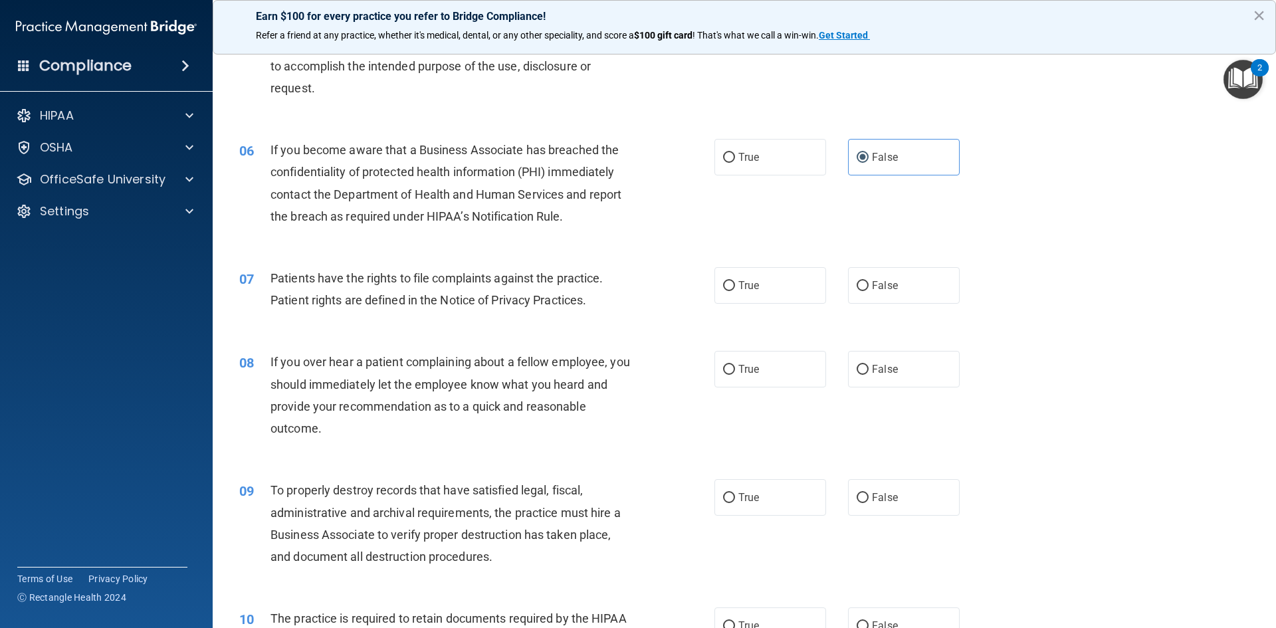
scroll to position [598, 0]
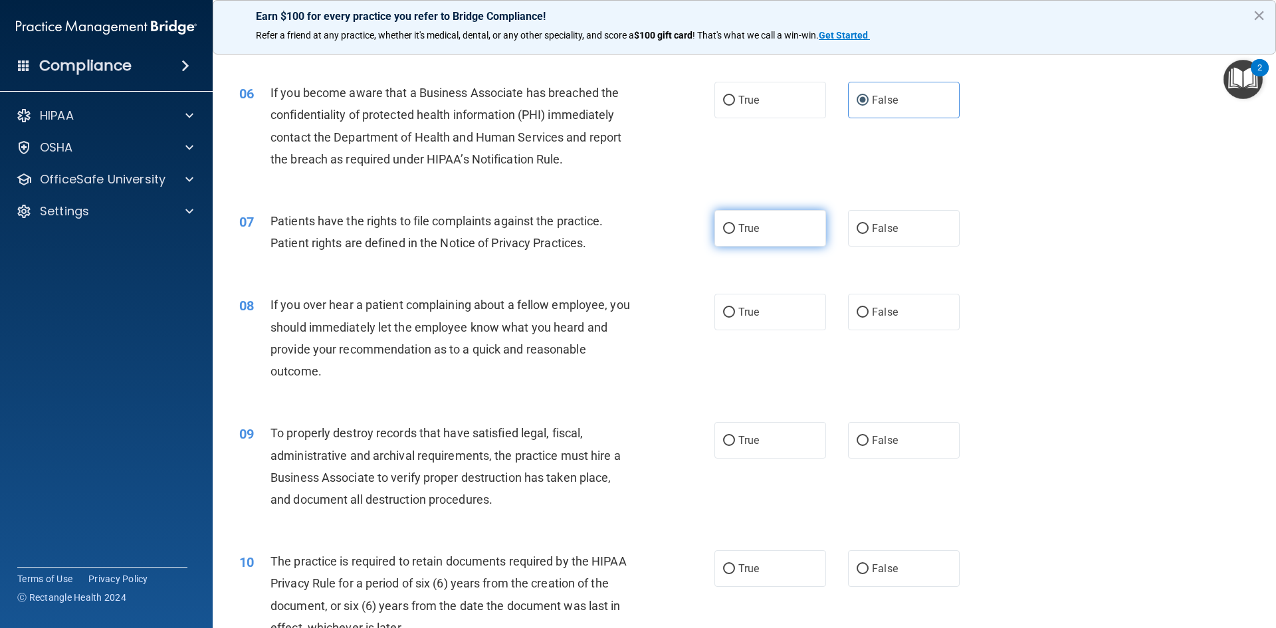
click at [750, 235] on label "True" at bounding box center [770, 228] width 112 height 37
click at [735, 234] on input "True" at bounding box center [729, 229] width 12 height 10
radio input "true"
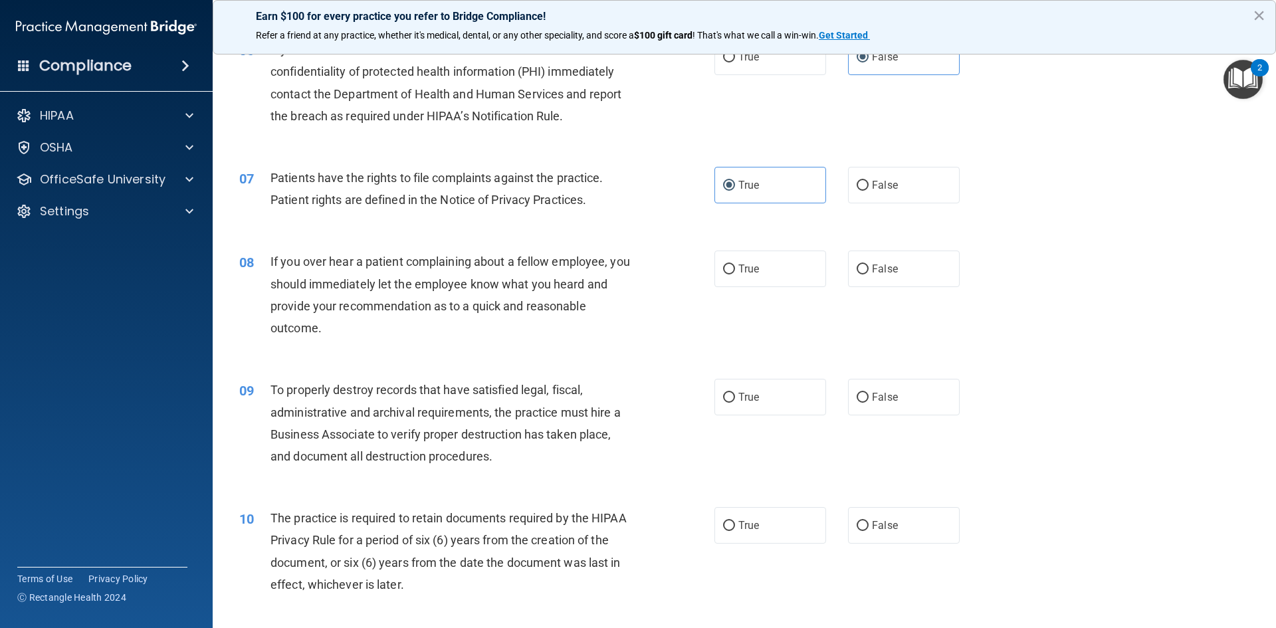
scroll to position [664, 0]
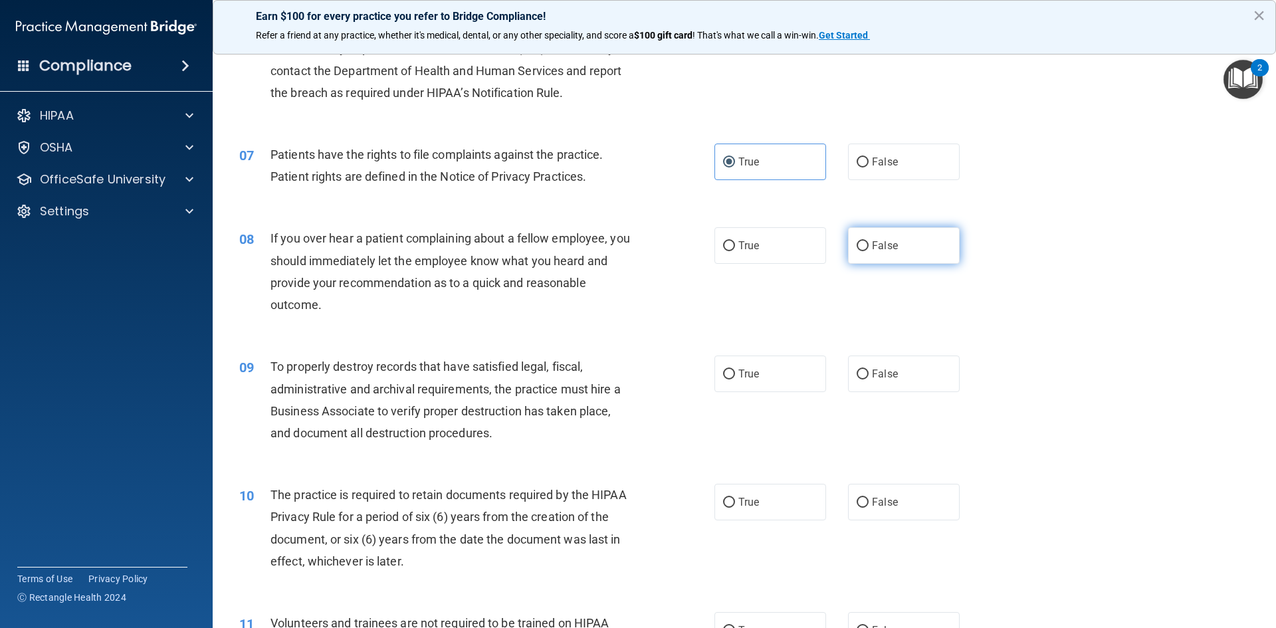
click at [888, 260] on label "False" at bounding box center [904, 245] width 112 height 37
click at [868, 251] on input "False" at bounding box center [862, 246] width 12 height 10
radio input "true"
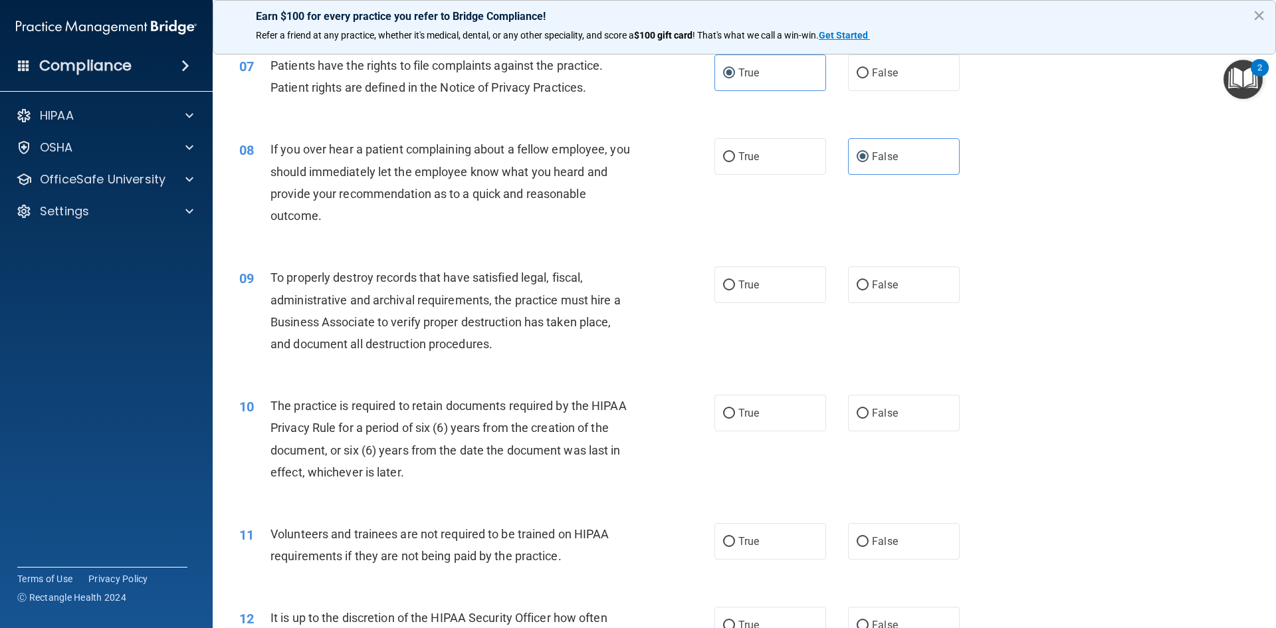
scroll to position [797, 0]
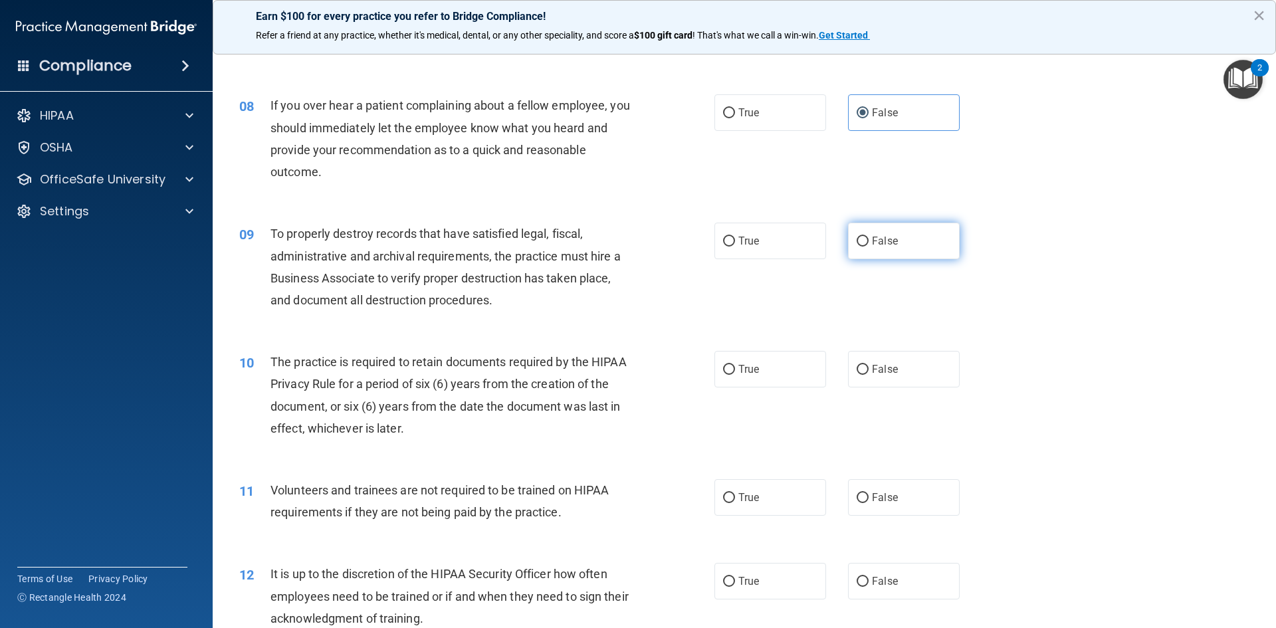
click at [899, 250] on label "False" at bounding box center [904, 241] width 112 height 37
click at [868, 247] on input "False" at bounding box center [862, 242] width 12 height 10
radio input "true"
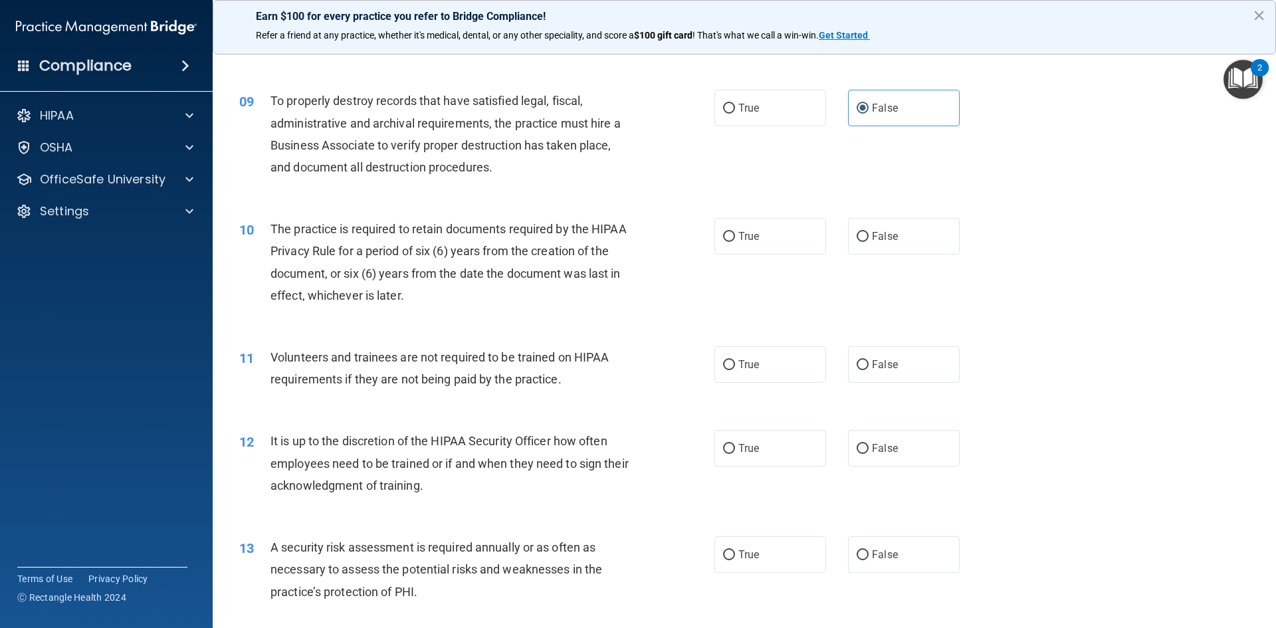
scroll to position [997, 0]
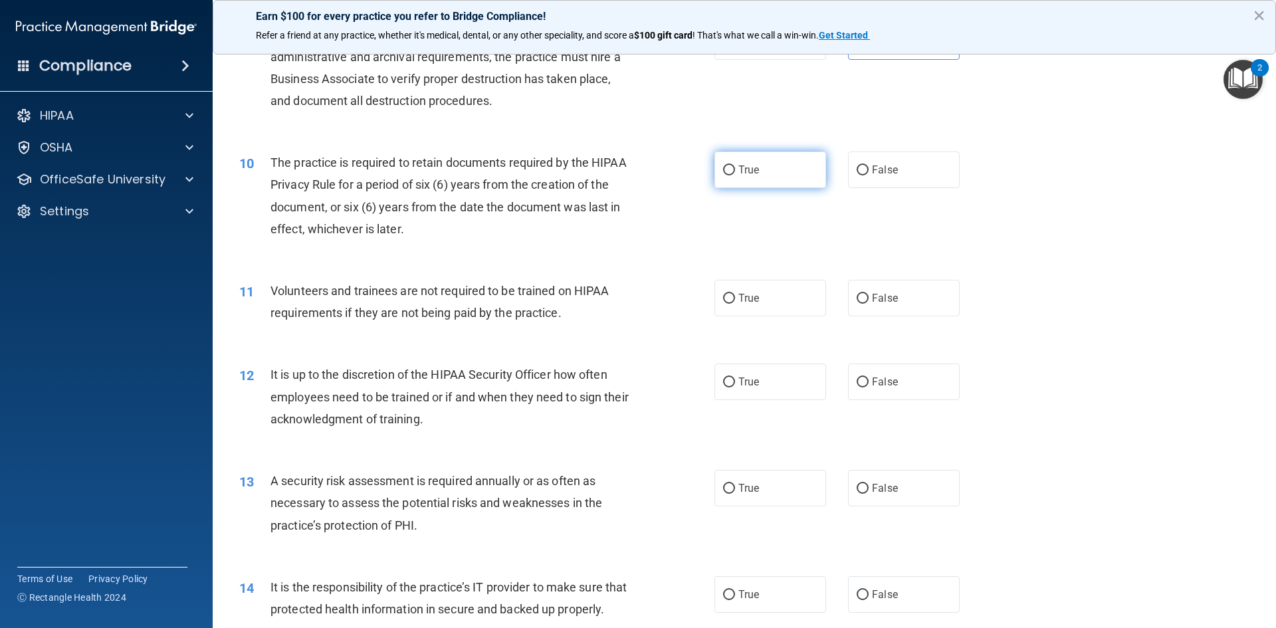
click at [738, 165] on span "True" at bounding box center [748, 169] width 21 height 13
click at [735, 165] on input "True" at bounding box center [729, 170] width 12 height 10
radio input "true"
click at [879, 296] on span "False" at bounding box center [885, 298] width 26 height 13
click at [868, 296] on input "False" at bounding box center [862, 299] width 12 height 10
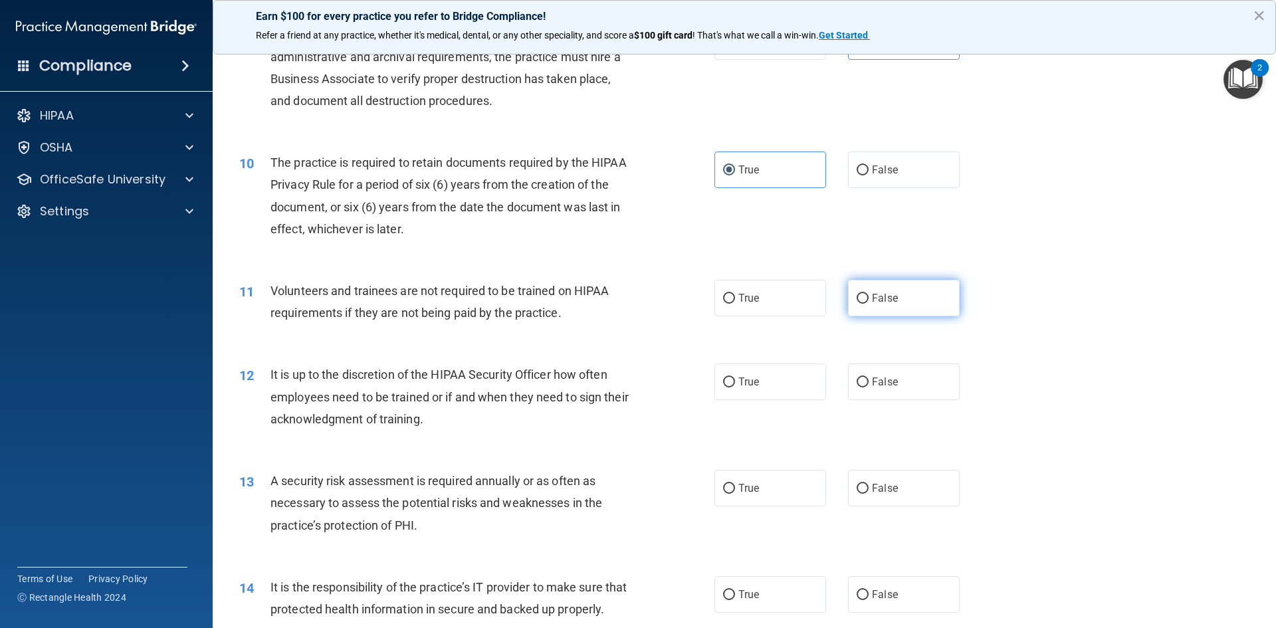
radio input "true"
click at [883, 375] on span "False" at bounding box center [885, 381] width 26 height 13
click at [868, 377] on input "False" at bounding box center [862, 382] width 12 height 10
radio input "true"
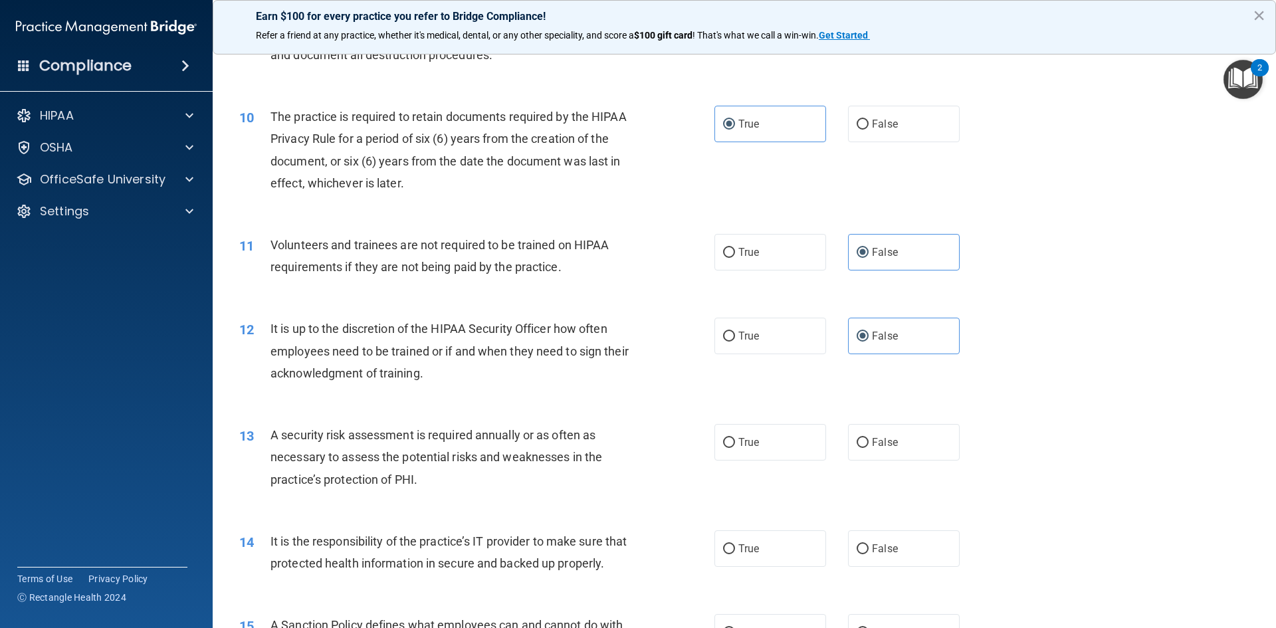
scroll to position [1196, 0]
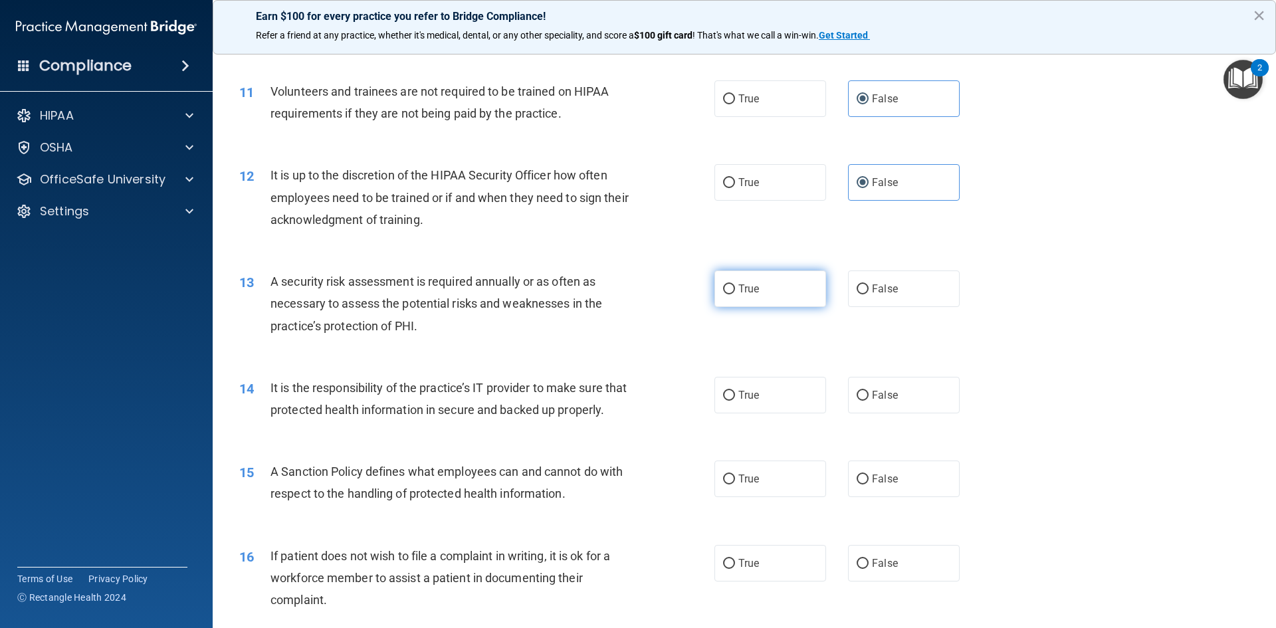
click at [787, 286] on label "True" at bounding box center [770, 288] width 112 height 37
click at [735, 286] on input "True" at bounding box center [729, 289] width 12 height 10
radio input "true"
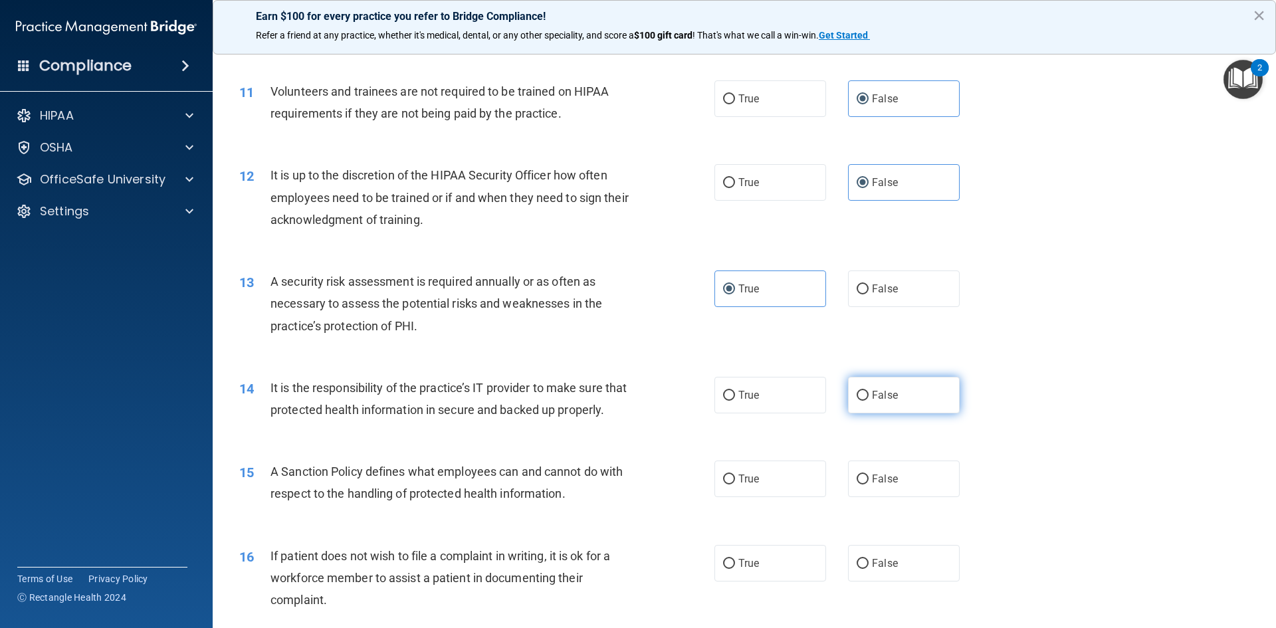
click at [903, 400] on label "False" at bounding box center [904, 395] width 112 height 37
click at [868, 400] on input "False" at bounding box center [862, 396] width 12 height 10
radio input "true"
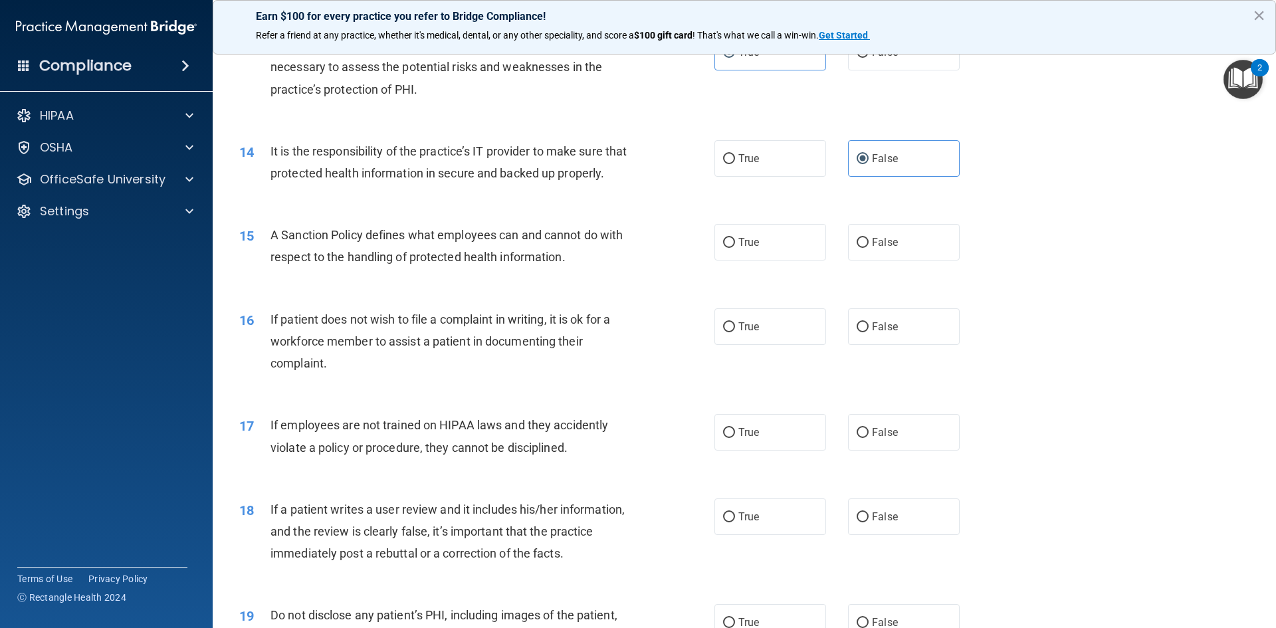
scroll to position [1462, 0]
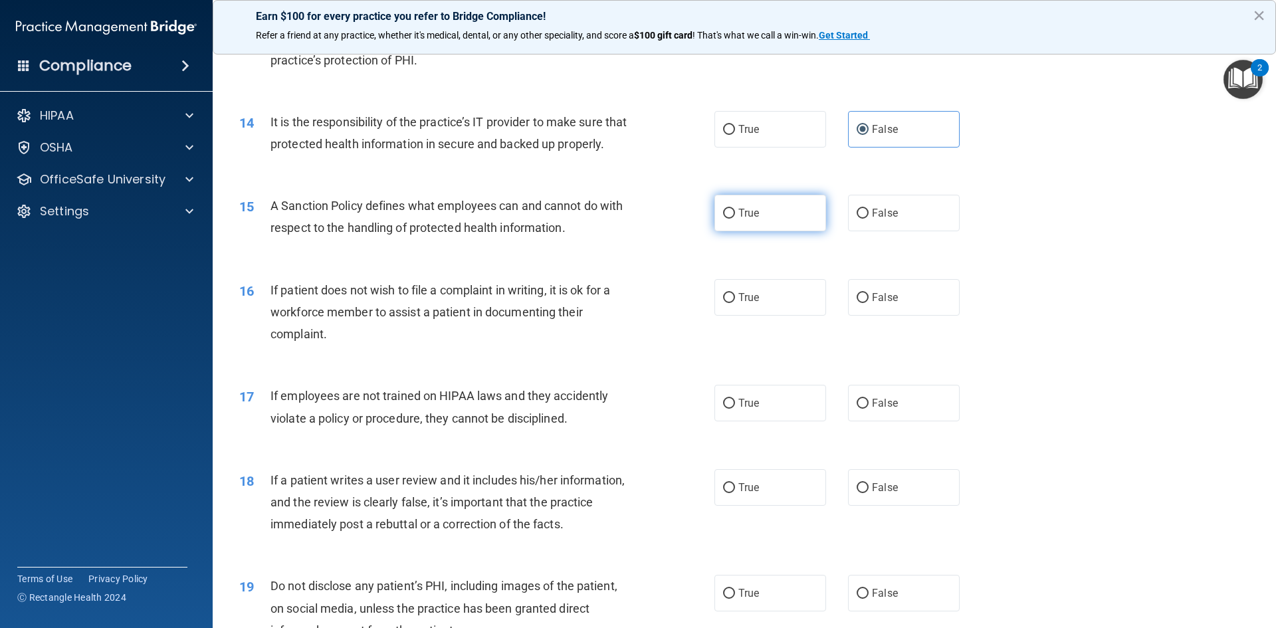
click at [726, 219] on input "True" at bounding box center [729, 214] width 12 height 10
radio input "true"
drag, startPoint x: 752, startPoint y: 321, endPoint x: 743, endPoint y: 326, distance: 10.7
click at [748, 304] on span "True" at bounding box center [748, 297] width 21 height 13
click at [787, 316] on label "True" at bounding box center [770, 297] width 112 height 37
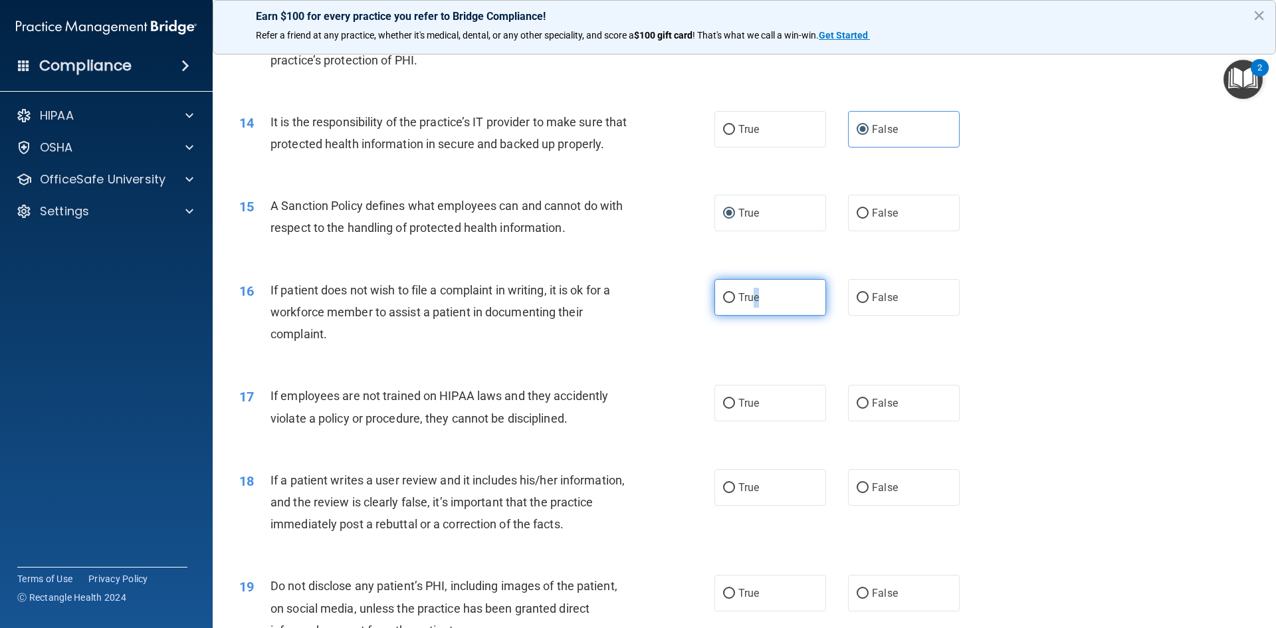
click at [735, 303] on input "True" at bounding box center [729, 298] width 12 height 10
radio input "true"
drag, startPoint x: 927, startPoint y: 423, endPoint x: 776, endPoint y: 427, distance: 150.9
click at [923, 421] on label "False" at bounding box center [904, 403] width 112 height 37
click at [868, 409] on input "False" at bounding box center [862, 404] width 12 height 10
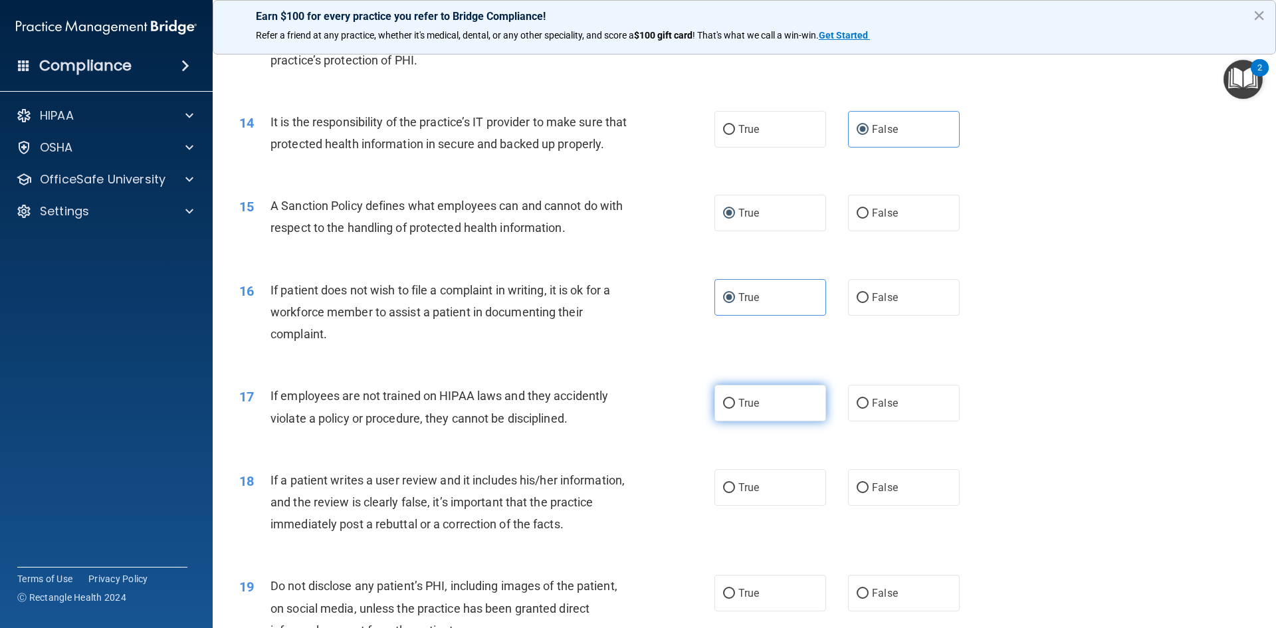
radio input "true"
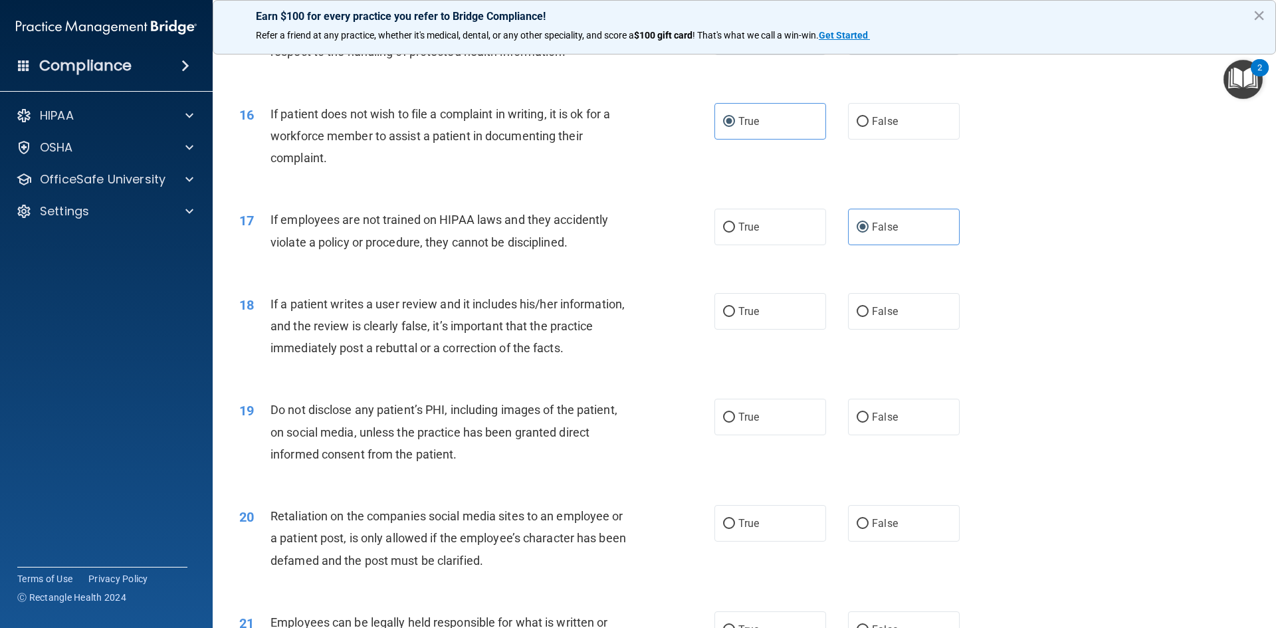
scroll to position [1661, 0]
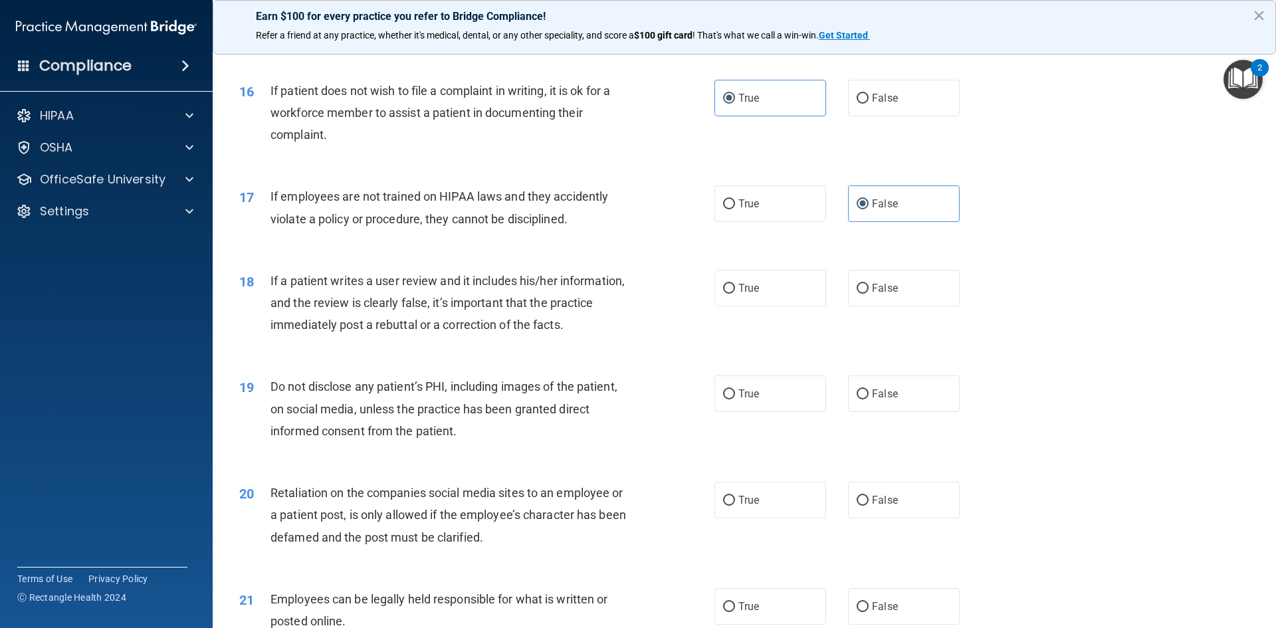
drag, startPoint x: 916, startPoint y: 325, endPoint x: 781, endPoint y: 341, distance: 136.5
click at [913, 306] on label "False" at bounding box center [904, 288] width 112 height 37
click at [868, 294] on input "False" at bounding box center [862, 289] width 12 height 10
radio input "true"
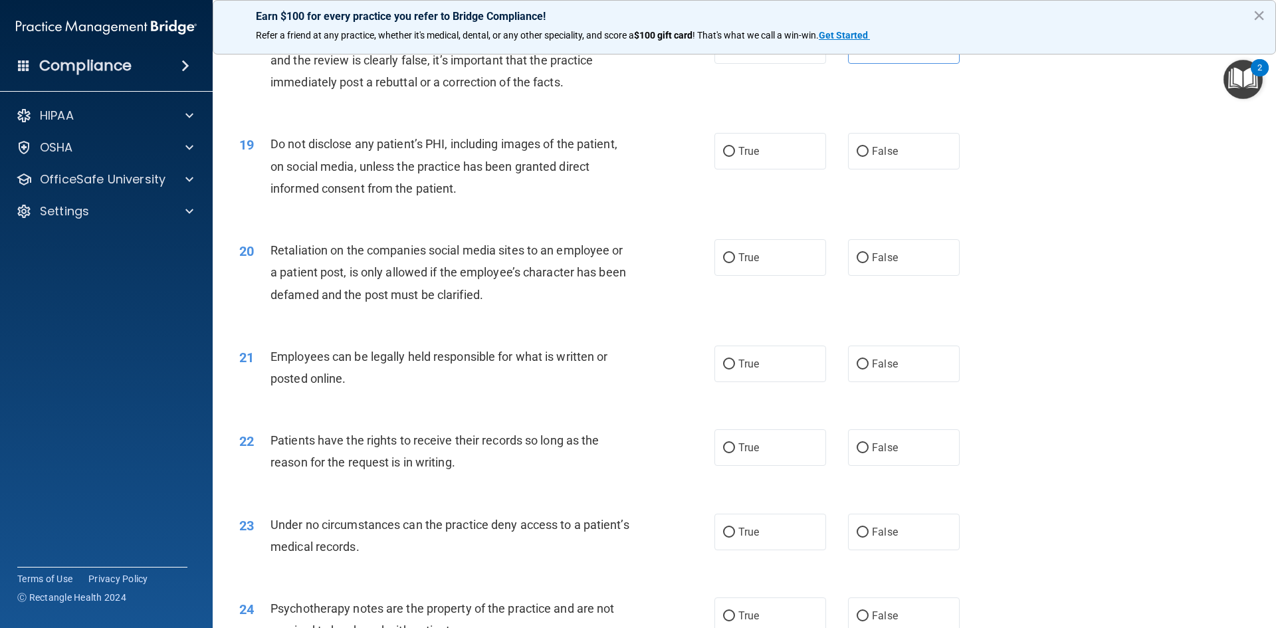
scroll to position [1927, 0]
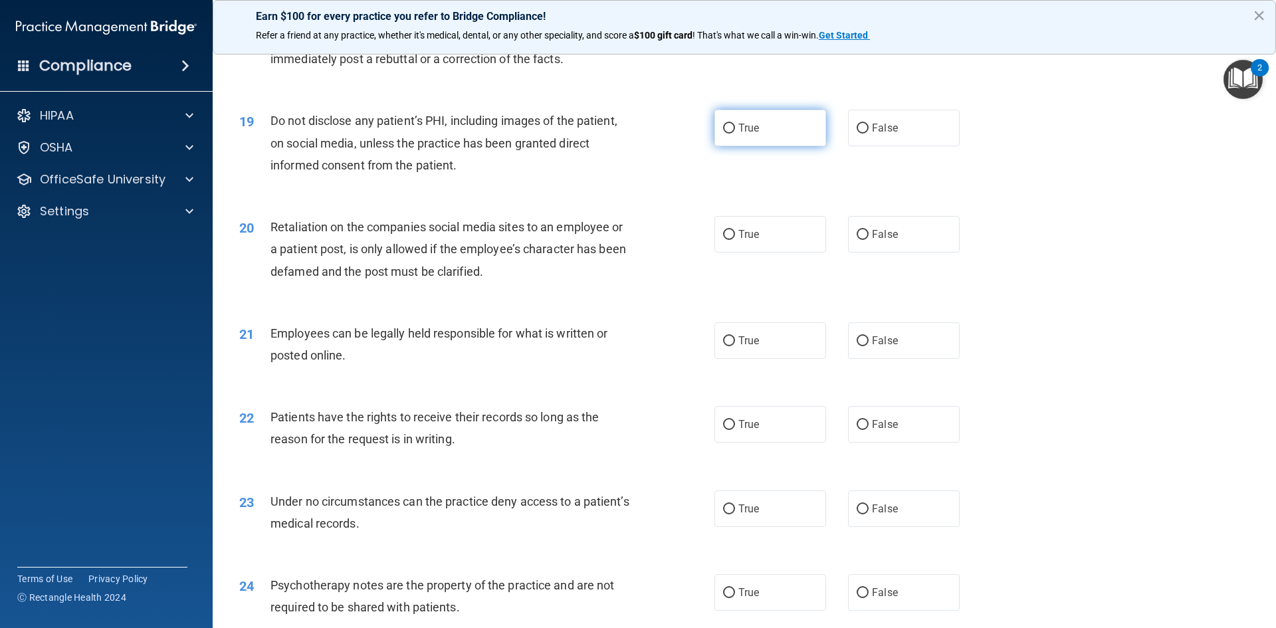
click at [753, 134] on span "True" at bounding box center [748, 128] width 21 height 13
click at [735, 134] on input "True" at bounding box center [729, 129] width 12 height 10
radio input "true"
drag, startPoint x: 926, startPoint y: 255, endPoint x: 889, endPoint y: 264, distance: 38.2
click at [924, 252] on label "False" at bounding box center [904, 234] width 112 height 37
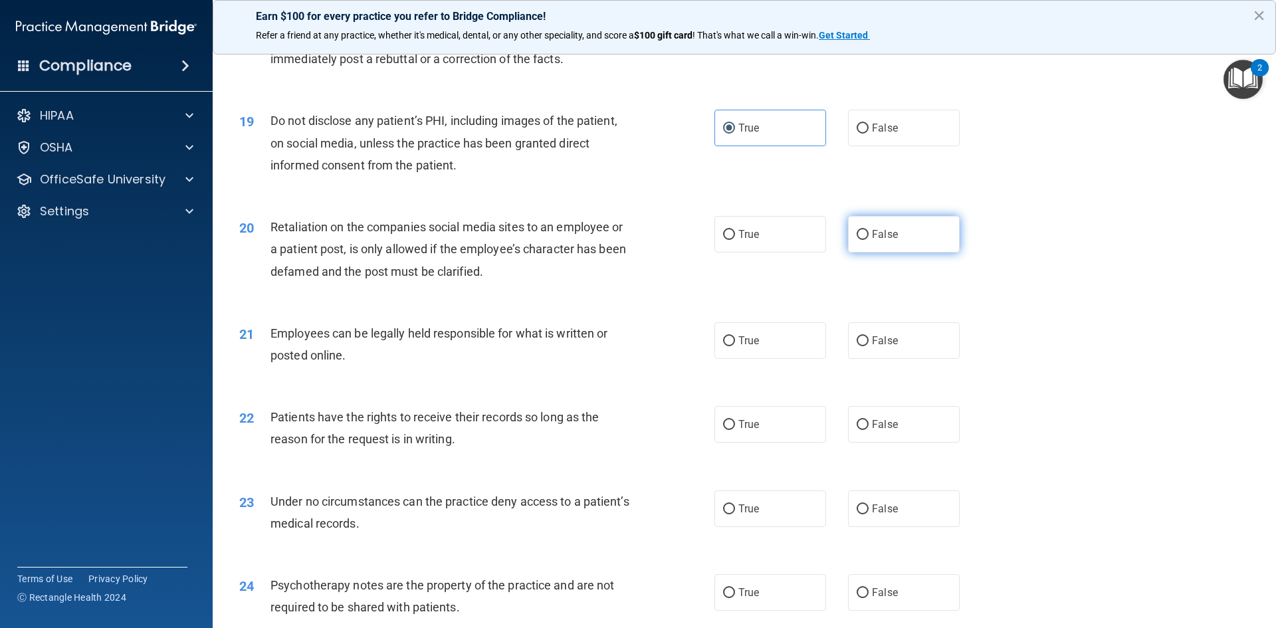
click at [868, 240] on input "False" at bounding box center [862, 235] width 12 height 10
radio input "true"
click at [773, 359] on label "True" at bounding box center [770, 340] width 112 height 37
click at [735, 346] on input "True" at bounding box center [729, 341] width 12 height 10
radio input "true"
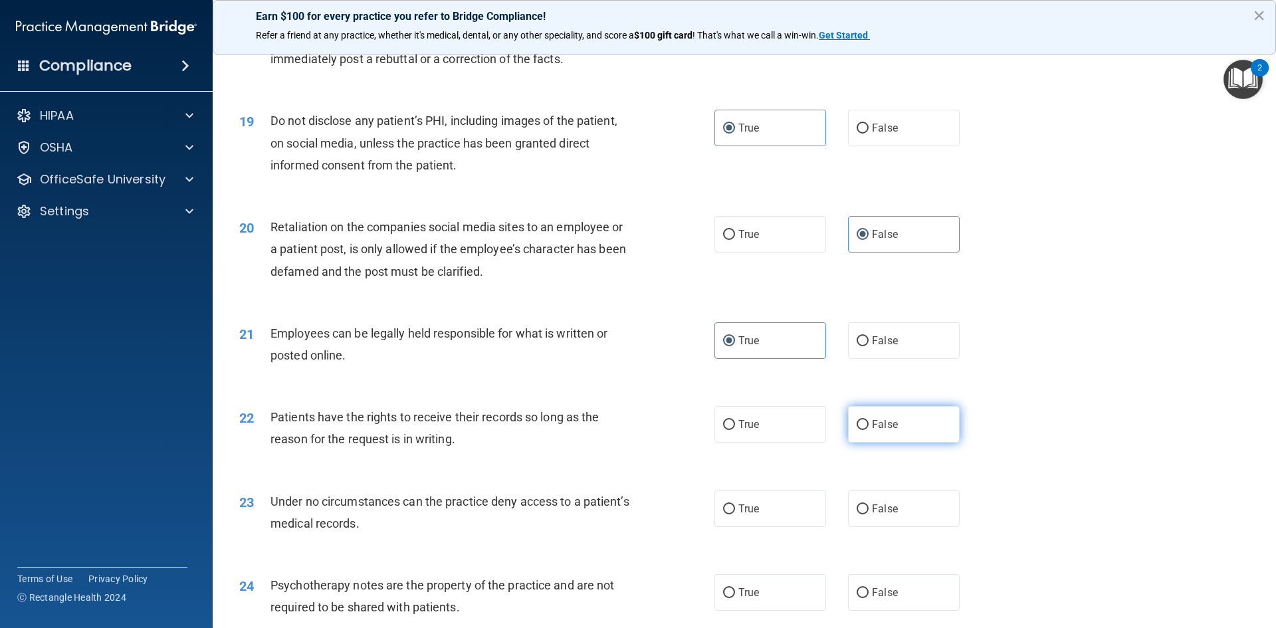
drag, startPoint x: 883, startPoint y: 448, endPoint x: 876, endPoint y: 450, distance: 7.6
click at [878, 431] on span "False" at bounding box center [885, 424] width 26 height 13
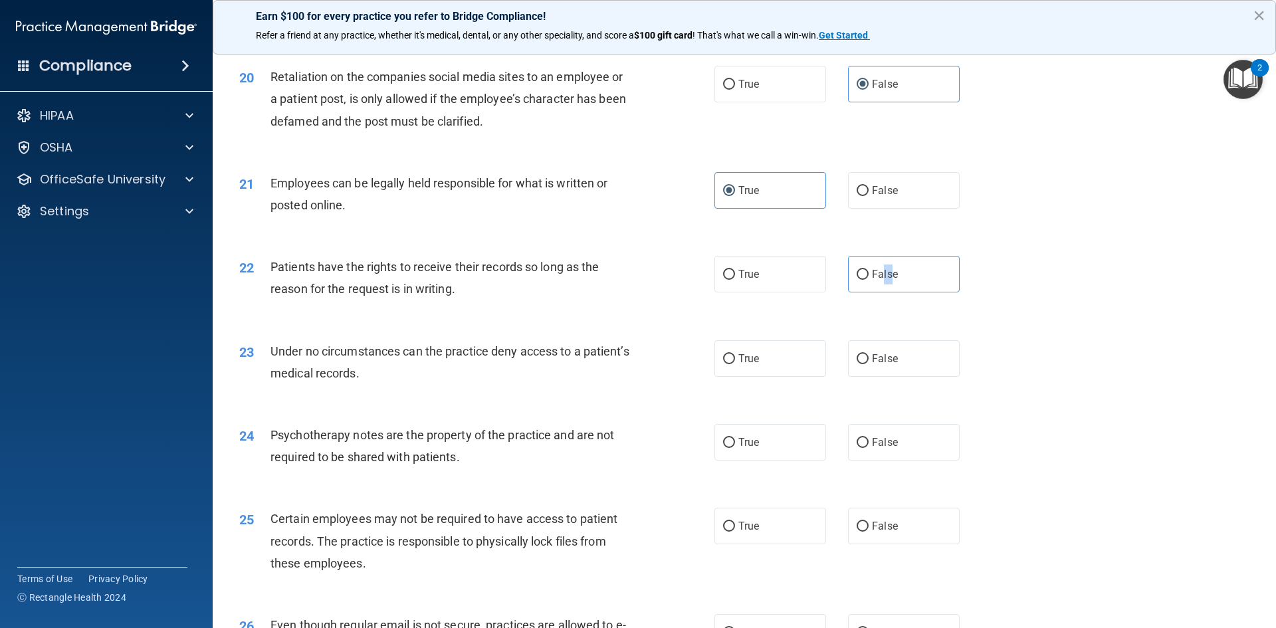
scroll to position [2126, 0]
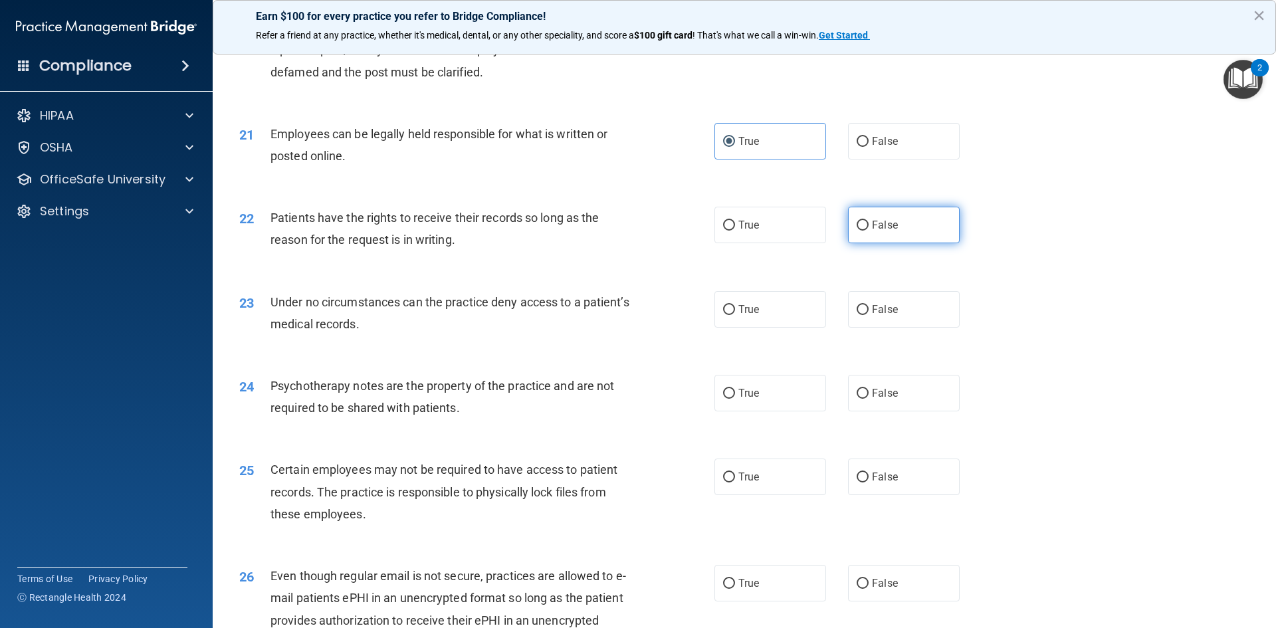
click at [939, 243] on label "False" at bounding box center [904, 225] width 112 height 37
click at [868, 231] on input "False" at bounding box center [862, 226] width 12 height 10
radio input "true"
click at [888, 324] on label "False" at bounding box center [904, 309] width 112 height 37
click at [868, 315] on input "False" at bounding box center [862, 310] width 12 height 10
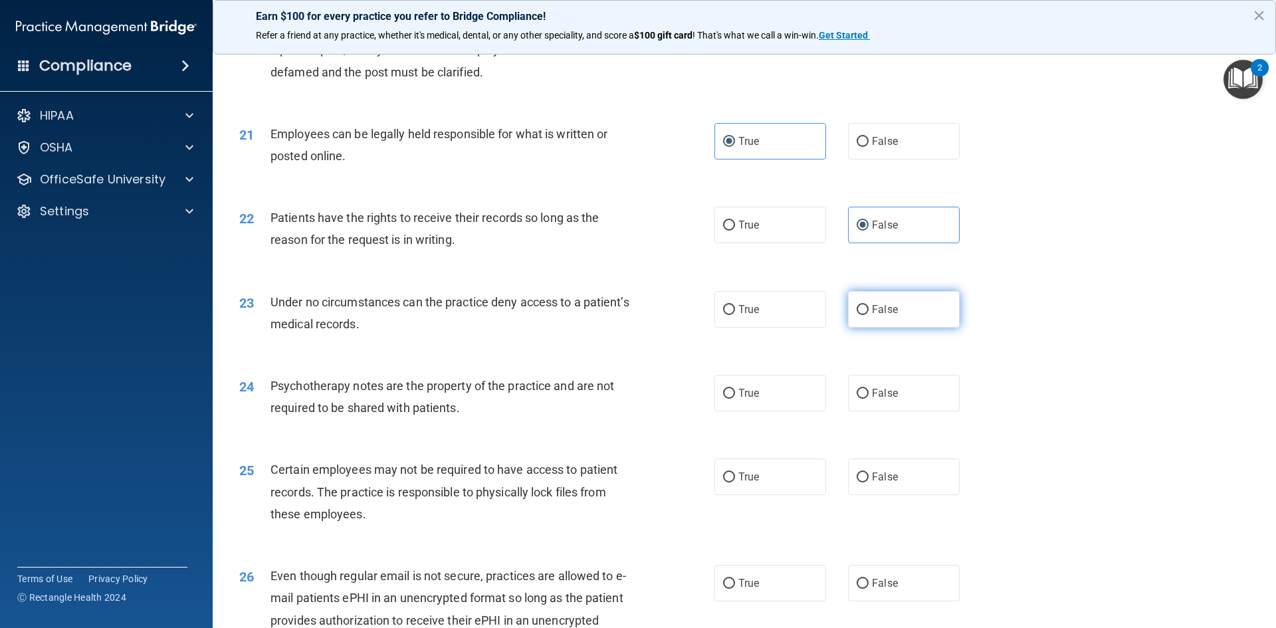
radio input "true"
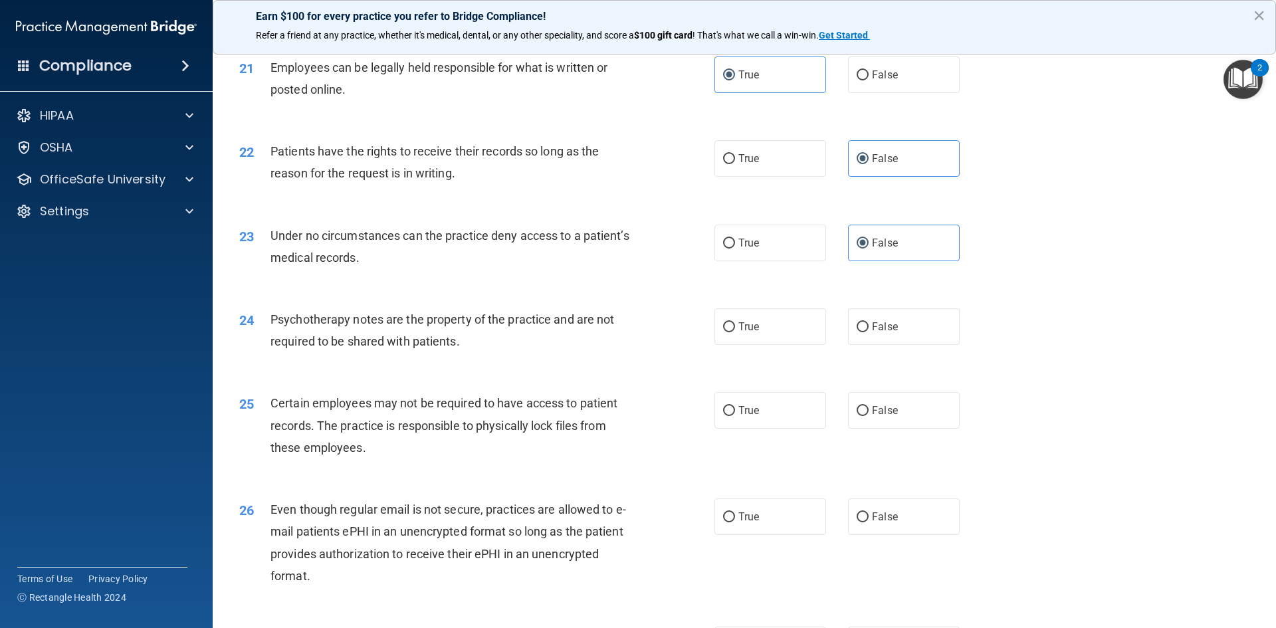
scroll to position [2259, 0]
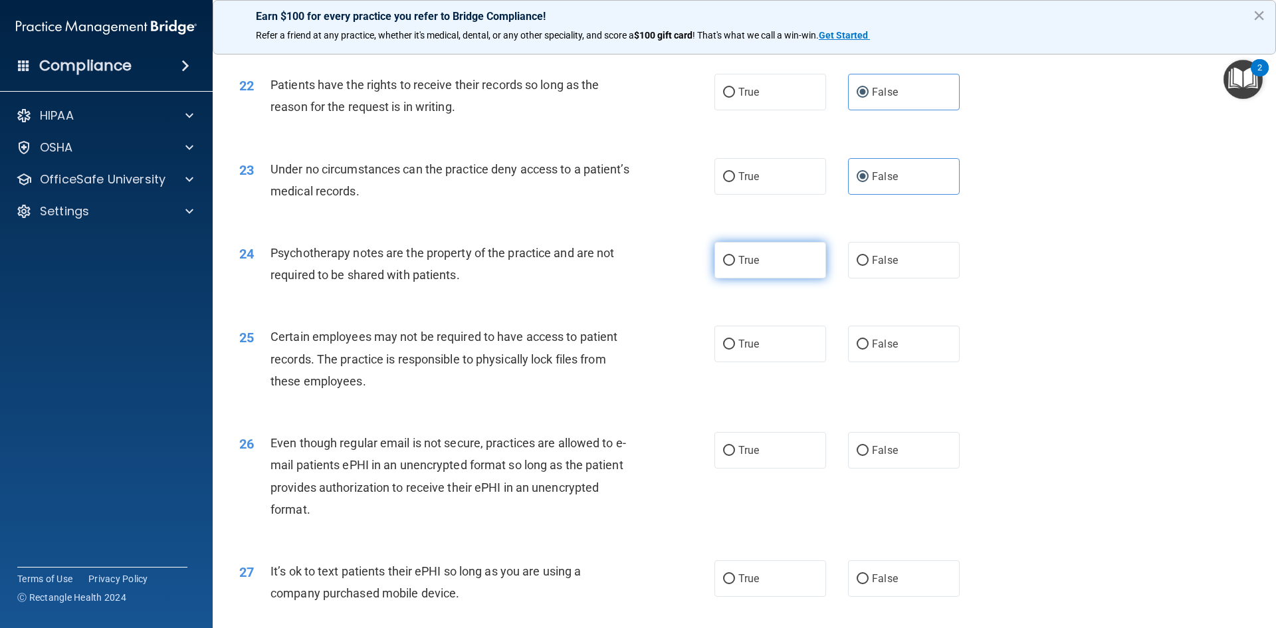
click at [762, 278] on label "True" at bounding box center [770, 260] width 112 height 37
click at [735, 266] on input "True" at bounding box center [729, 261] width 12 height 10
radio input "true"
click at [749, 362] on label "True" at bounding box center [770, 344] width 112 height 37
click at [735, 349] on input "True" at bounding box center [729, 345] width 12 height 10
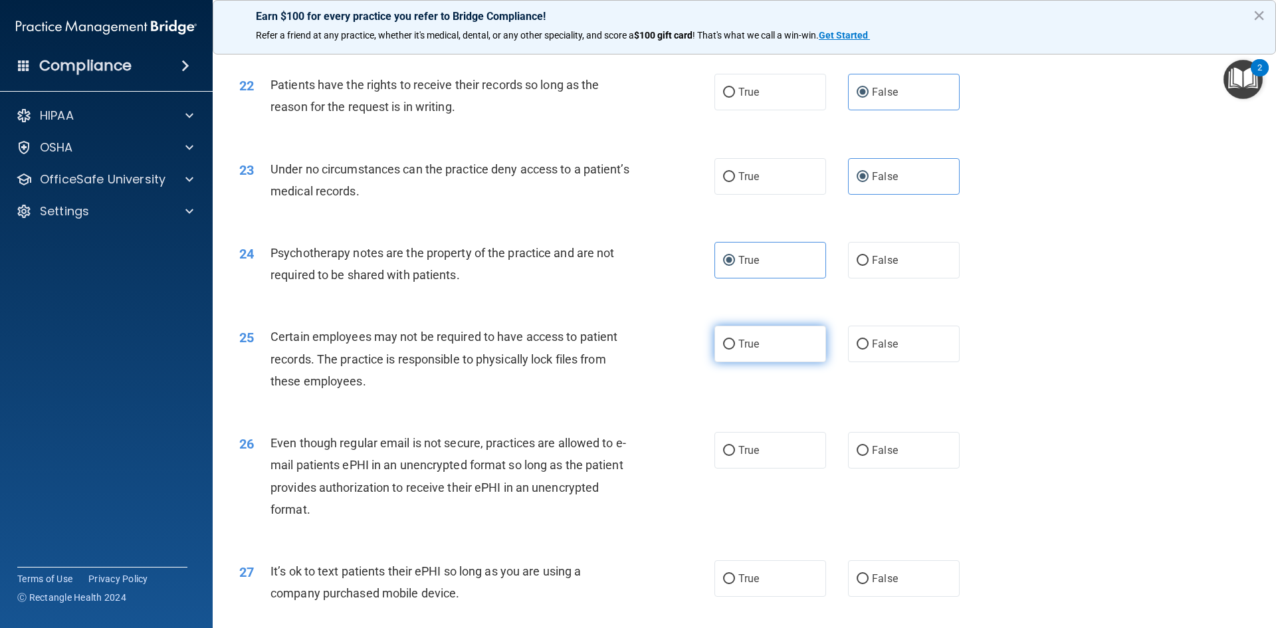
radio input "true"
click at [872, 585] on span "False" at bounding box center [885, 578] width 26 height 13
click at [867, 584] on input "False" at bounding box center [862, 579] width 12 height 10
radio input "true"
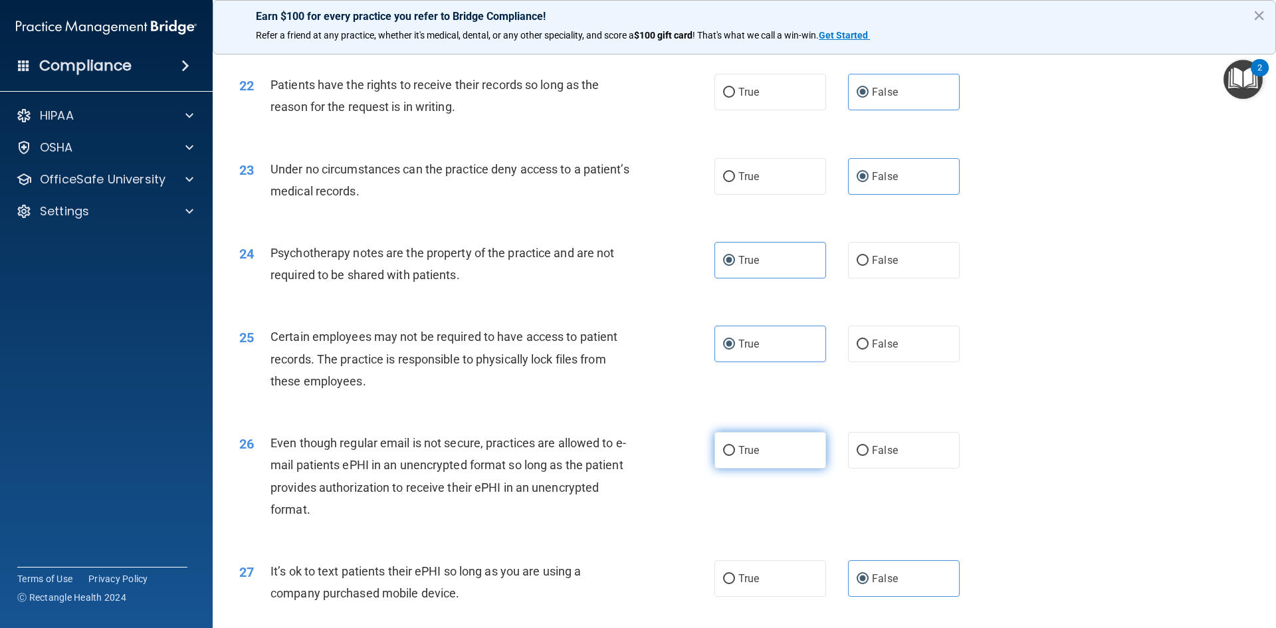
click at [791, 463] on label "True" at bounding box center [770, 450] width 112 height 37
click at [735, 456] on input "True" at bounding box center [729, 451] width 12 height 10
radio input "true"
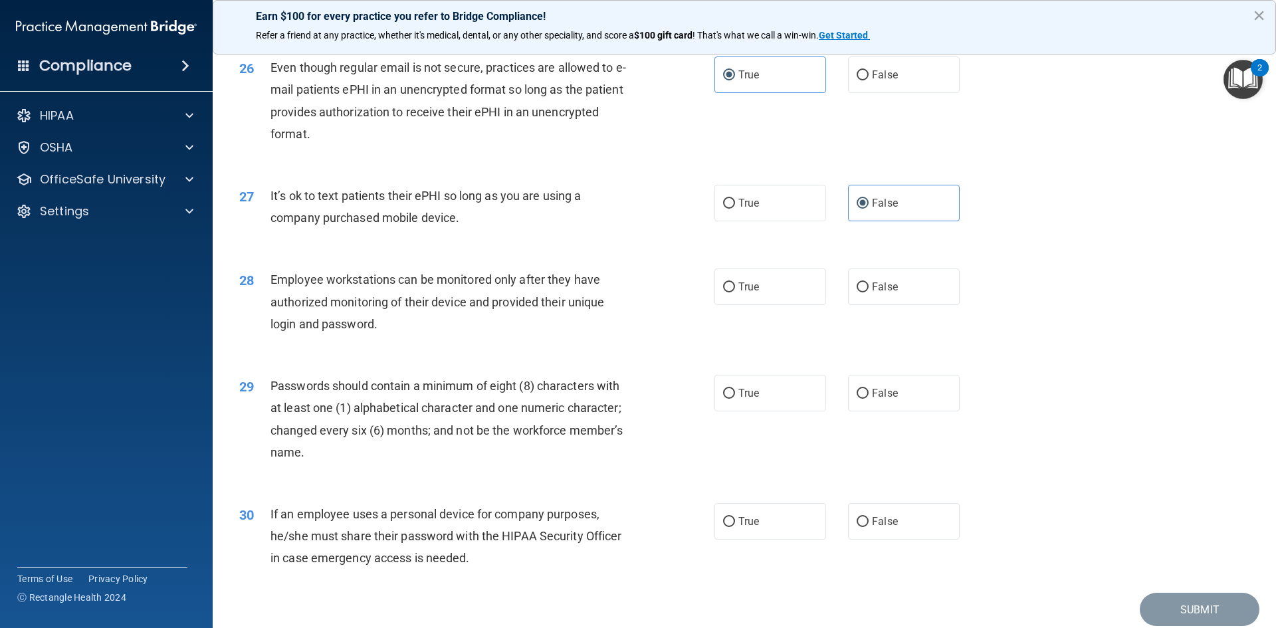
scroll to position [2708, 0]
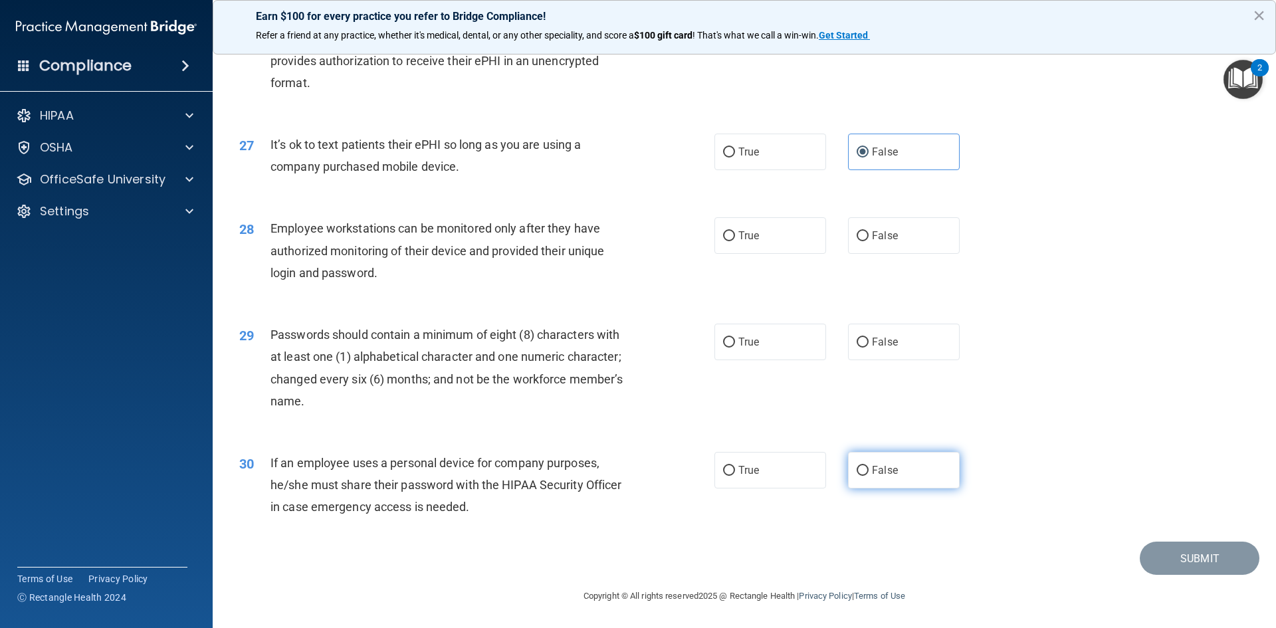
click at [899, 470] on label "False" at bounding box center [904, 470] width 112 height 37
click at [868, 470] on input "False" at bounding box center [862, 471] width 12 height 10
radio input "true"
click at [755, 242] on label "True" at bounding box center [770, 235] width 112 height 37
click at [735, 241] on input "True" at bounding box center [729, 236] width 12 height 10
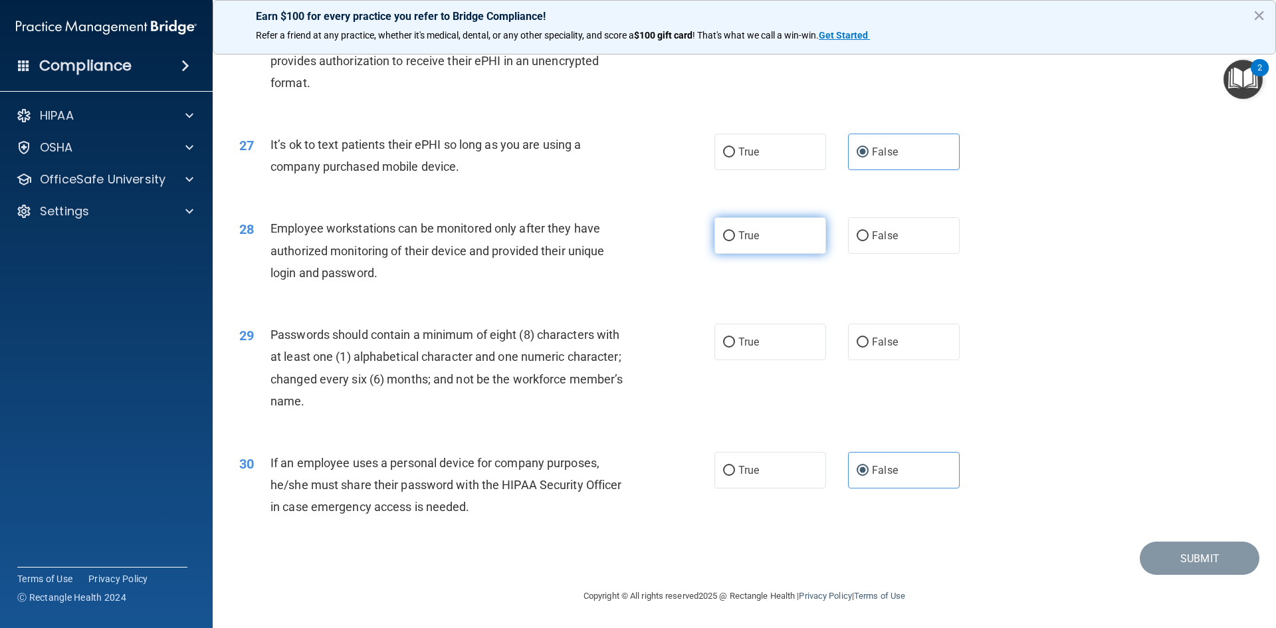
radio input "true"
click at [769, 349] on label "True" at bounding box center [770, 342] width 112 height 37
click at [735, 347] on input "True" at bounding box center [729, 343] width 12 height 10
radio input "true"
click at [1191, 548] on button "Submit" at bounding box center [1199, 559] width 120 height 34
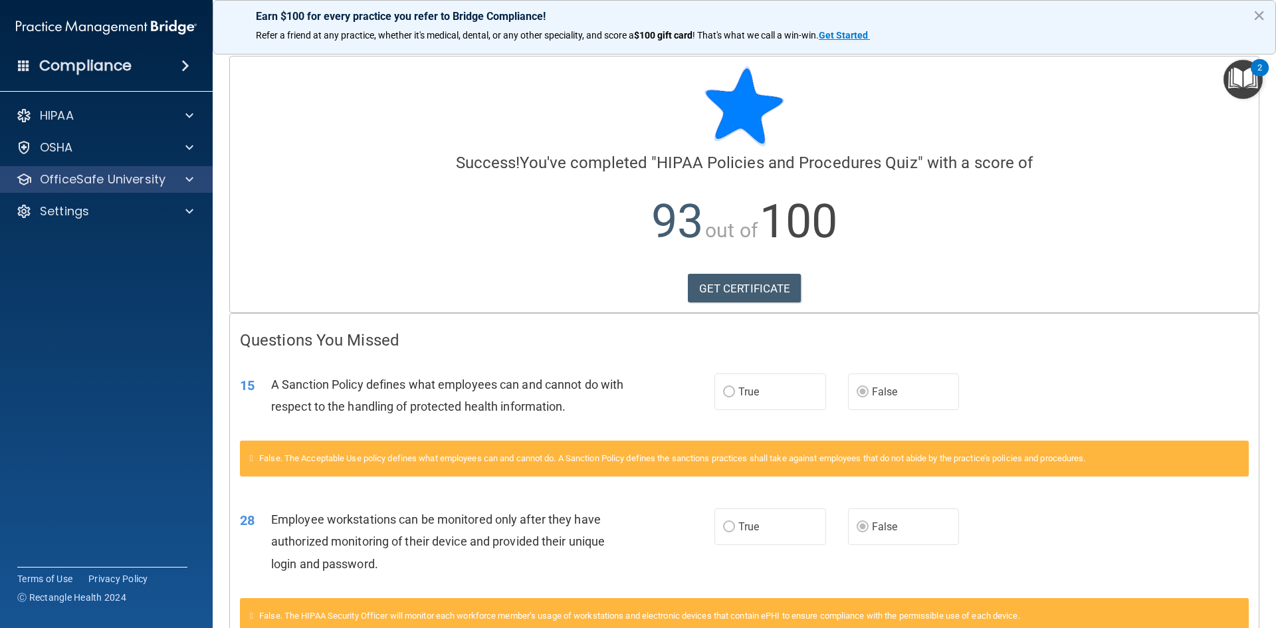
click at [154, 169] on div "OfficeSafe University" at bounding box center [106, 179] width 213 height 27
click at [140, 182] on p "OfficeSafe University" at bounding box center [103, 179] width 126 height 16
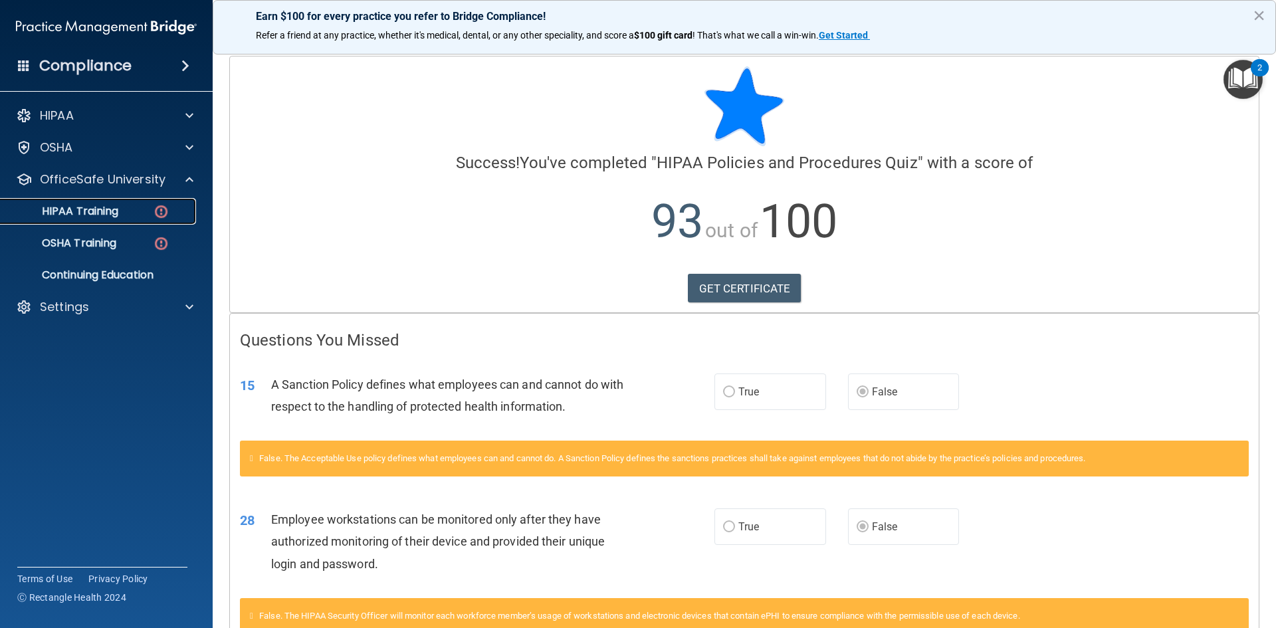
click at [96, 212] on p "HIPAA Training" at bounding box center [64, 211] width 110 height 13
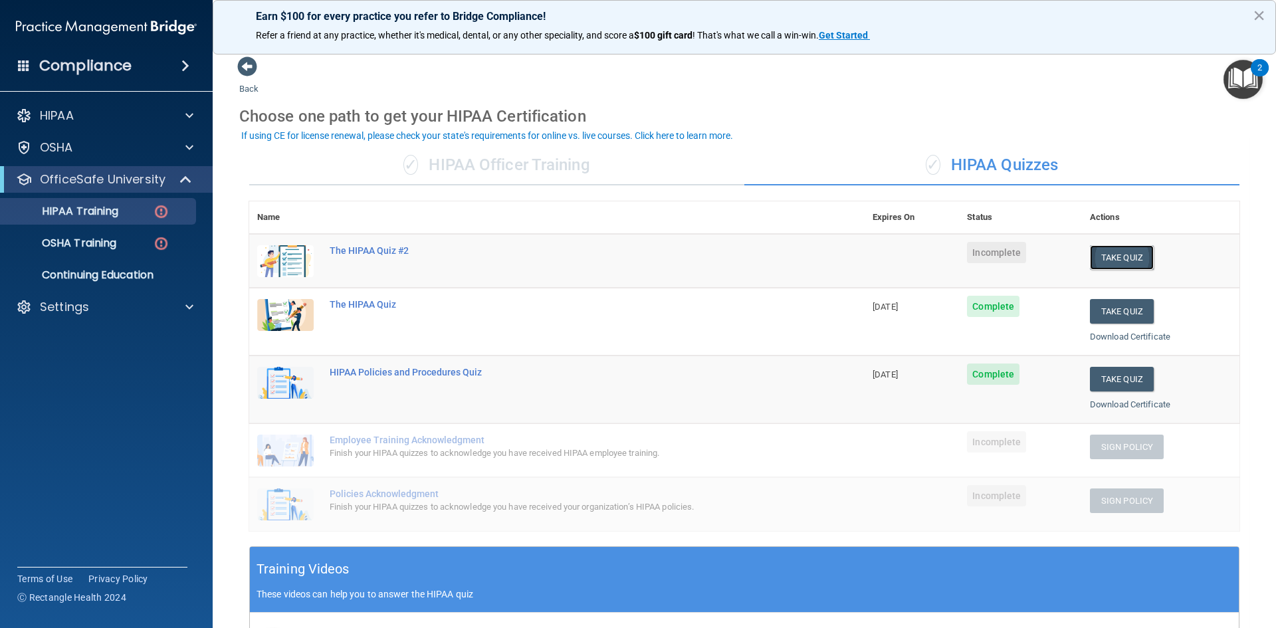
click at [1122, 254] on button "Take Quiz" at bounding box center [1122, 257] width 64 height 25
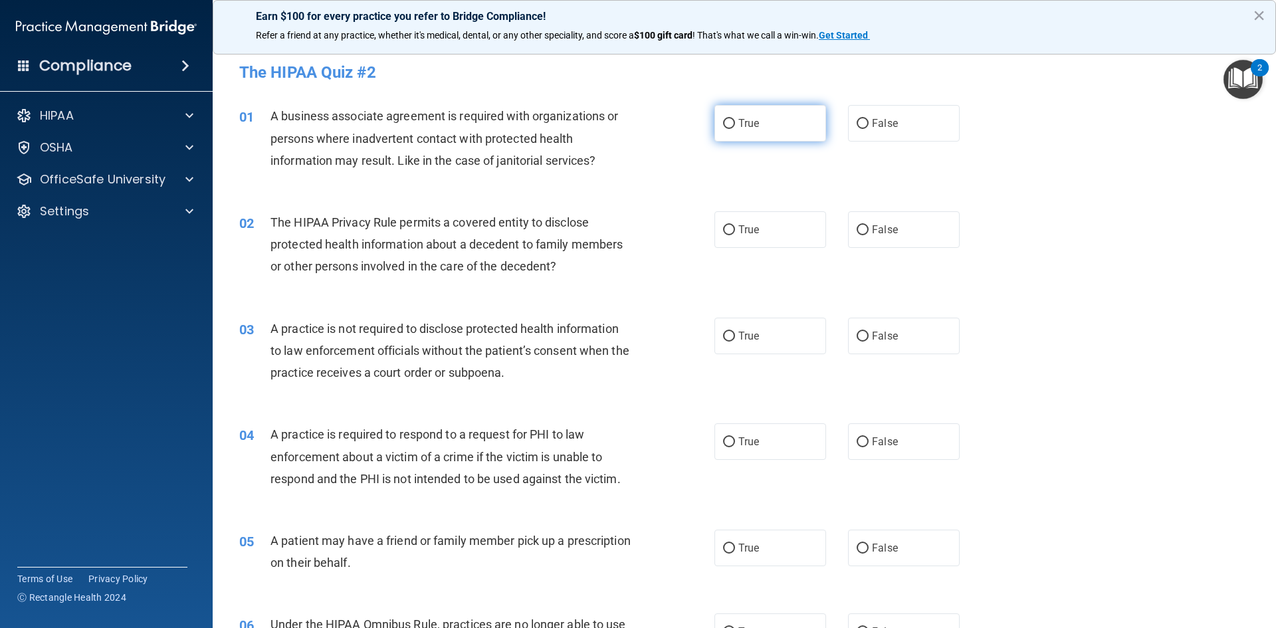
click at [786, 133] on label "True" at bounding box center [770, 123] width 112 height 37
click at [735, 129] on input "True" at bounding box center [729, 124] width 12 height 10
radio input "true"
click at [768, 243] on label "True" at bounding box center [770, 229] width 112 height 37
click at [735, 235] on input "True" at bounding box center [729, 230] width 12 height 10
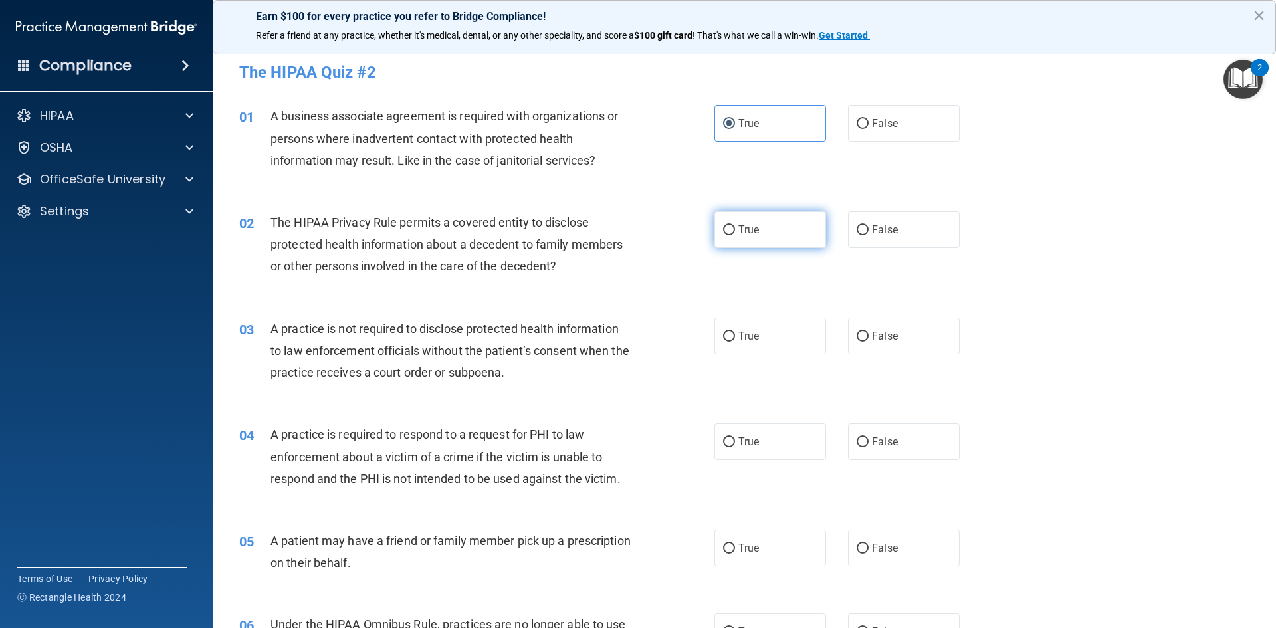
radio input "true"
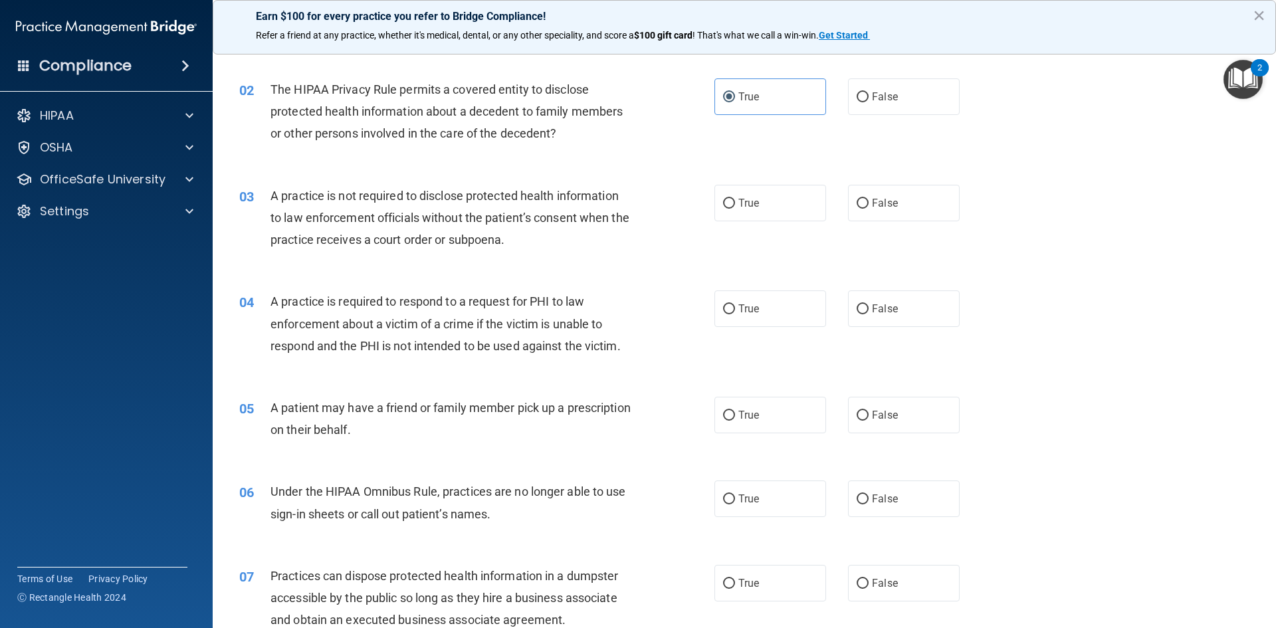
scroll to position [199, 0]
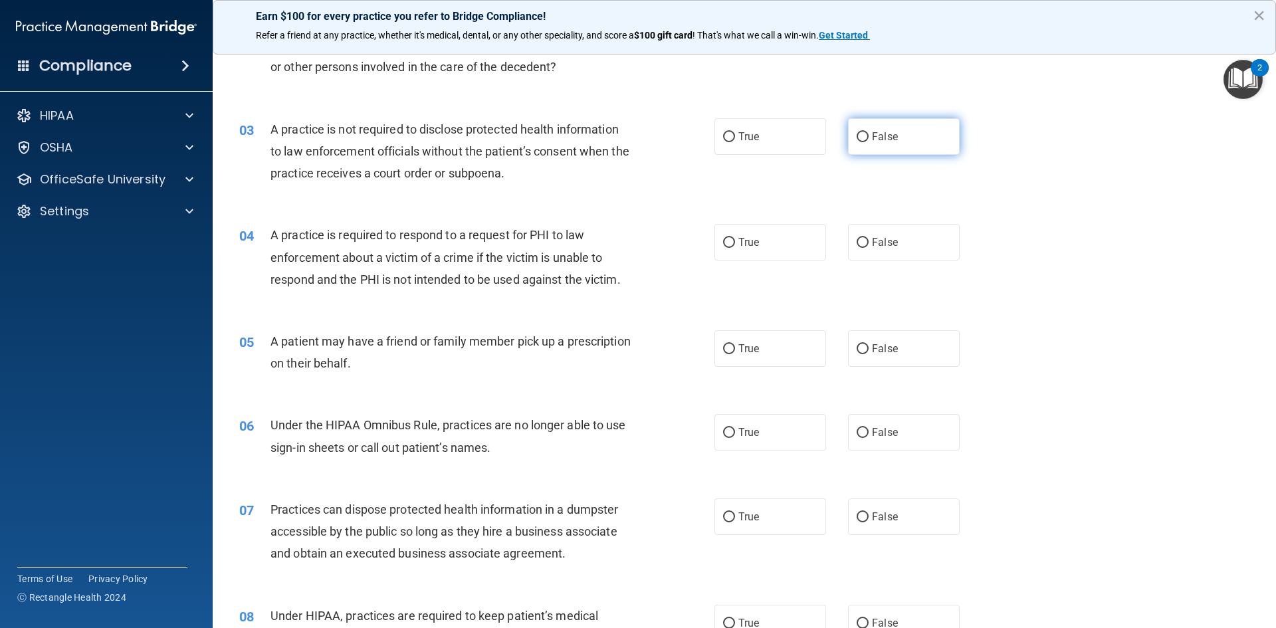
click at [894, 140] on label "False" at bounding box center [904, 136] width 112 height 37
click at [868, 140] on input "False" at bounding box center [862, 137] width 12 height 10
radio input "true"
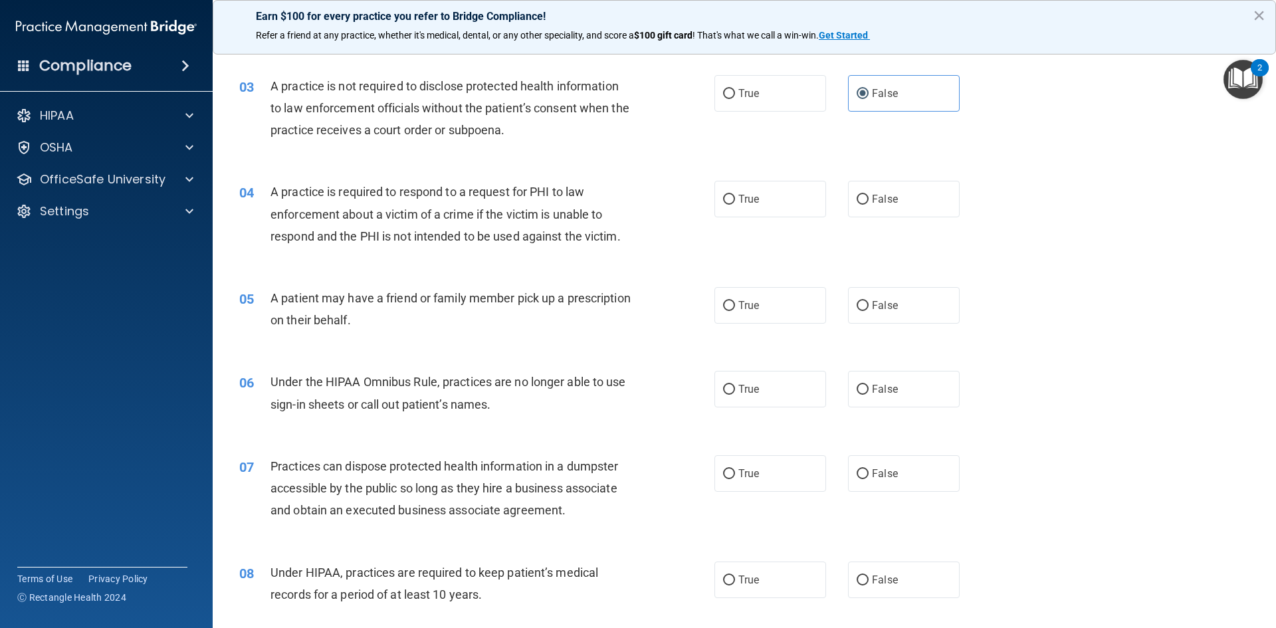
scroll to position [266, 0]
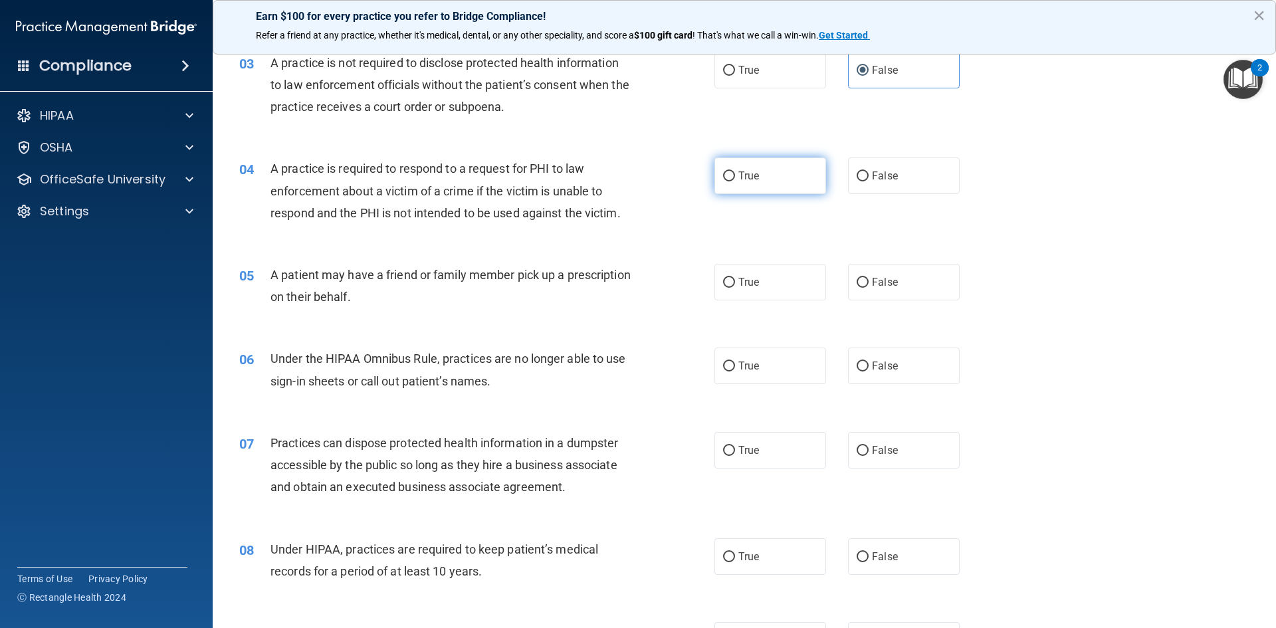
click at [785, 176] on label "True" at bounding box center [770, 175] width 112 height 37
click at [735, 176] on input "True" at bounding box center [729, 176] width 12 height 10
radio input "true"
click at [805, 290] on label "True" at bounding box center [770, 282] width 112 height 37
click at [735, 288] on input "True" at bounding box center [729, 283] width 12 height 10
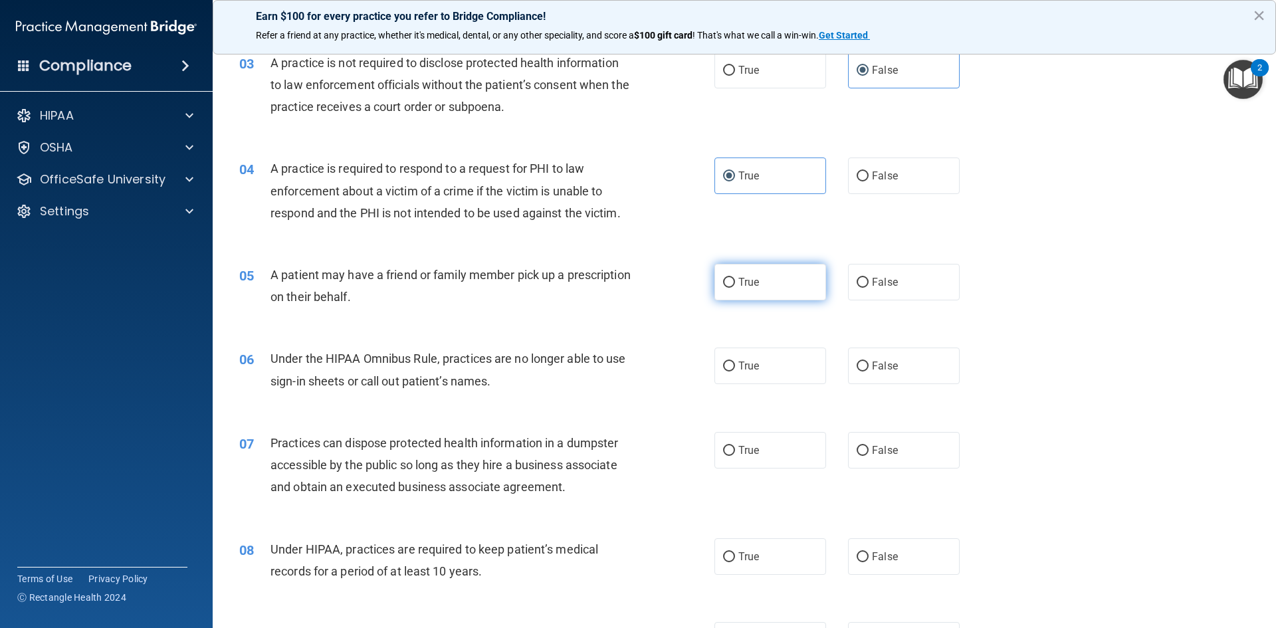
radio input "true"
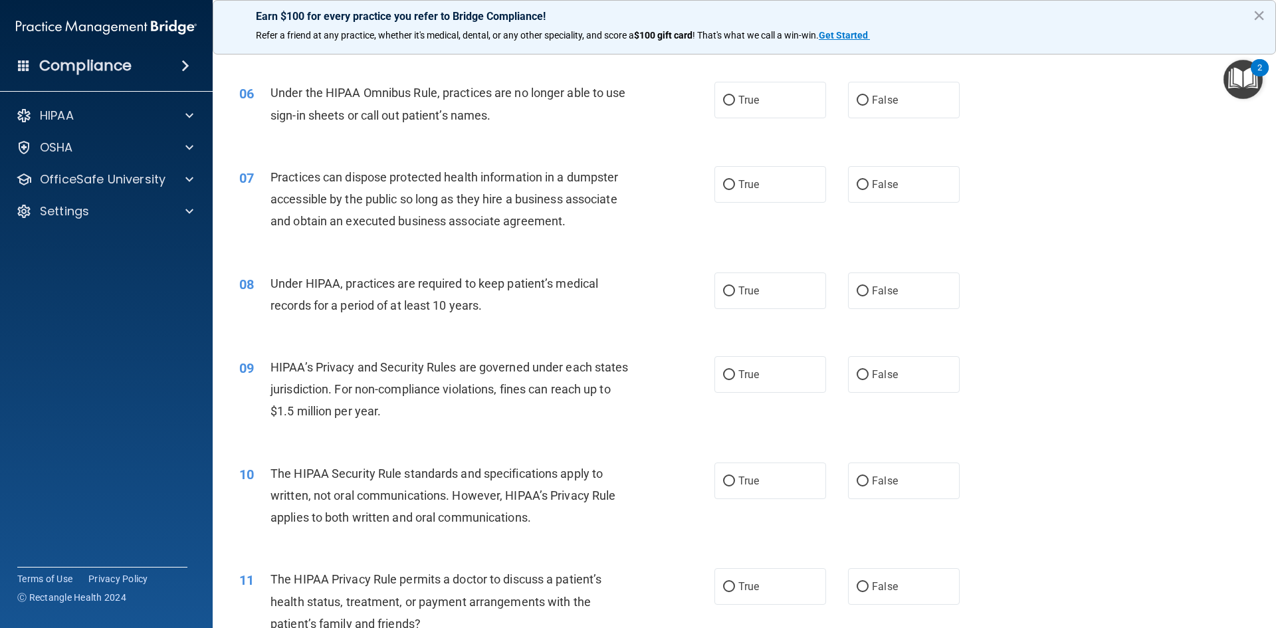
scroll to position [465, 0]
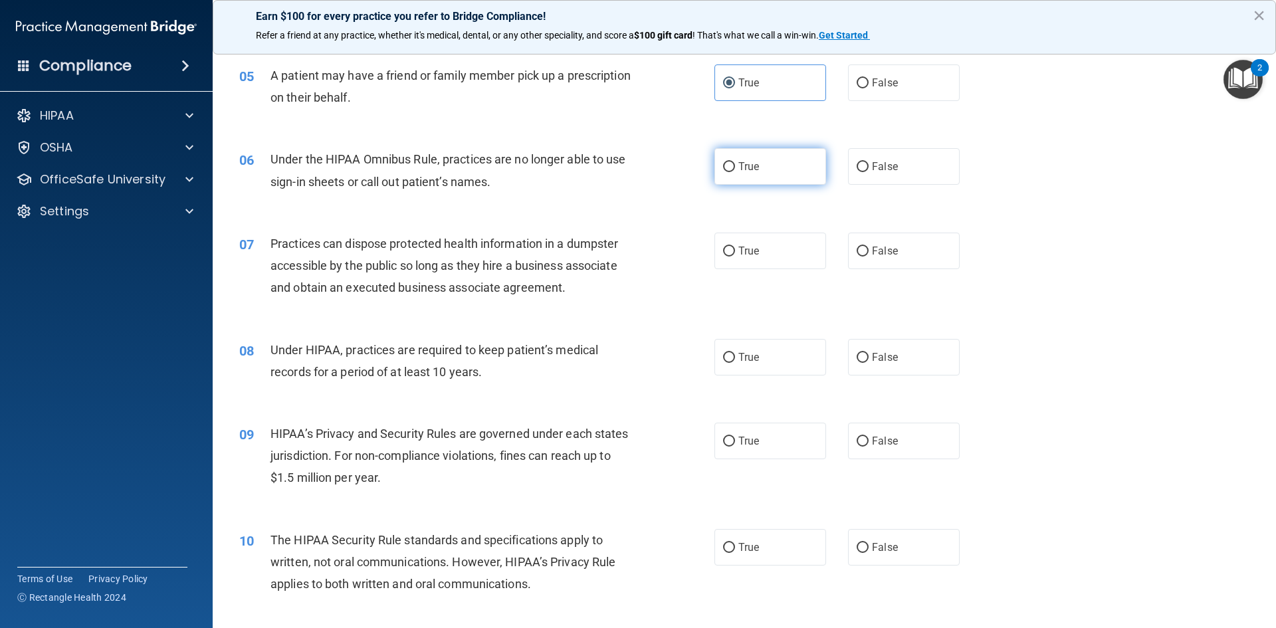
click at [769, 152] on label "True" at bounding box center [770, 166] width 112 height 37
click at [735, 162] on input "True" at bounding box center [729, 167] width 12 height 10
radio input "true"
click at [955, 247] on div "True False" at bounding box center [848, 251] width 268 height 37
click at [933, 257] on label "False" at bounding box center [904, 251] width 112 height 37
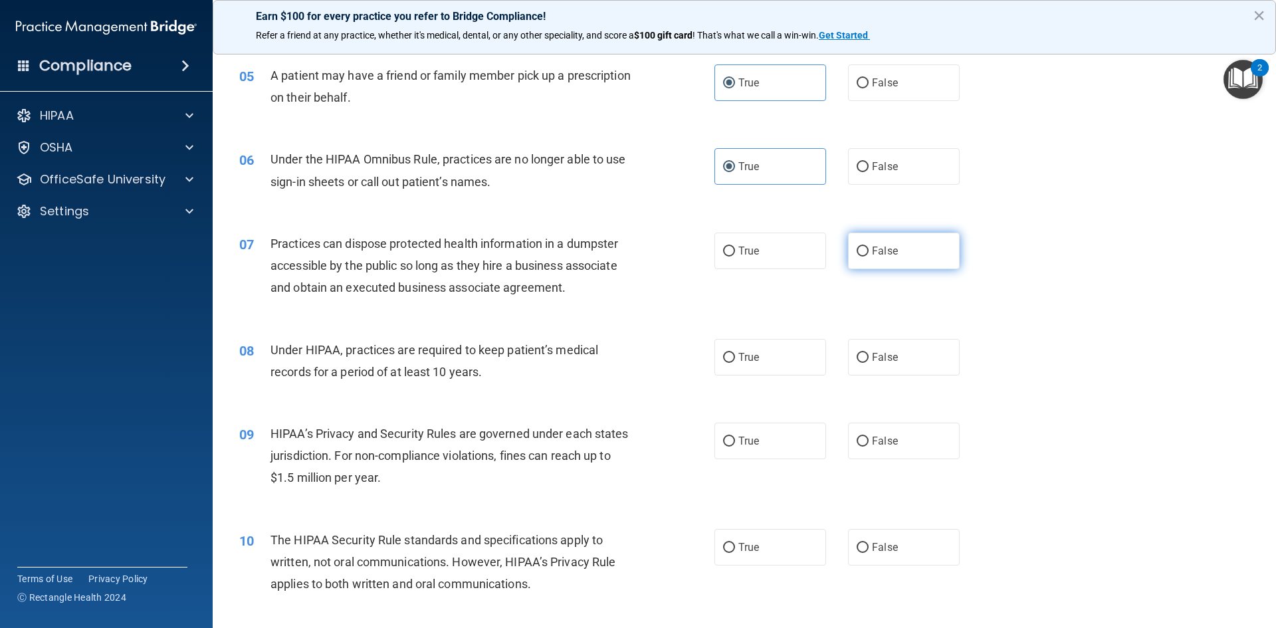
click at [868, 256] on input "False" at bounding box center [862, 252] width 12 height 10
radio input "true"
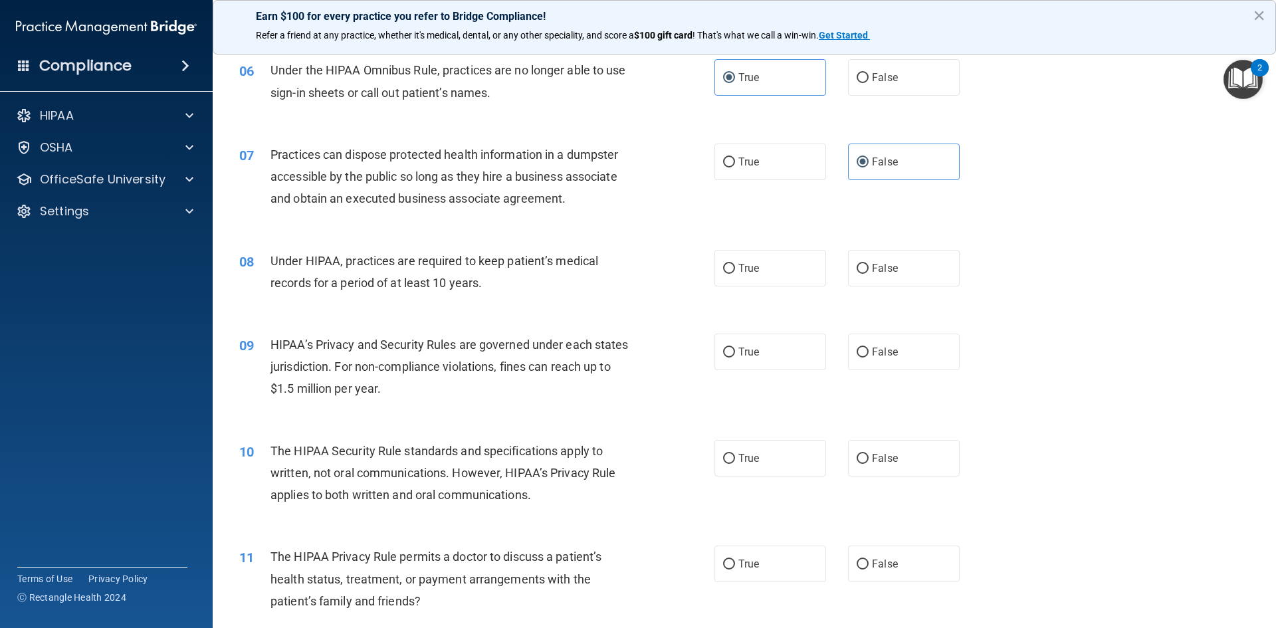
scroll to position [664, 0]
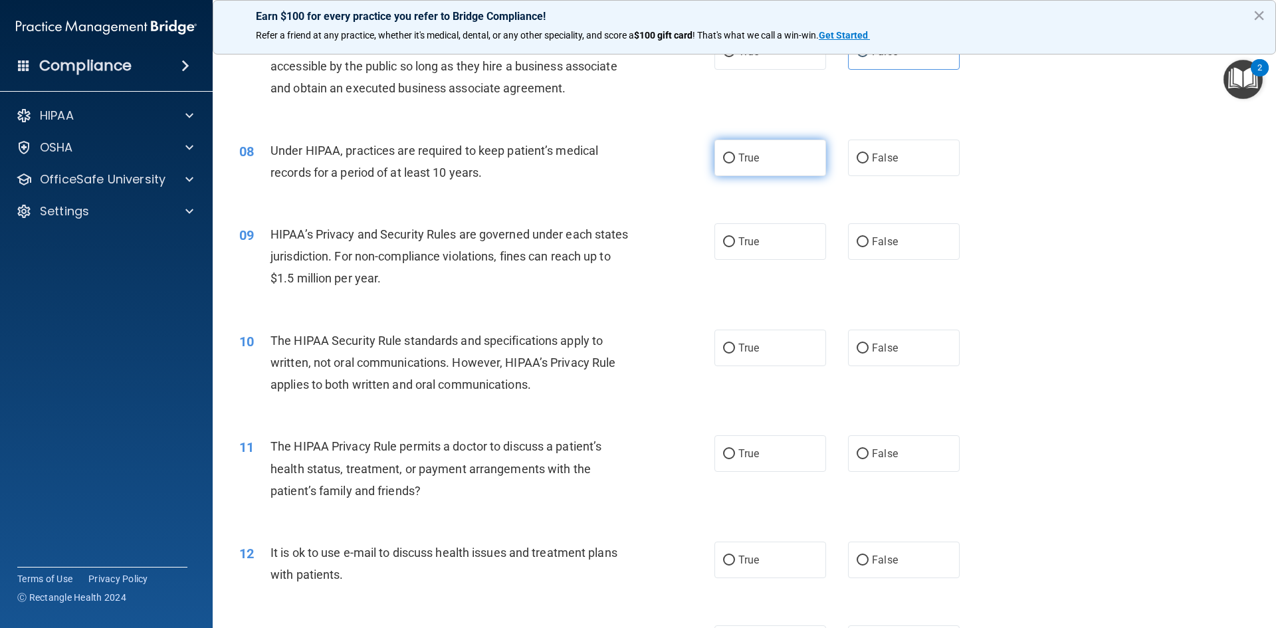
click at [757, 151] on label "True" at bounding box center [770, 158] width 112 height 37
click at [735, 153] on input "True" at bounding box center [729, 158] width 12 height 10
radio input "true"
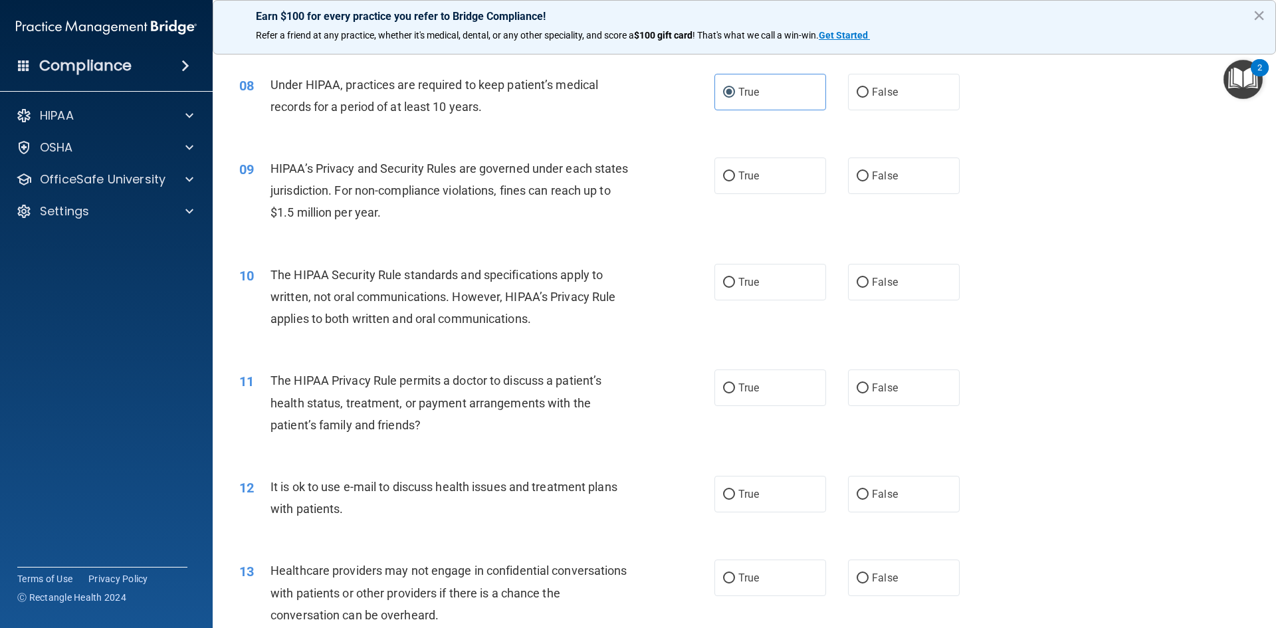
scroll to position [731, 0]
click at [778, 185] on label "True" at bounding box center [770, 175] width 112 height 37
click at [735, 181] on input "True" at bounding box center [729, 176] width 12 height 10
radio input "true"
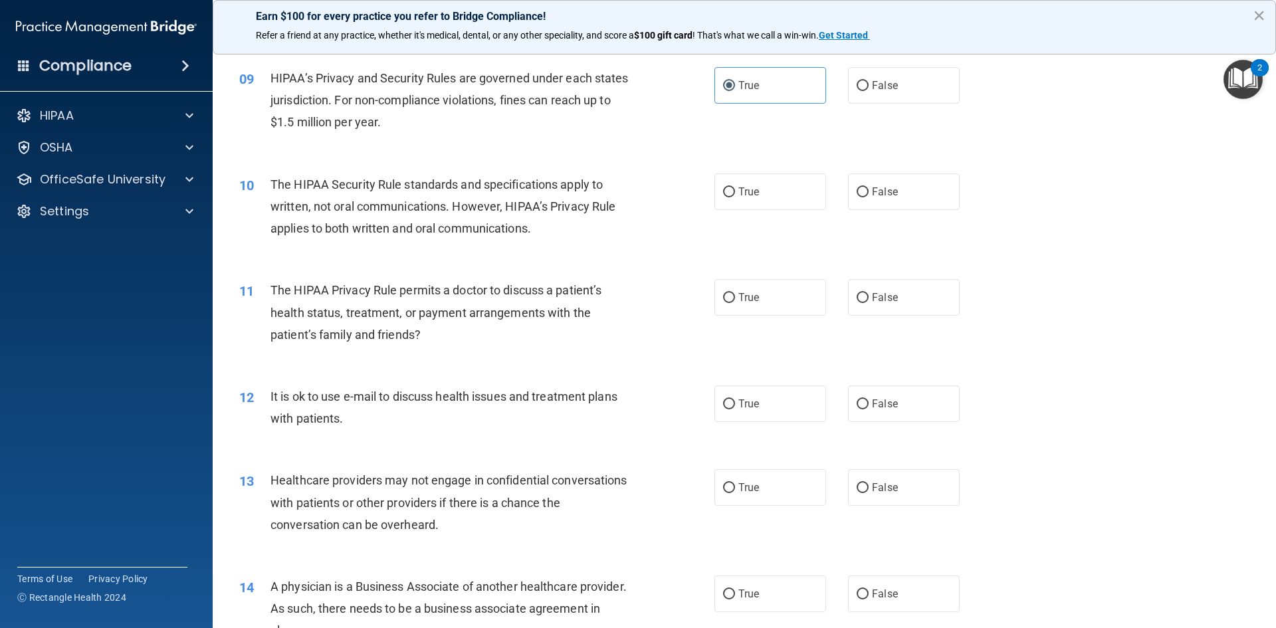
scroll to position [797, 0]
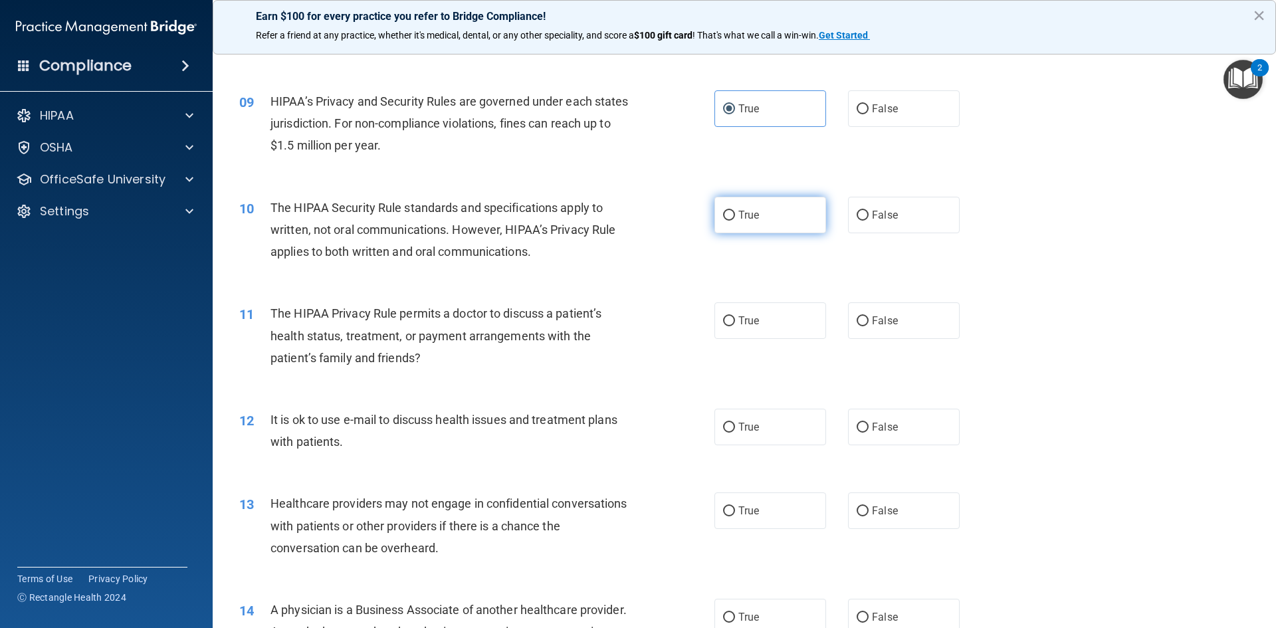
click at [738, 213] on span "True" at bounding box center [748, 215] width 21 height 13
click at [734, 213] on input "True" at bounding box center [729, 216] width 12 height 10
radio input "true"
click at [895, 317] on label "False" at bounding box center [904, 320] width 112 height 37
click at [868, 317] on input "False" at bounding box center [862, 321] width 12 height 10
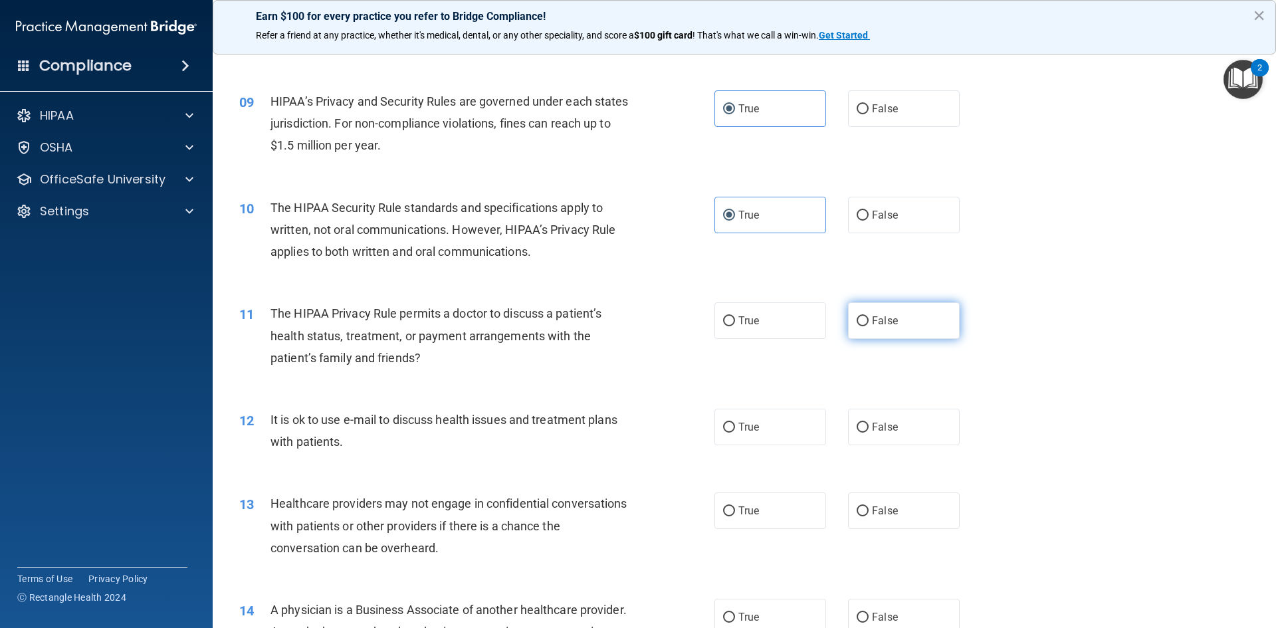
radio input "true"
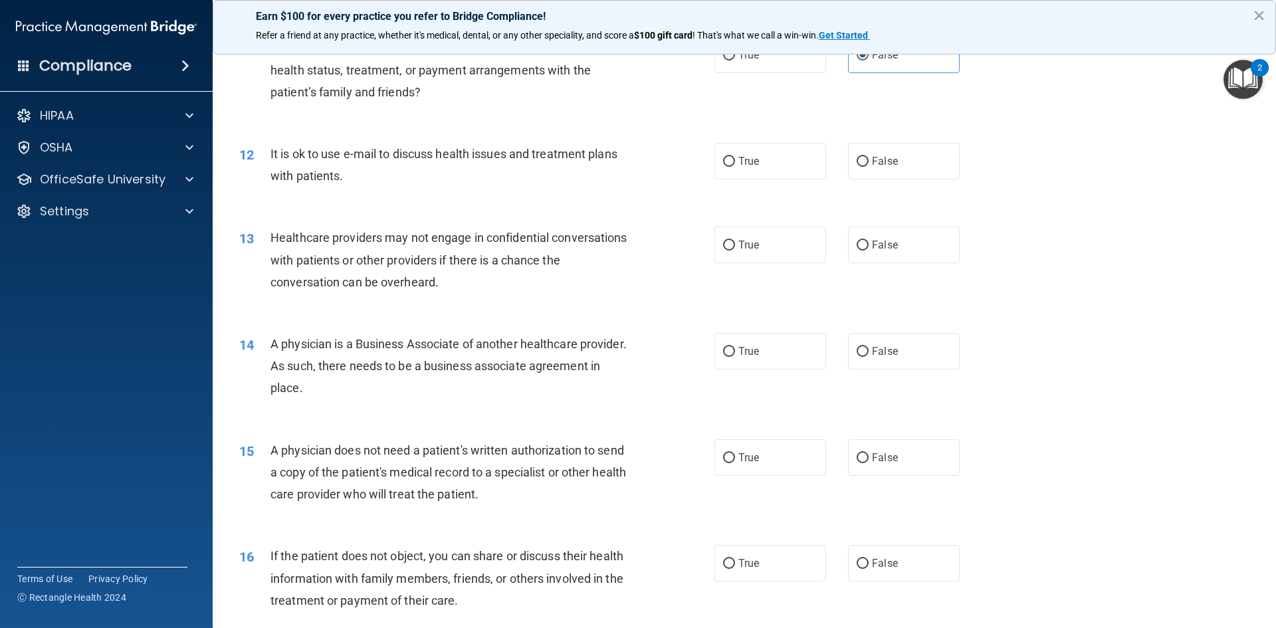
scroll to position [1130, 0]
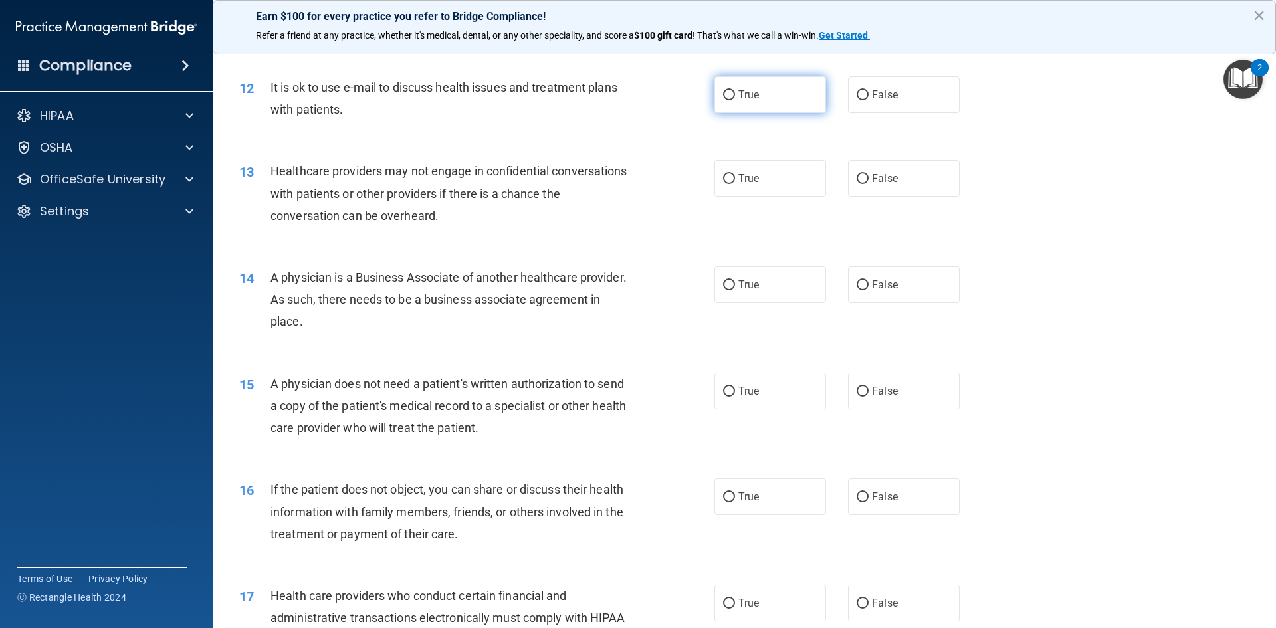
click at [777, 89] on label "True" at bounding box center [770, 94] width 112 height 37
click at [735, 90] on input "True" at bounding box center [729, 95] width 12 height 10
radio input "true"
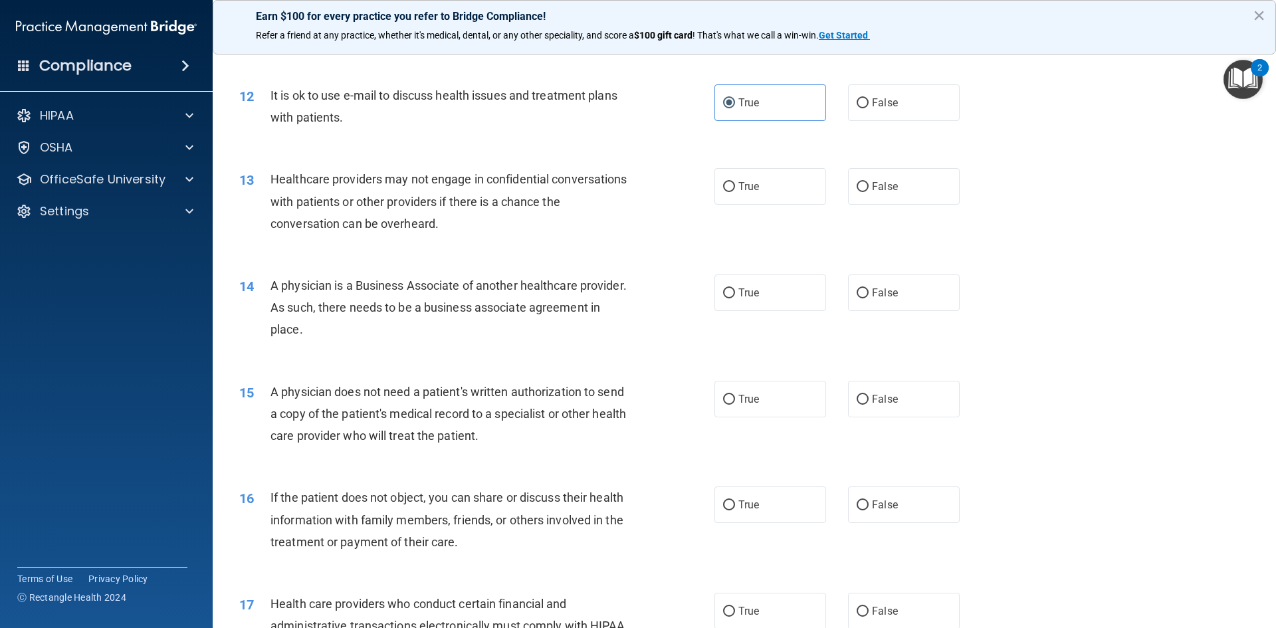
scroll to position [1196, 0]
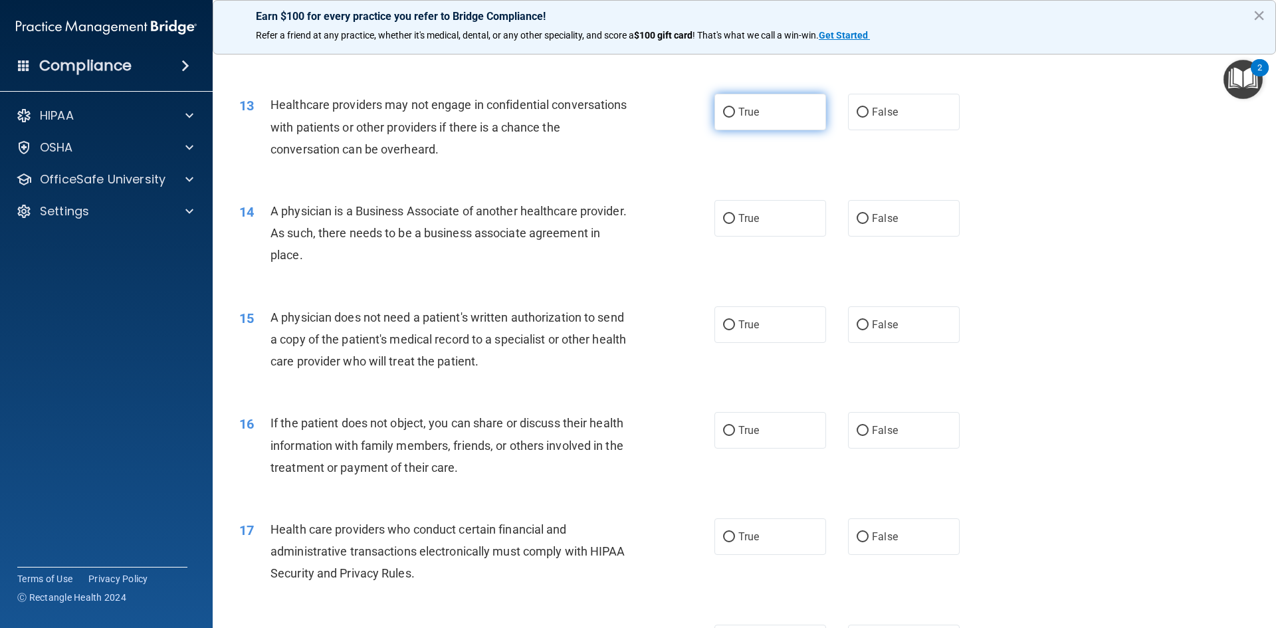
click at [755, 108] on label "True" at bounding box center [770, 112] width 112 height 37
click at [735, 108] on input "True" at bounding box center [729, 113] width 12 height 10
radio input "true"
click at [763, 232] on label "True" at bounding box center [770, 218] width 112 height 37
click at [735, 224] on input "True" at bounding box center [729, 219] width 12 height 10
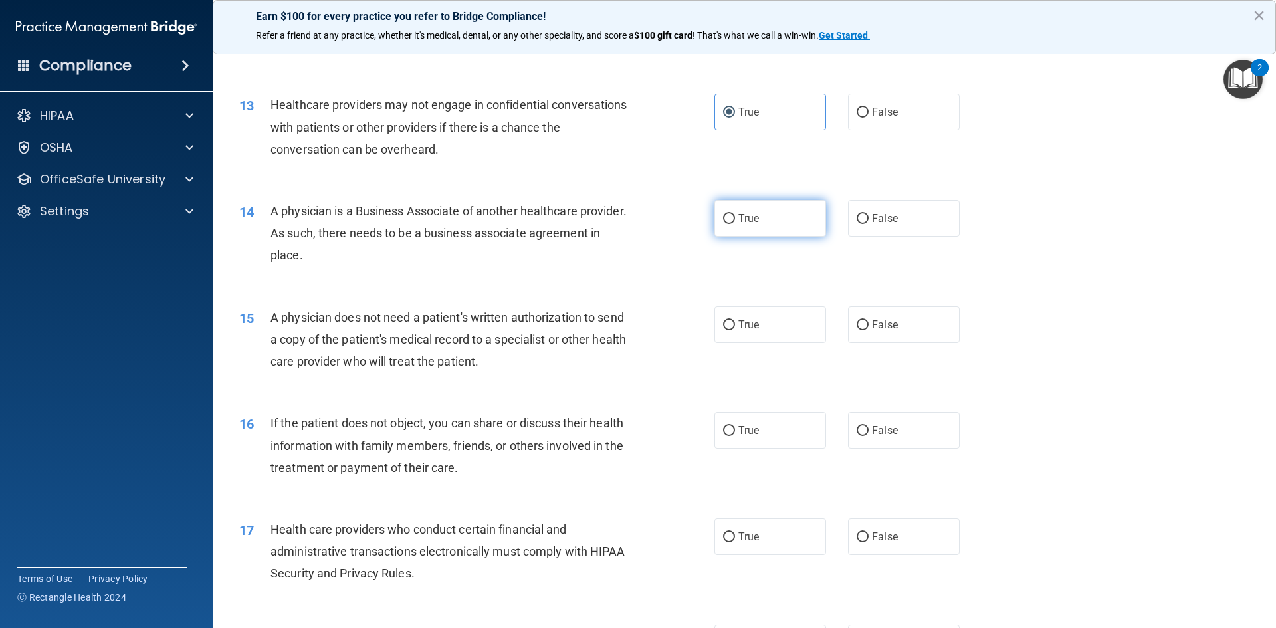
radio input "true"
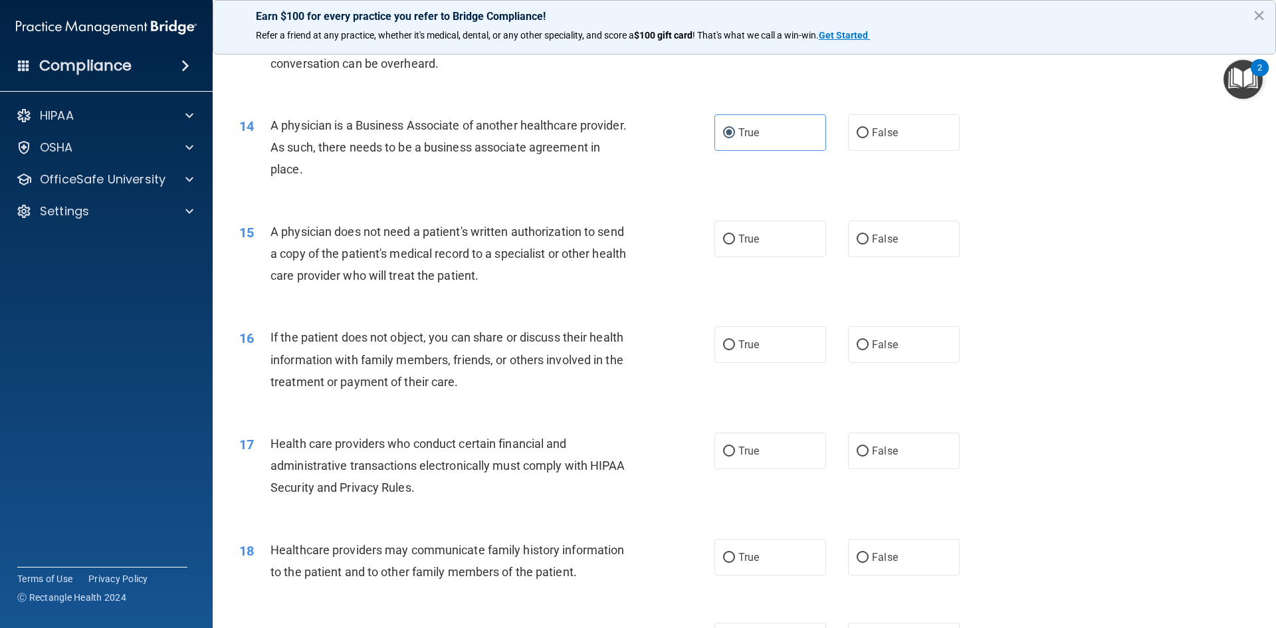
scroll to position [1329, 0]
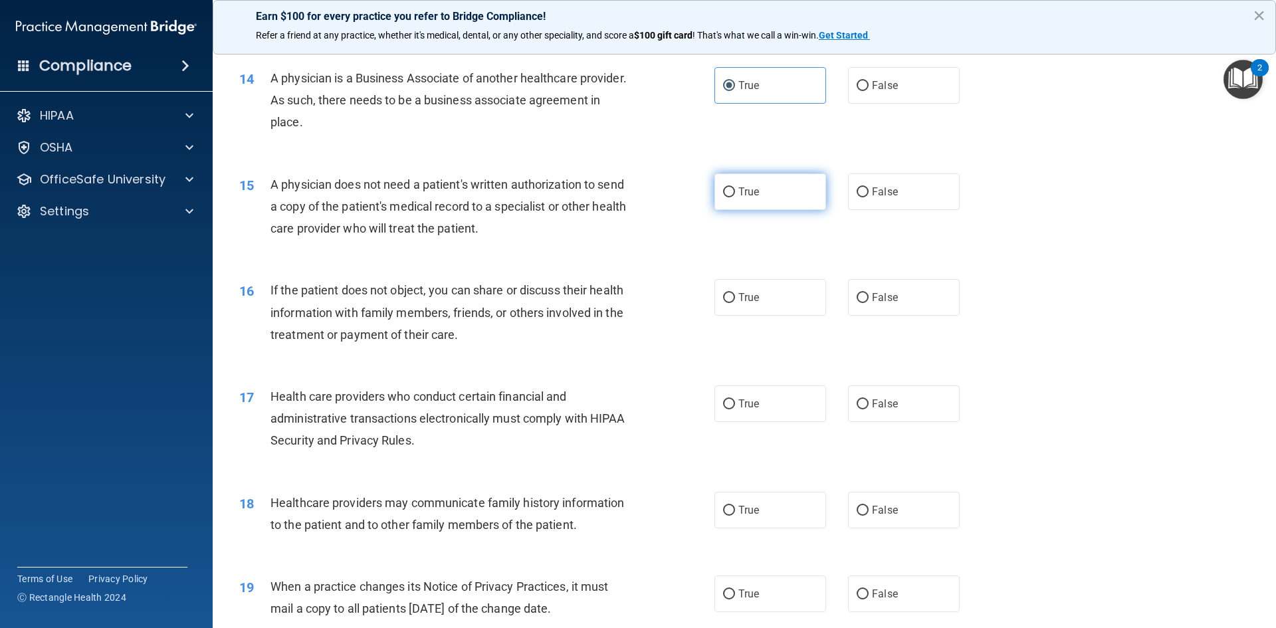
click at [780, 189] on label "True" at bounding box center [770, 191] width 112 height 37
click at [735, 189] on input "True" at bounding box center [729, 192] width 12 height 10
radio input "true"
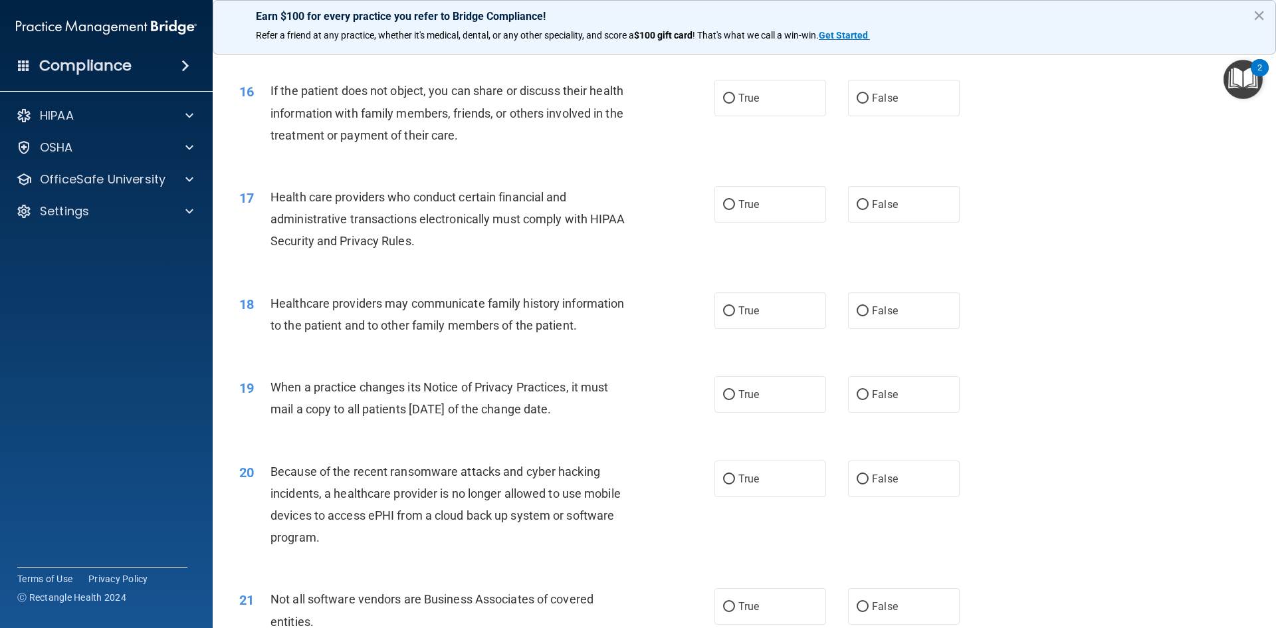
scroll to position [1462, 0]
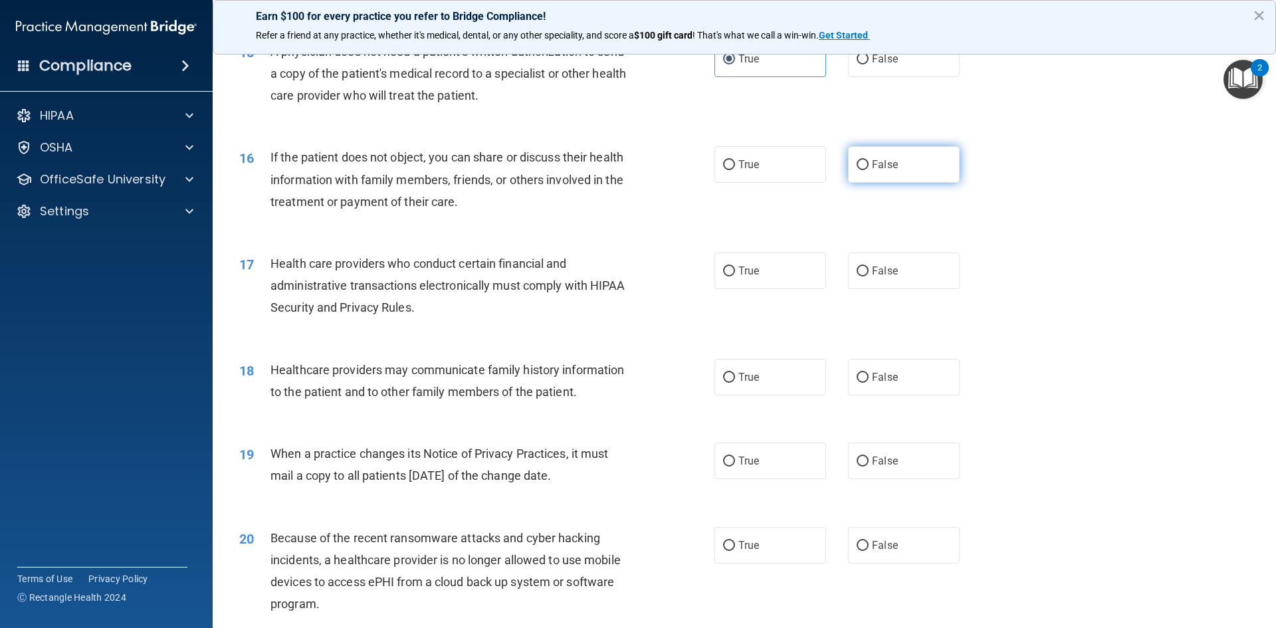
click at [913, 157] on label "False" at bounding box center [904, 164] width 112 height 37
click at [868, 160] on input "False" at bounding box center [862, 165] width 12 height 10
radio input "true"
click at [751, 281] on label "True" at bounding box center [770, 270] width 112 height 37
click at [735, 276] on input "True" at bounding box center [729, 271] width 12 height 10
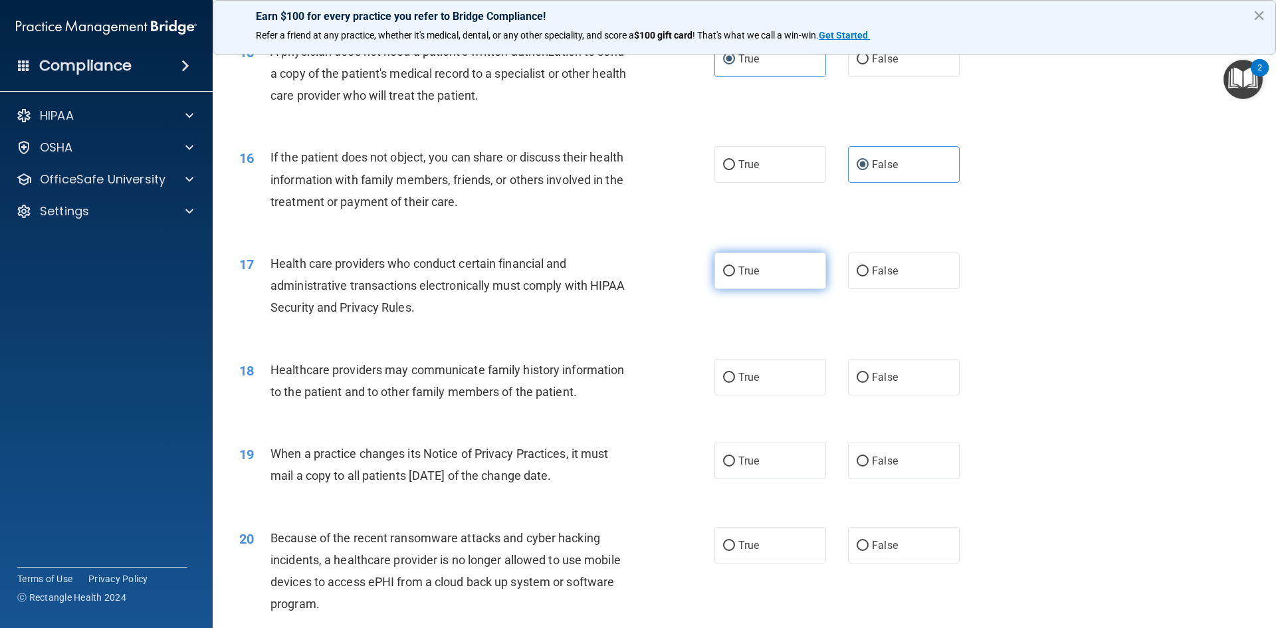
radio input "true"
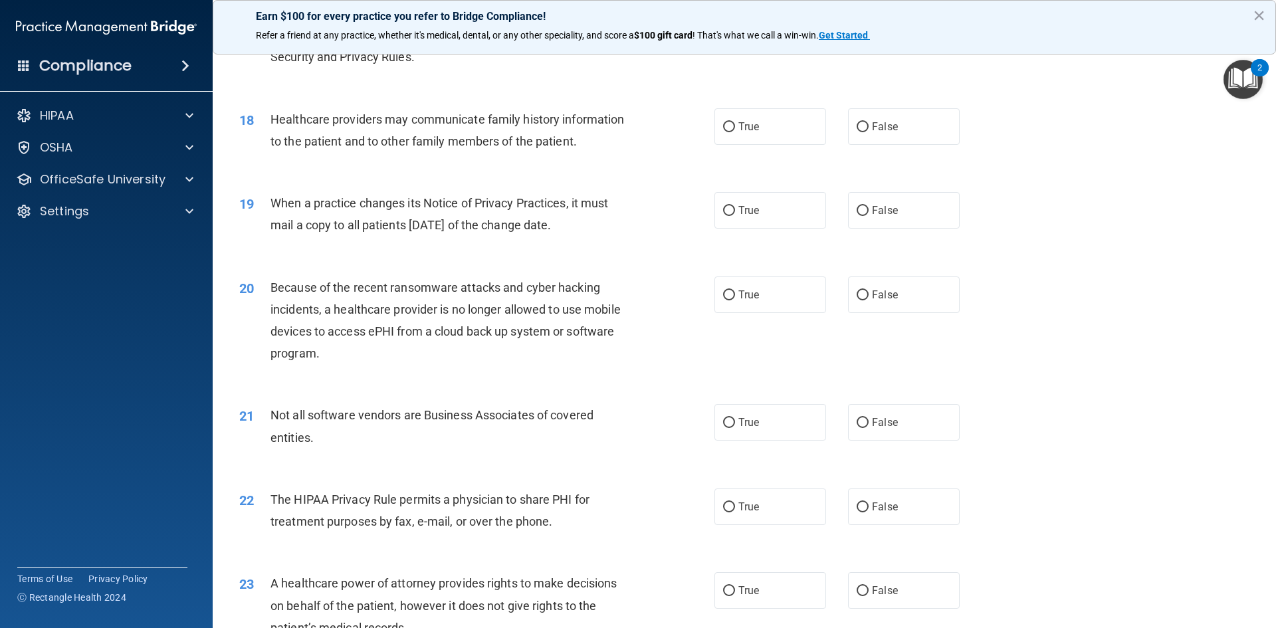
scroll to position [1728, 0]
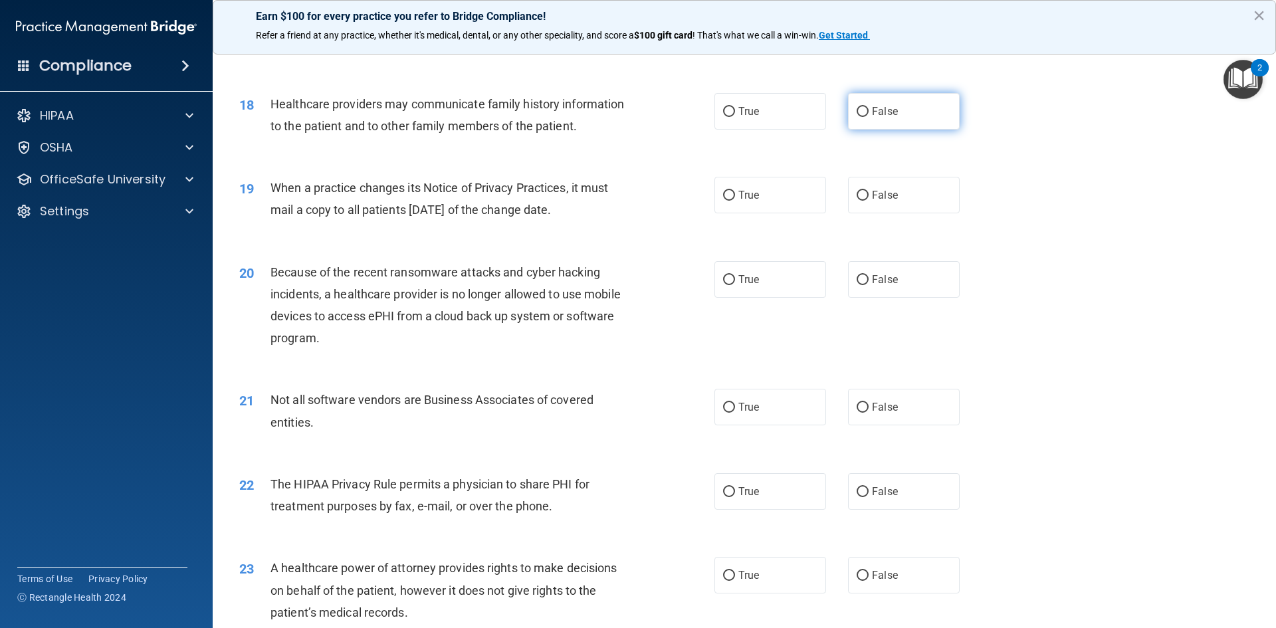
click at [929, 123] on label "False" at bounding box center [904, 111] width 112 height 37
click at [868, 117] on input "False" at bounding box center [862, 112] width 12 height 10
radio input "true"
click at [759, 202] on label "True" at bounding box center [770, 195] width 112 height 37
click at [735, 201] on input "True" at bounding box center [729, 196] width 12 height 10
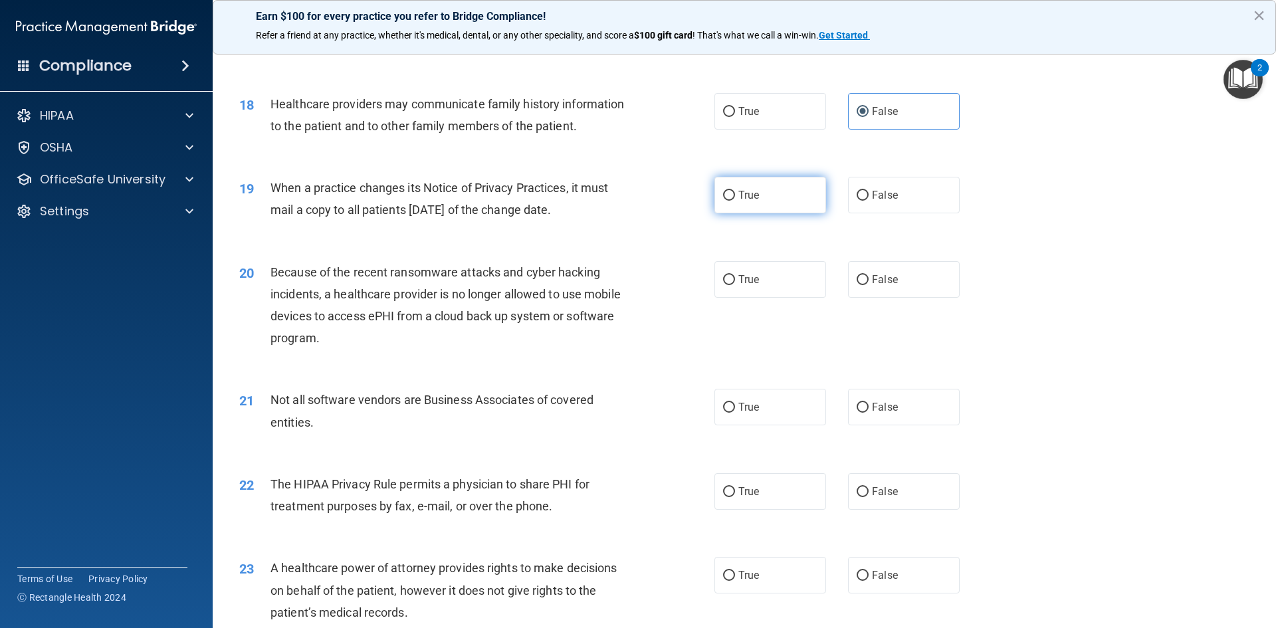
radio input "true"
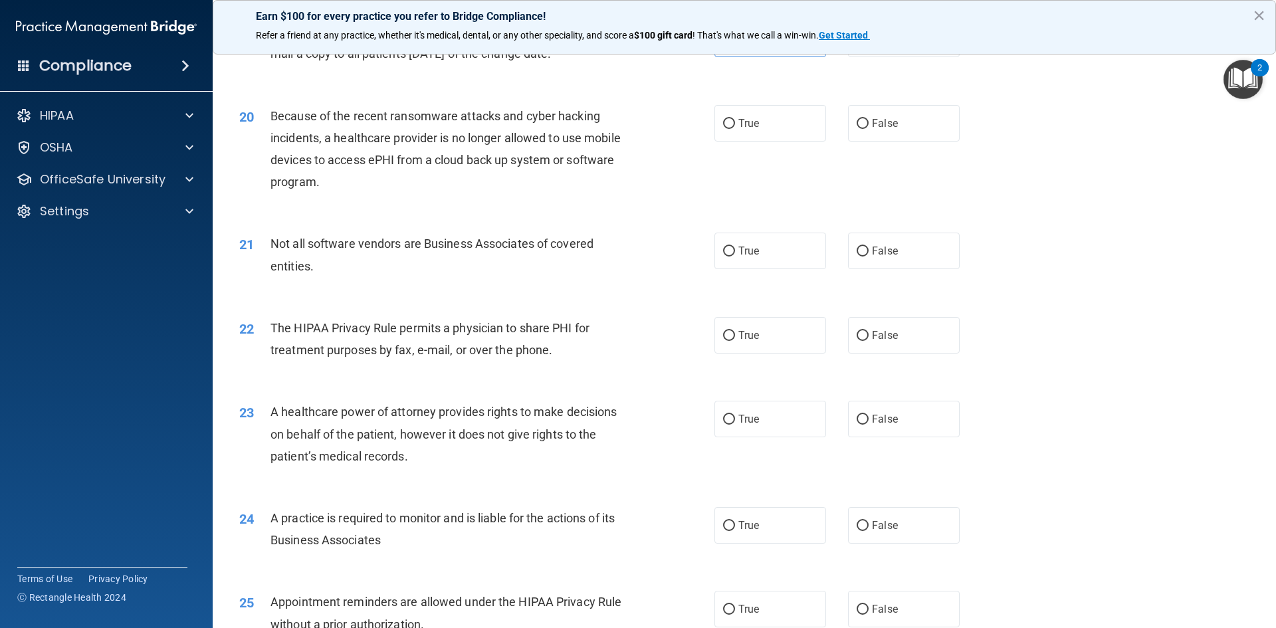
scroll to position [1860, 0]
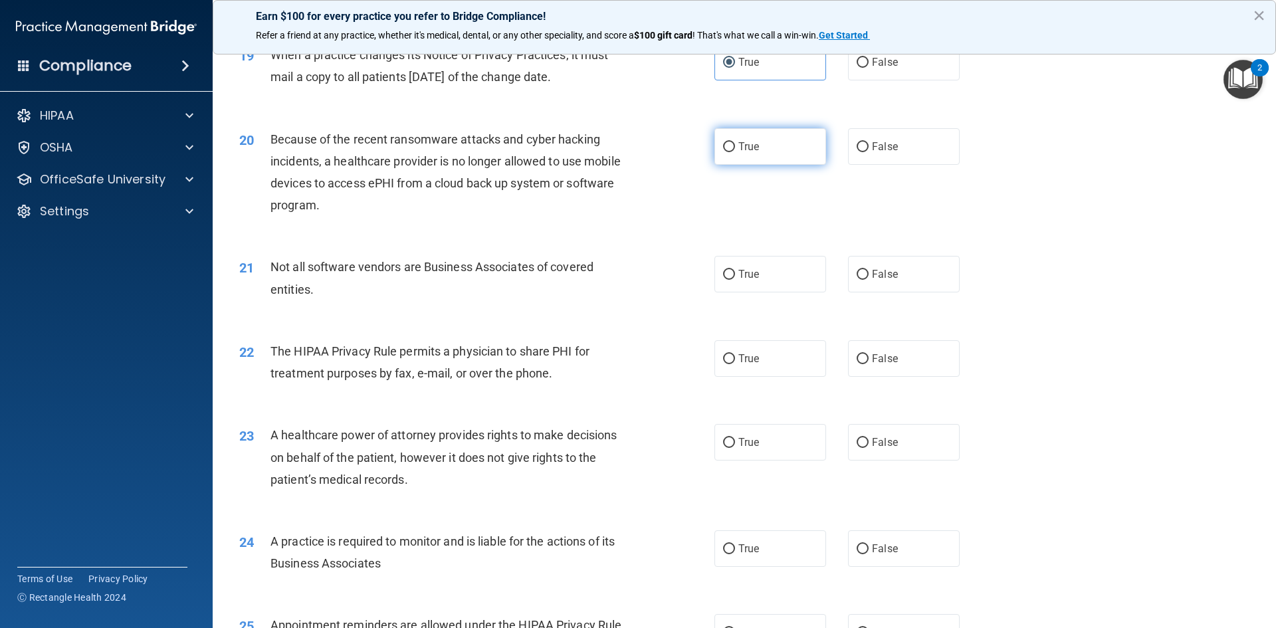
drag, startPoint x: 738, startPoint y: 144, endPoint x: 682, endPoint y: 146, distance: 55.9
click at [738, 145] on span "True" at bounding box center [748, 146] width 21 height 13
click at [735, 145] on input "True" at bounding box center [729, 147] width 12 height 10
radio input "true"
click at [900, 277] on label "False" at bounding box center [904, 274] width 112 height 37
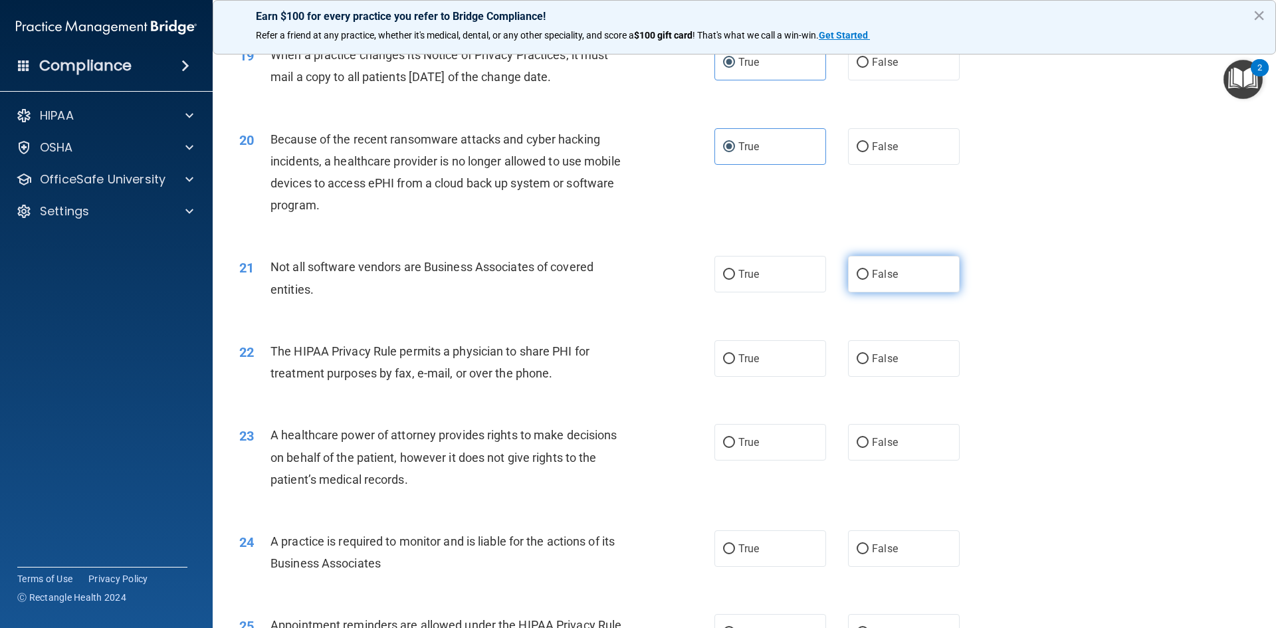
click at [868, 277] on input "False" at bounding box center [862, 275] width 12 height 10
radio input "true"
click at [759, 288] on label "True" at bounding box center [770, 274] width 112 height 37
click at [735, 280] on input "True" at bounding box center [729, 275] width 12 height 10
radio input "true"
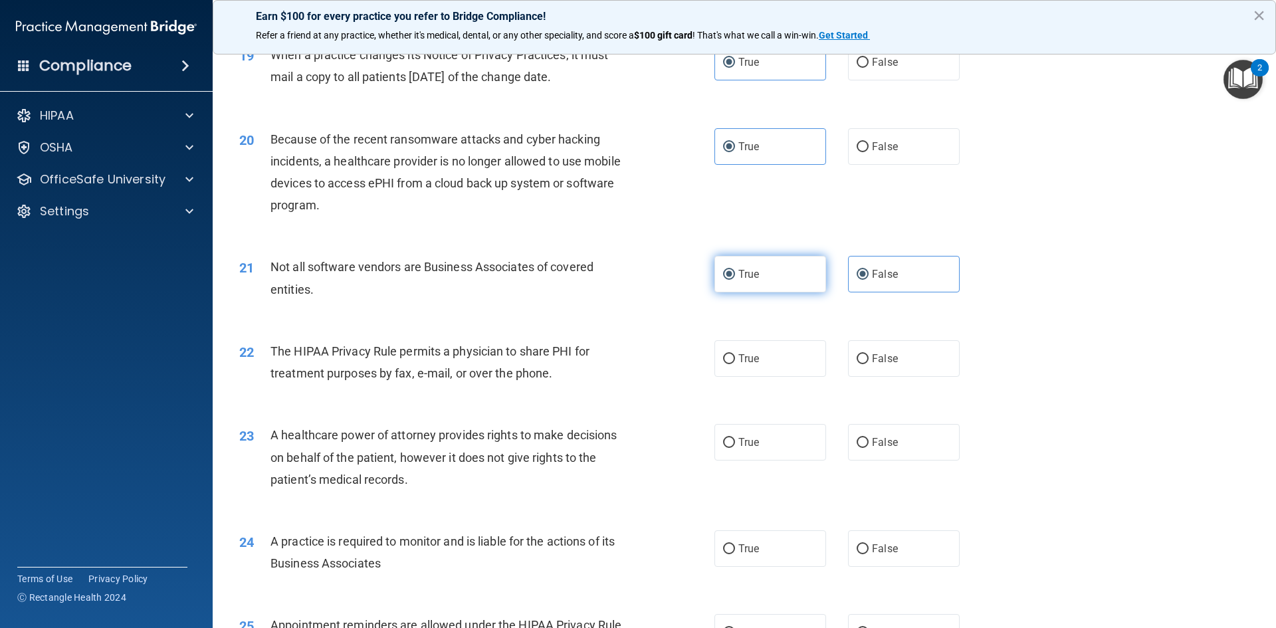
radio input "false"
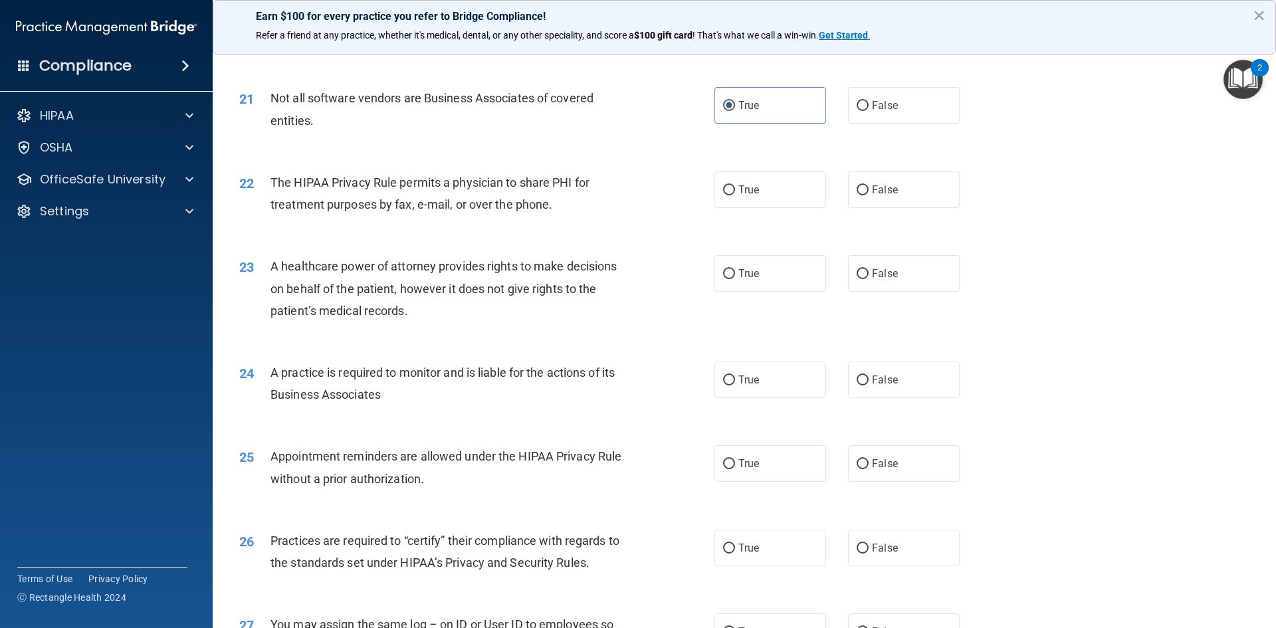
scroll to position [2060, 0]
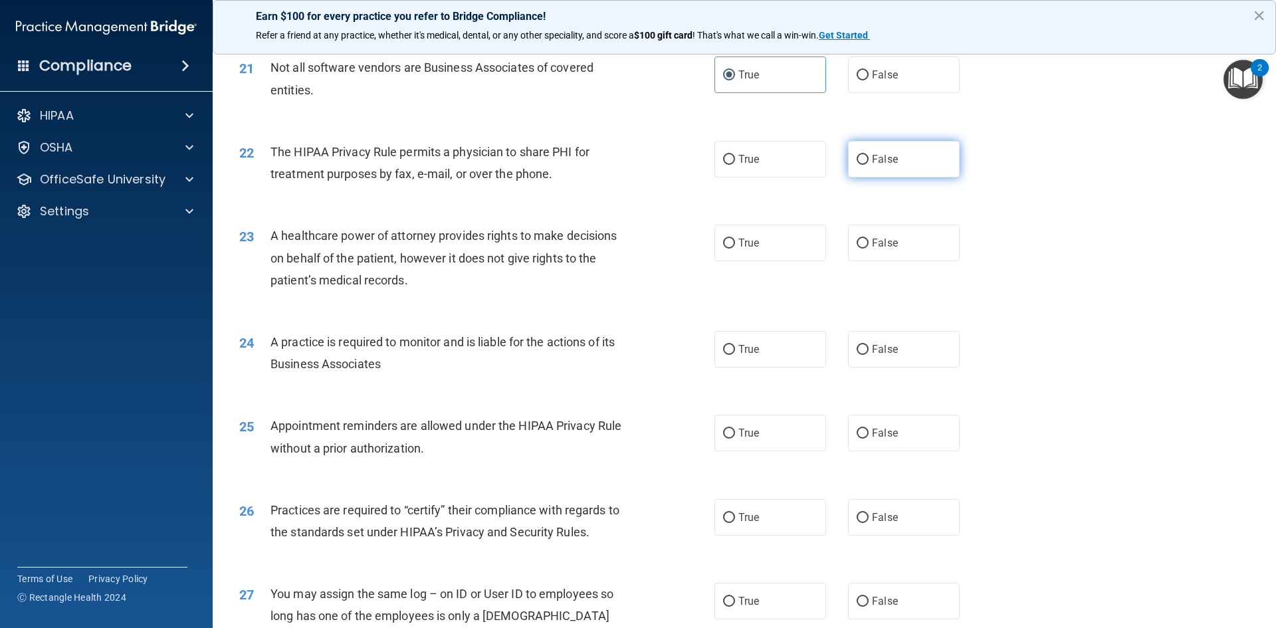
click at [928, 169] on label "False" at bounding box center [904, 159] width 112 height 37
click at [868, 165] on input "False" at bounding box center [862, 160] width 12 height 10
radio input "true"
click at [765, 237] on label "True" at bounding box center [770, 243] width 112 height 37
click at [735, 239] on input "True" at bounding box center [729, 244] width 12 height 10
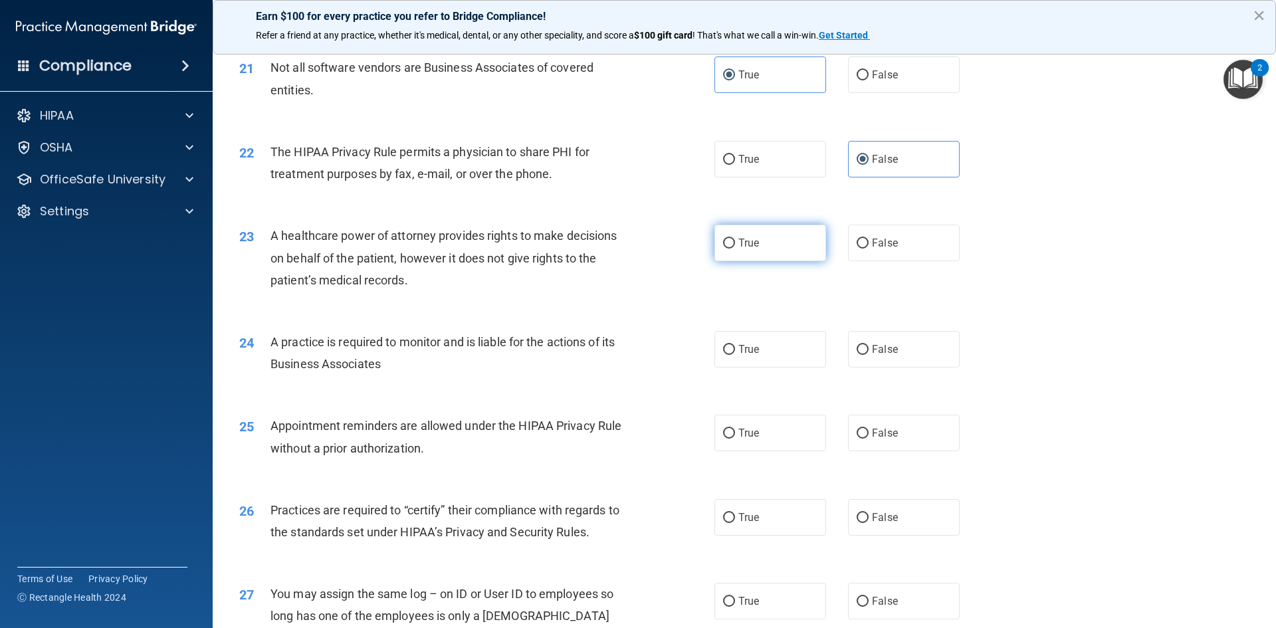
radio input "true"
click at [926, 238] on label "False" at bounding box center [904, 243] width 112 height 37
click at [868, 239] on input "False" at bounding box center [862, 244] width 12 height 10
radio input "true"
radio input "false"
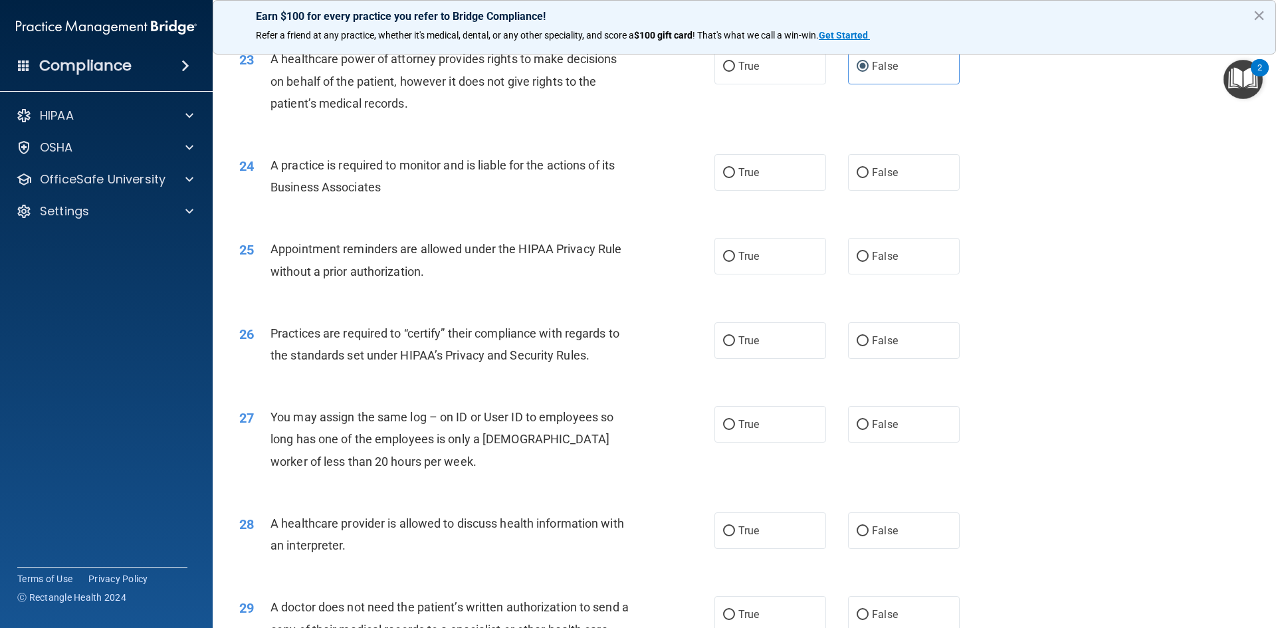
scroll to position [2259, 0]
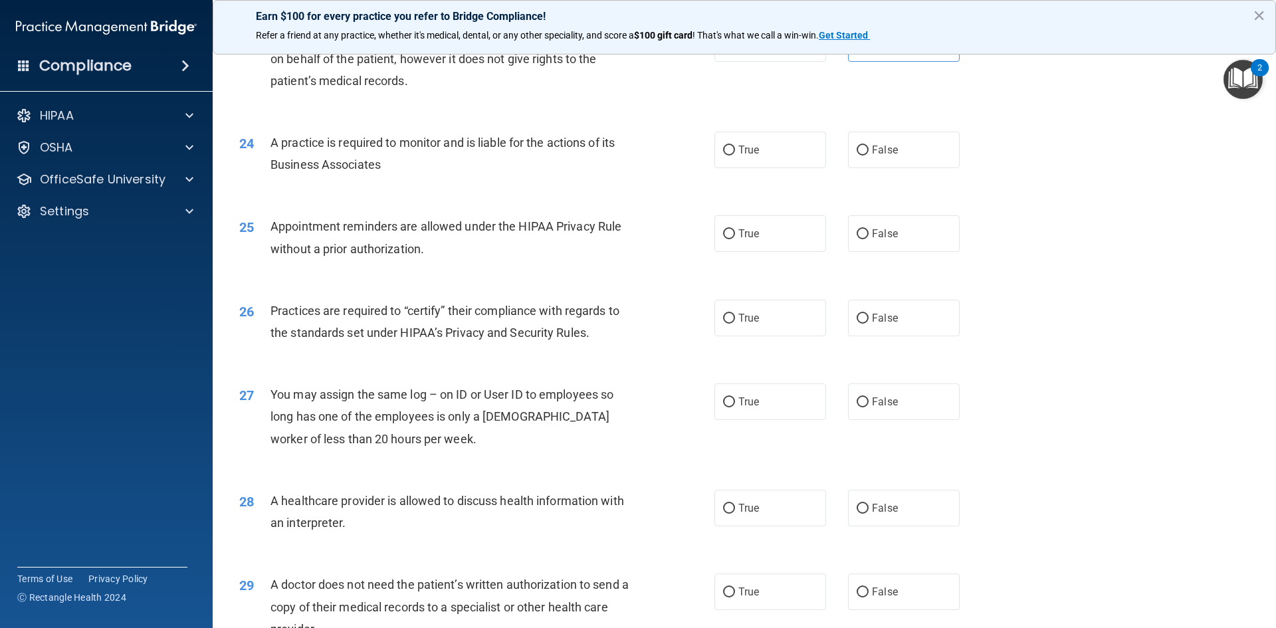
click at [774, 171] on div "24 A practice is required to monitor and is liable for the actions of its Busin…" at bounding box center [744, 157] width 1030 height 84
click at [766, 157] on label "True" at bounding box center [770, 150] width 112 height 37
click at [735, 155] on input "True" at bounding box center [729, 151] width 12 height 10
radio input "true"
click at [742, 226] on label "True" at bounding box center [770, 233] width 112 height 37
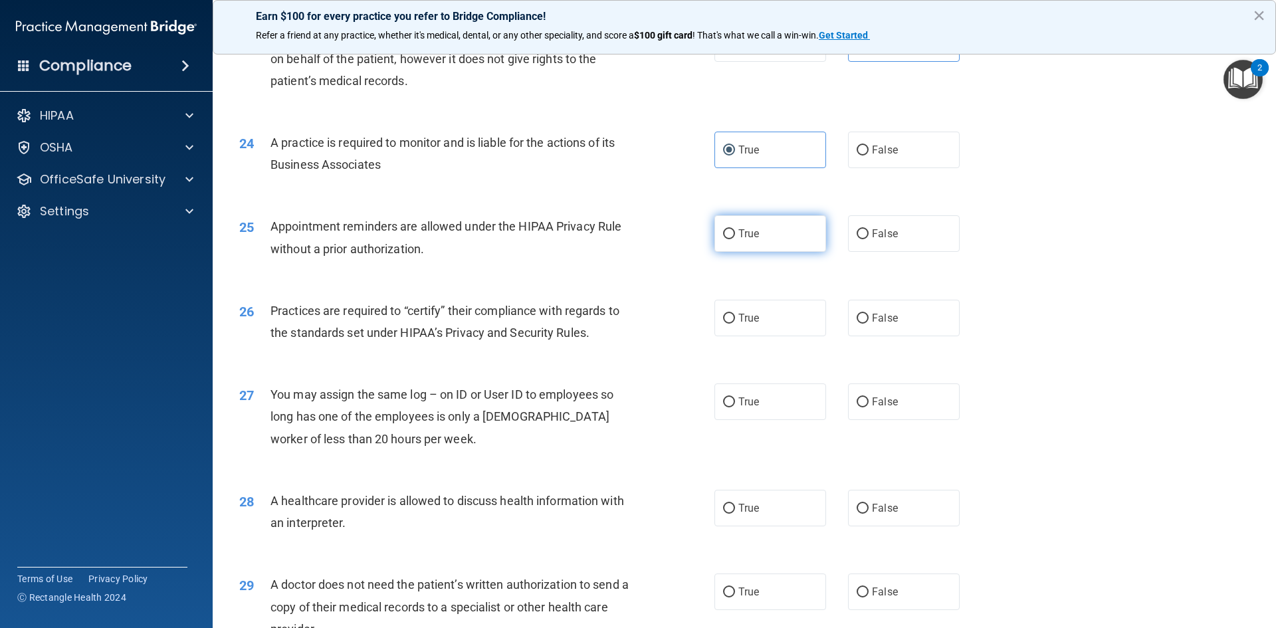
click at [735, 229] on input "True" at bounding box center [729, 234] width 12 height 10
radio input "true"
click at [895, 247] on label "False" at bounding box center [904, 233] width 112 height 37
click at [868, 239] on input "False" at bounding box center [862, 234] width 12 height 10
radio input "true"
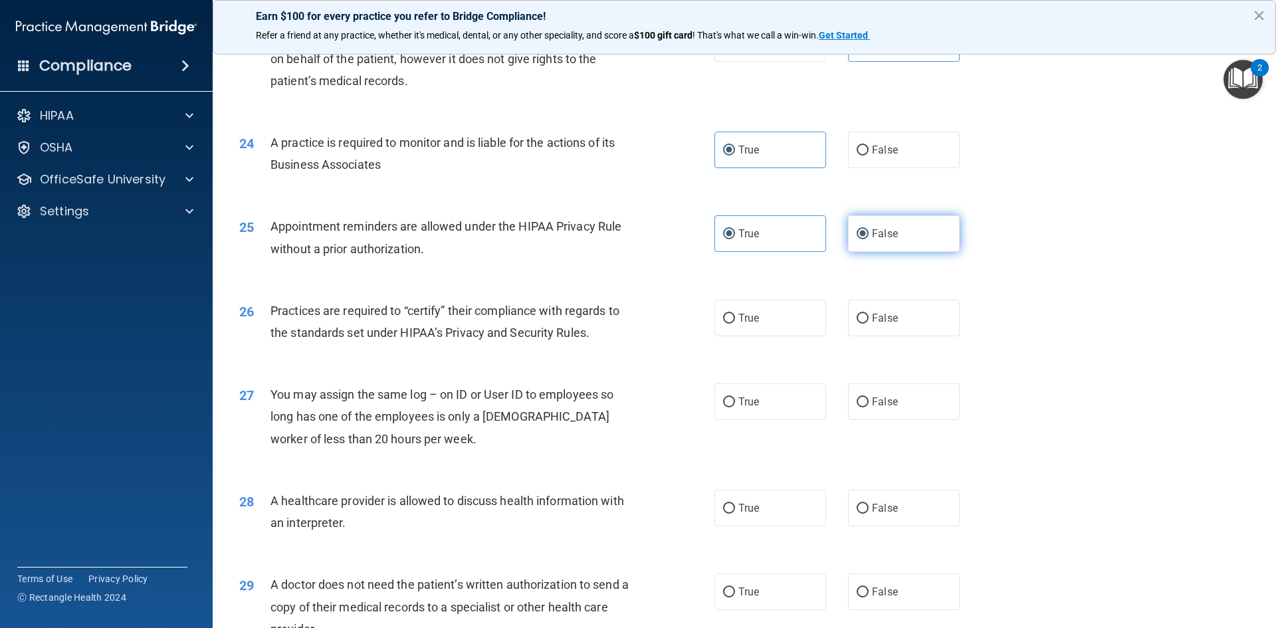
radio input "false"
click at [767, 320] on label "True" at bounding box center [770, 318] width 112 height 37
click at [735, 320] on input "True" at bounding box center [729, 319] width 12 height 10
radio input "true"
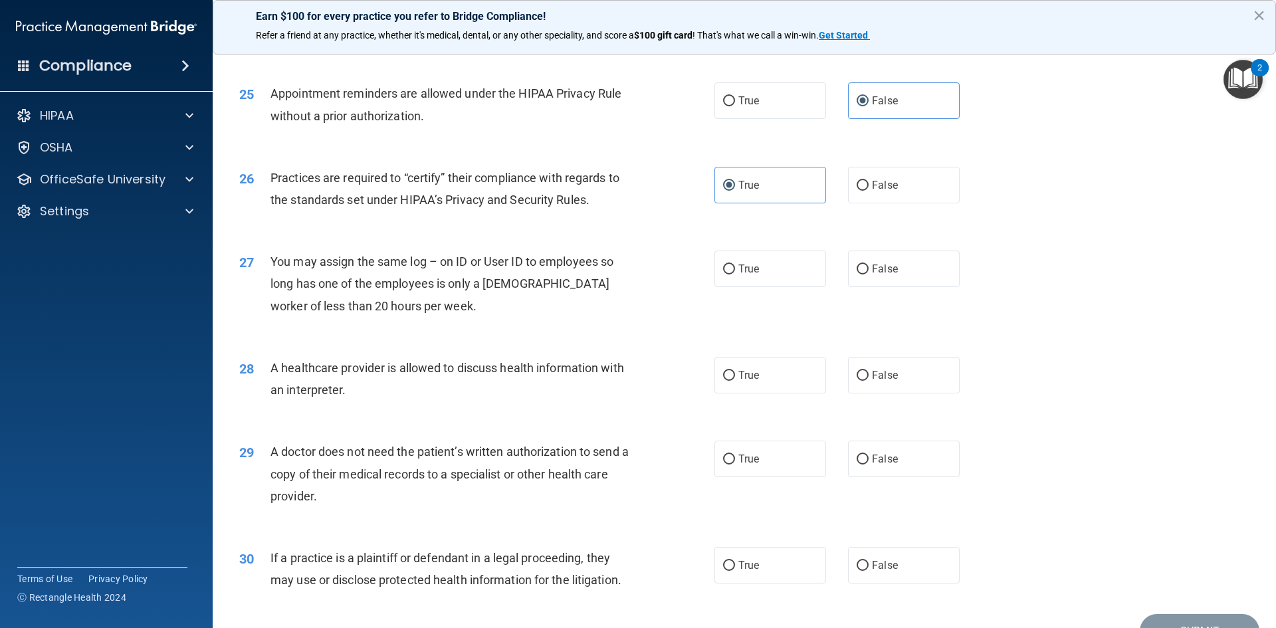
scroll to position [2465, 0]
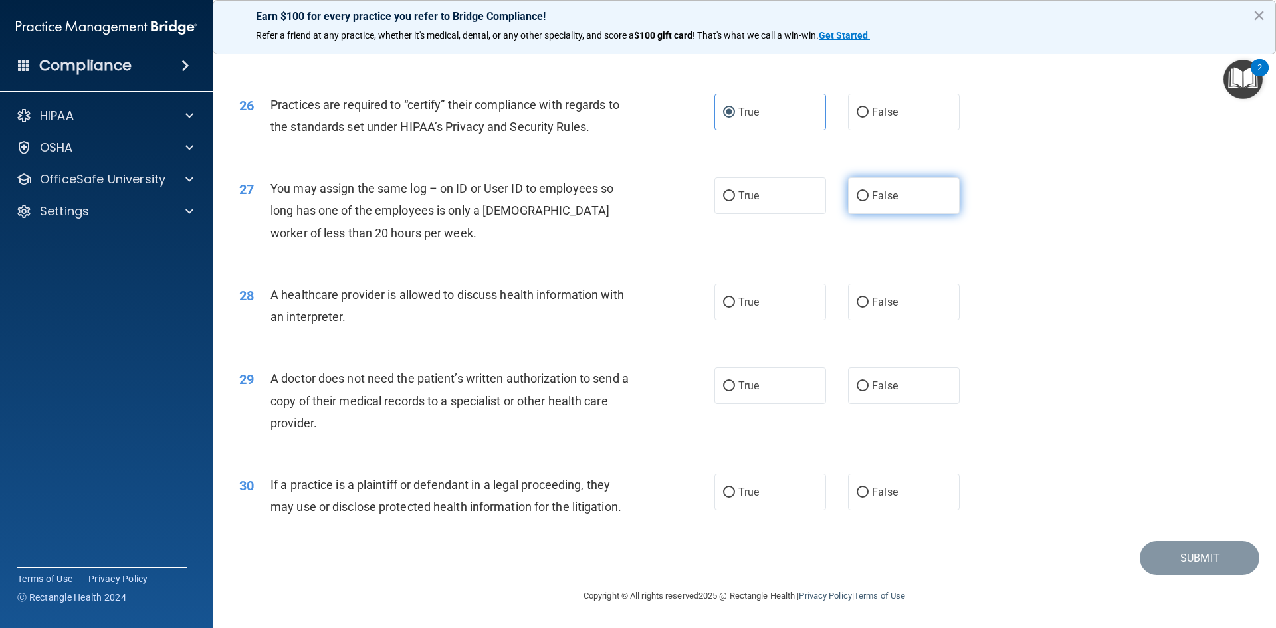
click at [914, 189] on label "False" at bounding box center [904, 195] width 112 height 37
click at [868, 191] on input "False" at bounding box center [862, 196] width 12 height 10
radio input "true"
click at [749, 295] on label "True" at bounding box center [770, 302] width 112 height 37
click at [735, 298] on input "True" at bounding box center [729, 303] width 12 height 10
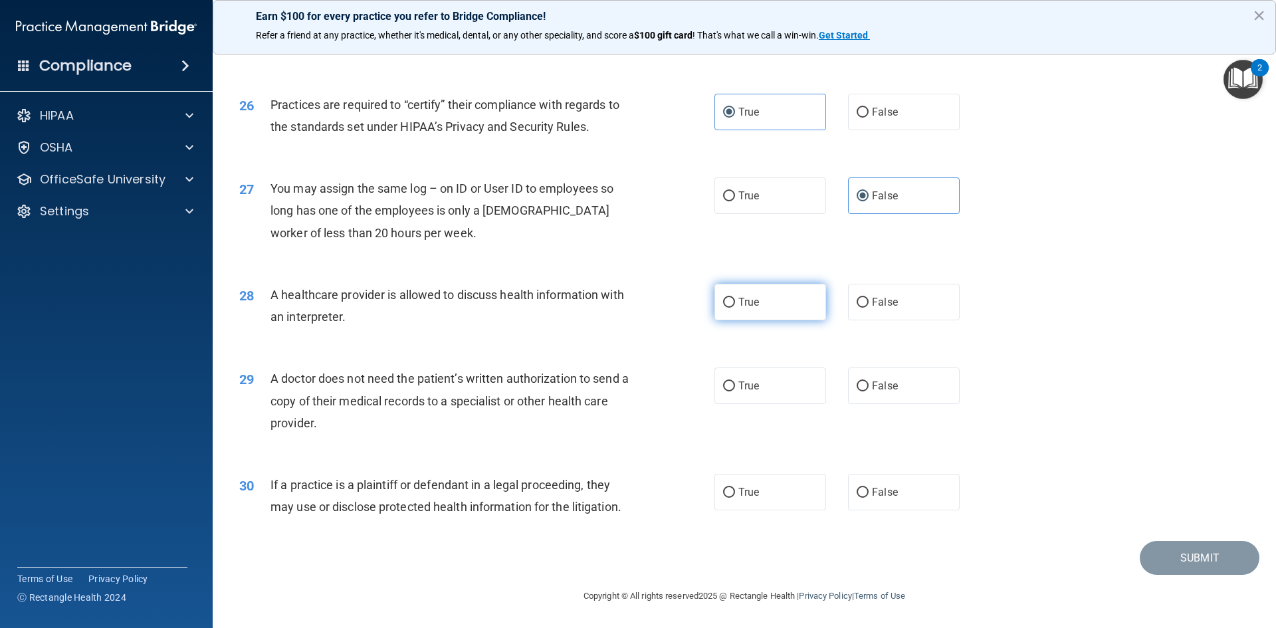
radio input "true"
click at [872, 390] on span "False" at bounding box center [885, 385] width 26 height 13
click at [868, 390] on input "False" at bounding box center [862, 386] width 12 height 10
radio input "true"
click at [798, 395] on label "True" at bounding box center [770, 385] width 112 height 37
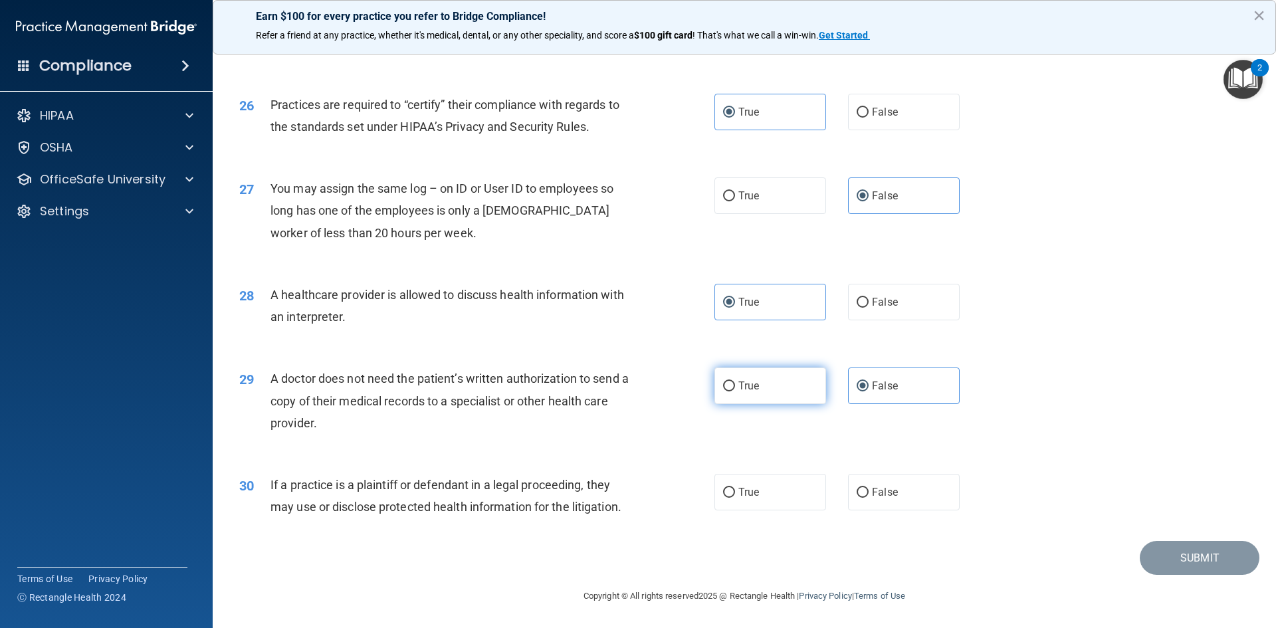
click at [735, 391] on input "True" at bounding box center [729, 386] width 12 height 10
radio input "true"
radio input "false"
click at [886, 495] on span "False" at bounding box center [885, 492] width 26 height 13
click at [868, 495] on input "False" at bounding box center [862, 493] width 12 height 10
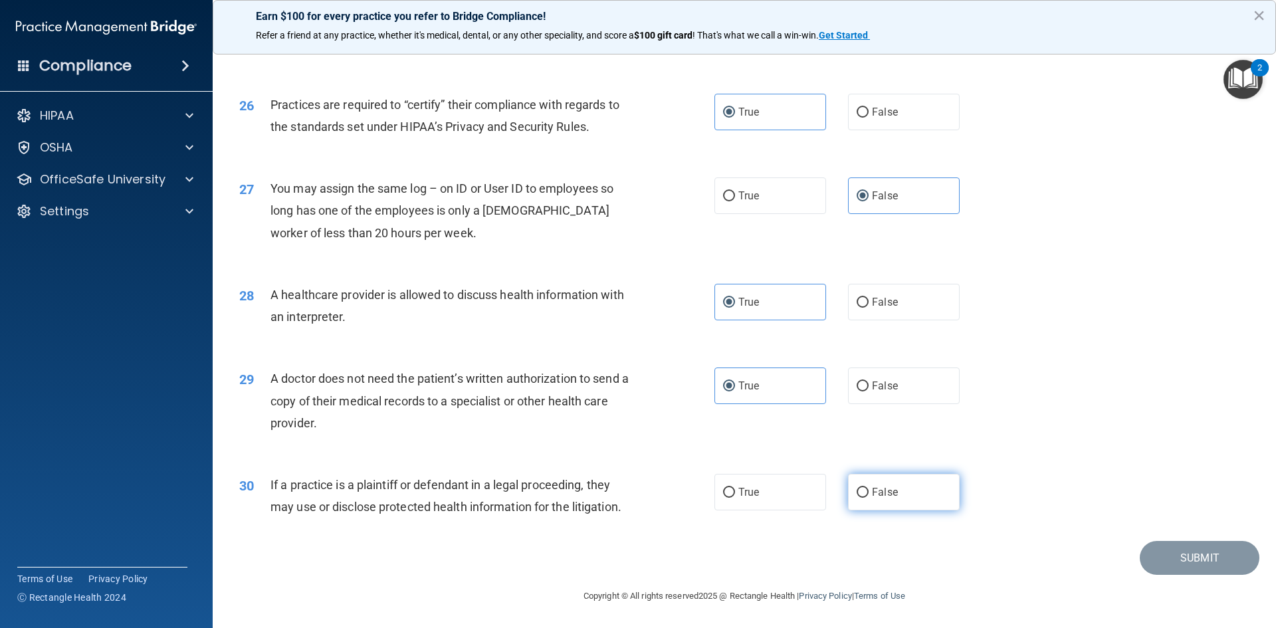
radio input "true"
click at [1179, 551] on button "Submit" at bounding box center [1199, 558] width 120 height 34
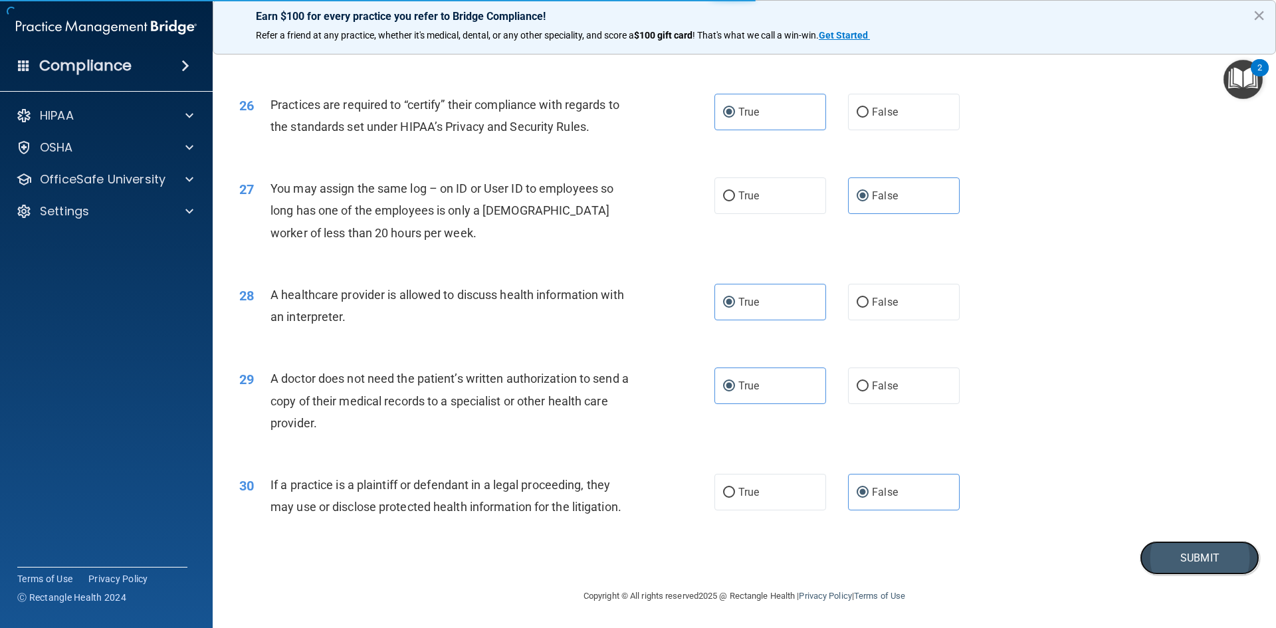
click at [1167, 557] on button "Submit" at bounding box center [1199, 558] width 120 height 34
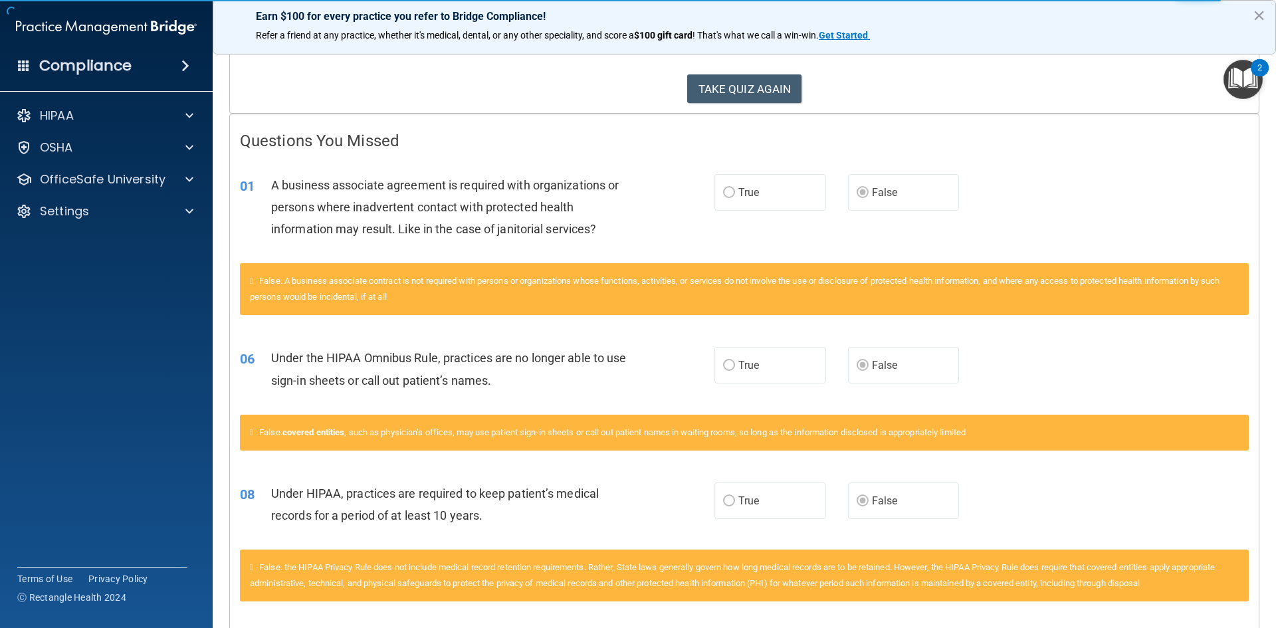
scroll to position [266, 0]
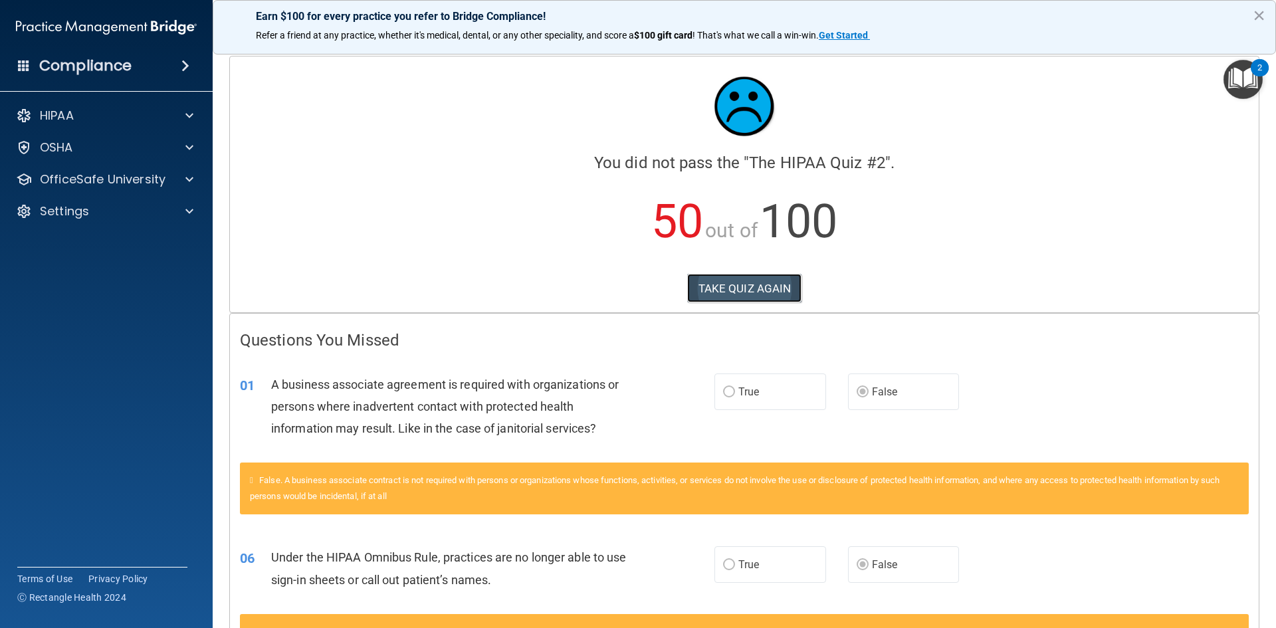
click at [779, 298] on button "TAKE QUIZ AGAIN" at bounding box center [744, 288] width 115 height 29
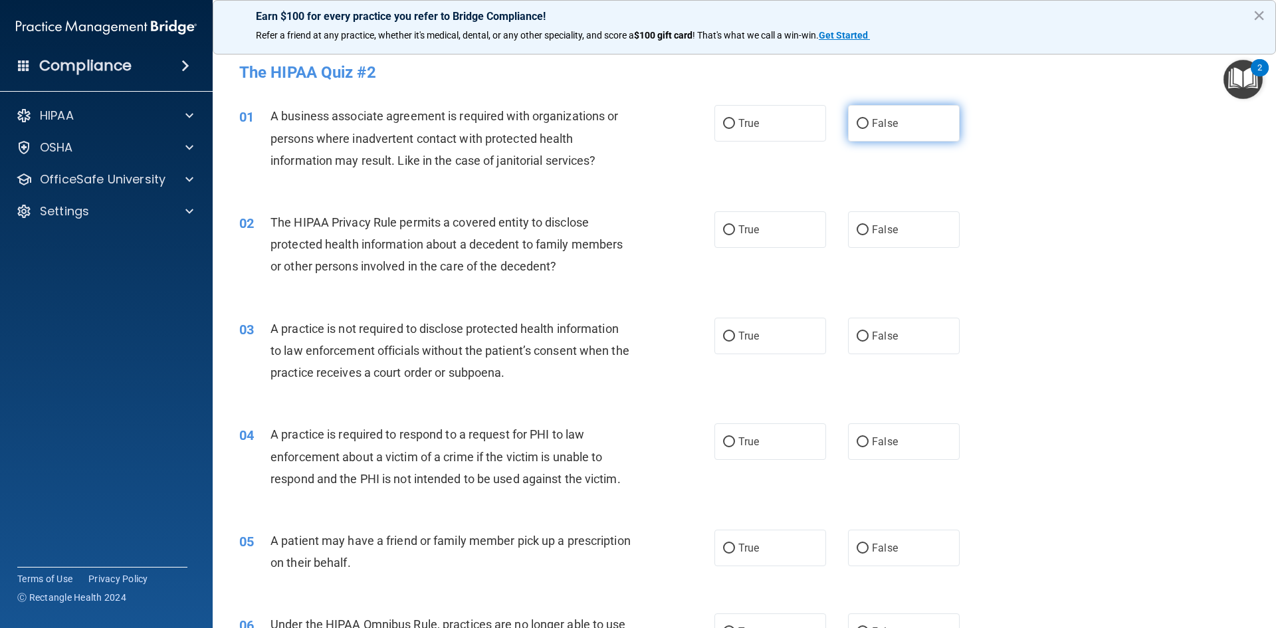
click at [899, 110] on label "False" at bounding box center [904, 123] width 112 height 37
click at [868, 119] on input "False" at bounding box center [862, 124] width 12 height 10
radio input "true"
click at [753, 231] on span "True" at bounding box center [748, 229] width 21 height 13
click at [735, 231] on input "True" at bounding box center [729, 230] width 12 height 10
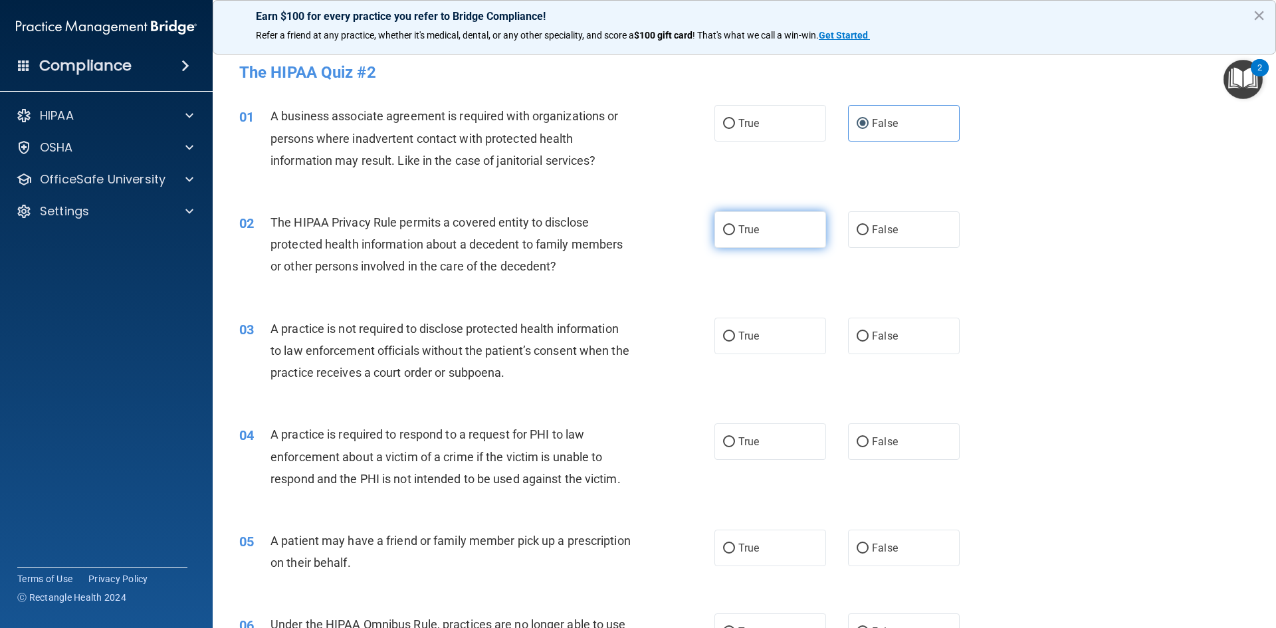
radio input "true"
click at [919, 336] on label "False" at bounding box center [904, 336] width 112 height 37
click at [868, 336] on input "False" at bounding box center [862, 337] width 12 height 10
radio input "true"
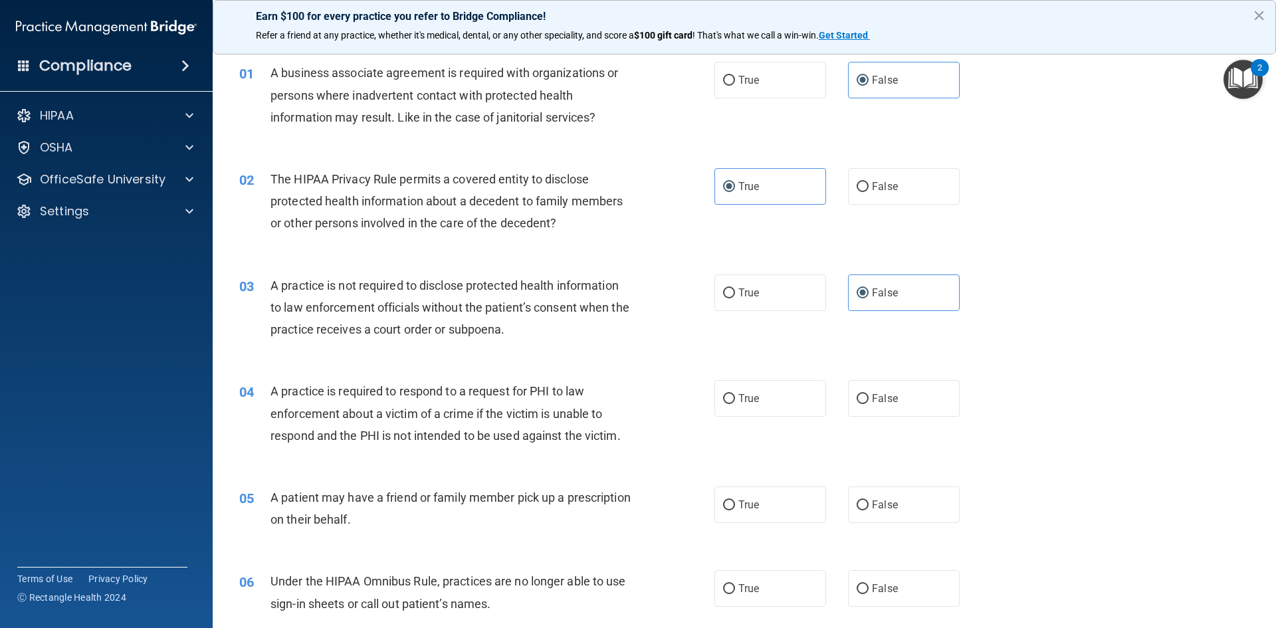
scroll to position [66, 0]
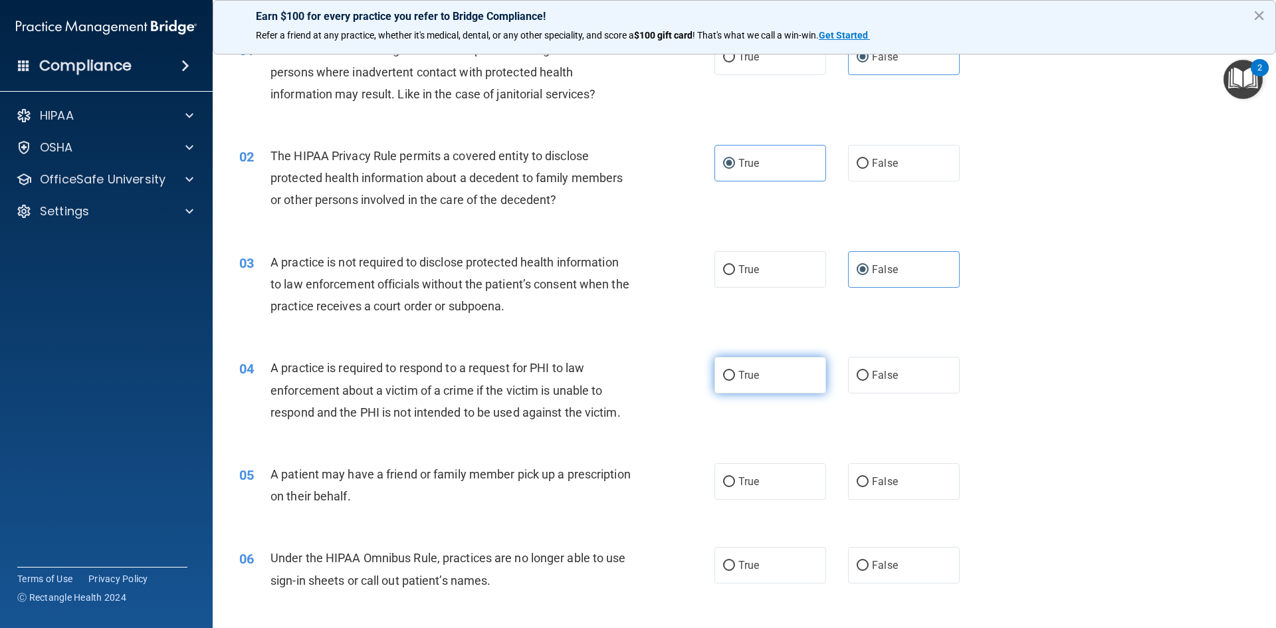
click at [766, 372] on label "True" at bounding box center [770, 375] width 112 height 37
click at [735, 372] on input "True" at bounding box center [729, 376] width 12 height 10
radio input "true"
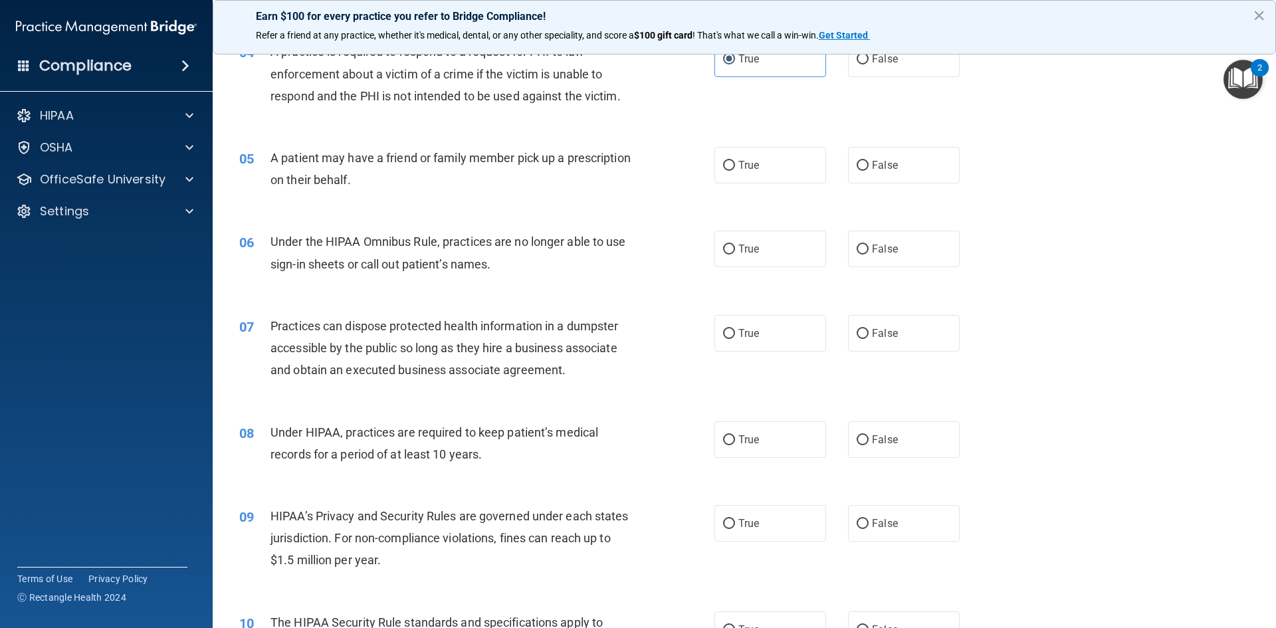
scroll to position [399, 0]
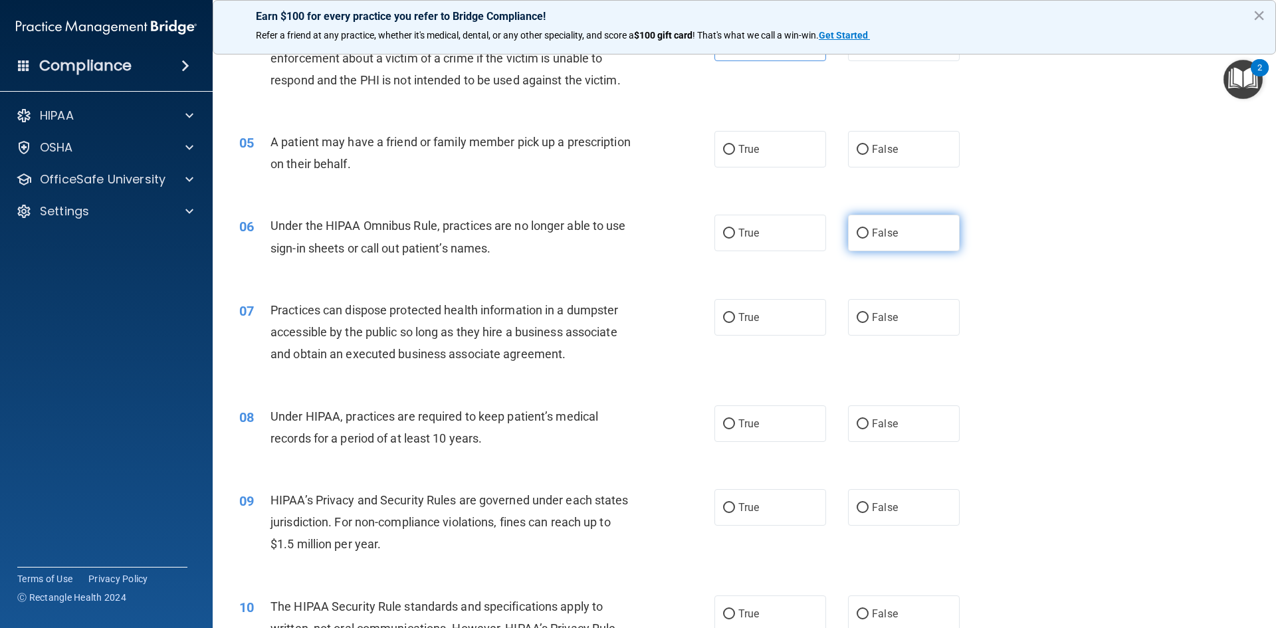
drag, startPoint x: 868, startPoint y: 225, endPoint x: 832, endPoint y: 225, distance: 35.9
click at [868, 225] on label "False" at bounding box center [904, 233] width 112 height 37
click at [868, 229] on input "False" at bounding box center [862, 234] width 12 height 10
radio input "true"
click at [782, 139] on label "True" at bounding box center [770, 149] width 112 height 37
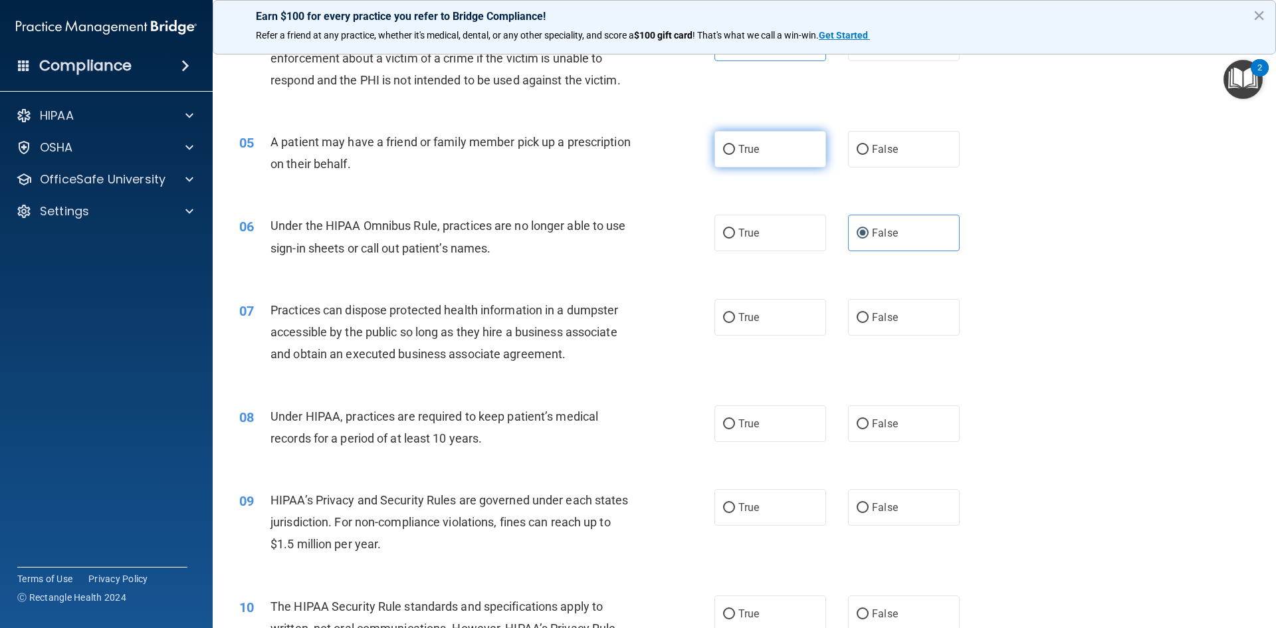
click at [735, 145] on input "True" at bounding box center [729, 150] width 12 height 10
radio input "true"
click at [914, 429] on label "False" at bounding box center [904, 423] width 112 height 37
click at [868, 429] on input "False" at bounding box center [862, 424] width 12 height 10
radio input "true"
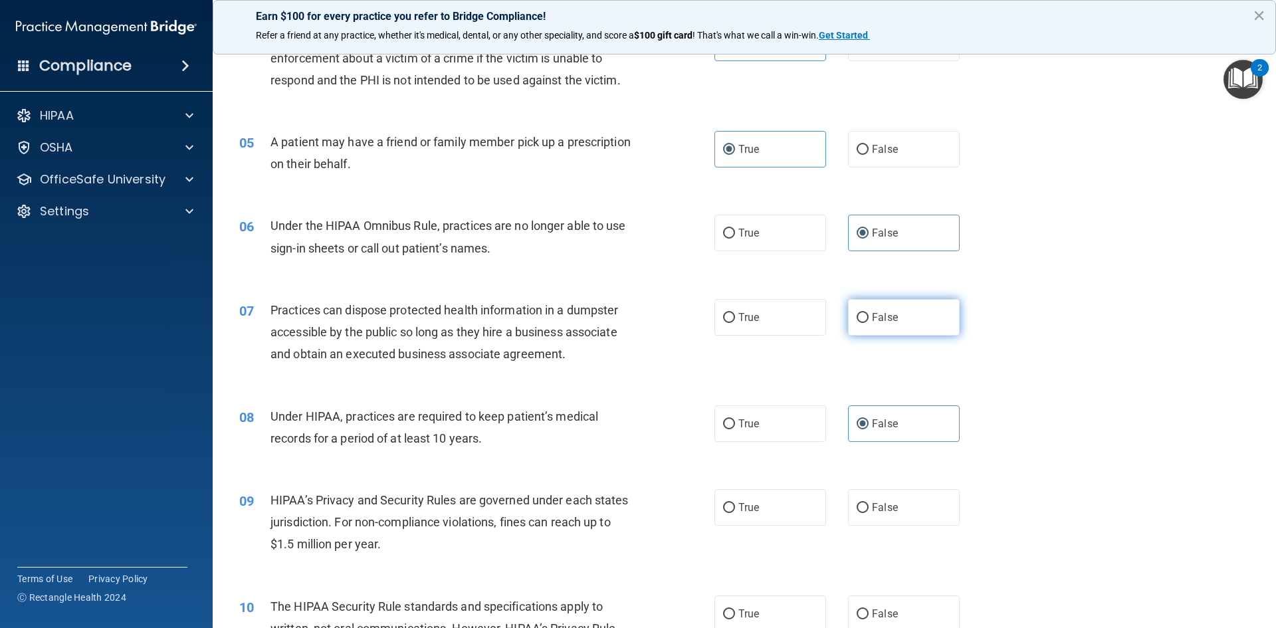
click at [890, 312] on span "False" at bounding box center [885, 317] width 26 height 13
click at [868, 313] on input "False" at bounding box center [862, 318] width 12 height 10
radio input "true"
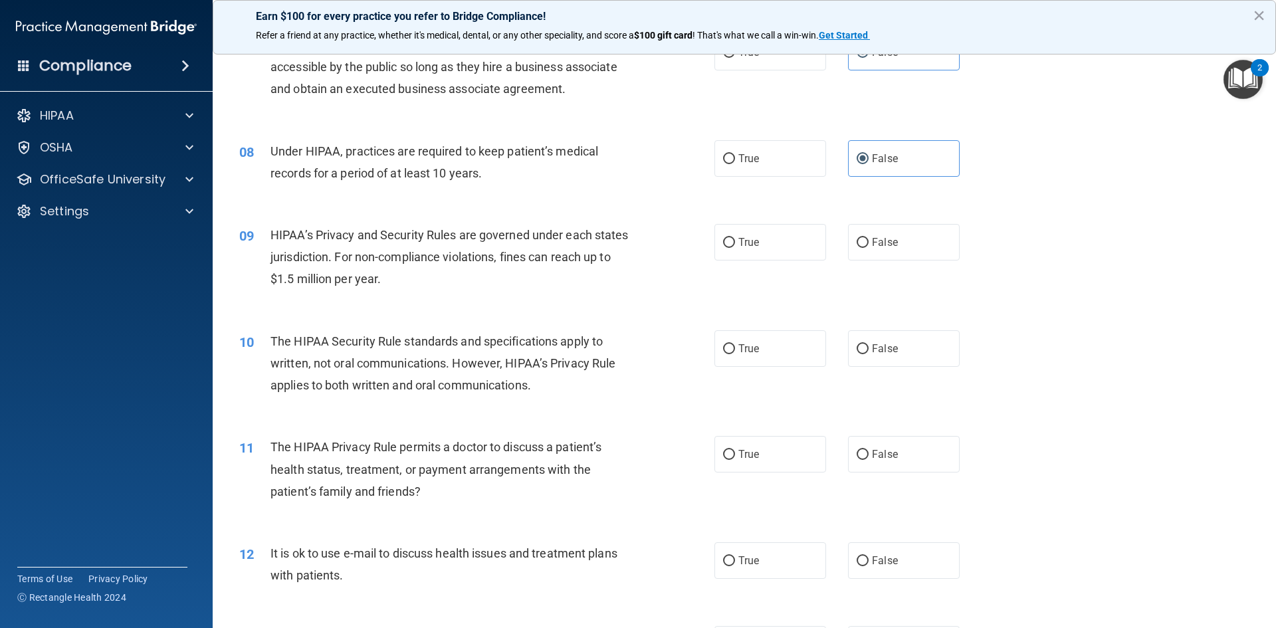
scroll to position [664, 0]
click at [924, 246] on label "False" at bounding box center [904, 241] width 112 height 37
click at [868, 246] on input "False" at bounding box center [862, 242] width 12 height 10
radio input "true"
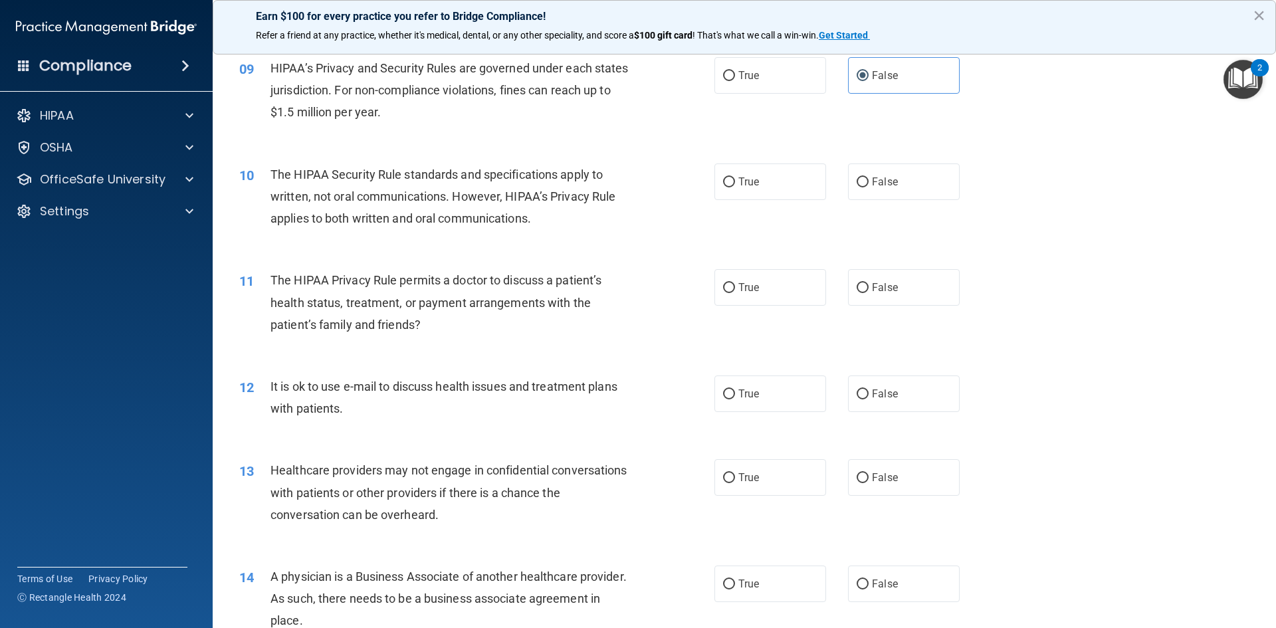
scroll to position [864, 0]
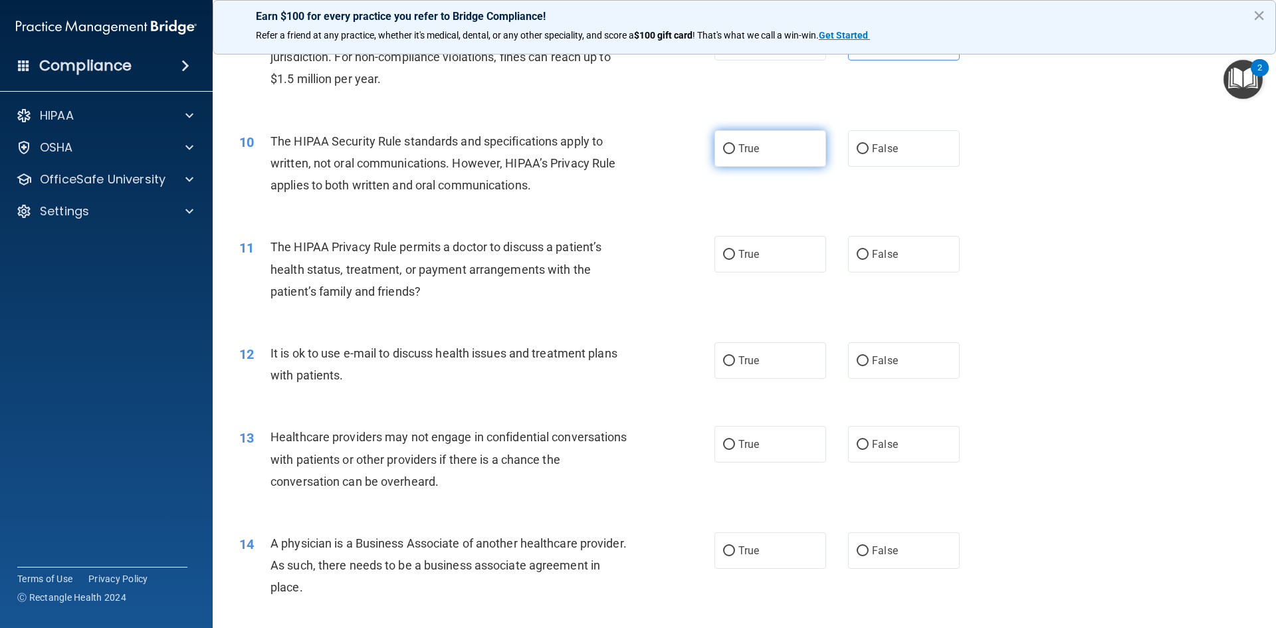
click at [793, 161] on label "True" at bounding box center [770, 148] width 112 height 37
click at [735, 154] on input "True" at bounding box center [729, 149] width 12 height 10
radio input "true"
click at [744, 251] on span "True" at bounding box center [748, 254] width 21 height 13
click at [735, 251] on input "True" at bounding box center [729, 255] width 12 height 10
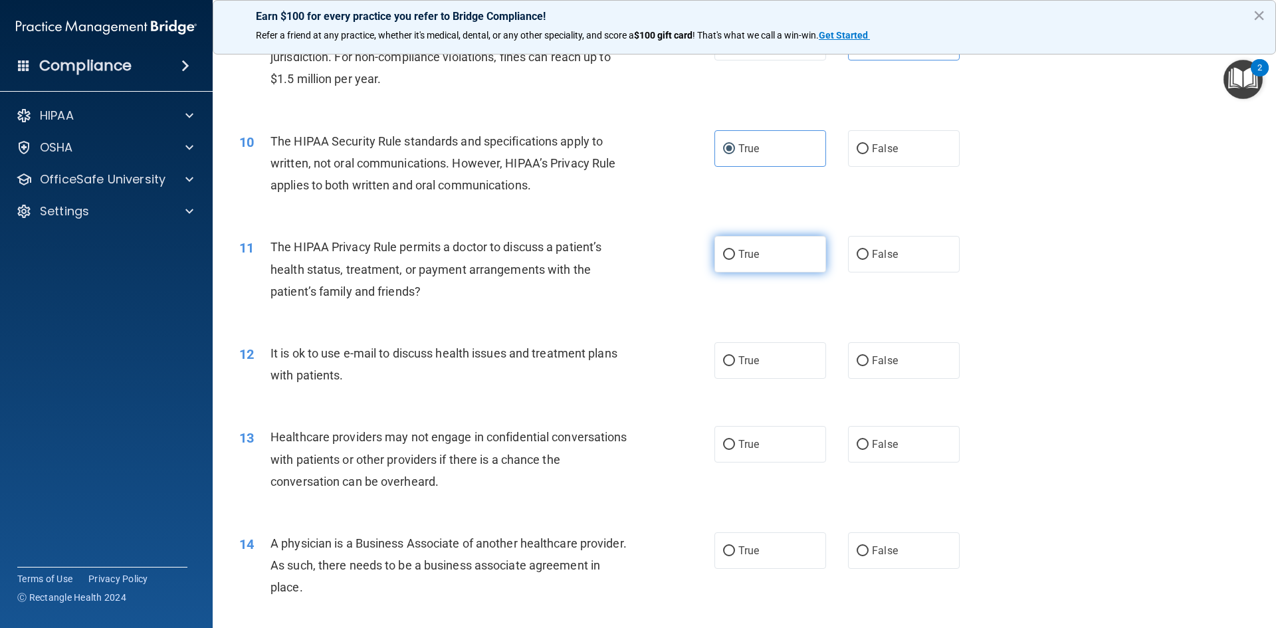
radio input "true"
click at [868, 454] on label "False" at bounding box center [904, 444] width 112 height 37
click at [868, 450] on input "False" at bounding box center [862, 445] width 12 height 10
radio input "true"
click at [848, 360] on label "False" at bounding box center [904, 360] width 112 height 37
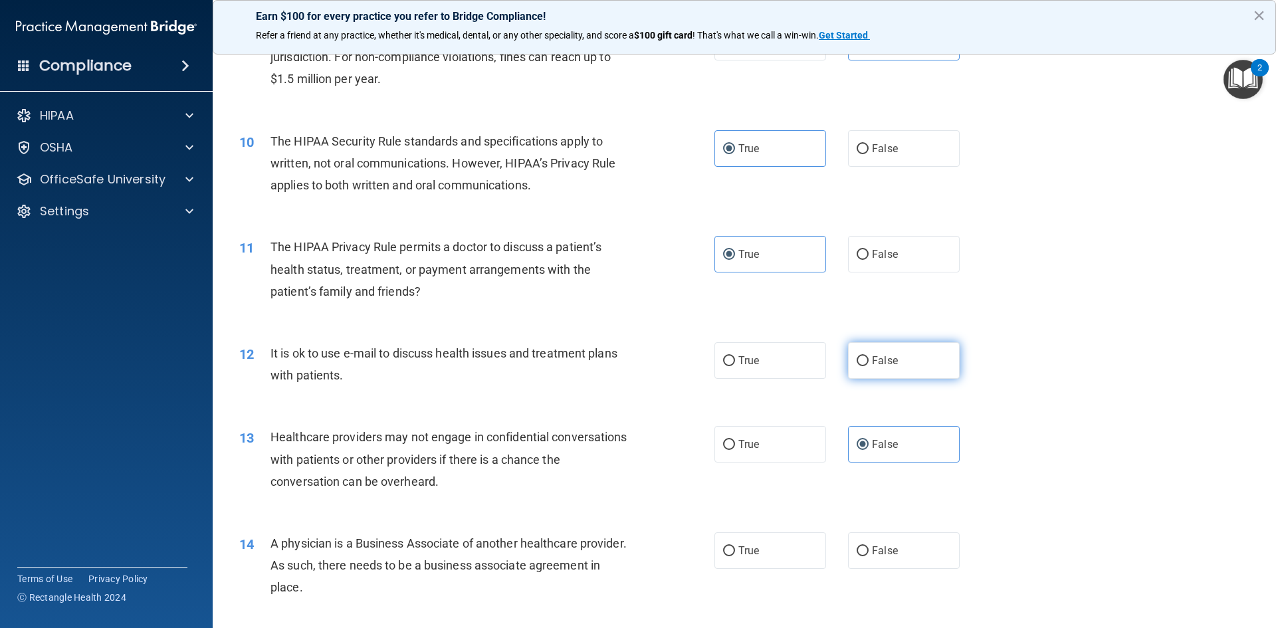
click at [856, 360] on input "False" at bounding box center [862, 361] width 12 height 10
radio input "true"
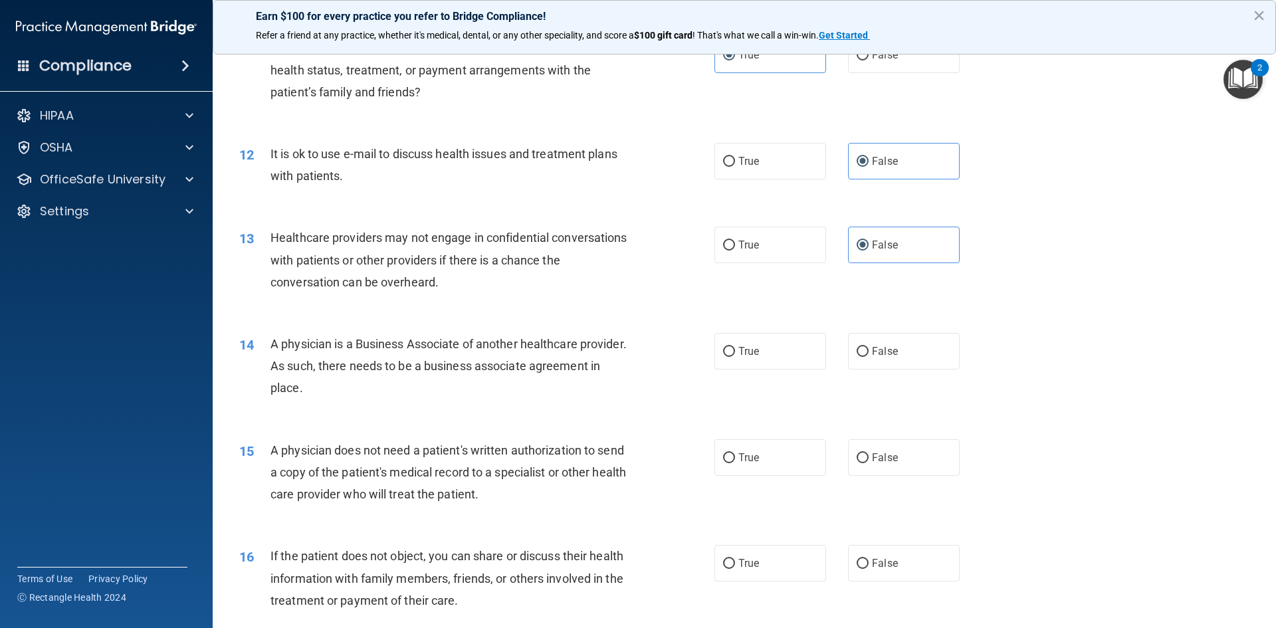
scroll to position [1130, 0]
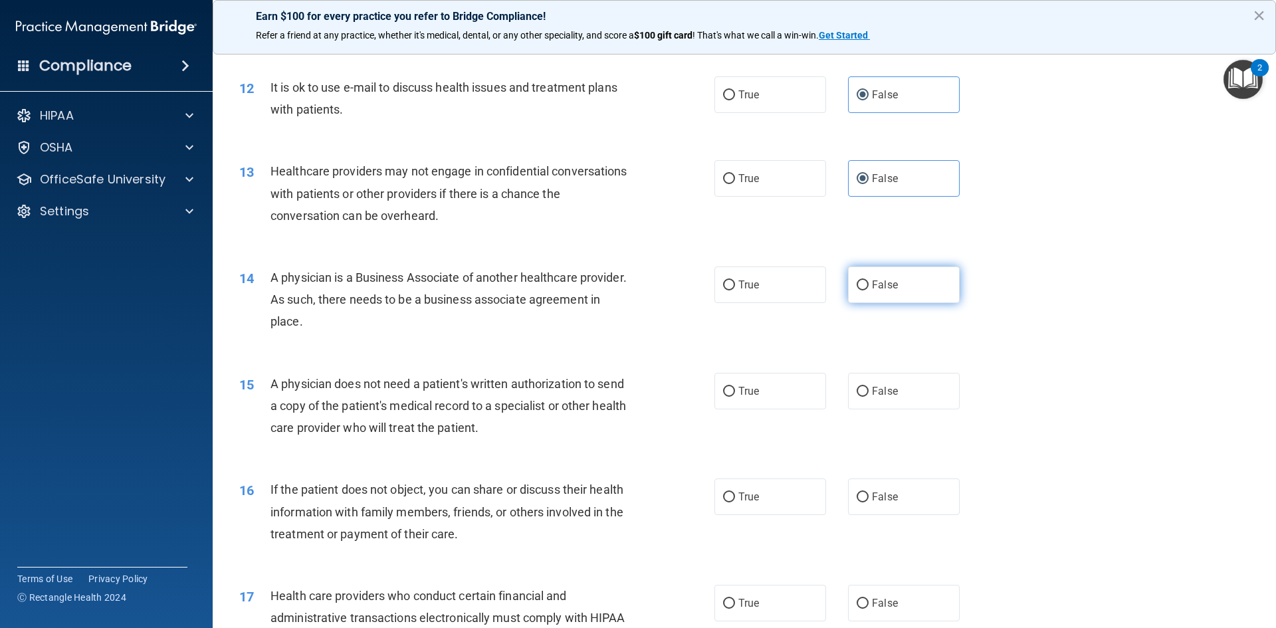
click at [915, 294] on label "False" at bounding box center [904, 284] width 112 height 37
click at [868, 290] on input "False" at bounding box center [862, 285] width 12 height 10
radio input "true"
click at [762, 498] on label "True" at bounding box center [770, 496] width 112 height 37
click at [735, 498] on input "True" at bounding box center [729, 497] width 12 height 10
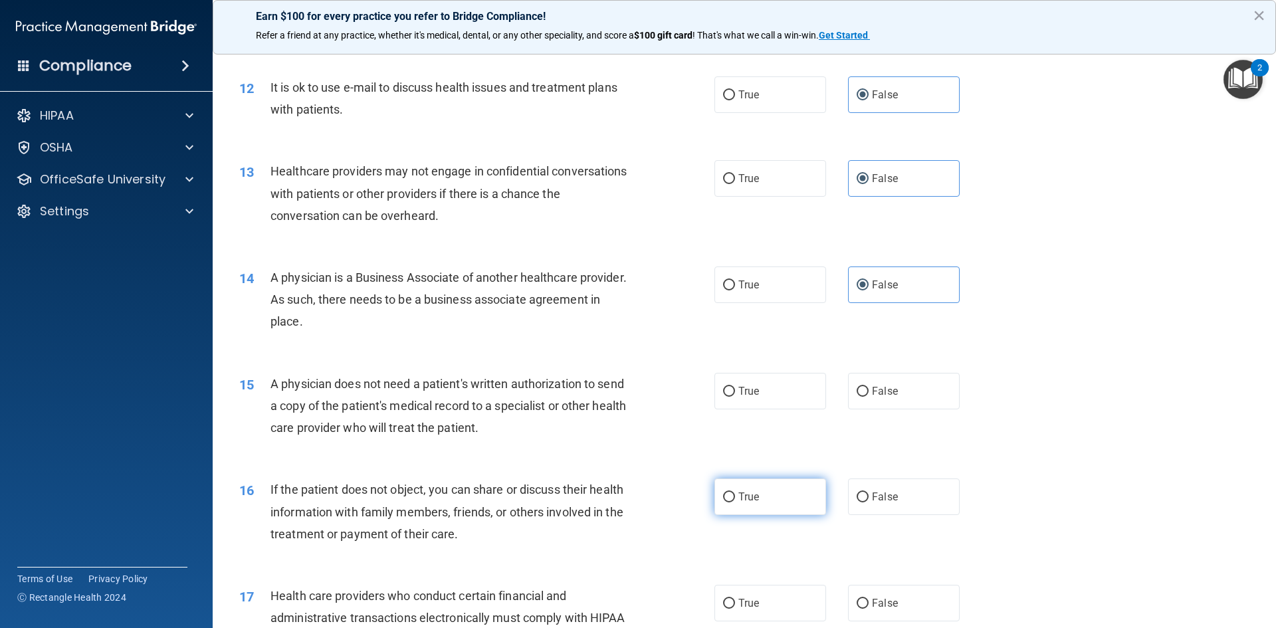
radio input "true"
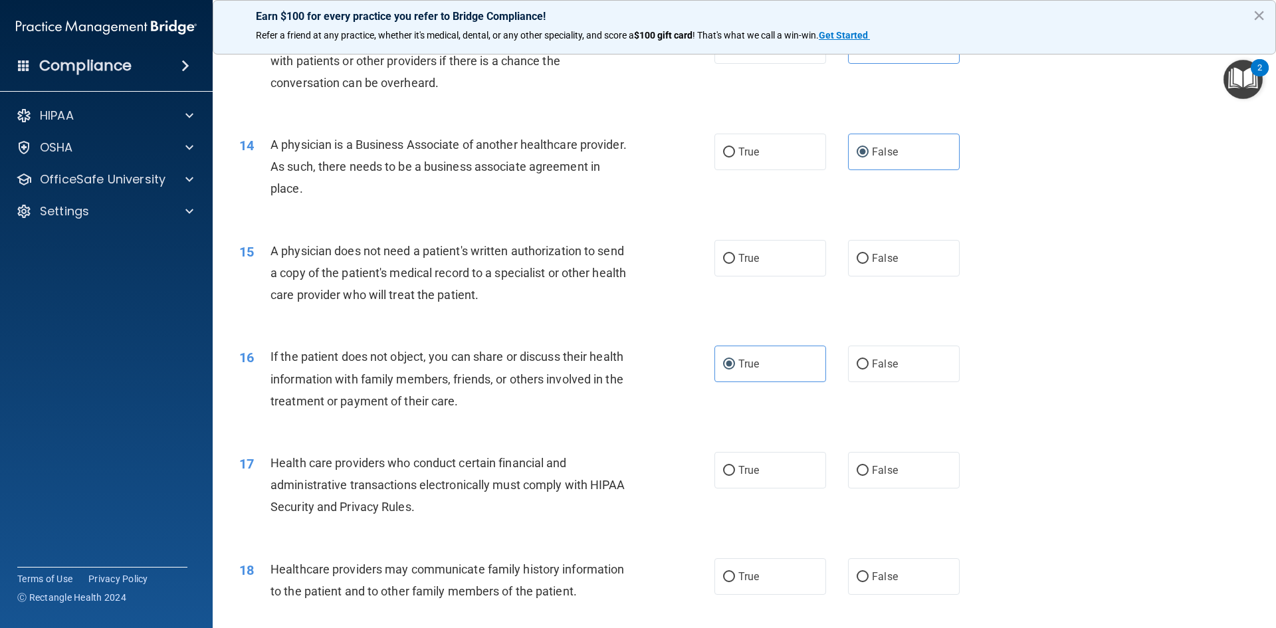
scroll to position [1329, 0]
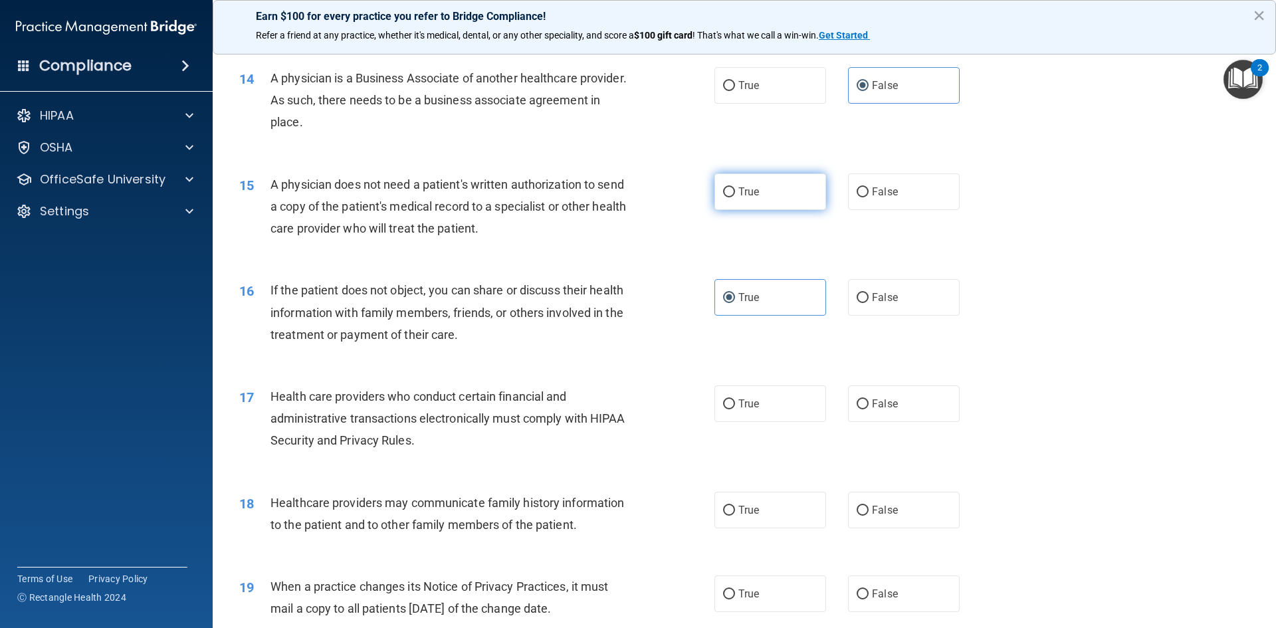
click at [740, 195] on span "True" at bounding box center [748, 191] width 21 height 13
click at [735, 195] on input "True" at bounding box center [729, 192] width 12 height 10
radio input "true"
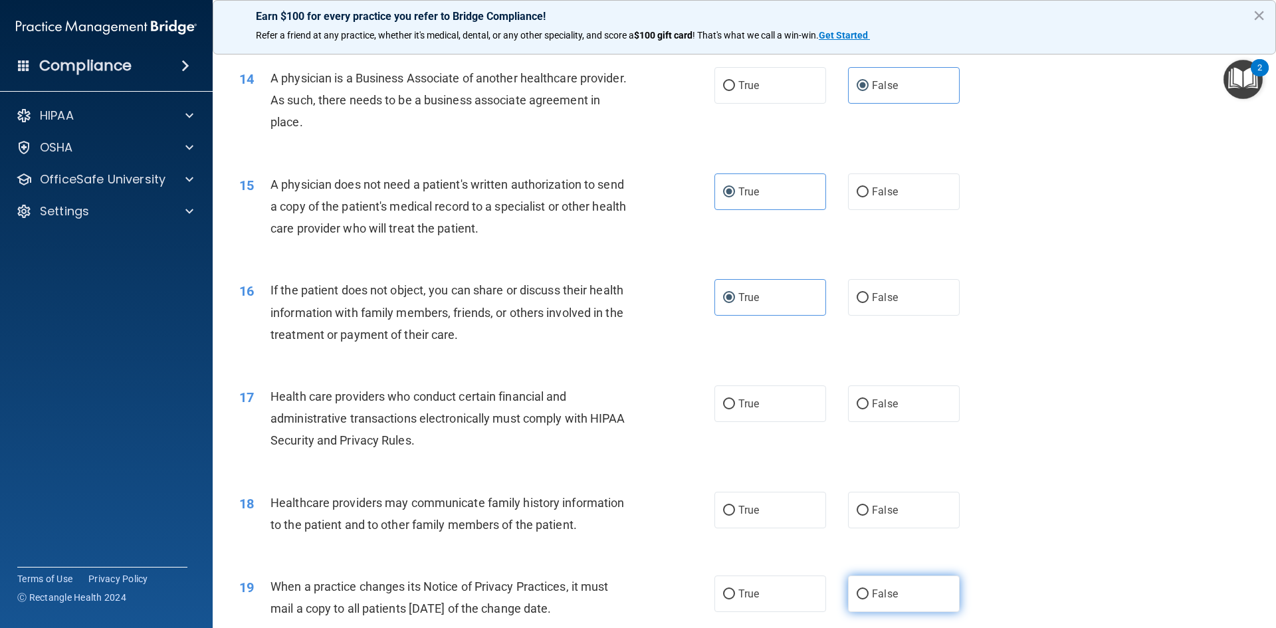
click at [898, 594] on label "False" at bounding box center [904, 593] width 112 height 37
click at [868, 594] on input "False" at bounding box center [862, 594] width 12 height 10
radio input "true"
click at [745, 406] on span "True" at bounding box center [748, 403] width 21 height 13
click at [735, 406] on input "True" at bounding box center [729, 404] width 12 height 10
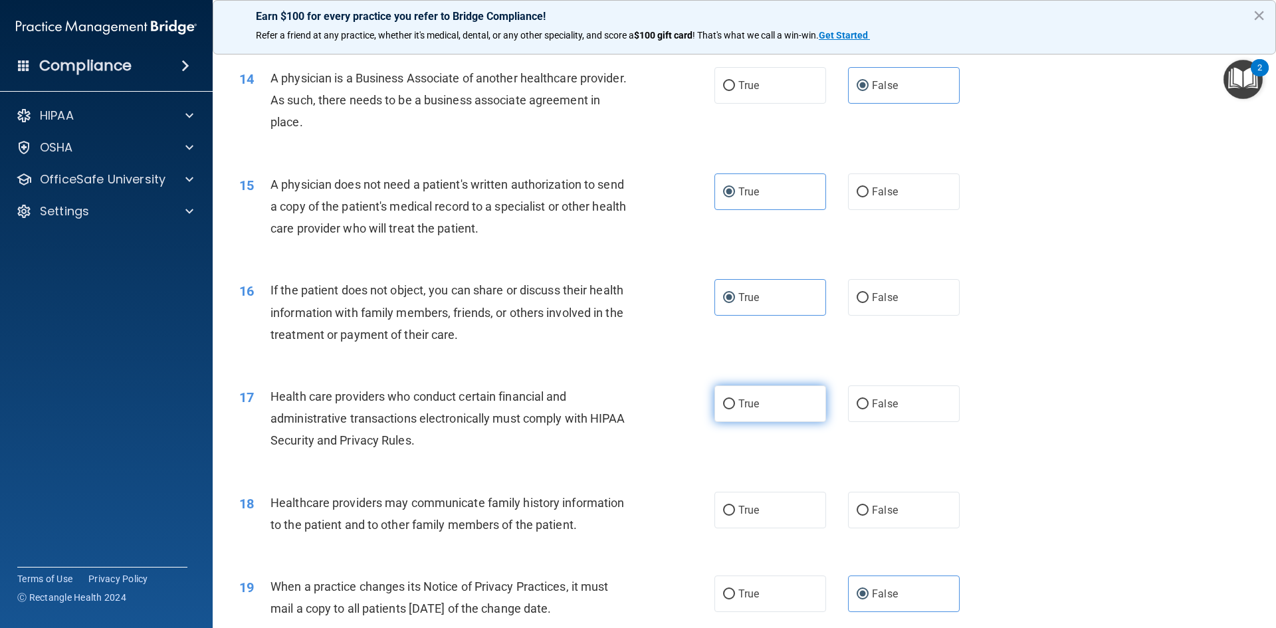
radio input "true"
click at [767, 497] on label "True" at bounding box center [770, 510] width 112 height 37
click at [735, 506] on input "True" at bounding box center [729, 511] width 12 height 10
radio input "true"
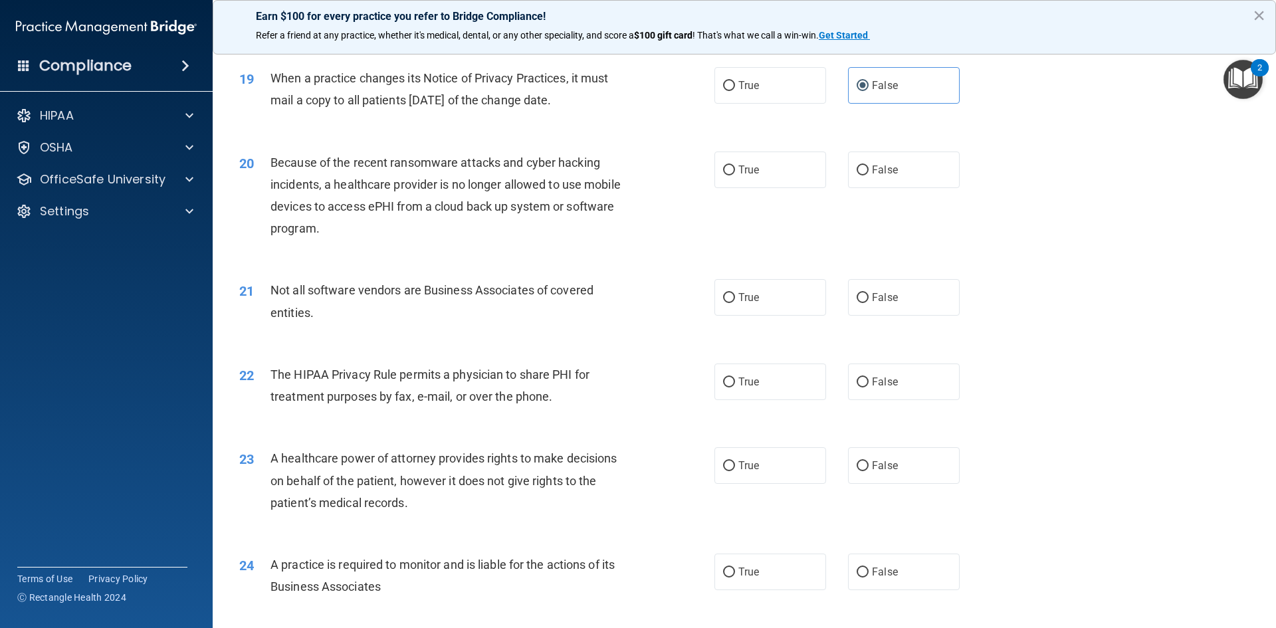
scroll to position [1860, 0]
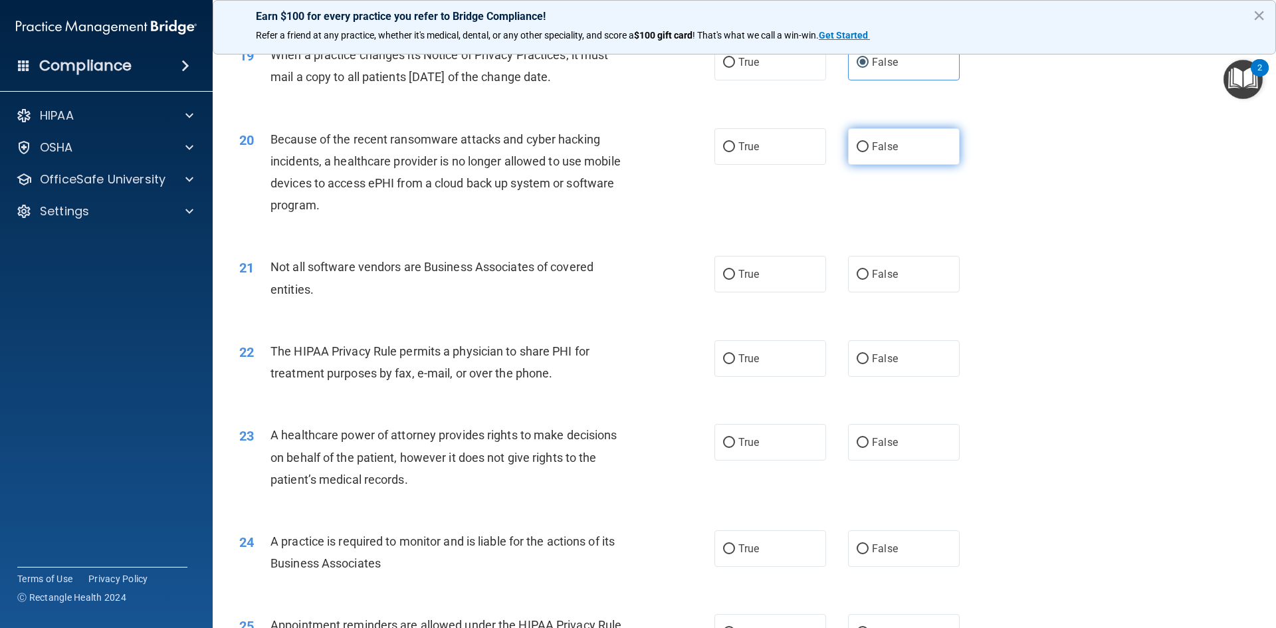
click at [914, 138] on label "False" at bounding box center [904, 146] width 112 height 37
click at [868, 142] on input "False" at bounding box center [862, 147] width 12 height 10
radio input "true"
click at [800, 365] on label "True" at bounding box center [770, 358] width 112 height 37
click at [735, 364] on input "True" at bounding box center [729, 359] width 12 height 10
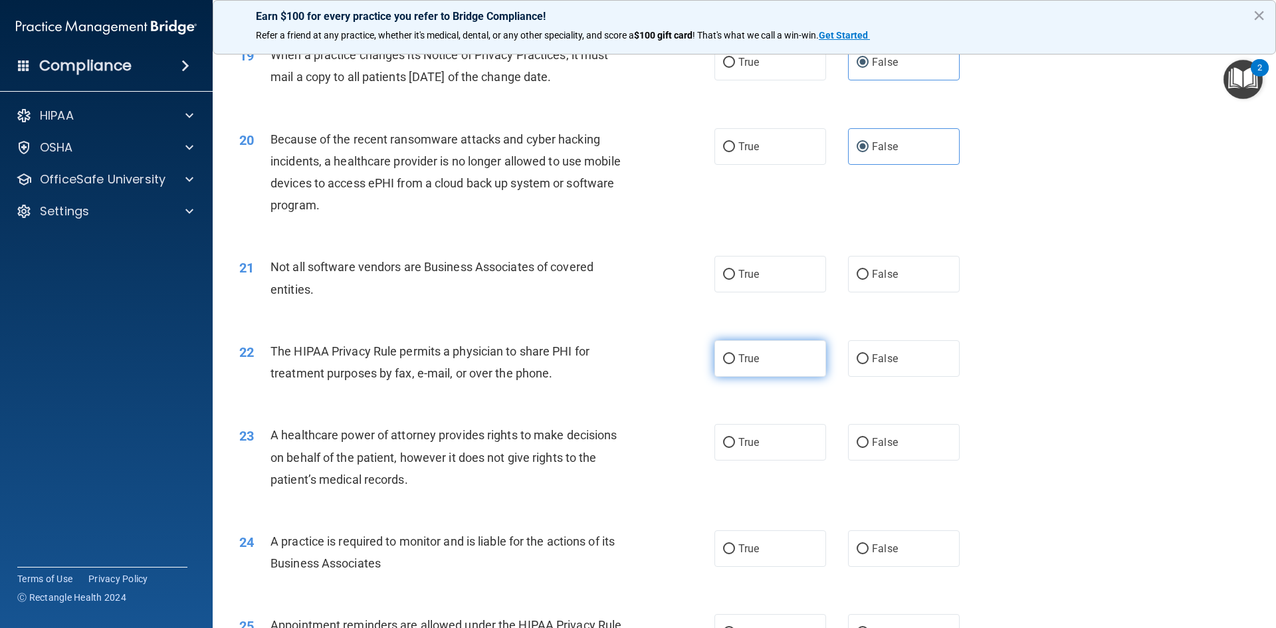
radio input "true"
click at [872, 273] on span "False" at bounding box center [885, 274] width 26 height 13
click at [868, 273] on input "False" at bounding box center [862, 275] width 12 height 10
radio input "true"
click at [874, 547] on span "False" at bounding box center [885, 548] width 26 height 13
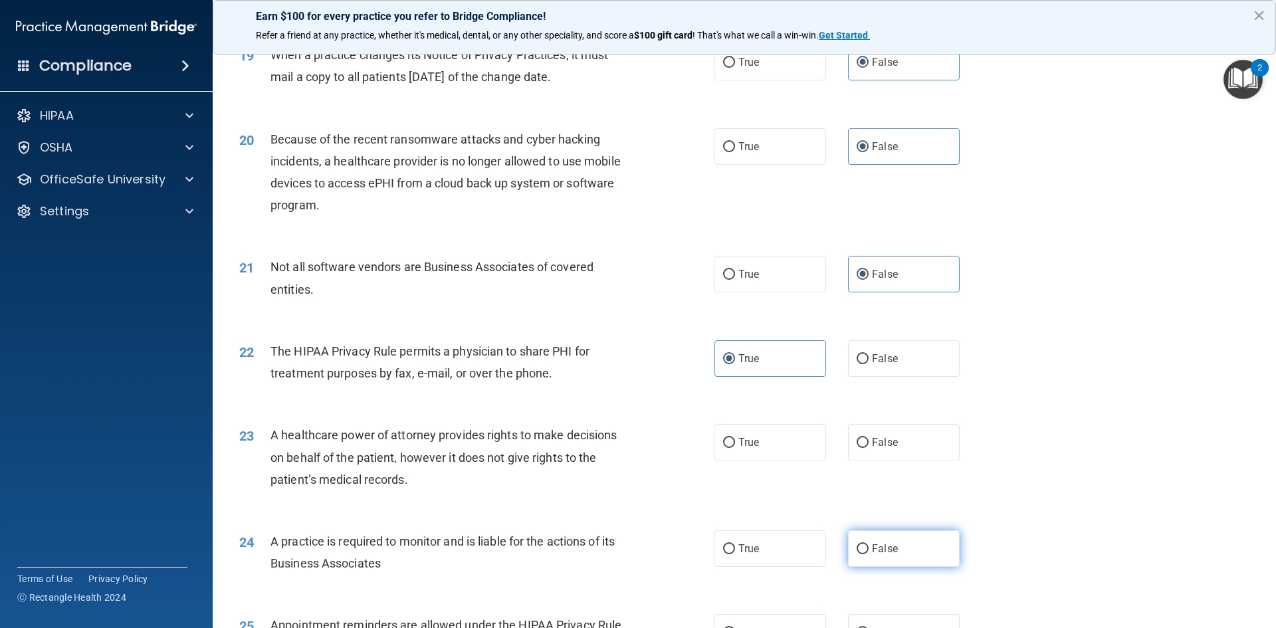
click at [868, 547] on input "False" at bounding box center [862, 549] width 12 height 10
radio input "true"
click at [767, 445] on label "True" at bounding box center [770, 442] width 112 height 37
click at [735, 445] on input "True" at bounding box center [729, 443] width 12 height 10
radio input "true"
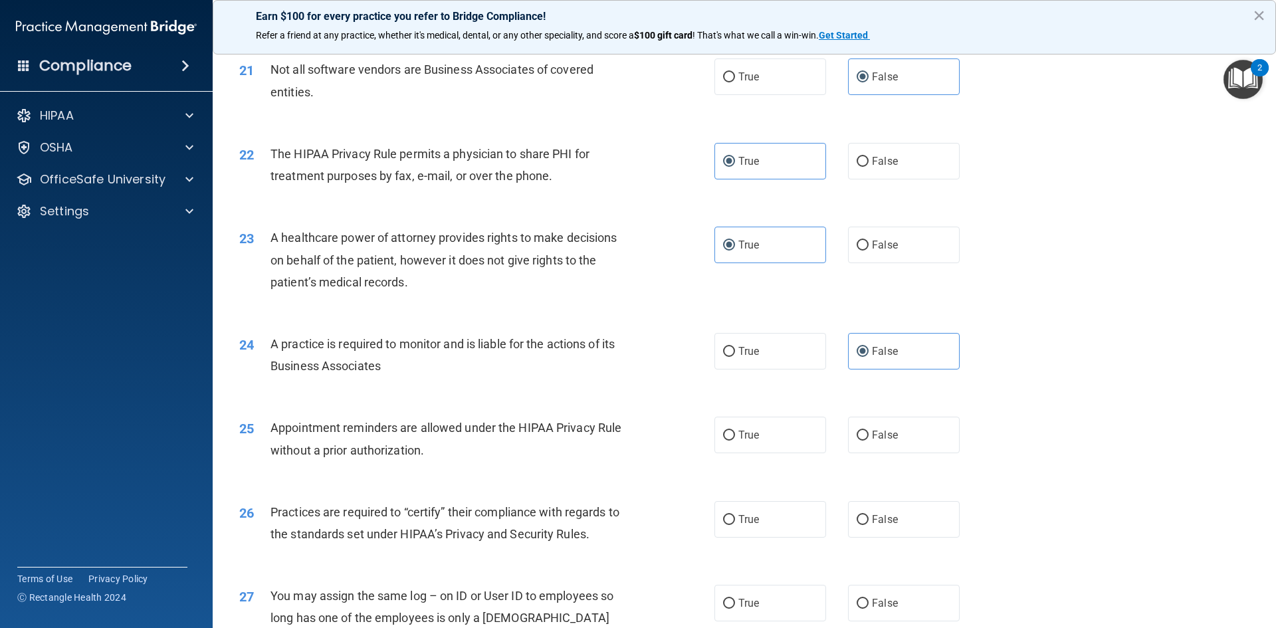
scroll to position [2060, 0]
click at [780, 436] on label "True" at bounding box center [770, 433] width 112 height 37
click at [735, 436] on input "True" at bounding box center [729, 434] width 12 height 10
radio input "true"
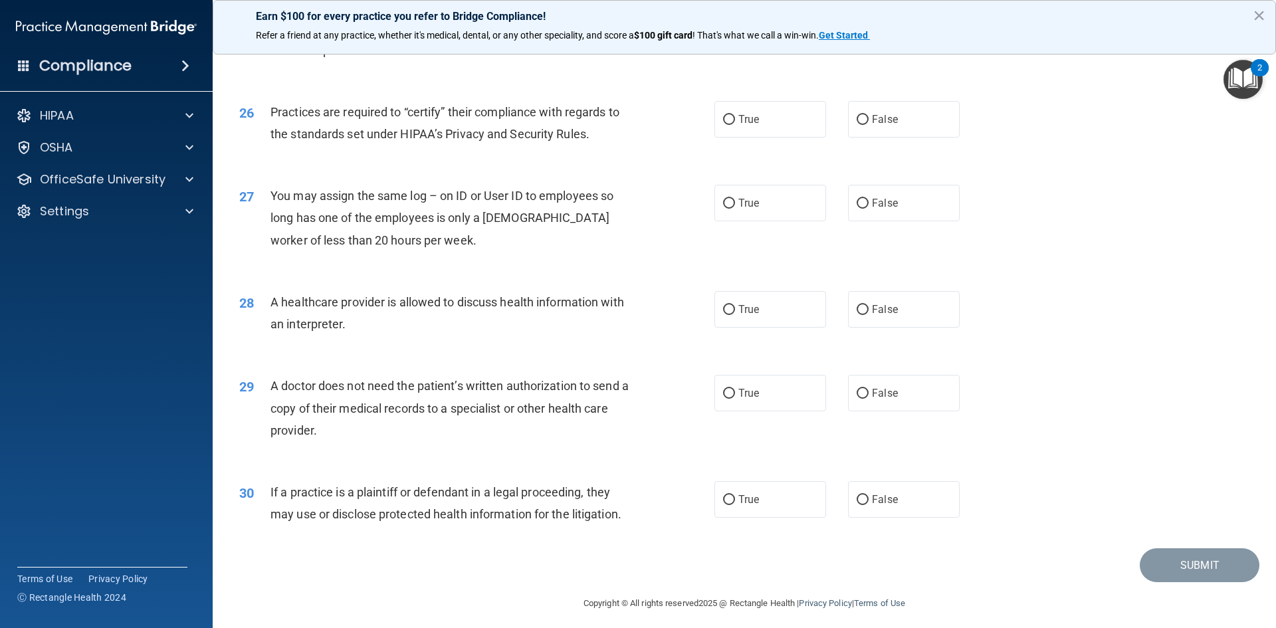
scroll to position [2458, 0]
click at [906, 129] on label "False" at bounding box center [904, 118] width 112 height 37
click at [868, 124] on input "False" at bounding box center [862, 119] width 12 height 10
radio input "true"
drag, startPoint x: 916, startPoint y: 197, endPoint x: 888, endPoint y: 204, distance: 28.0
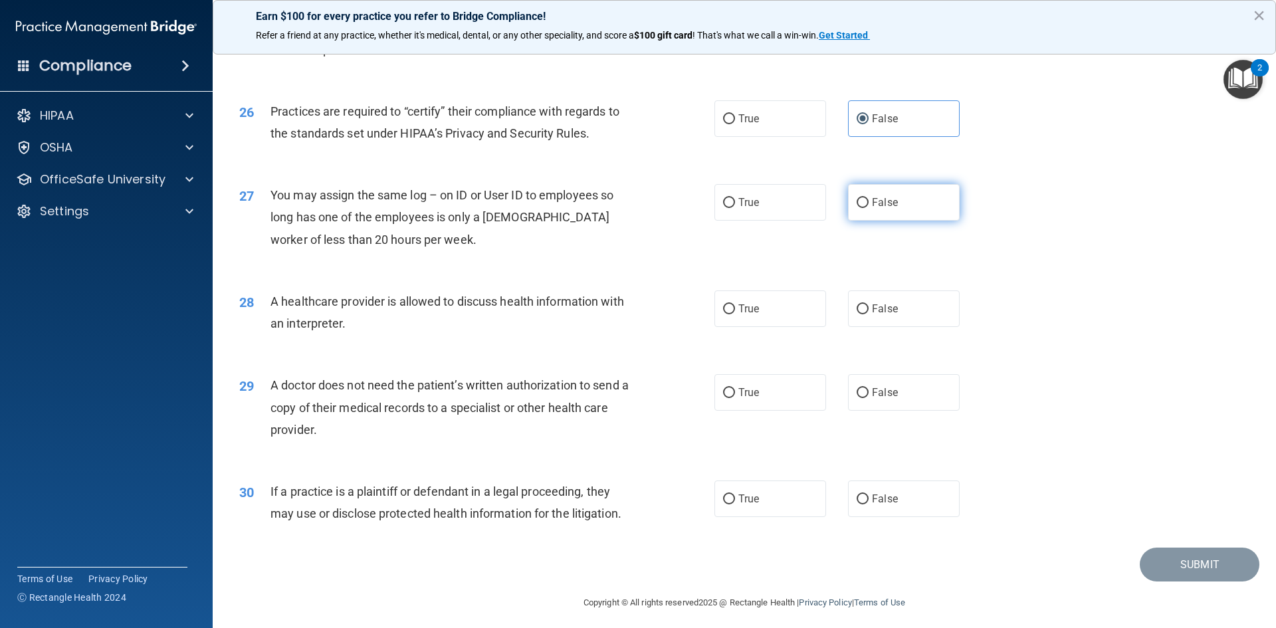
click at [914, 199] on label "False" at bounding box center [904, 202] width 112 height 37
click at [868, 199] on input "False" at bounding box center [862, 203] width 12 height 10
radio input "true"
click at [763, 312] on label "True" at bounding box center [770, 308] width 112 height 37
click at [735, 312] on input "True" at bounding box center [729, 309] width 12 height 10
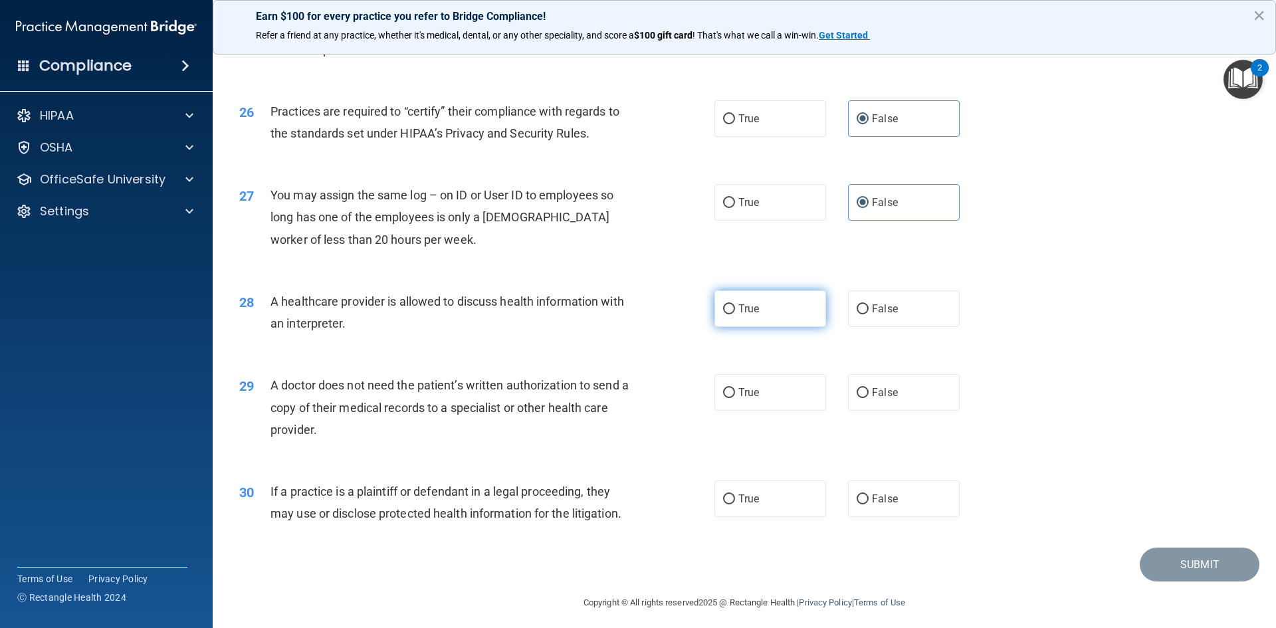
radio input "true"
click at [757, 497] on label "True" at bounding box center [770, 498] width 112 height 37
click at [735, 497] on input "True" at bounding box center [729, 499] width 12 height 10
radio input "true"
click at [872, 393] on span "False" at bounding box center [885, 392] width 26 height 13
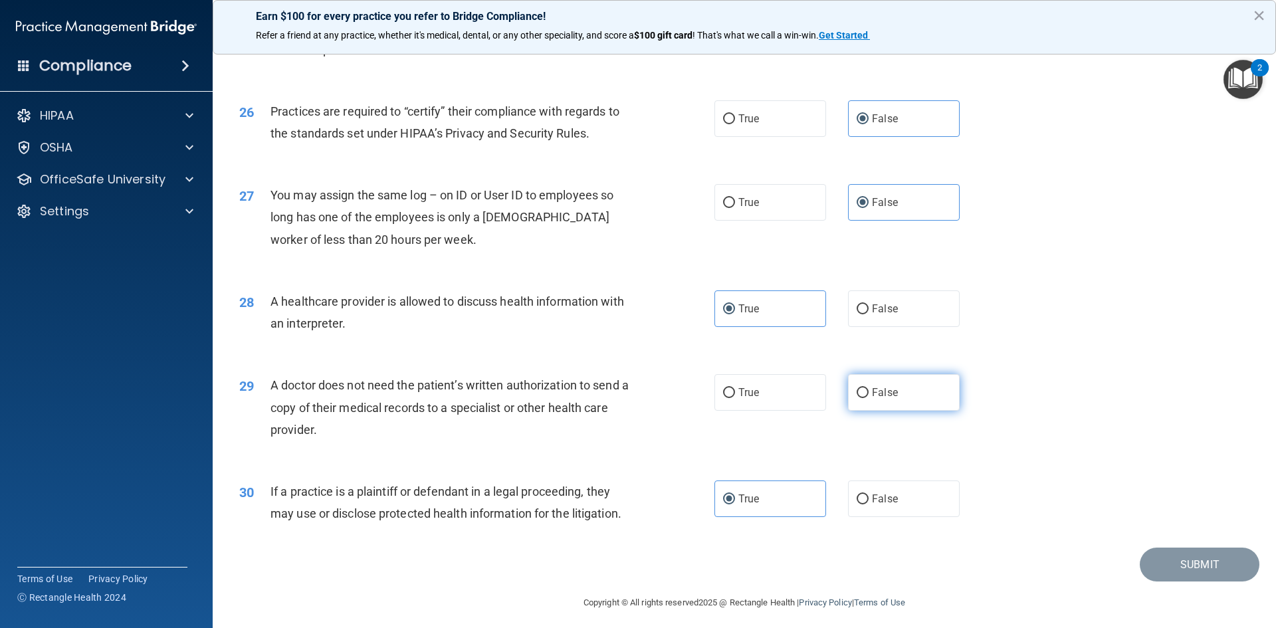
click at [868, 393] on input "False" at bounding box center [862, 393] width 12 height 10
radio input "true"
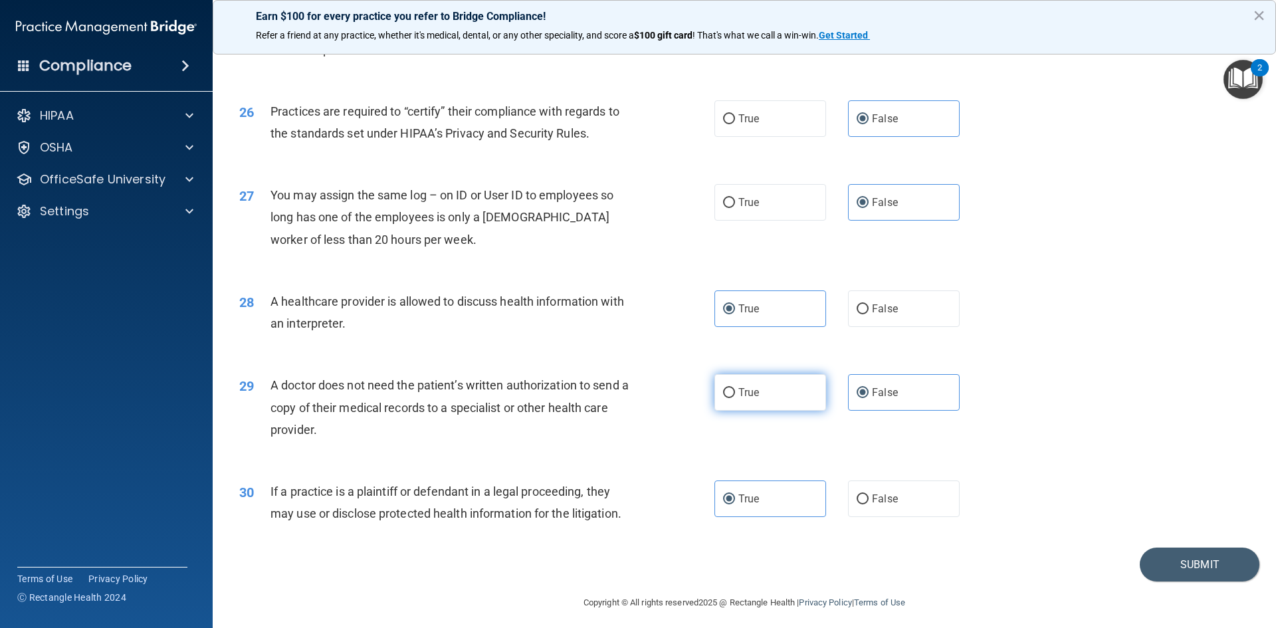
click at [775, 385] on label "True" at bounding box center [770, 392] width 112 height 37
click at [735, 388] on input "True" at bounding box center [729, 393] width 12 height 10
radio input "true"
radio input "false"
click at [1167, 557] on button "Submit" at bounding box center [1199, 564] width 120 height 34
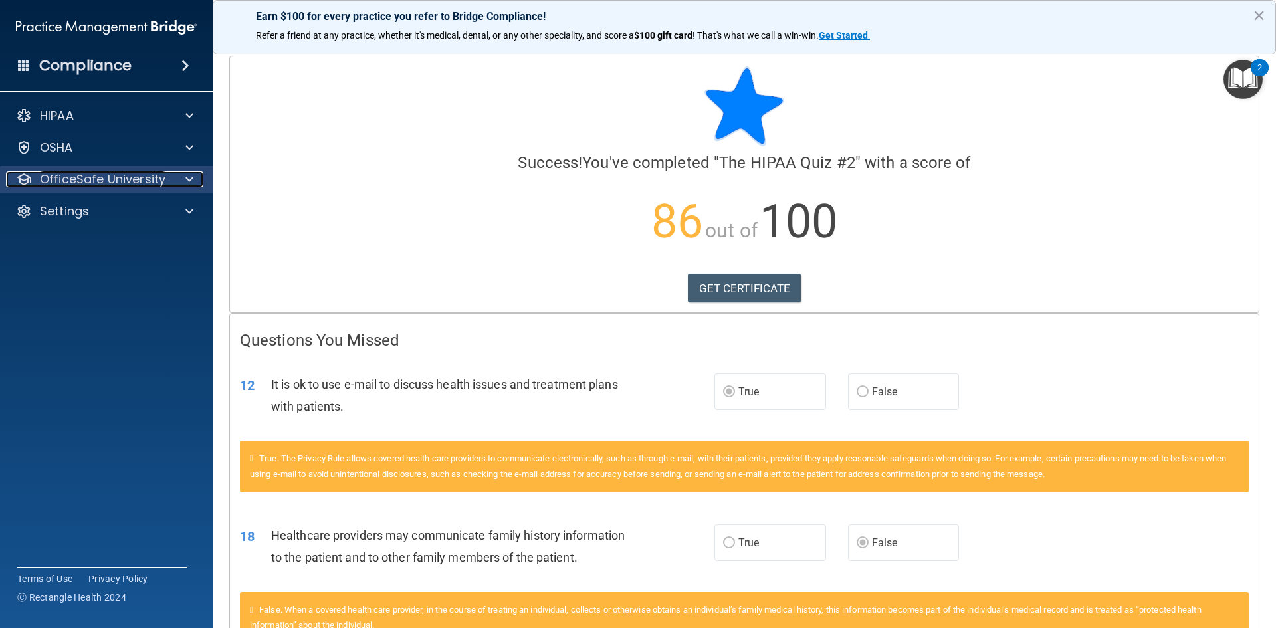
click at [130, 172] on p "OfficeSafe University" at bounding box center [103, 179] width 126 height 16
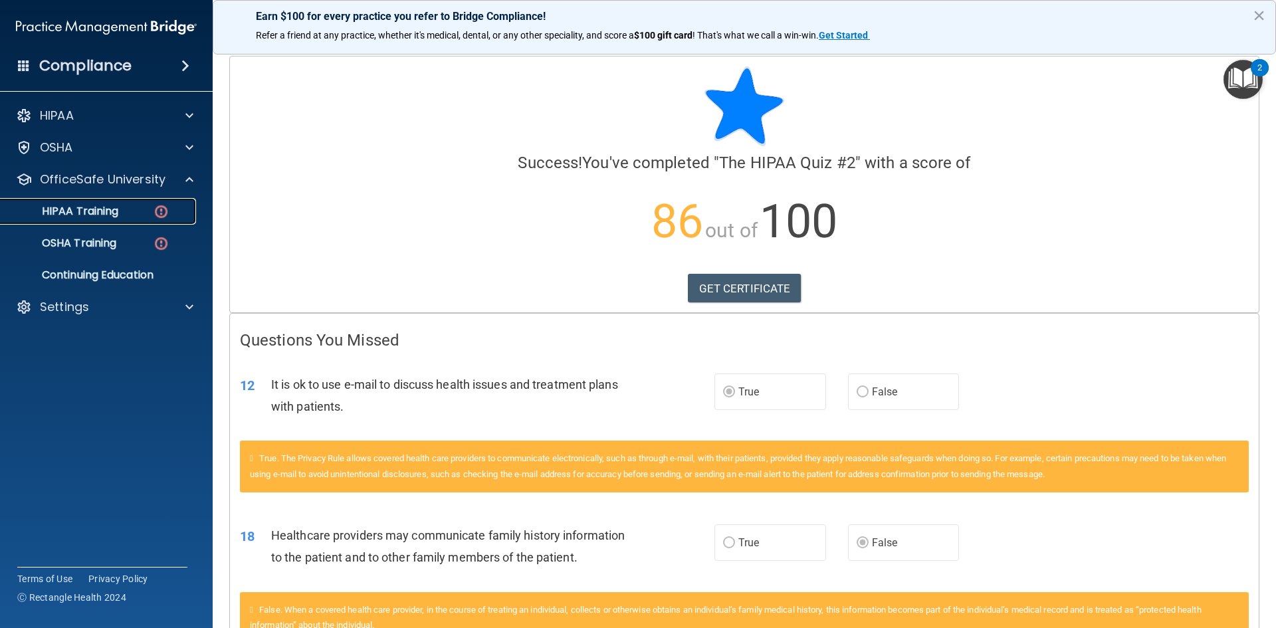
click at [130, 209] on div "HIPAA Training" at bounding box center [99, 211] width 181 height 13
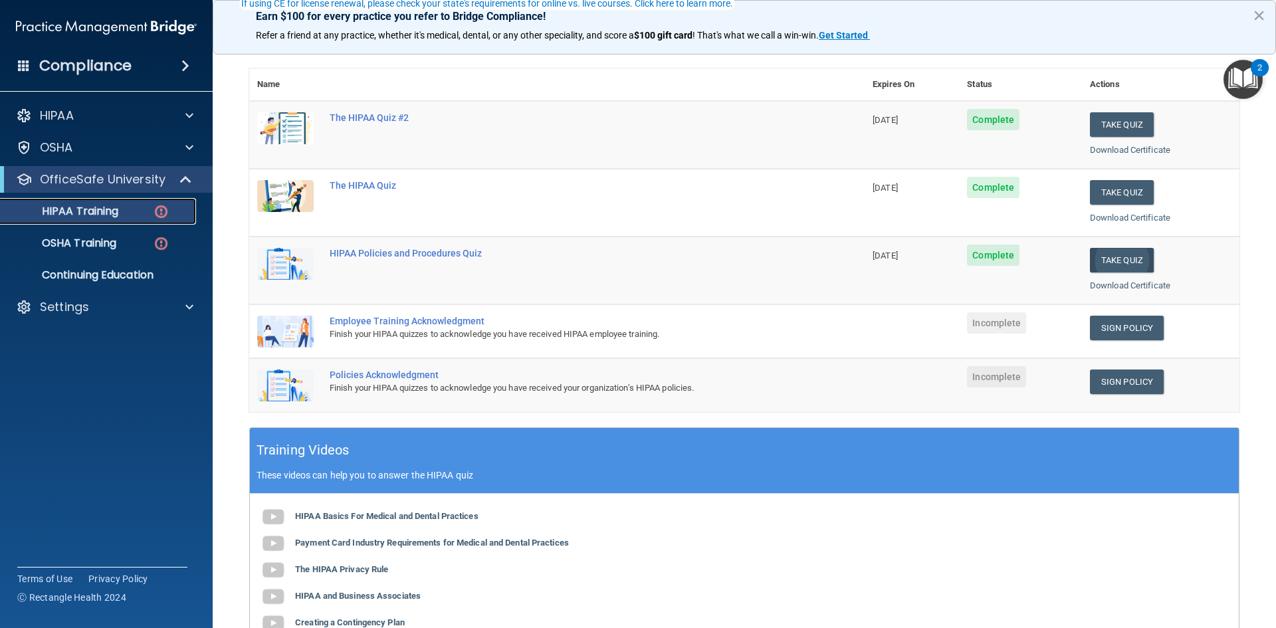
scroll to position [66, 0]
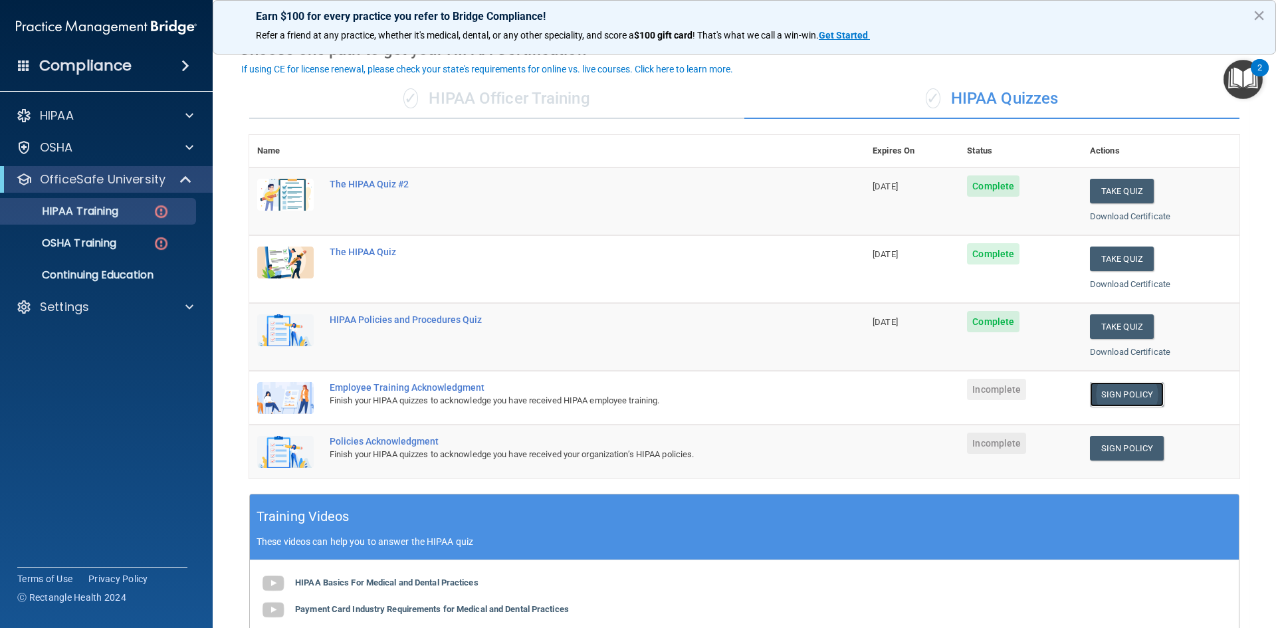
click at [1124, 387] on link "Sign Policy" at bounding box center [1127, 394] width 74 height 25
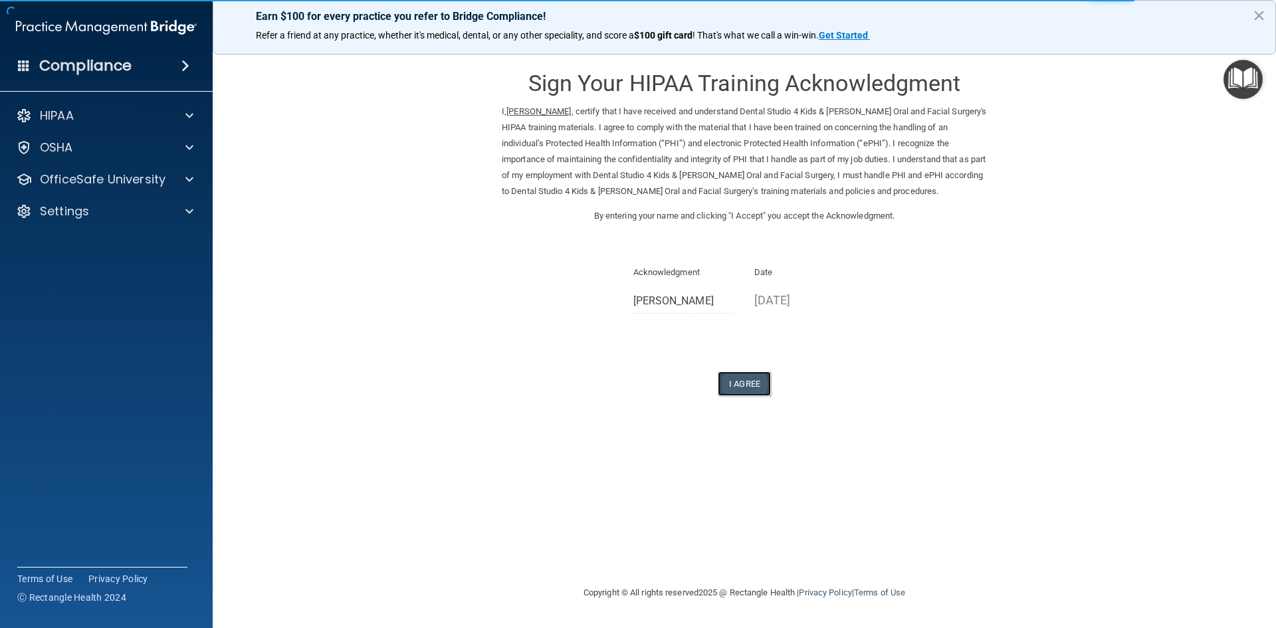
click at [749, 382] on button "I Agree" at bounding box center [744, 383] width 53 height 25
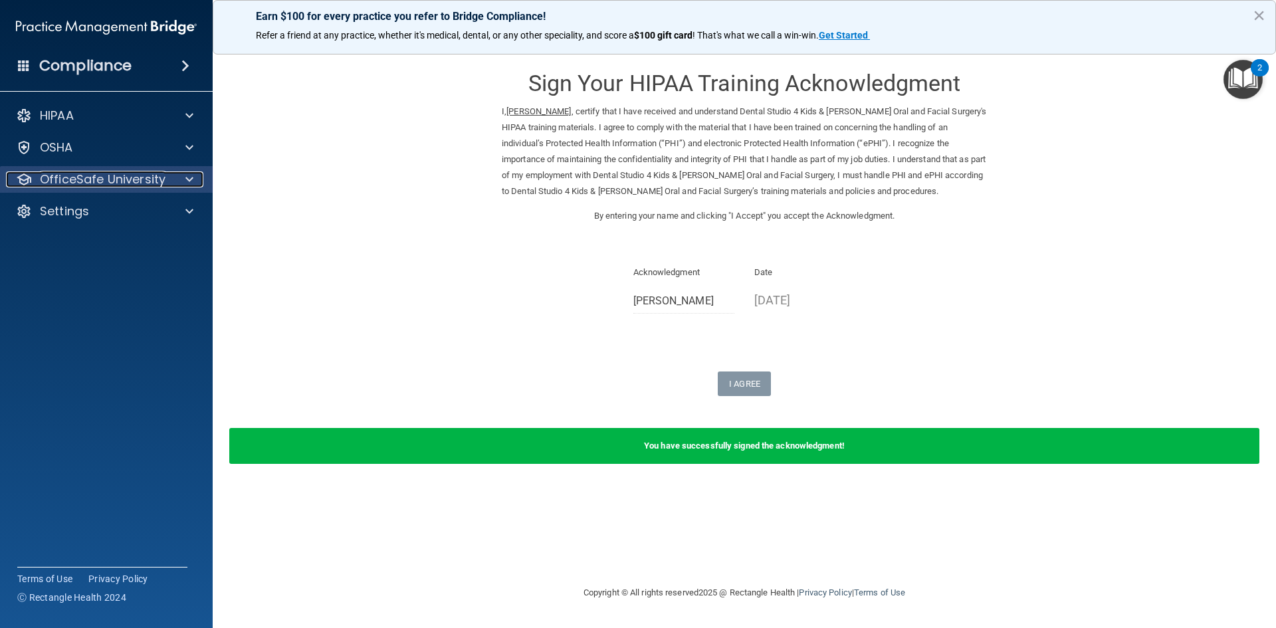
click at [112, 186] on p "OfficeSafe University" at bounding box center [103, 179] width 126 height 16
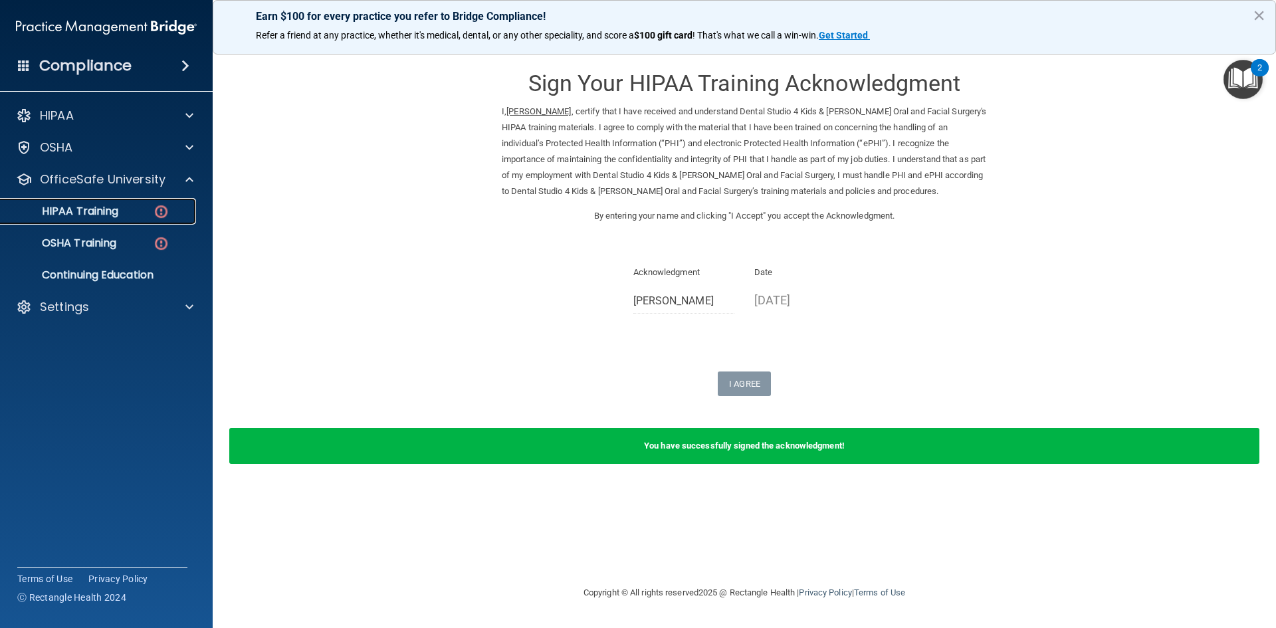
click at [100, 205] on p "HIPAA Training" at bounding box center [64, 211] width 110 height 13
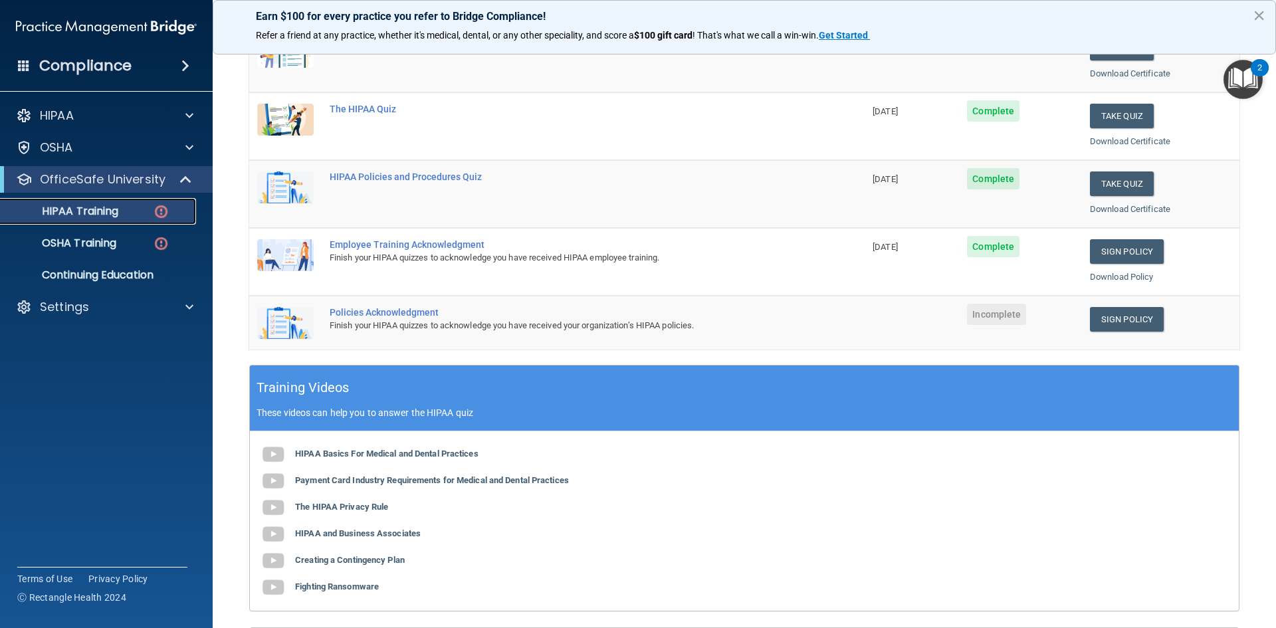
scroll to position [133, 0]
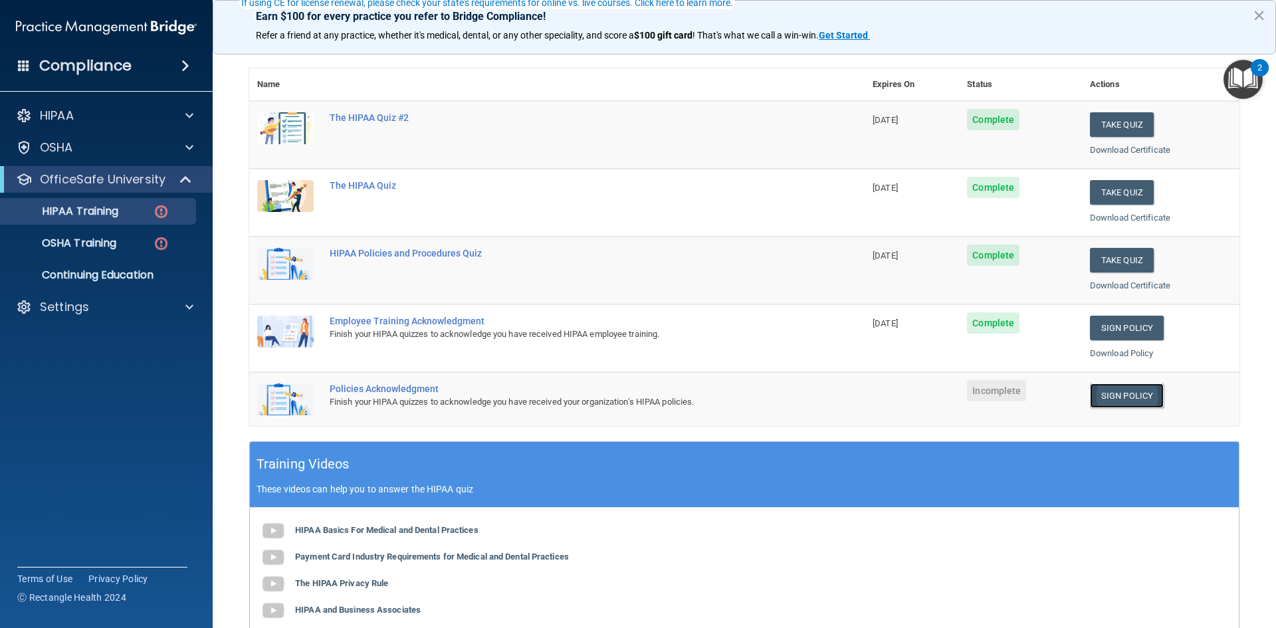
click at [1132, 398] on link "Sign Policy" at bounding box center [1127, 395] width 74 height 25
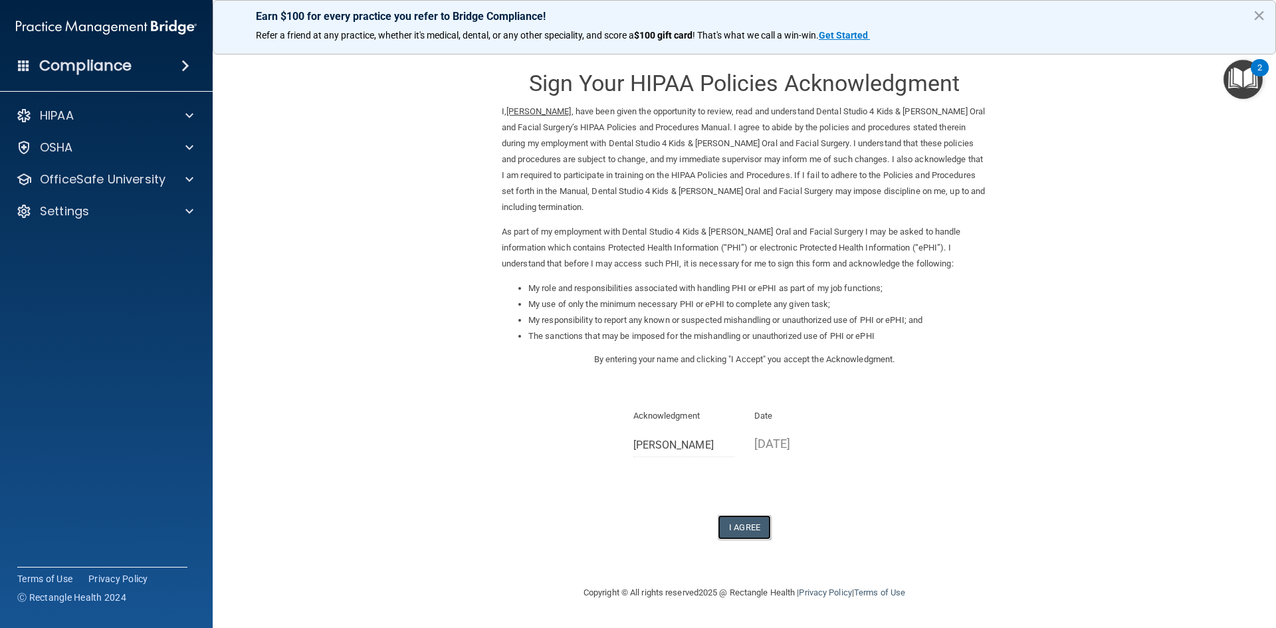
drag, startPoint x: 757, startPoint y: 516, endPoint x: 743, endPoint y: 484, distance: 35.4
click at [756, 516] on button "I Agree" at bounding box center [744, 527] width 53 height 25
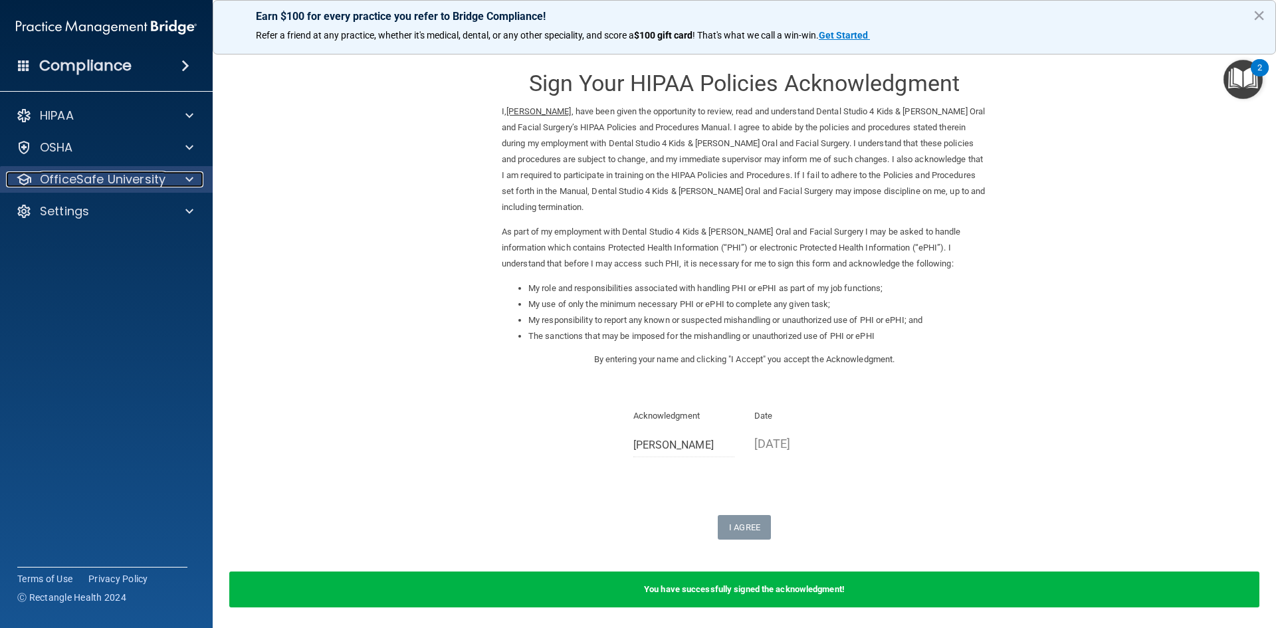
click at [101, 182] on p "OfficeSafe University" at bounding box center [103, 179] width 126 height 16
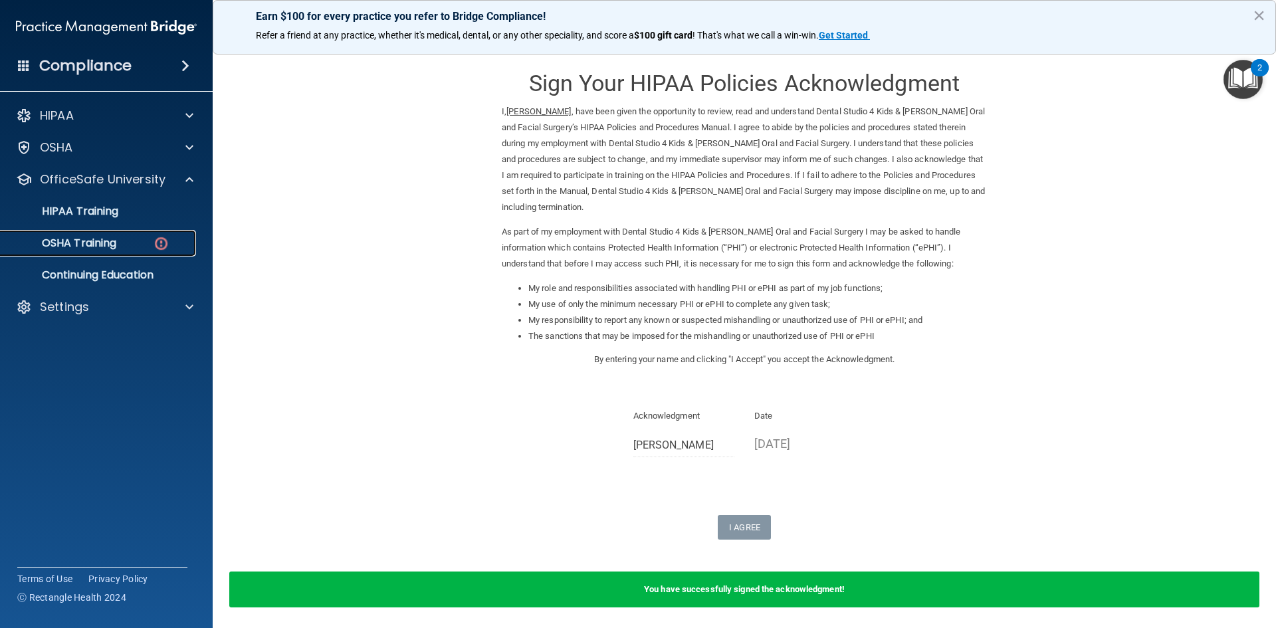
click at [124, 236] on link "OSHA Training" at bounding box center [91, 243] width 209 height 27
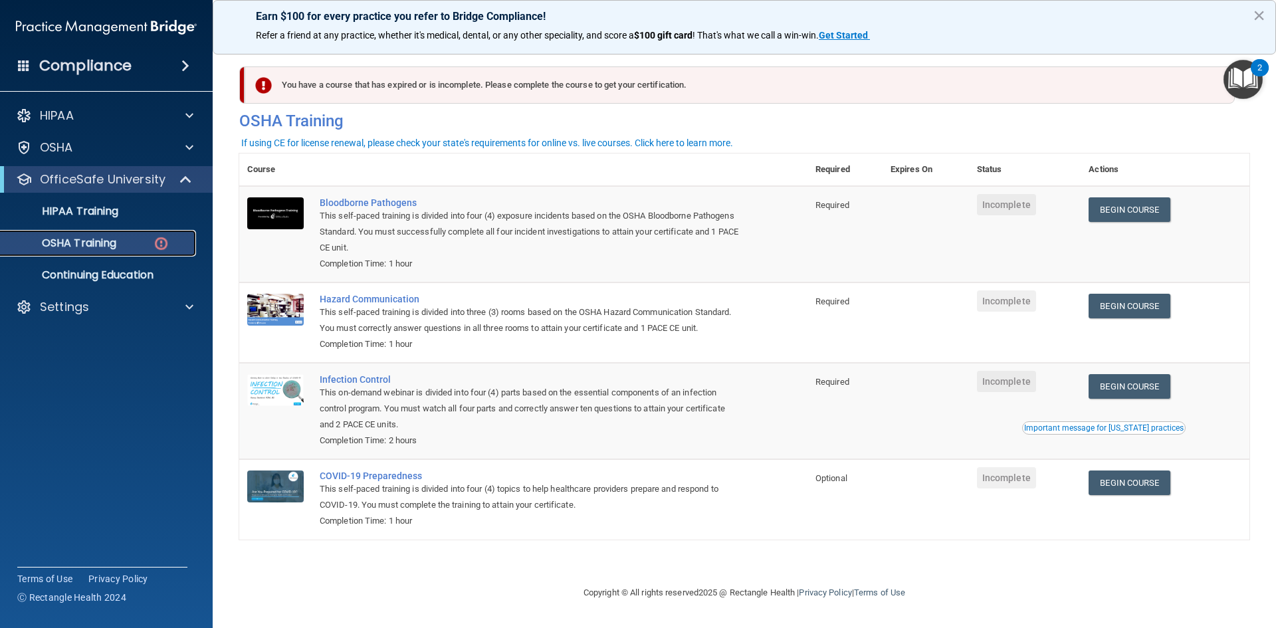
click at [147, 239] on div "OSHA Training" at bounding box center [99, 243] width 181 height 13
click at [1128, 211] on link "Begin Course" at bounding box center [1128, 209] width 81 height 25
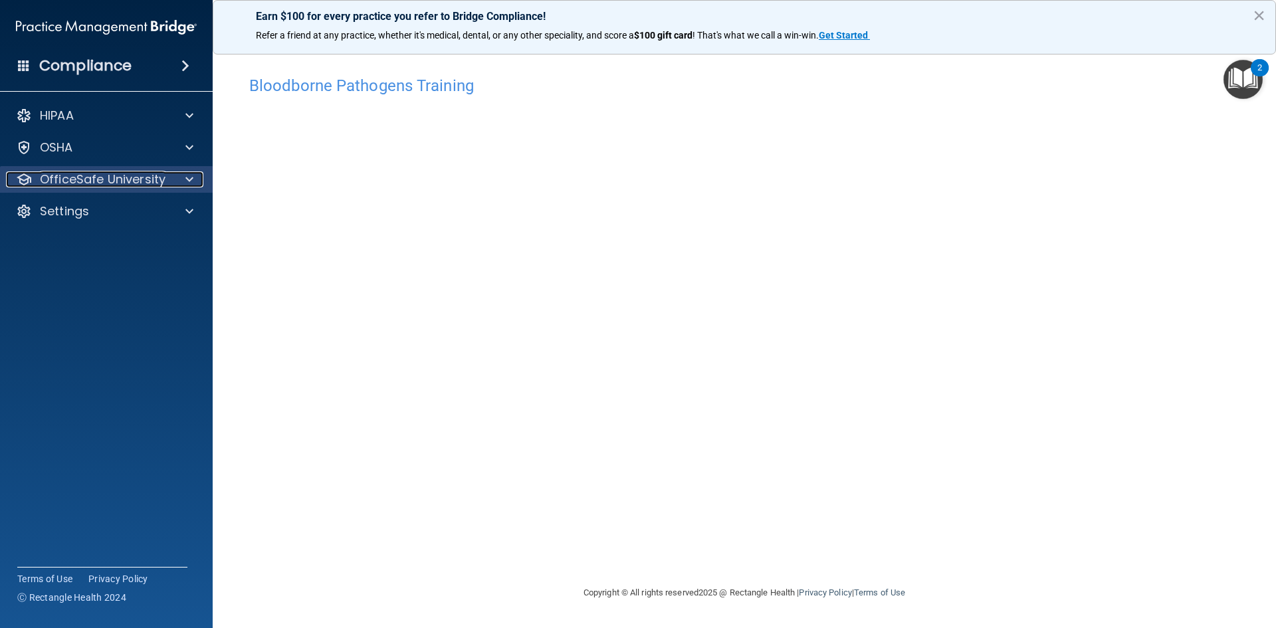
click at [157, 181] on p "OfficeSafe University" at bounding box center [103, 179] width 126 height 16
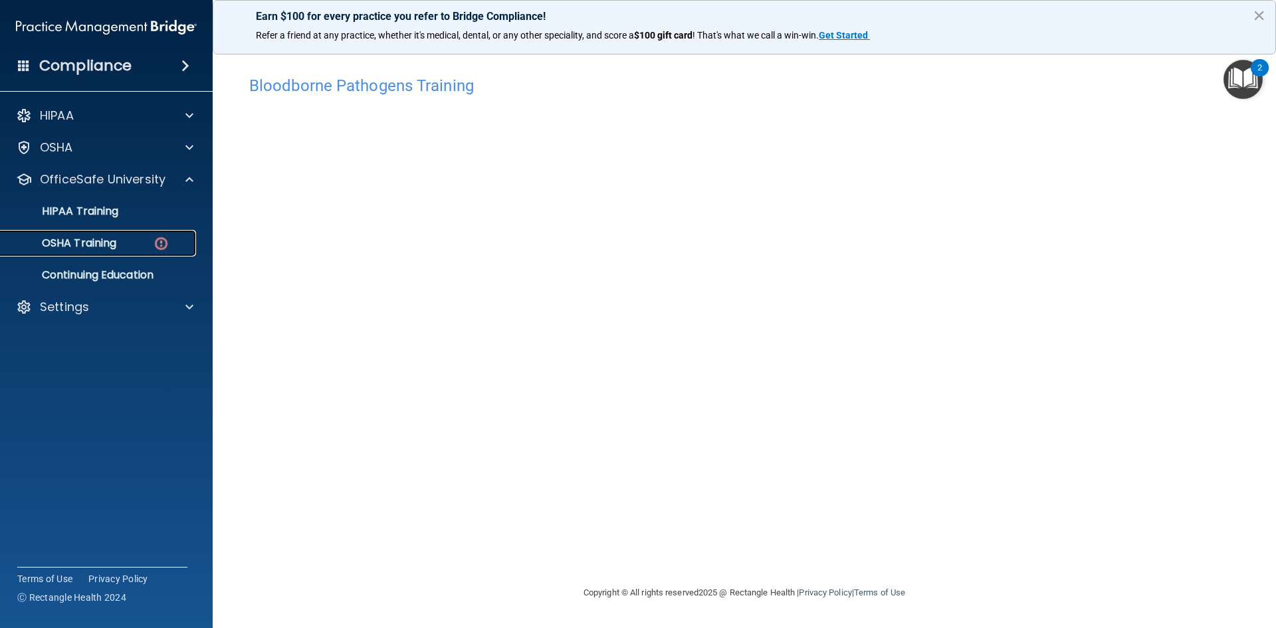
click at [109, 232] on link "OSHA Training" at bounding box center [91, 243] width 209 height 27
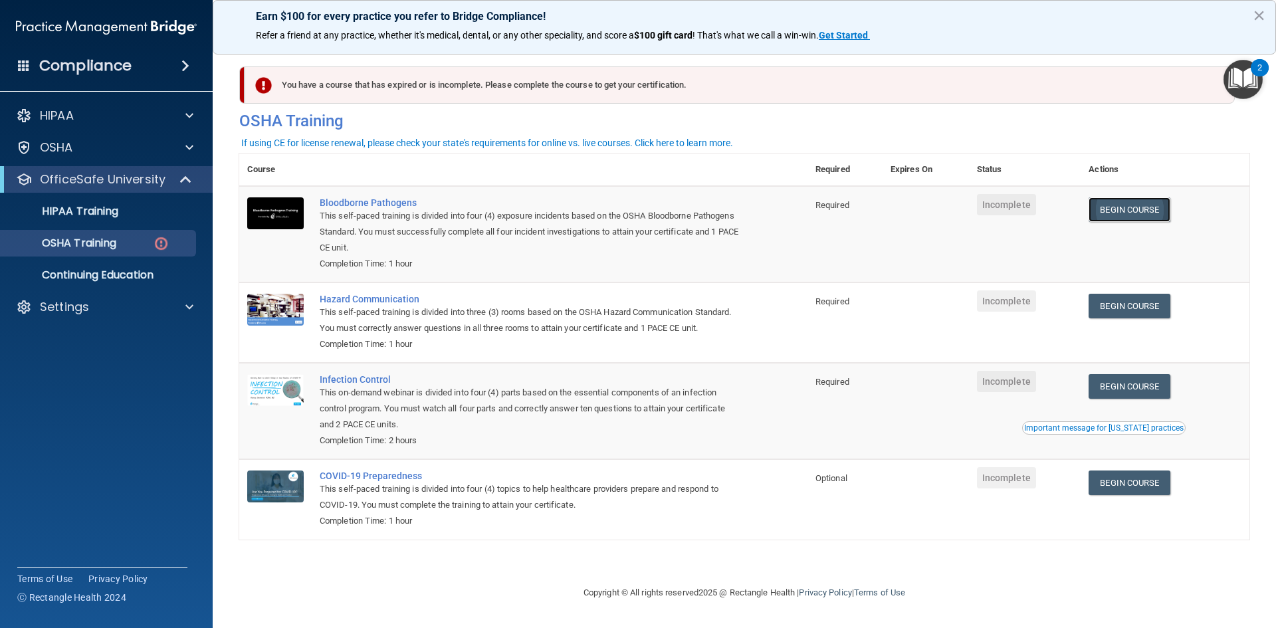
click at [1151, 207] on link "Begin Course" at bounding box center [1128, 209] width 81 height 25
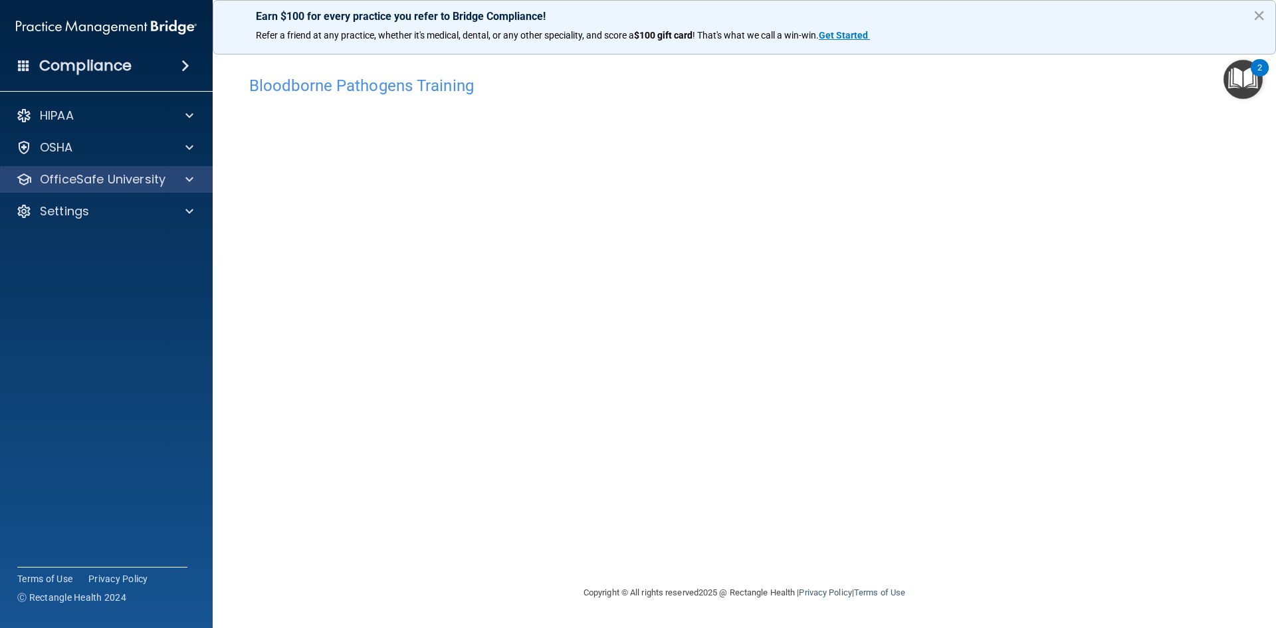
click at [163, 167] on div "OfficeSafe University" at bounding box center [106, 179] width 213 height 27
click at [126, 173] on p "OfficeSafe University" at bounding box center [103, 179] width 126 height 16
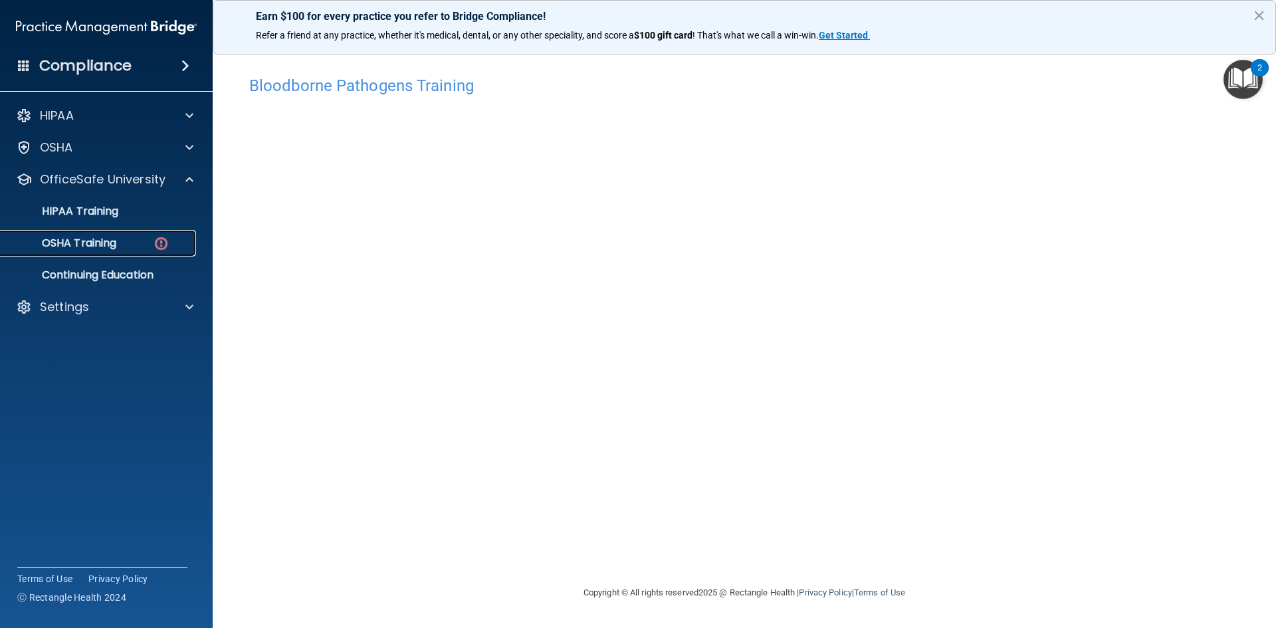
click at [122, 241] on div "OSHA Training" at bounding box center [99, 243] width 181 height 13
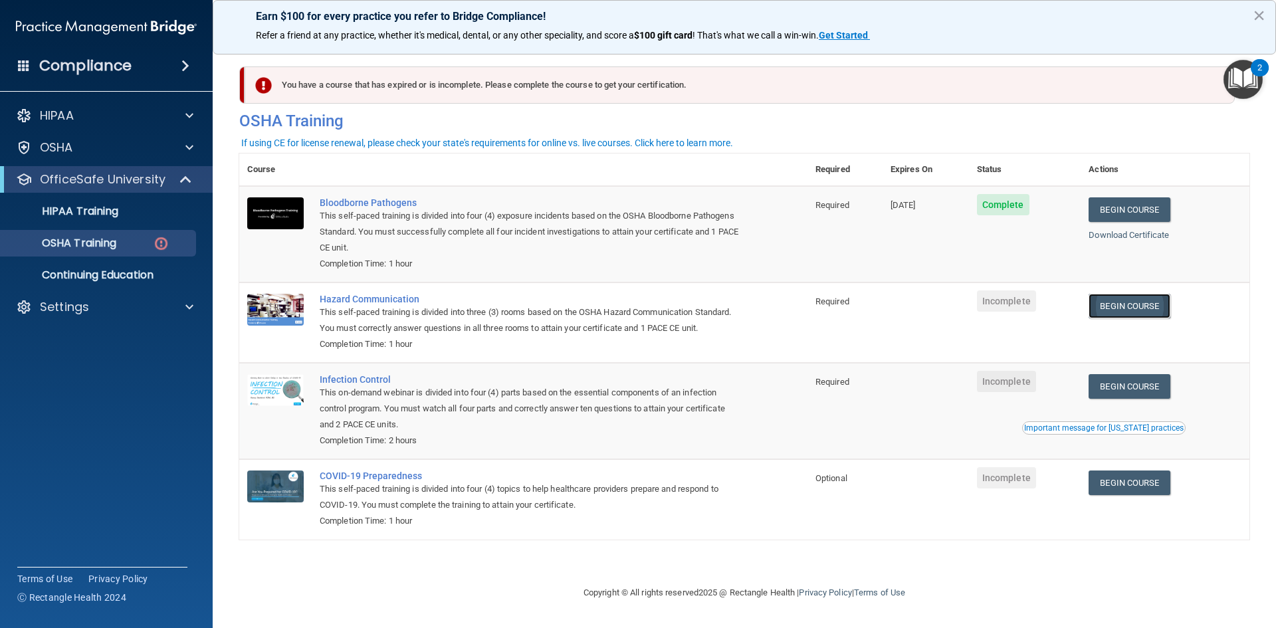
click at [1122, 309] on link "Begin Course" at bounding box center [1128, 306] width 81 height 25
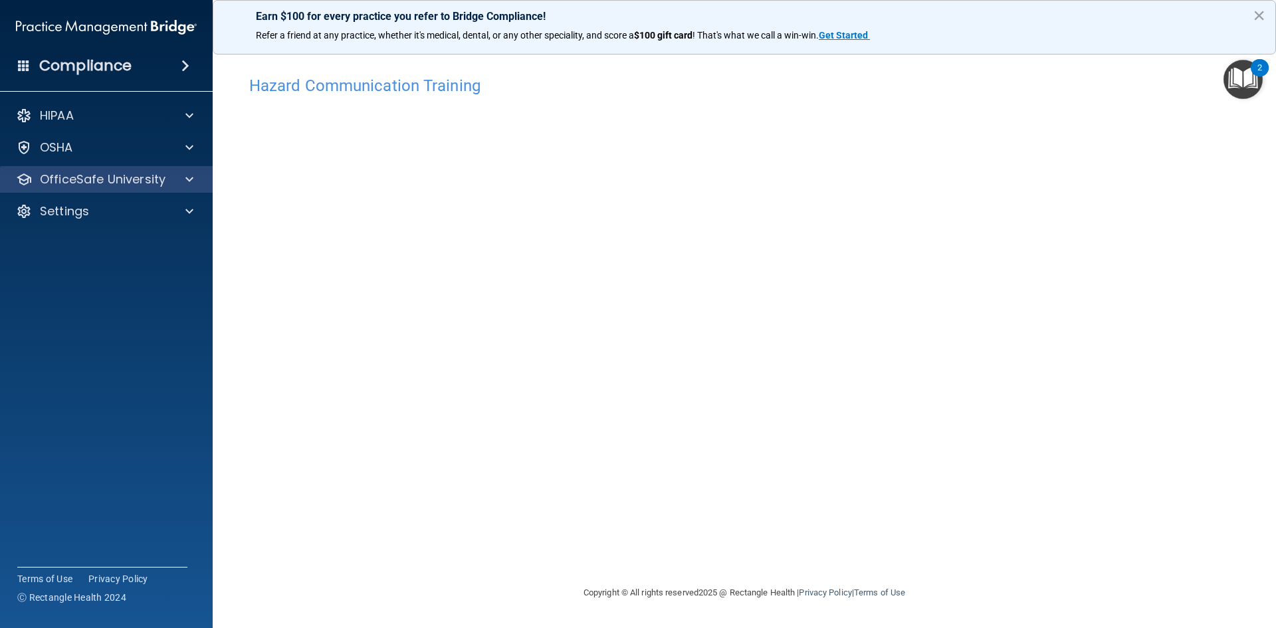
click at [147, 167] on div "OfficeSafe University" at bounding box center [106, 179] width 213 height 27
click at [157, 183] on p "OfficeSafe University" at bounding box center [103, 179] width 126 height 16
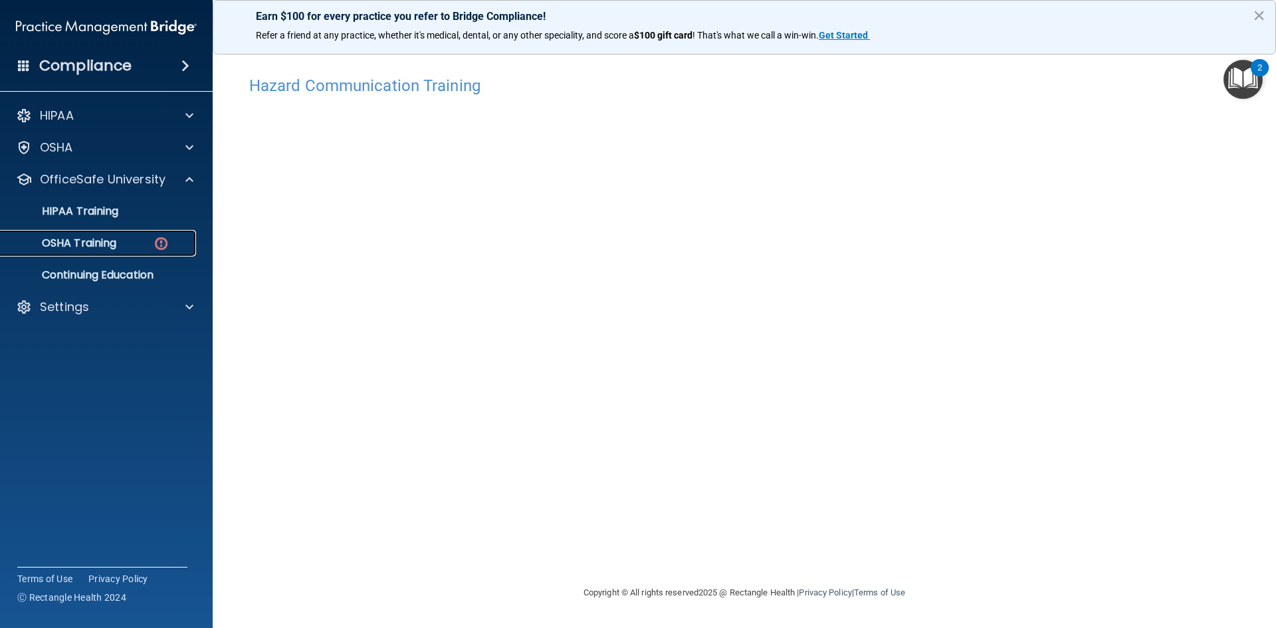
click at [123, 239] on div "OSHA Training" at bounding box center [99, 243] width 181 height 13
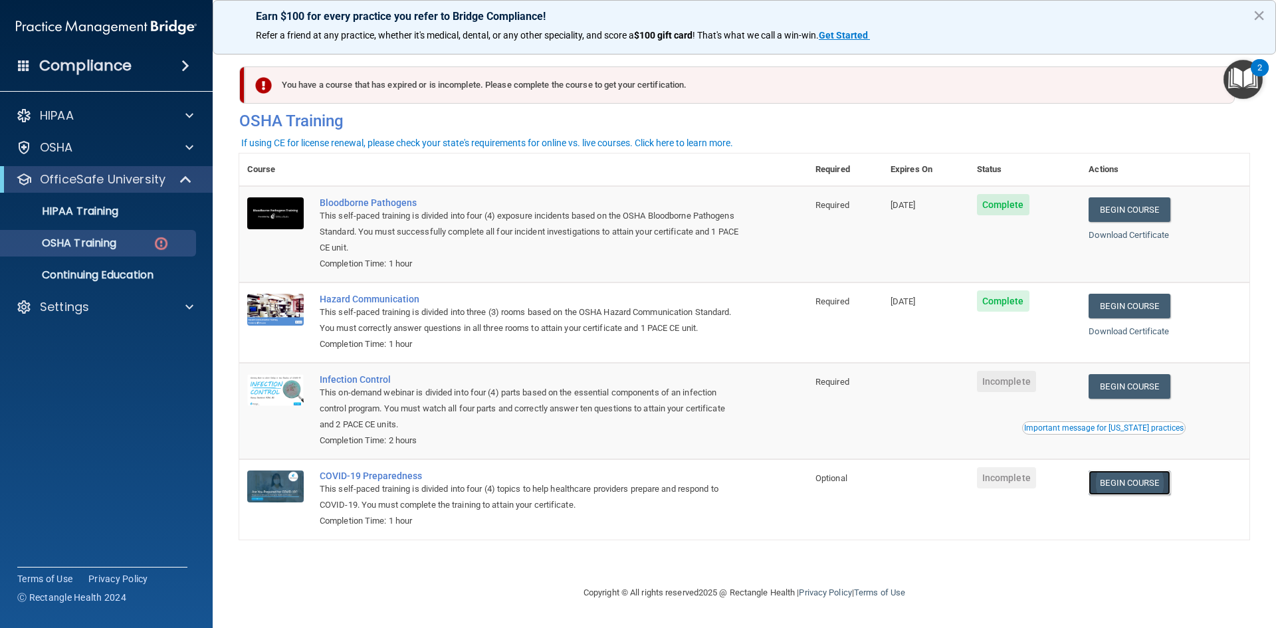
click at [1144, 477] on link "Begin Course" at bounding box center [1128, 482] width 81 height 25
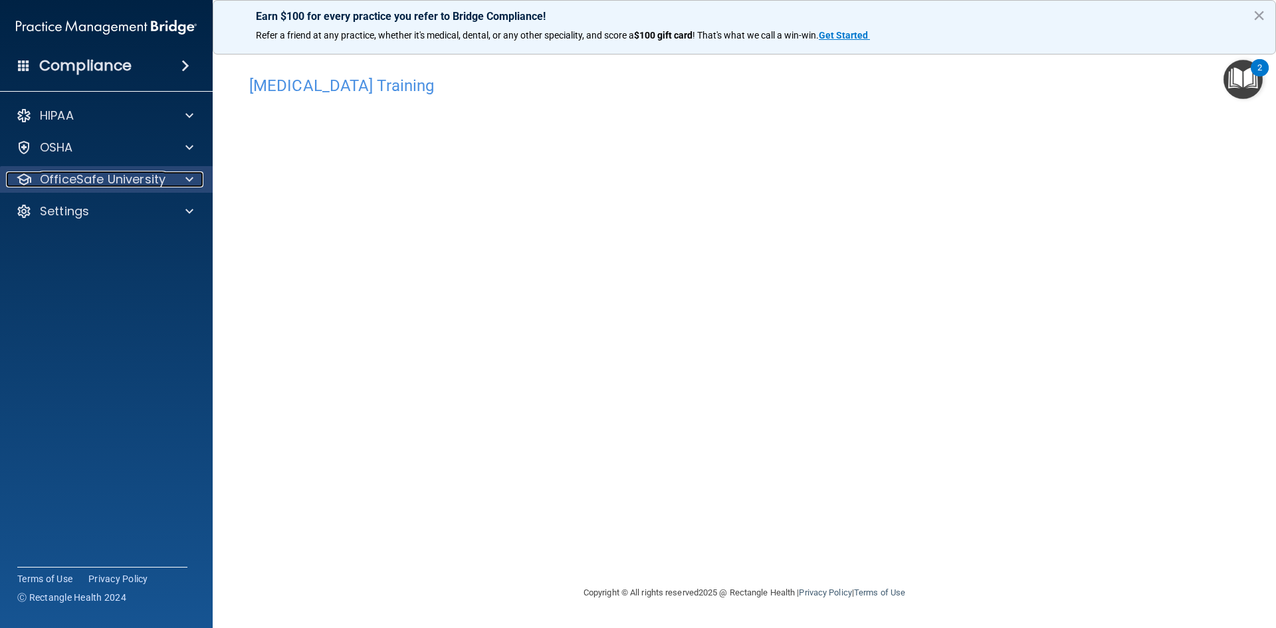
click at [142, 187] on p "OfficeSafe University" at bounding box center [103, 179] width 126 height 16
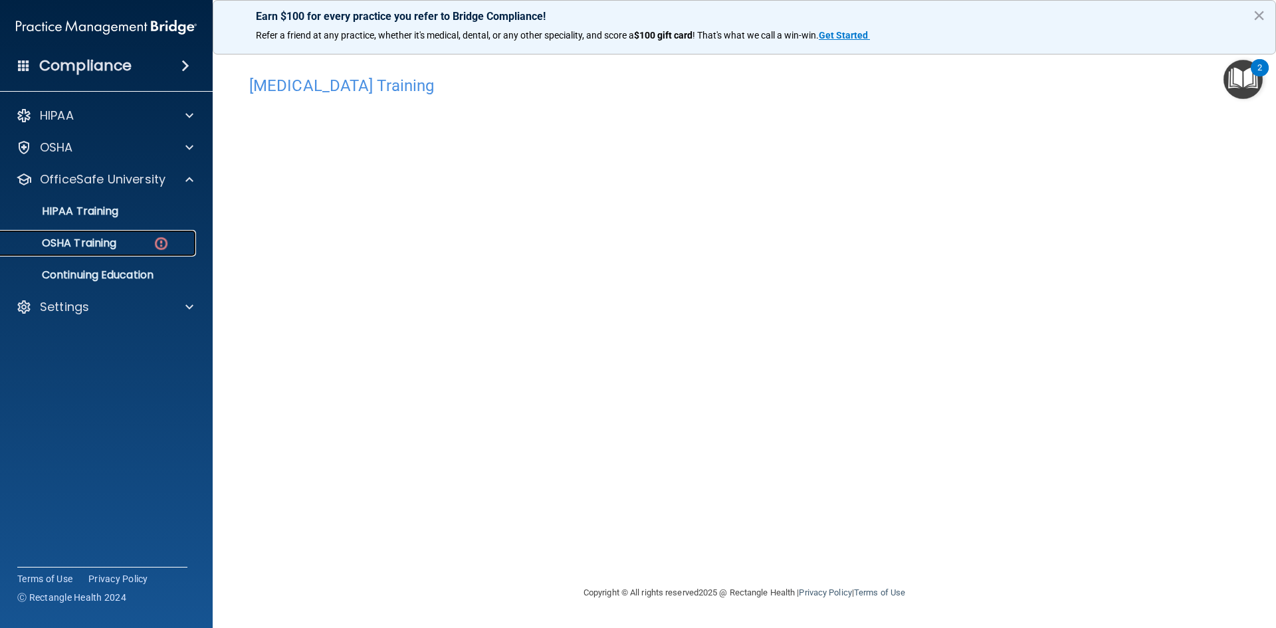
click at [123, 238] on div "OSHA Training" at bounding box center [99, 243] width 181 height 13
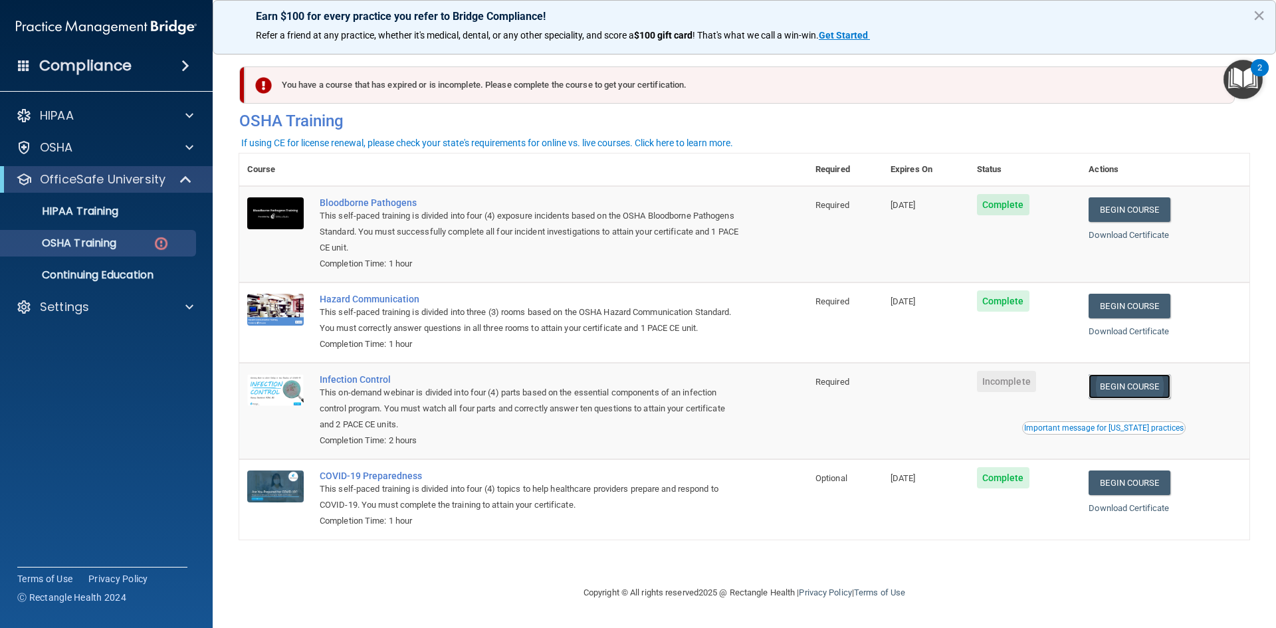
click at [1120, 394] on link "Begin Course" at bounding box center [1128, 386] width 81 height 25
